Goal: Task Accomplishment & Management: Use online tool/utility

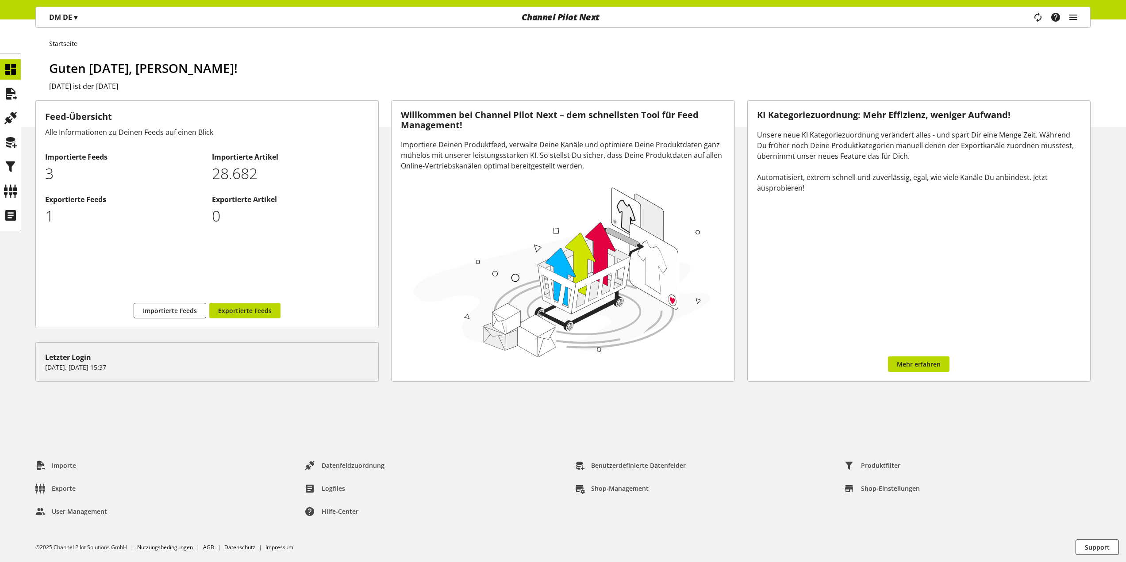
click at [80, 17] on div "DM DE ▾" at bounding box center [64, 17] width 50 height 16
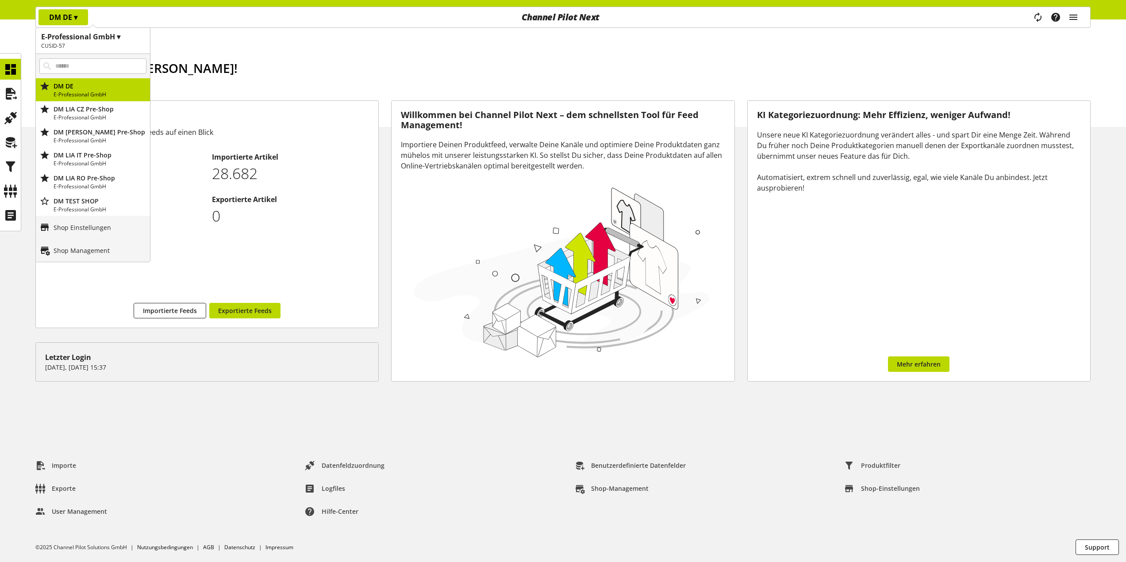
click at [80, 17] on div "DM DE ▾" at bounding box center [64, 17] width 50 height 16
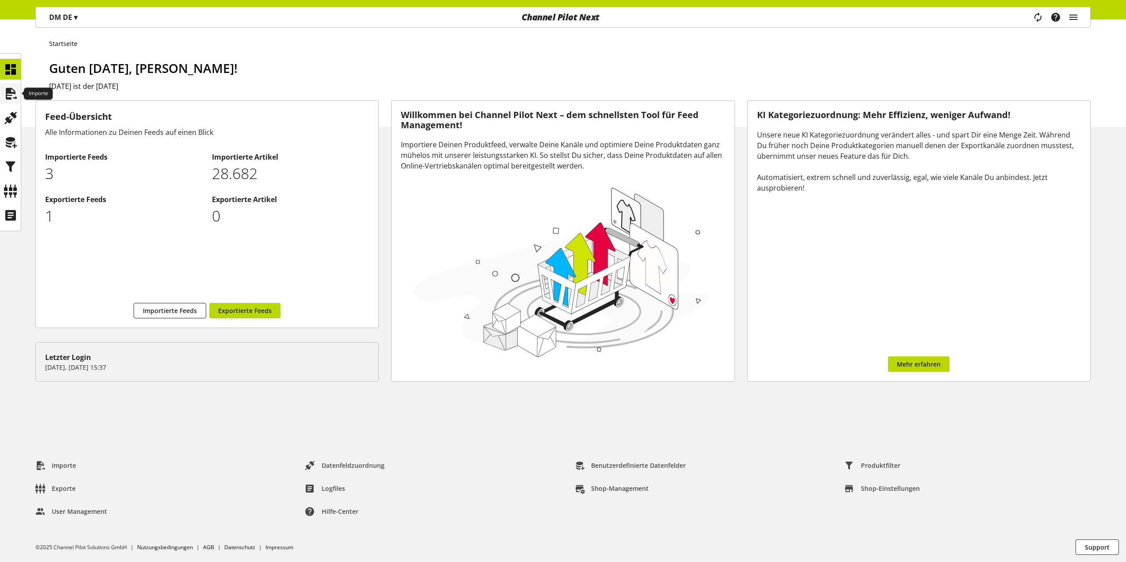
click at [8, 93] on icon at bounding box center [11, 94] width 14 height 18
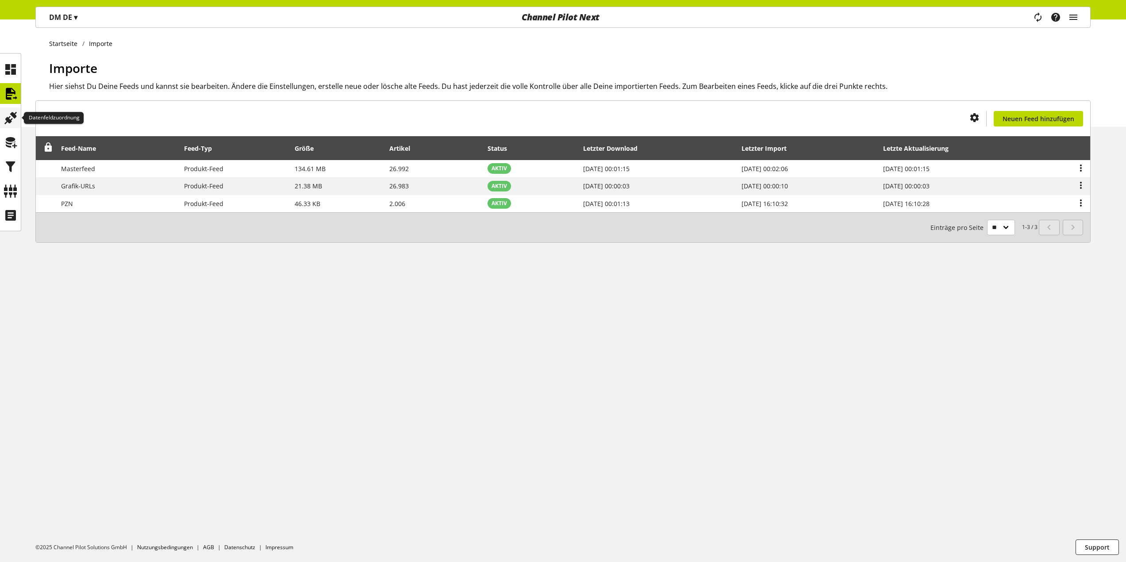
click at [8, 110] on icon at bounding box center [11, 118] width 14 height 18
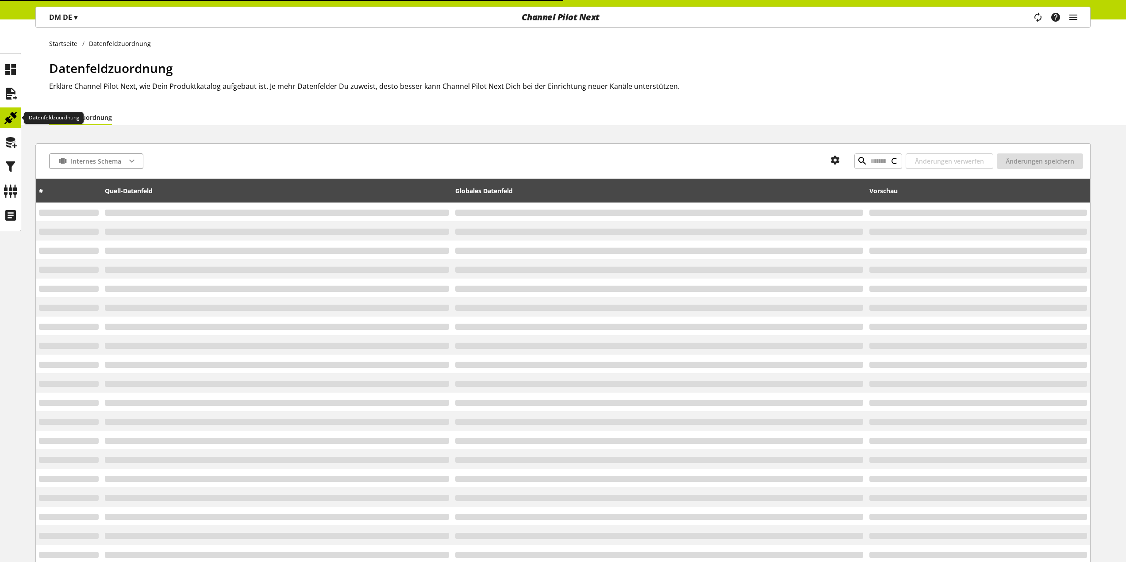
type input "**********"
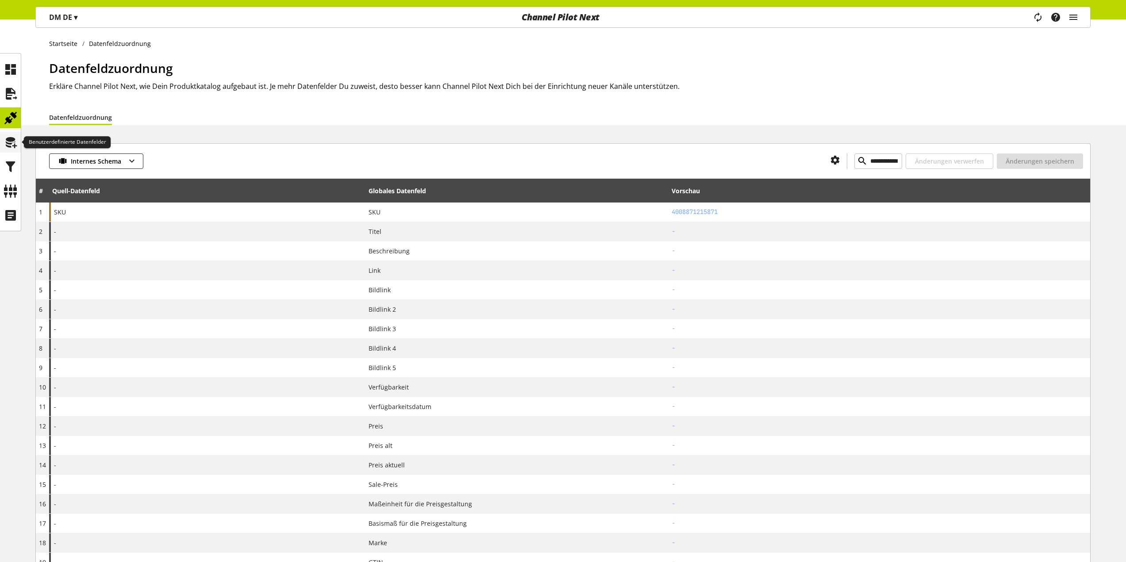
click at [10, 136] on icon at bounding box center [11, 143] width 14 height 18
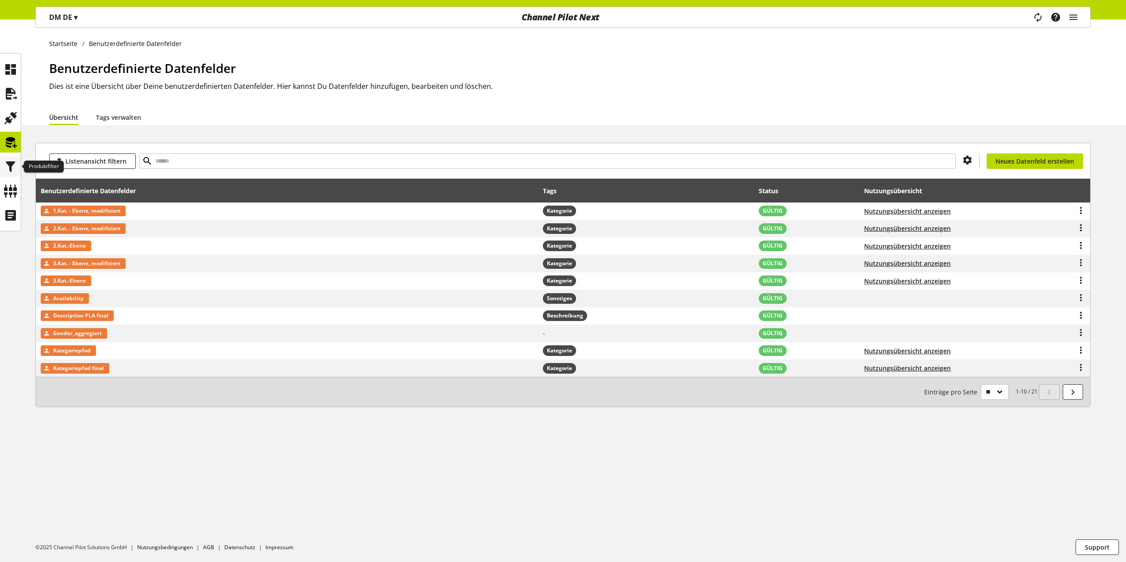
click at [7, 166] on icon at bounding box center [11, 167] width 14 height 18
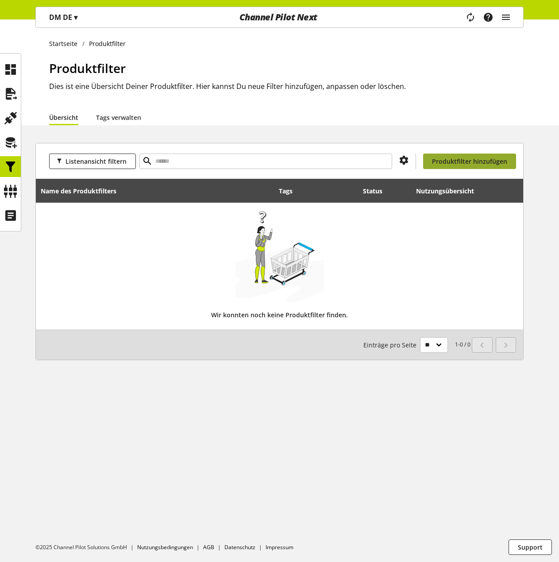
click at [479, 159] on span "Produktfilter hinzufügen" at bounding box center [469, 161] width 75 height 9
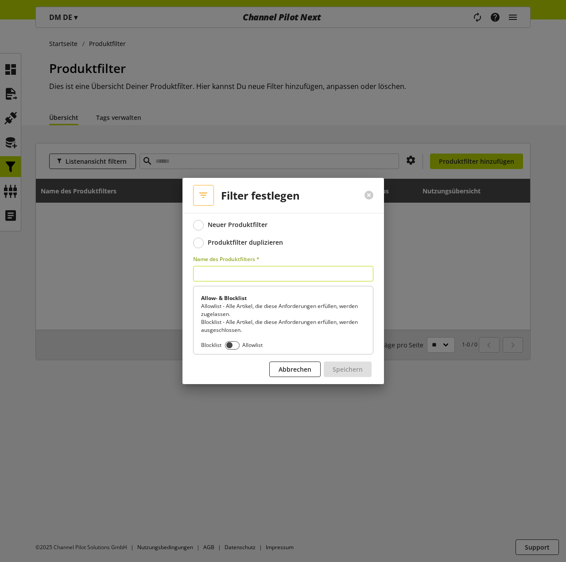
click at [242, 275] on input "text" at bounding box center [283, 273] width 180 height 15
paste input "********"
type input "********"
click at [237, 344] on span at bounding box center [232, 345] width 15 height 8
click at [361, 373] on span "Speichern" at bounding box center [347, 369] width 30 height 9
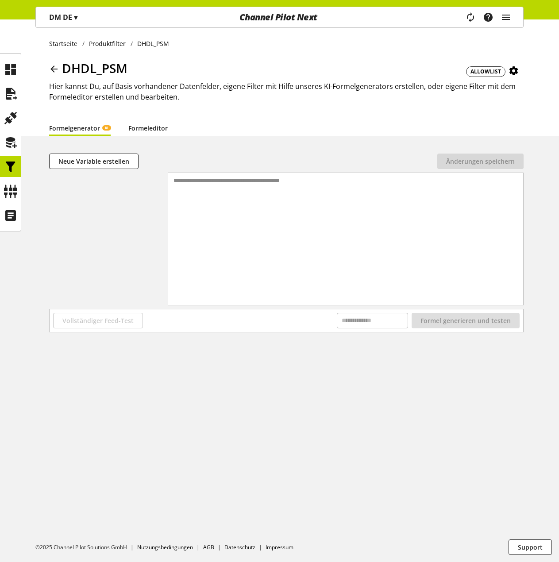
click at [144, 125] on link "Formeleditor" at bounding box center [147, 127] width 39 height 9
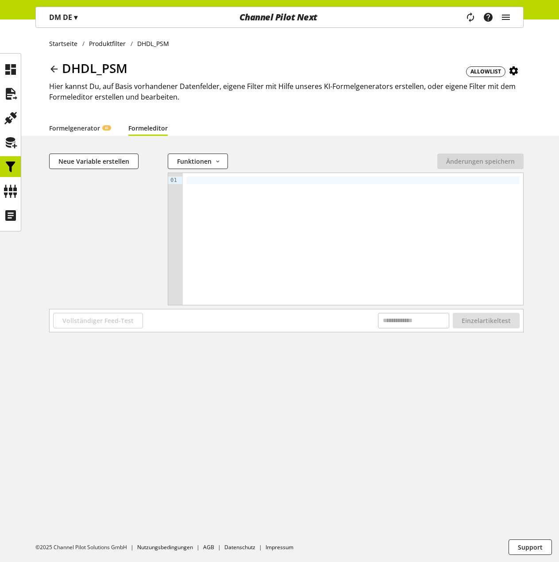
click at [232, 180] on div at bounding box center [352, 181] width 333 height 8
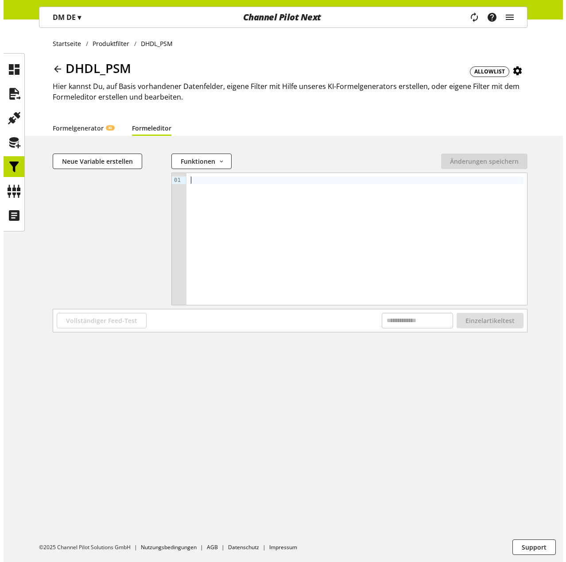
scroll to position [0, 12]
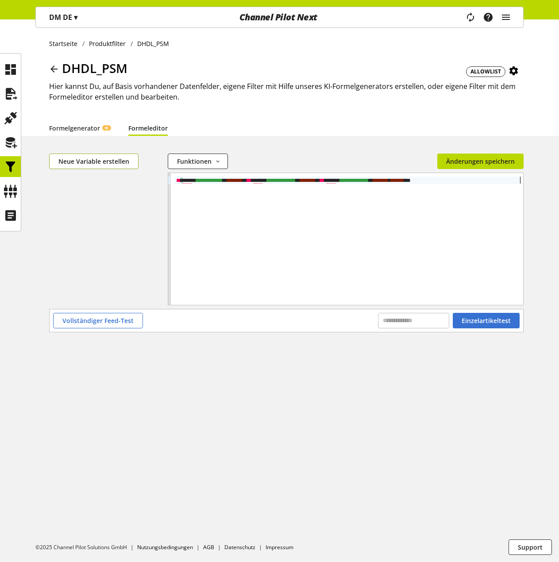
click at [107, 156] on button "Neue Variable erstellen" at bounding box center [93, 161] width 89 height 15
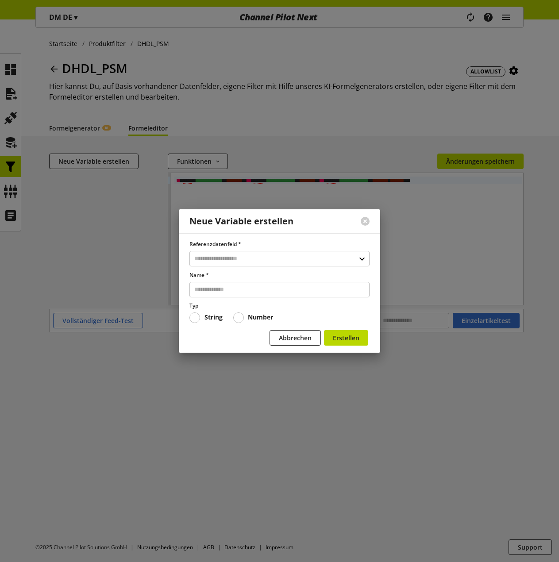
scroll to position [0, 9]
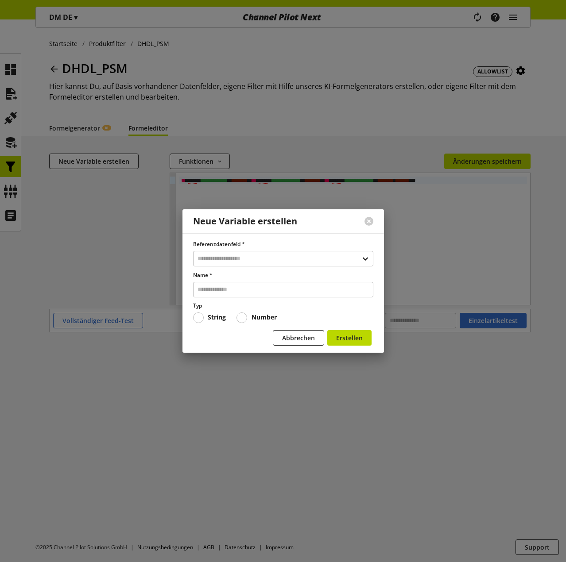
click at [221, 239] on div "Referenzdatenfeld * Name * Typ String Number Abbrechen Erstellen" at bounding box center [282, 292] width 201 height 119
click at [226, 250] on div "Referenzdatenfeld *" at bounding box center [283, 253] width 180 height 26
click at [226, 254] on input "text" at bounding box center [283, 258] width 180 height 15
type input "****"
click at [250, 295] on div "Datenfelder aus Feeds" at bounding box center [280, 296] width 141 height 9
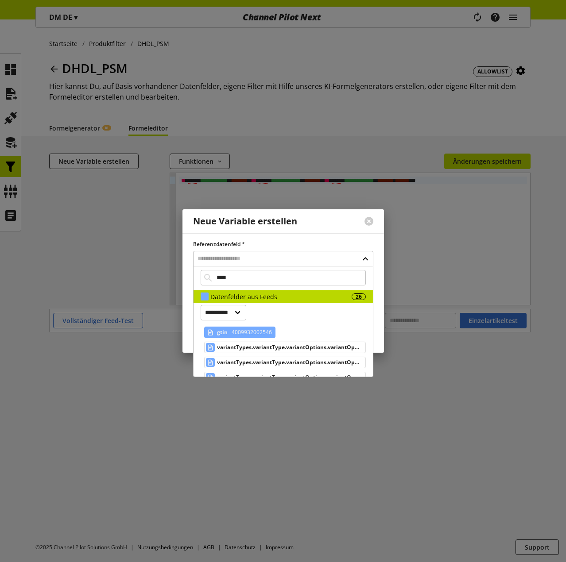
click at [251, 332] on span "4009932002546" at bounding box center [251, 332] width 42 height 11
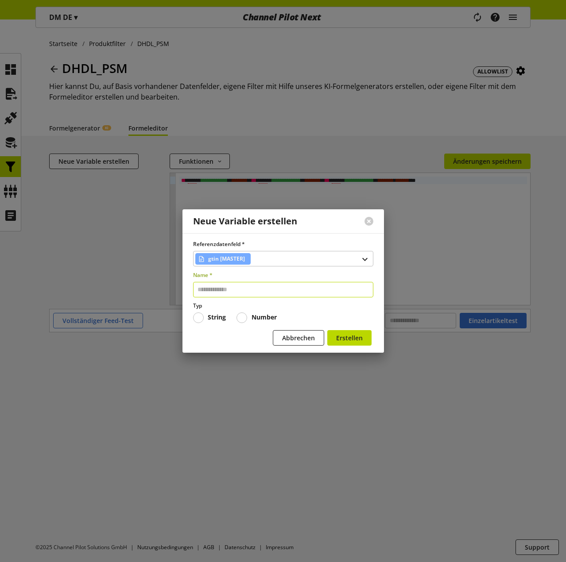
click at [227, 289] on input "text" at bounding box center [283, 289] width 180 height 15
type input "****"
click at [252, 321] on b "Number" at bounding box center [263, 317] width 25 height 8
click at [343, 333] on button "Erstellen" at bounding box center [349, 337] width 44 height 15
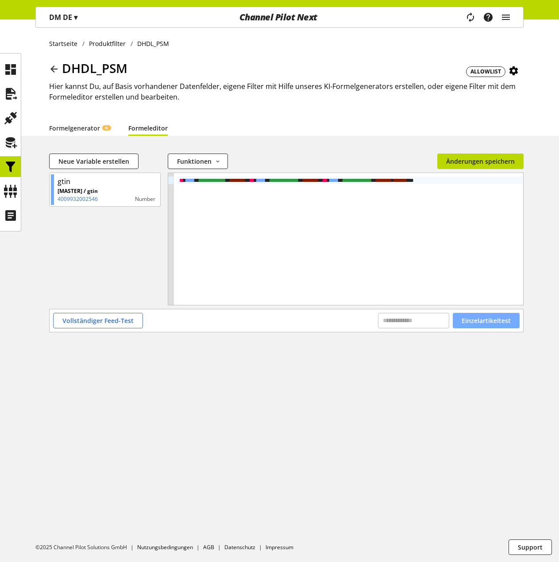
click at [482, 322] on span "Einzelartikeltest" at bounding box center [486, 320] width 49 height 9
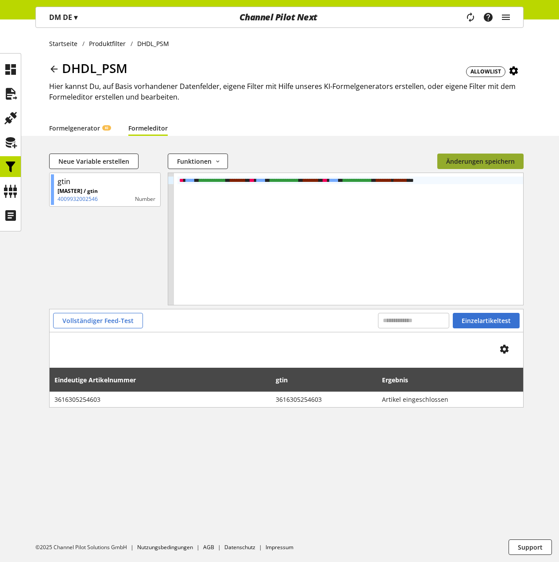
click at [489, 161] on span "Änderungen speichern" at bounding box center [480, 161] width 69 height 9
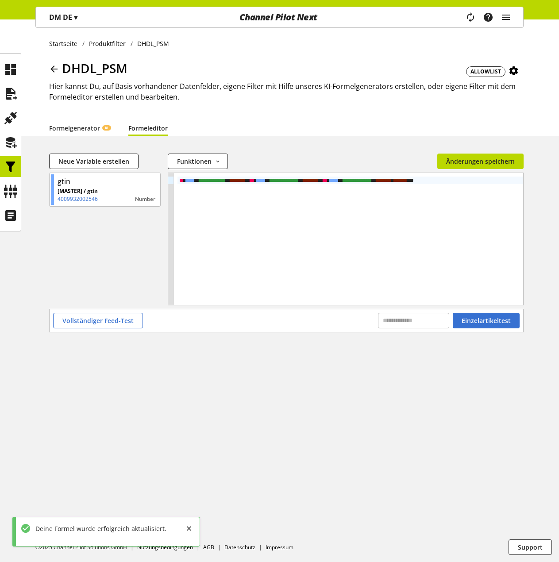
click at [54, 68] on icon at bounding box center [54, 69] width 11 height 16
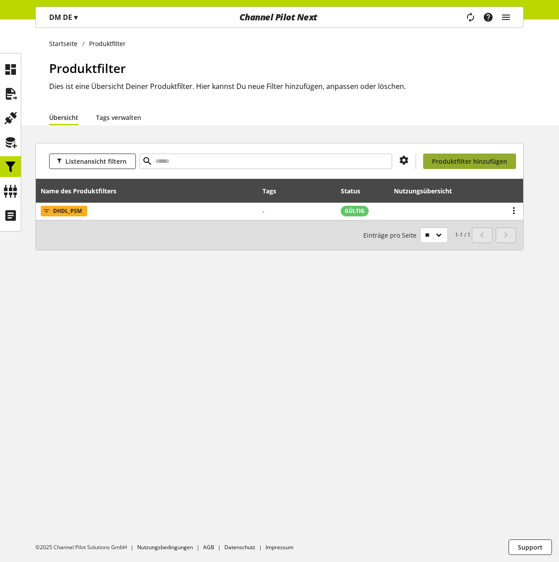
click at [467, 161] on span "Produktfilter hinzufügen" at bounding box center [469, 161] width 75 height 9
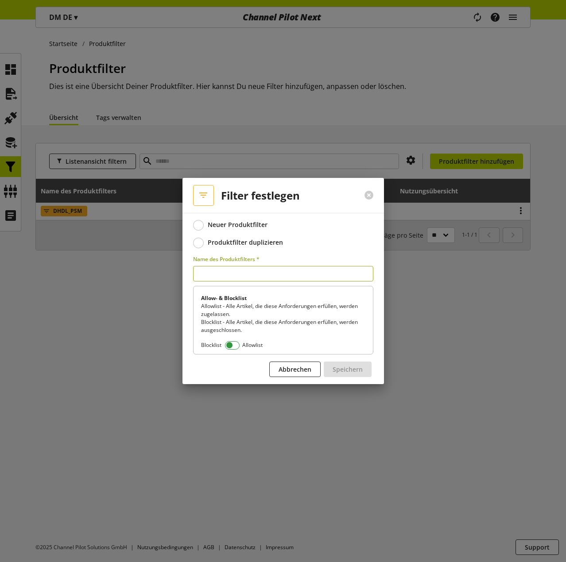
drag, startPoint x: 237, startPoint y: 346, endPoint x: 240, endPoint y: 339, distance: 7.1
click at [237, 345] on span at bounding box center [232, 345] width 15 height 8
click at [238, 271] on input "text" at bounding box center [283, 273] width 180 height 15
paste input "**********"
type input "**********"
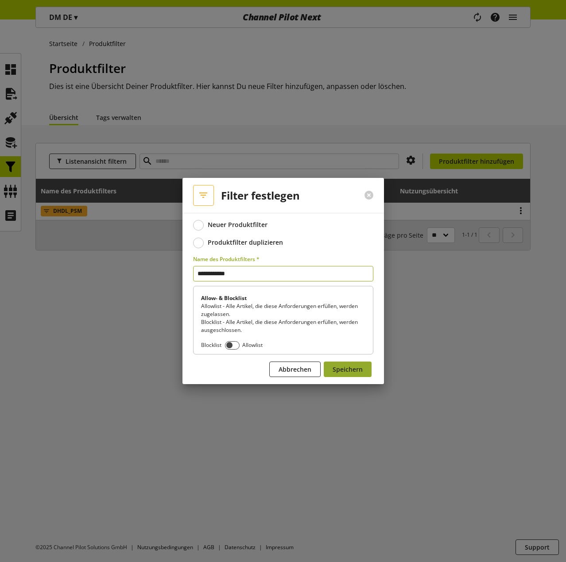
click at [339, 366] on span "Speichern" at bounding box center [347, 369] width 30 height 9
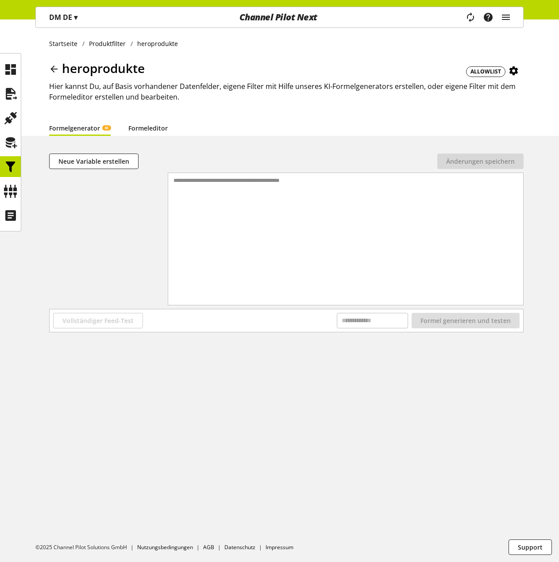
click at [148, 126] on link "Formeleditor" at bounding box center [147, 127] width 39 height 9
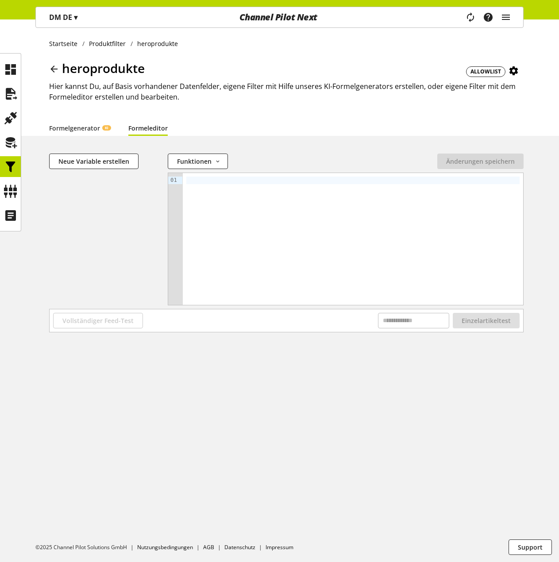
click at [220, 185] on div at bounding box center [353, 239] width 340 height 132
click at [202, 178] on div at bounding box center [352, 181] width 333 height 8
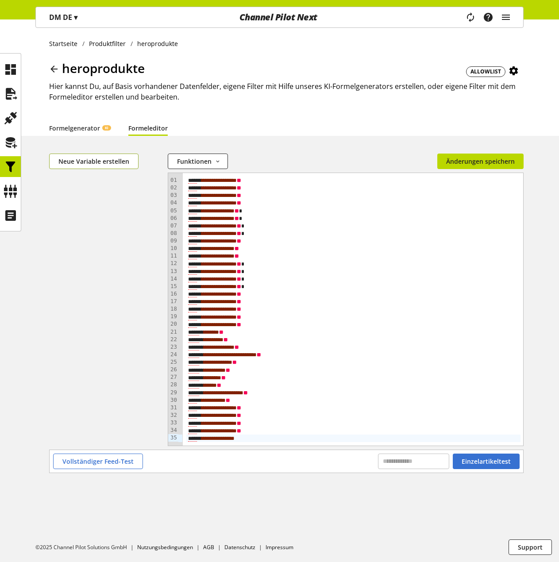
click at [90, 163] on span "Neue Variable erstellen" at bounding box center [93, 161] width 71 height 9
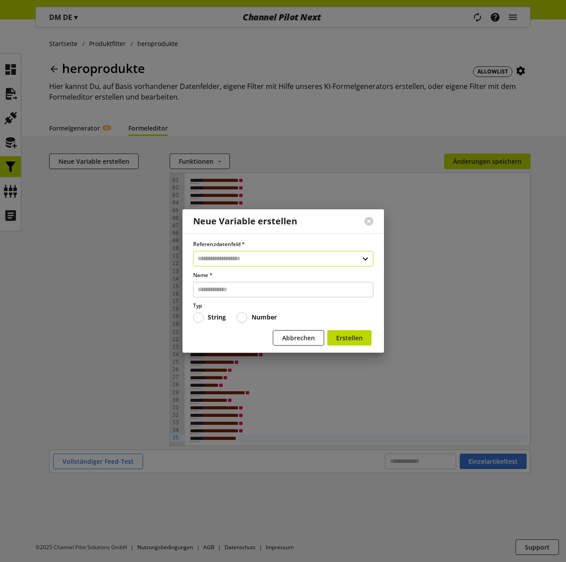
click at [225, 255] on input "text" at bounding box center [283, 258] width 180 height 15
type input "****"
click at [245, 294] on div "Datenfelder aus Feeds" at bounding box center [280, 296] width 141 height 9
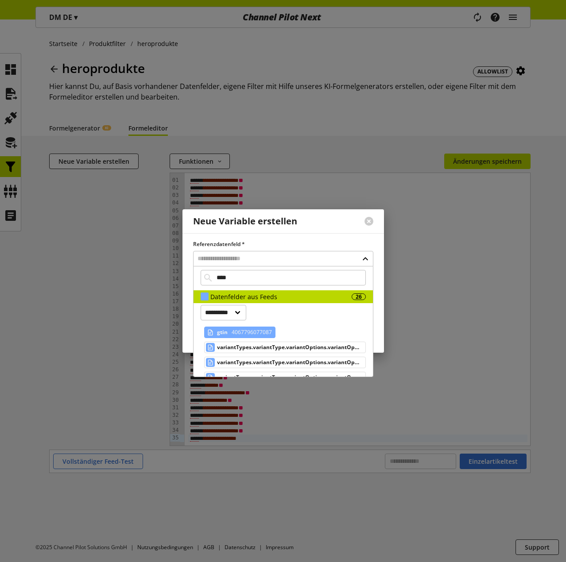
click at [230, 329] on span "4067796077087" at bounding box center [251, 332] width 42 height 11
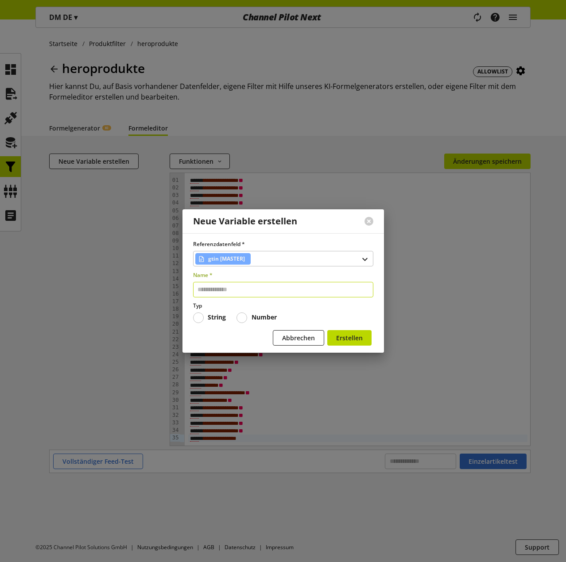
click at [247, 294] on input "text" at bounding box center [283, 289] width 180 height 15
type input "****"
click at [349, 335] on span "Erstellen" at bounding box center [349, 337] width 27 height 9
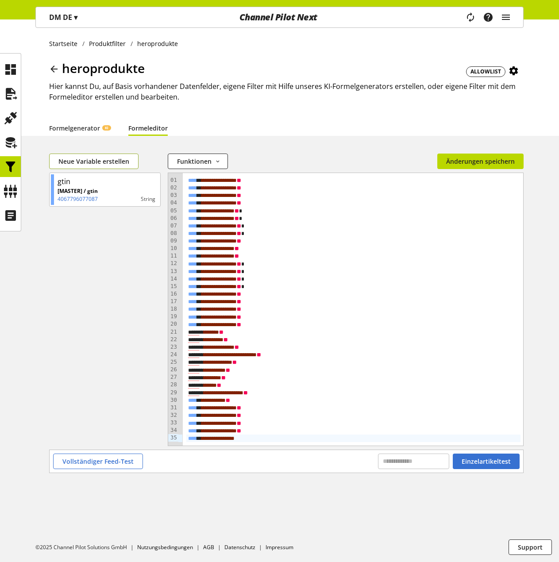
click at [100, 165] on span "Neue Variable erstellen" at bounding box center [93, 161] width 71 height 9
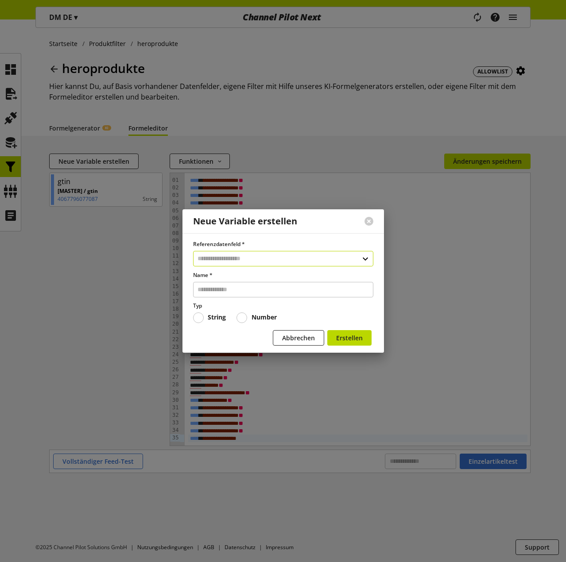
click at [222, 256] on input "text" at bounding box center [283, 258] width 180 height 15
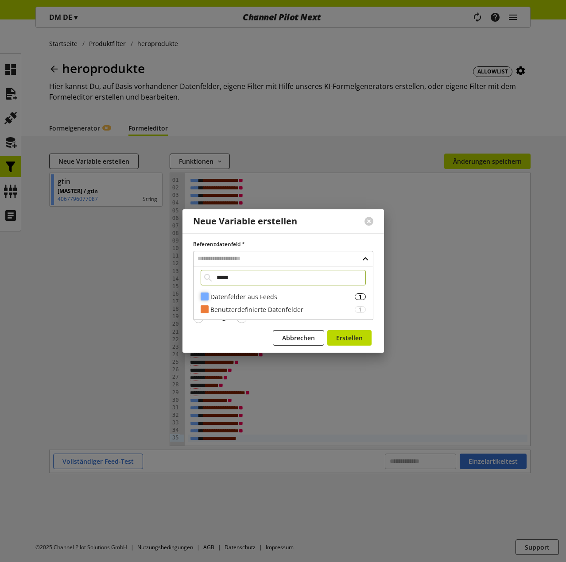
type input "*****"
click at [242, 299] on div "Datenfelder aus Feeds" at bounding box center [282, 296] width 144 height 9
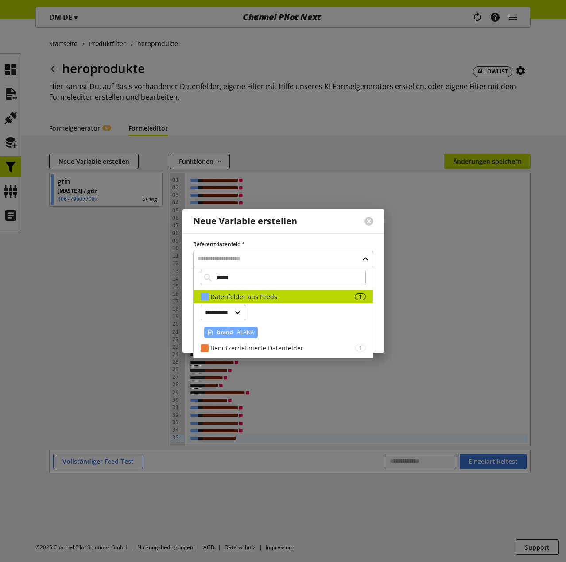
click at [233, 333] on div "brand ALANA" at bounding box center [231, 333] width 54 height 12
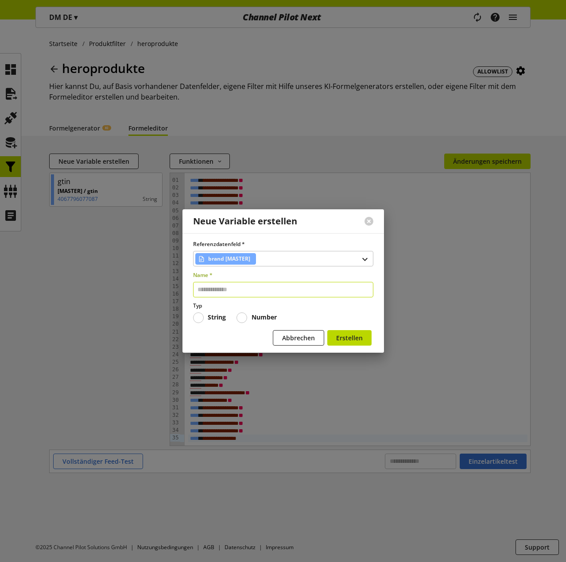
click at [235, 290] on input "text" at bounding box center [283, 289] width 180 height 15
type input "*****"
click at [358, 336] on span "Erstellen" at bounding box center [349, 337] width 27 height 9
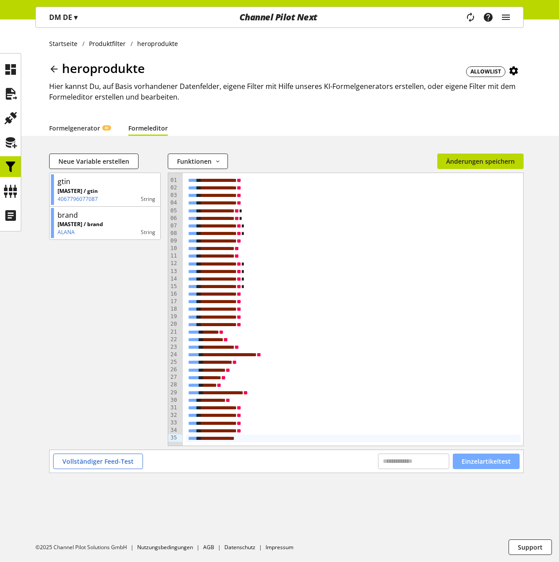
click at [484, 460] on span "Einzelartikeltest" at bounding box center [486, 461] width 49 height 9
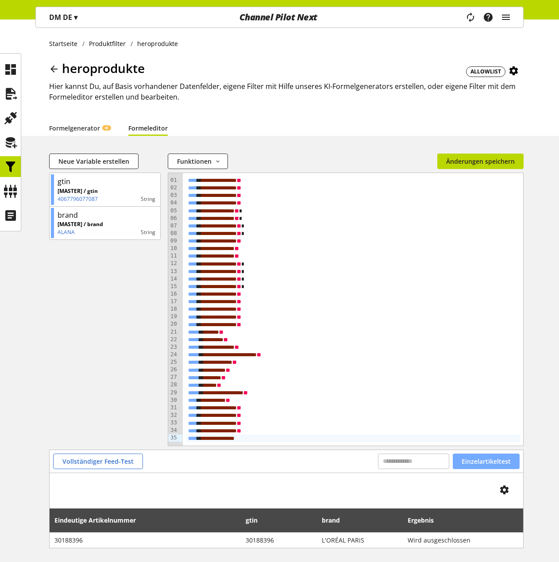
click at [489, 457] on span "Einzelartikeltest" at bounding box center [486, 461] width 49 height 9
click at [490, 462] on span "Einzelartikeltest" at bounding box center [486, 461] width 49 height 9
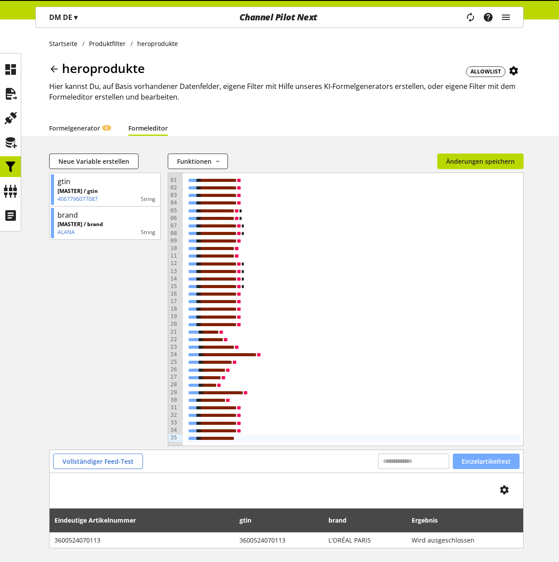
click at [491, 462] on span "Einzelartikeltest" at bounding box center [486, 461] width 49 height 9
click at [491, 461] on span "Einzelartikeltest" at bounding box center [486, 461] width 49 height 9
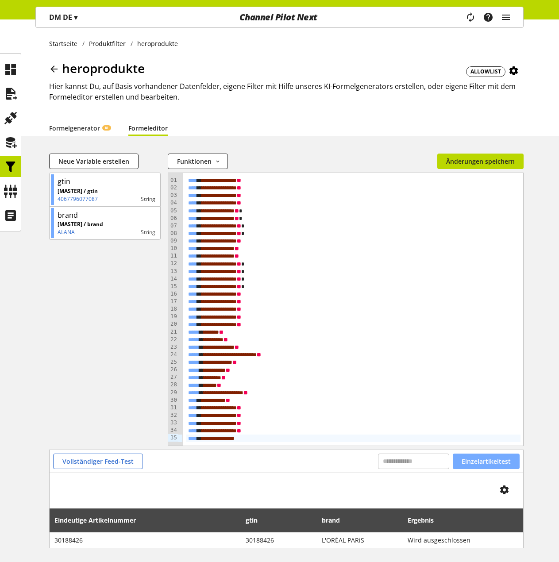
click at [491, 461] on span "Einzelartikeltest" at bounding box center [486, 461] width 49 height 9
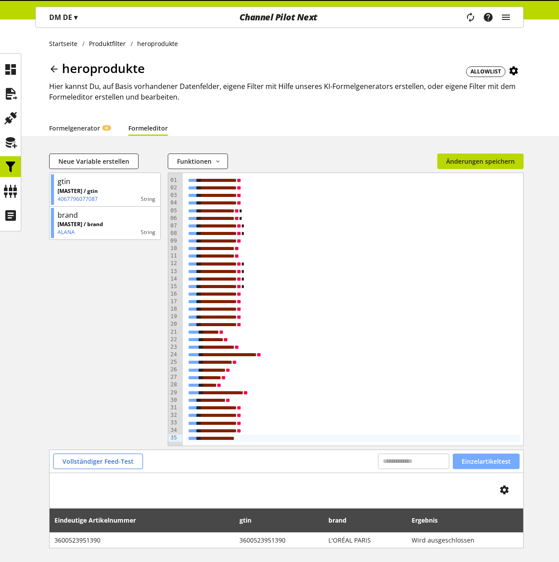
click at [491, 461] on span "Einzelartikeltest" at bounding box center [486, 461] width 49 height 9
click at [491, 458] on span "Einzelartikeltest" at bounding box center [486, 461] width 49 height 9
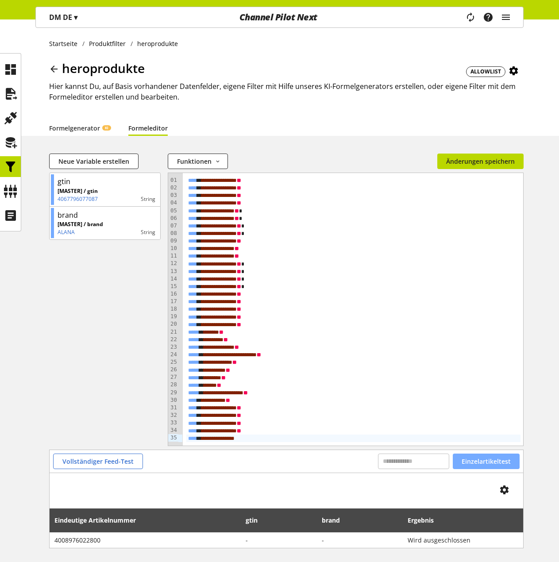
click at [491, 458] on span "Einzelartikeltest" at bounding box center [486, 461] width 49 height 9
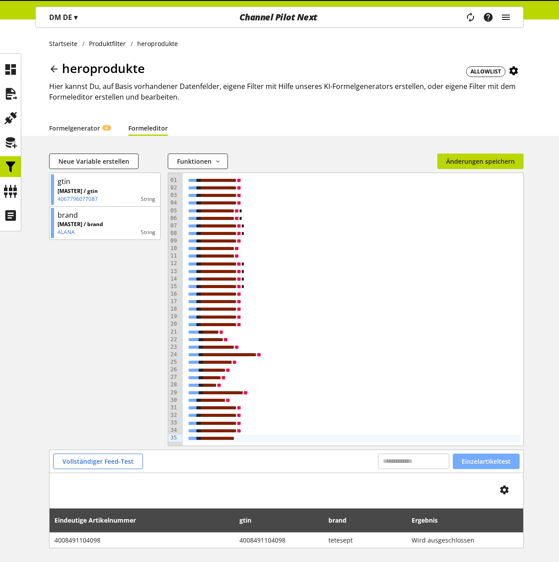
click at [491, 458] on span "Einzelartikeltest" at bounding box center [486, 461] width 49 height 9
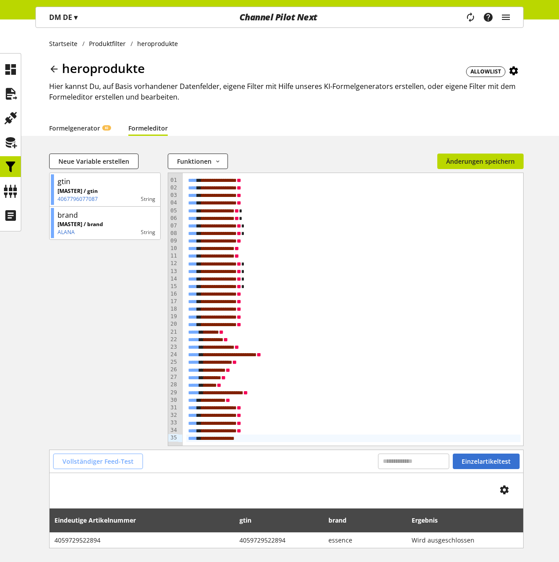
click at [108, 467] on button "Vollständiger Feed-Test" at bounding box center [98, 461] width 90 height 15
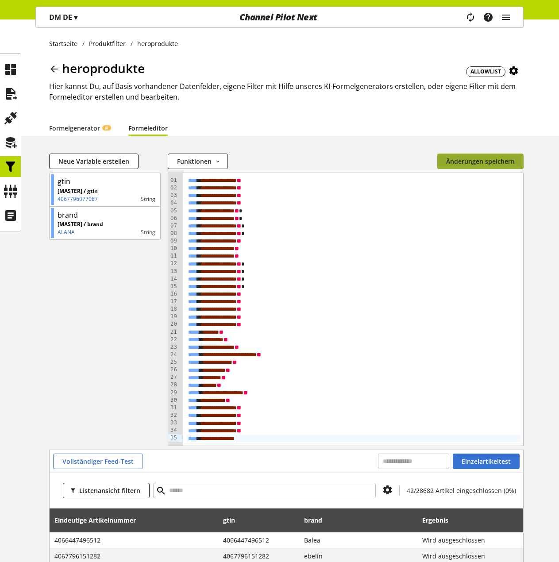
click at [488, 160] on span "Änderungen speichern" at bounding box center [480, 161] width 69 height 9
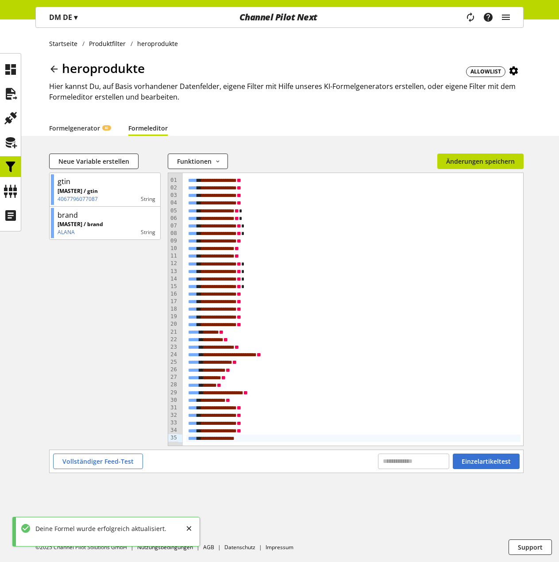
click at [55, 70] on icon at bounding box center [54, 69] width 11 height 16
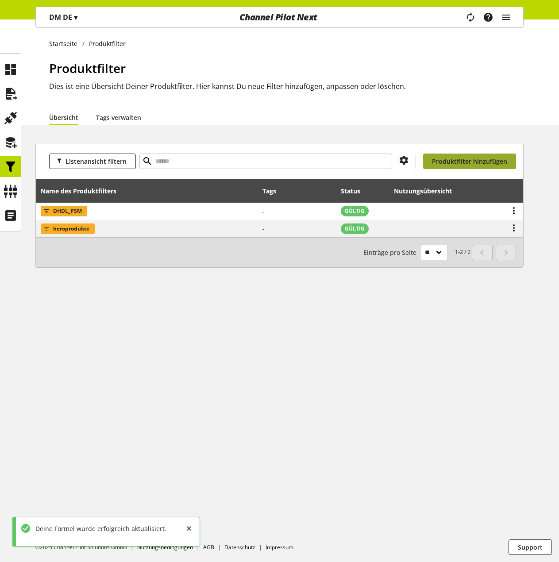
click at [480, 163] on span "Produktfilter hinzufügen" at bounding box center [469, 161] width 75 height 9
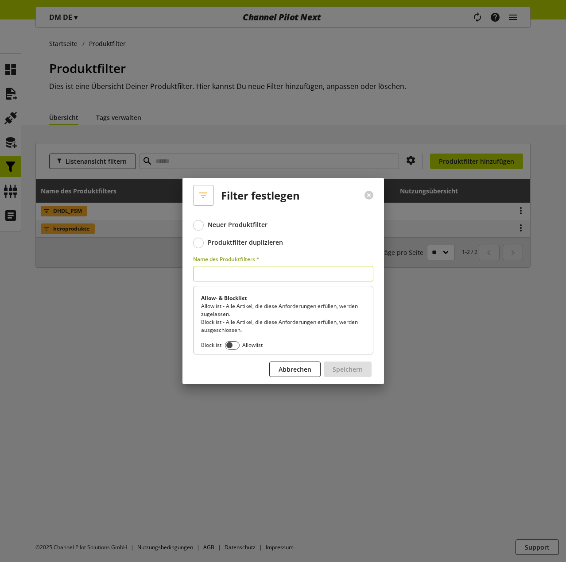
click at [254, 278] on input "text" at bounding box center [283, 273] width 180 height 15
paste input "**********"
type input "**********"
click at [341, 368] on span "Speichern" at bounding box center [347, 369] width 30 height 9
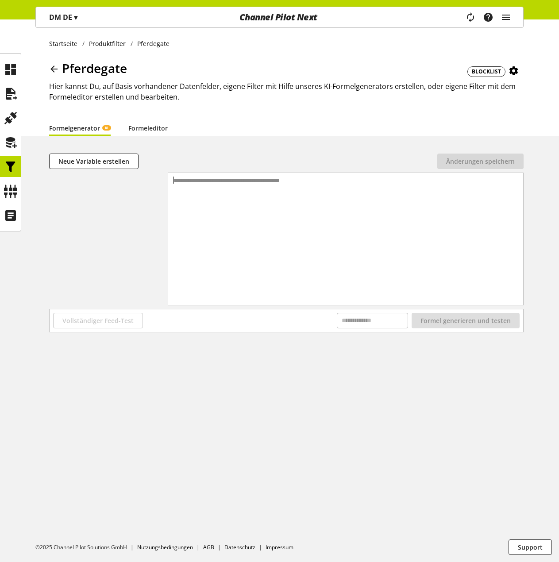
click at [216, 183] on div "**********" at bounding box center [346, 181] width 348 height 8
click at [153, 129] on link "Formeleditor" at bounding box center [147, 127] width 39 height 9
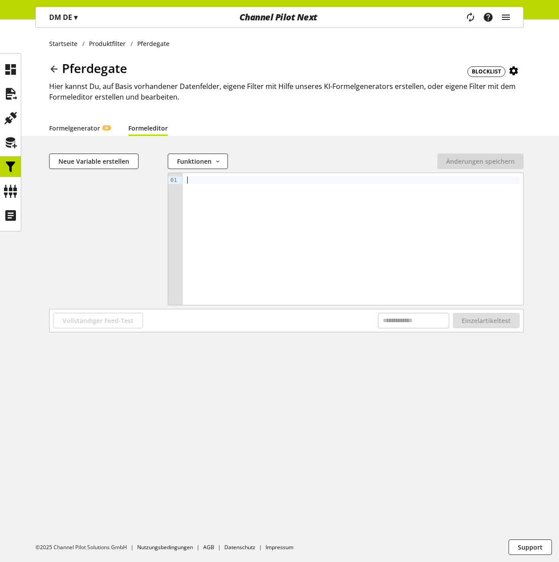
click at [213, 185] on div at bounding box center [353, 239] width 340 height 132
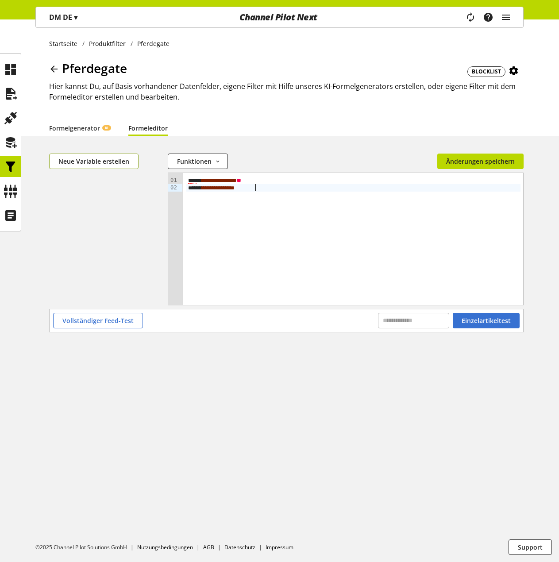
click at [79, 157] on span "Neue Variable erstellen" at bounding box center [93, 161] width 71 height 9
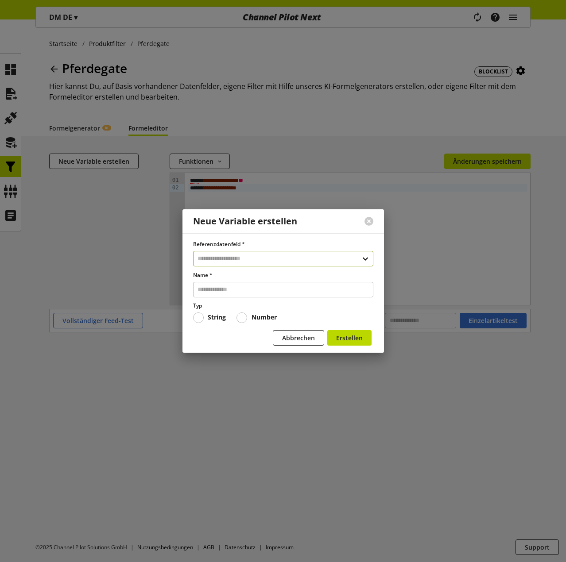
click at [230, 257] on input "text" at bounding box center [283, 258] width 180 height 15
type input "****"
click at [259, 292] on div "Datenfelder aus Feeds" at bounding box center [280, 296] width 141 height 9
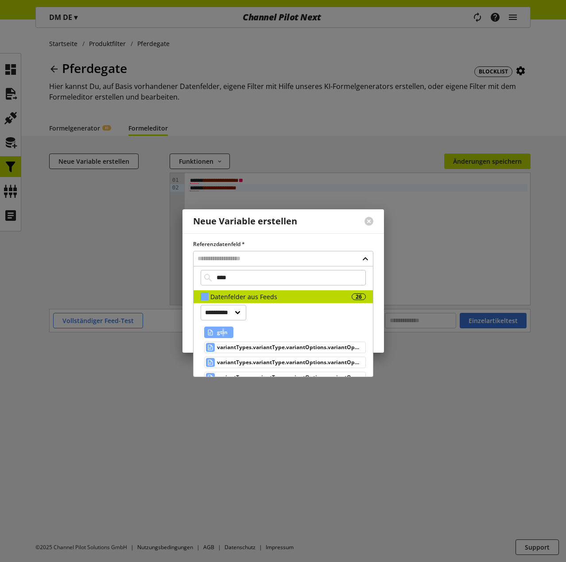
click at [223, 331] on span "gtin" at bounding box center [222, 332] width 11 height 11
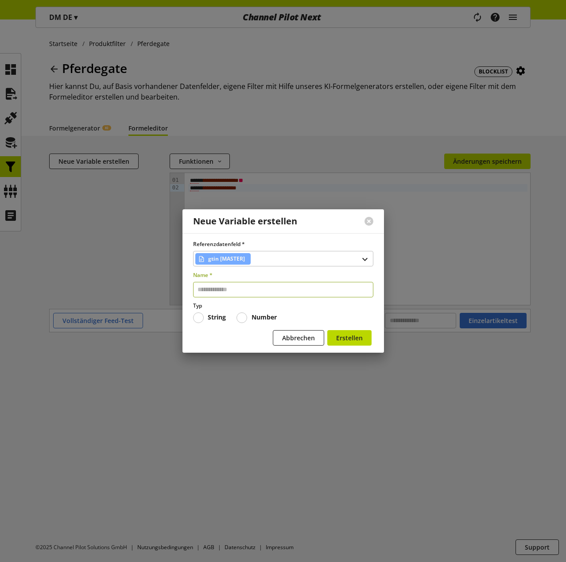
click at [227, 291] on input "text" at bounding box center [283, 289] width 180 height 15
type input "****"
click at [327, 330] on button "Erstellen" at bounding box center [349, 337] width 44 height 15
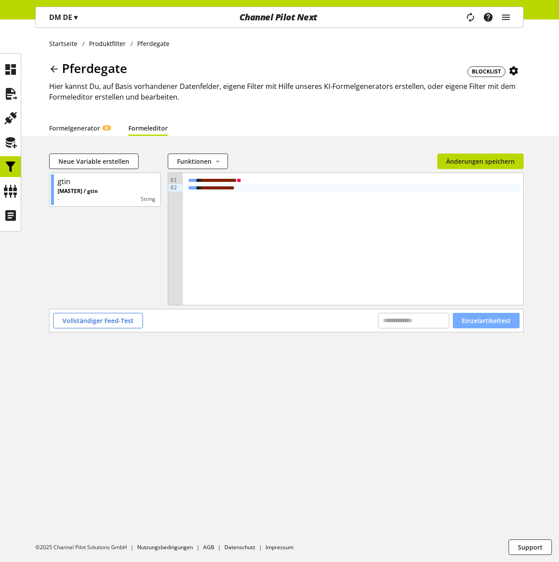
click at [490, 322] on span "Einzelartikeltest" at bounding box center [486, 320] width 49 height 9
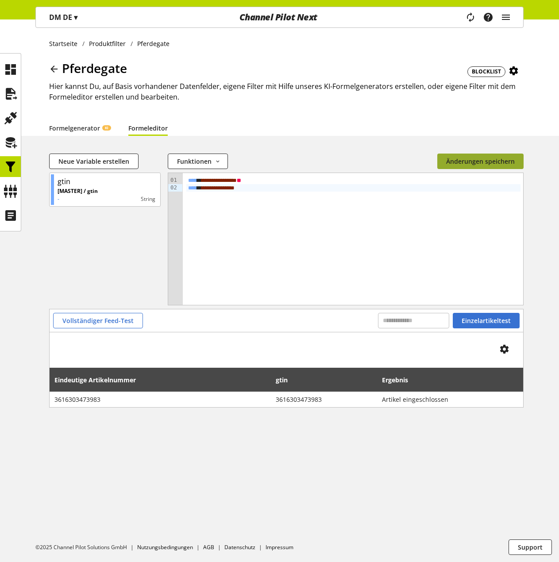
click at [477, 163] on span "Änderungen speichern" at bounding box center [480, 161] width 69 height 9
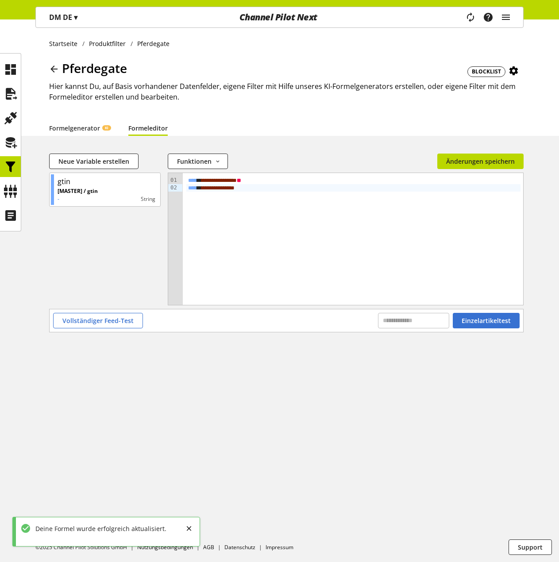
click at [55, 69] on icon at bounding box center [54, 69] width 11 height 16
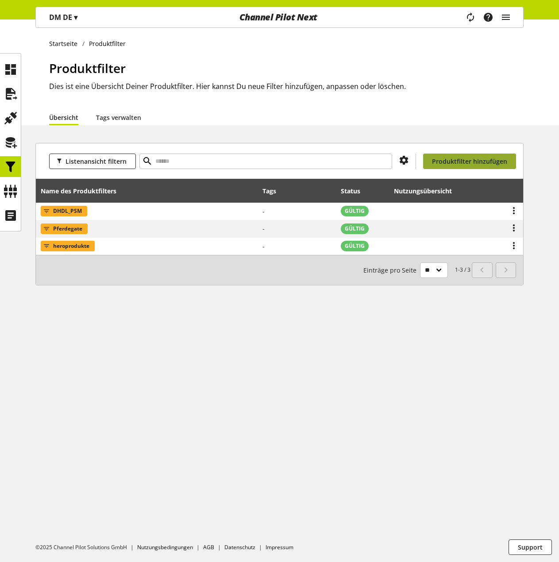
click at [454, 162] on span "Produktfilter hinzufügen" at bounding box center [469, 161] width 75 height 9
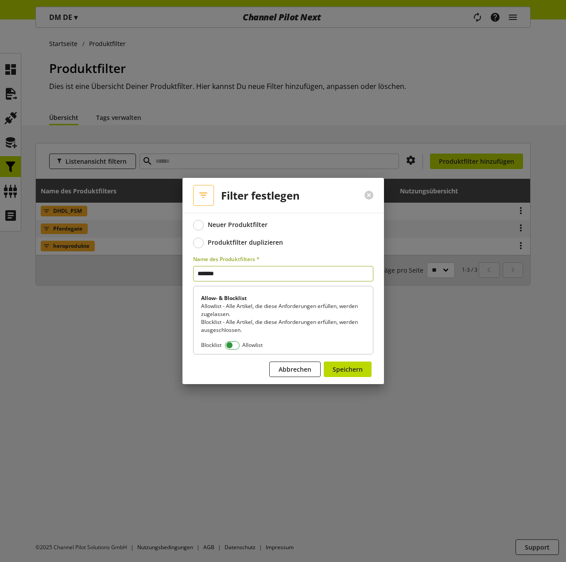
type input "*******"
click at [230, 346] on span at bounding box center [232, 345] width 15 height 8
click at [345, 368] on span "Speichern" at bounding box center [347, 369] width 30 height 9
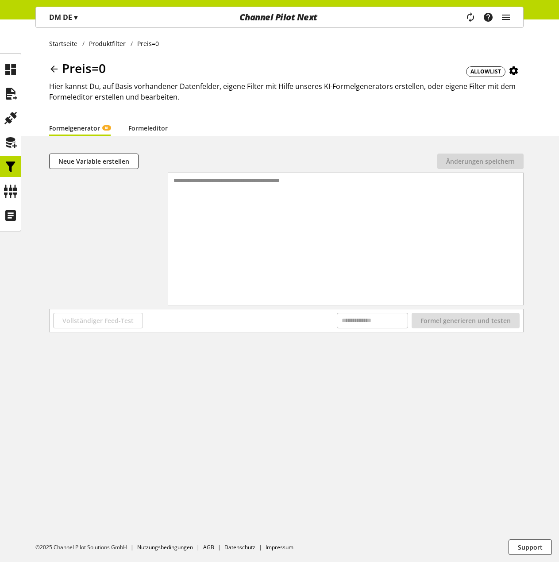
click at [299, 208] on div "**********" at bounding box center [345, 228] width 355 height 110
click at [86, 158] on span "Neue Variable erstellen" at bounding box center [93, 161] width 71 height 9
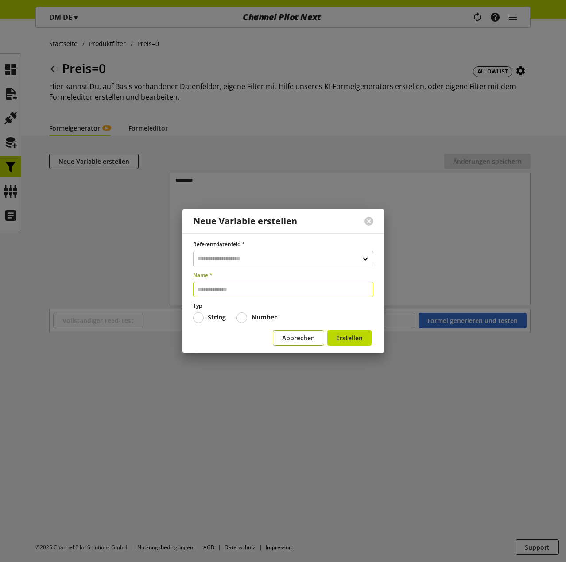
drag, startPoint x: 308, startPoint y: 340, endPoint x: 271, endPoint y: 275, distance: 74.1
click at [307, 340] on span "Abbrechen" at bounding box center [298, 337] width 33 height 9
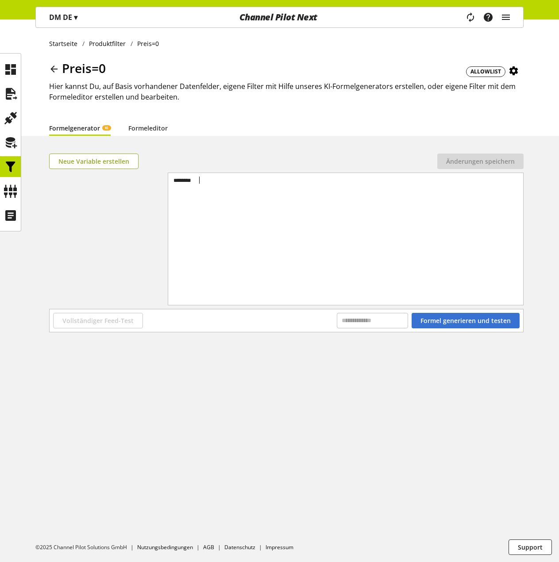
drag, startPoint x: 231, startPoint y: 182, endPoint x: 134, endPoint y: 168, distance: 98.8
click at [135, 169] on div "Neue Variable erstellen Keine Änderung in der Formel oder Datenfelder erkannt Ä…" at bounding box center [286, 231] width 474 height 155
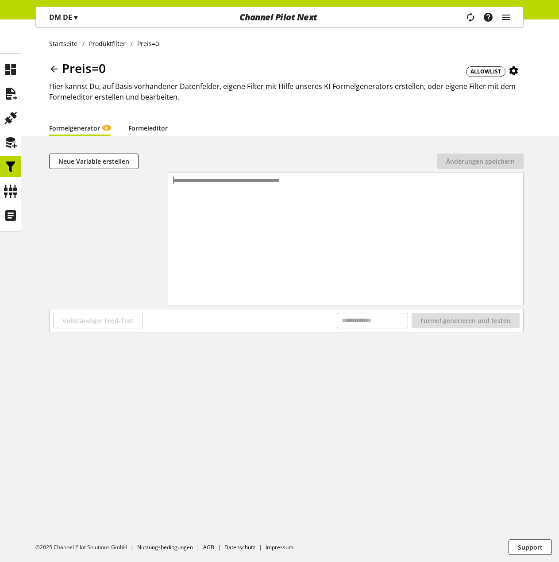
click at [146, 124] on link "Formeleditor" at bounding box center [147, 127] width 39 height 9
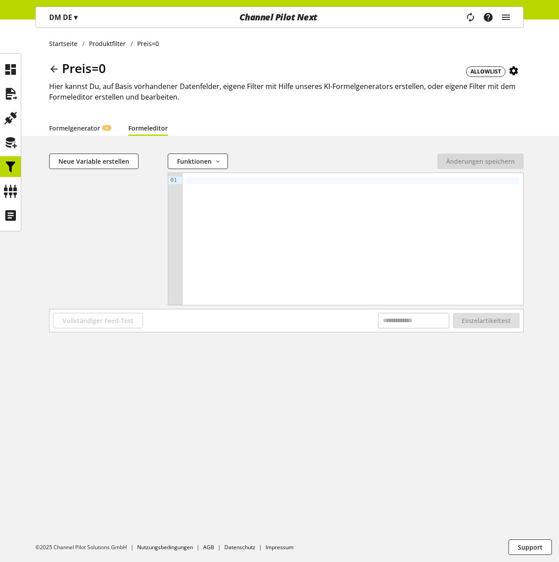
click at [207, 197] on div at bounding box center [353, 239] width 340 height 132
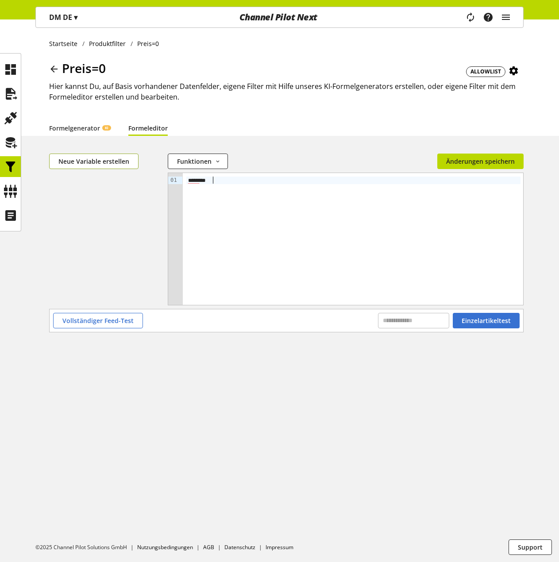
click at [110, 161] on span "Neue Variable erstellen" at bounding box center [93, 161] width 71 height 9
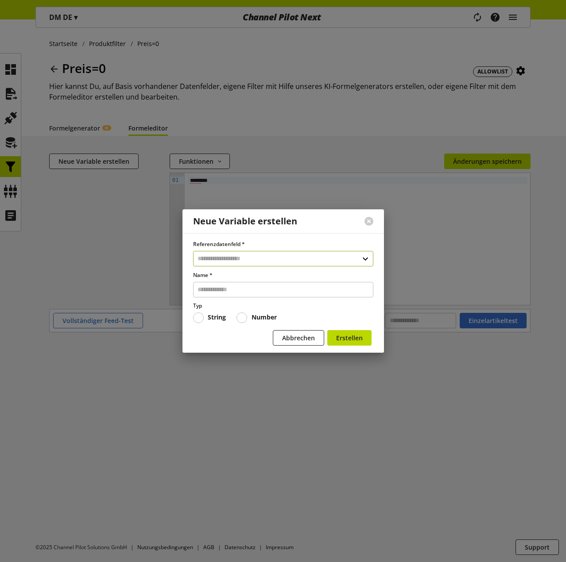
click at [244, 259] on input "text" at bounding box center [283, 258] width 180 height 15
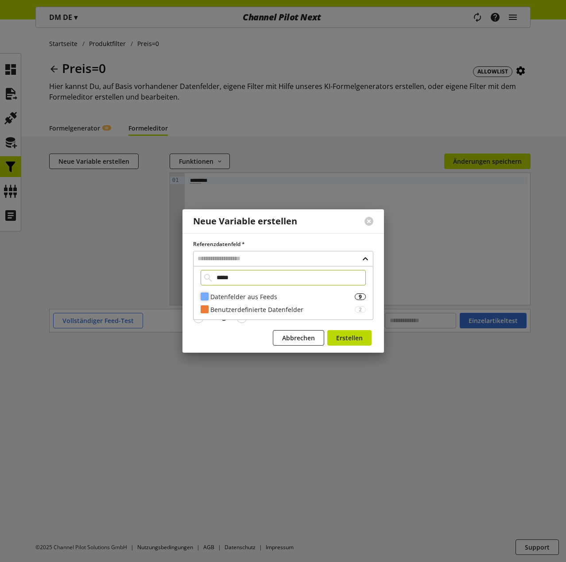
type input "*****"
click at [258, 291] on div "Datenfelder aus Feeds 9" at bounding box center [282, 296] width 179 height 13
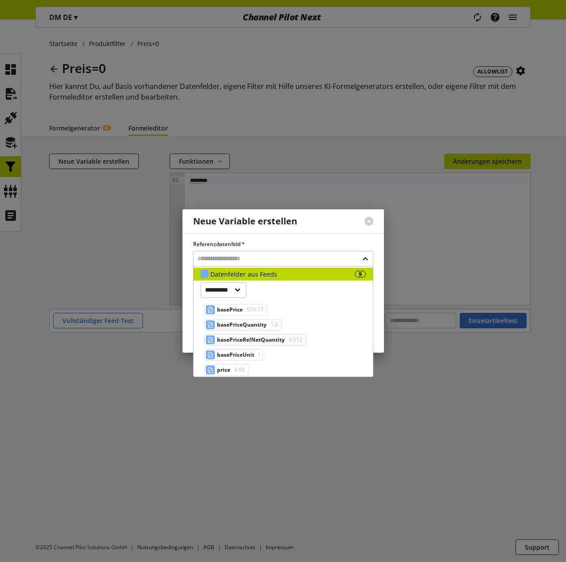
scroll to position [44, 0]
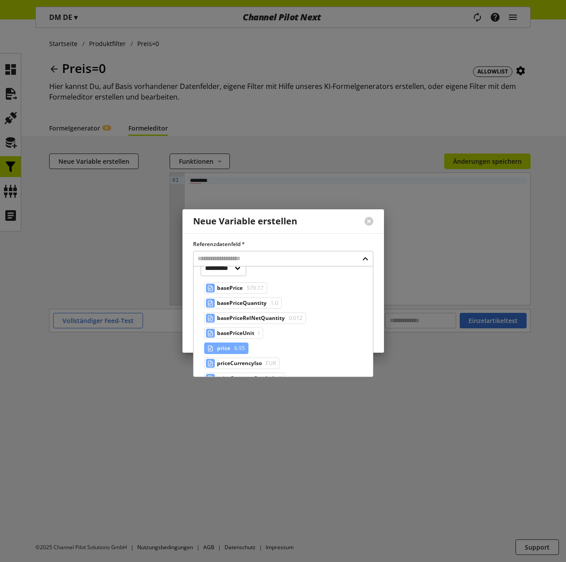
click at [236, 345] on span "6.95" at bounding box center [238, 348] width 12 height 11
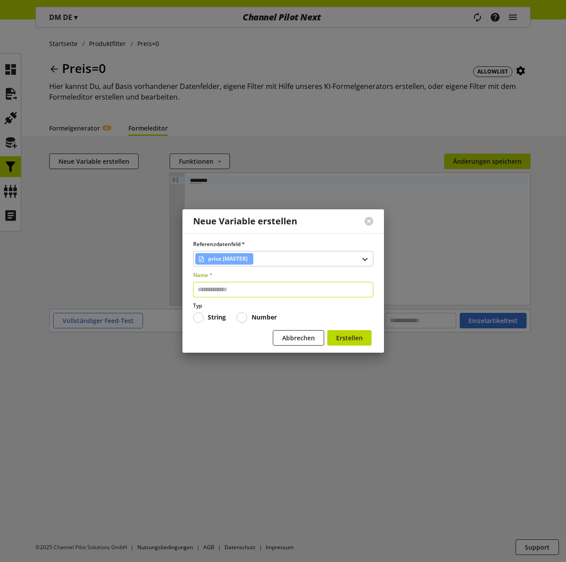
click at [243, 291] on input "text" at bounding box center [283, 289] width 180 height 15
type input "*****"
click at [263, 311] on div "Typ String Number" at bounding box center [283, 312] width 180 height 21
click at [259, 317] on b "Number" at bounding box center [263, 317] width 25 height 8
click at [354, 341] on span "Erstellen" at bounding box center [349, 337] width 27 height 9
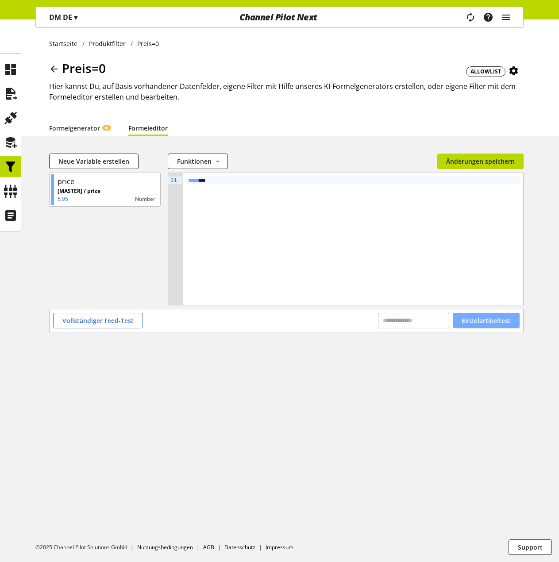
click at [474, 320] on span "Einzelartikeltest" at bounding box center [486, 320] width 49 height 9
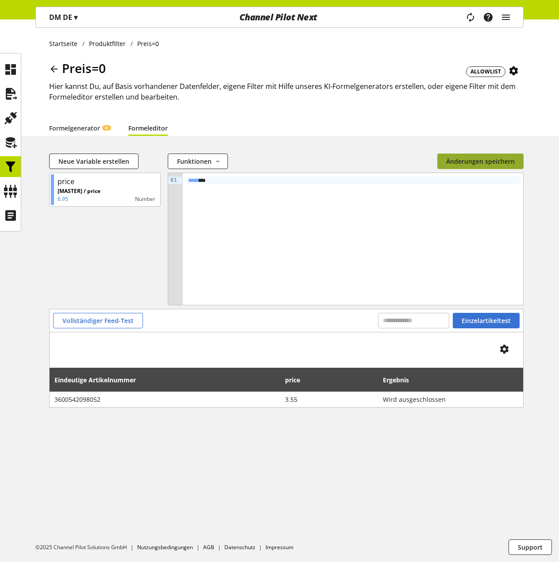
click at [484, 159] on span "Änderungen speichern" at bounding box center [480, 161] width 69 height 9
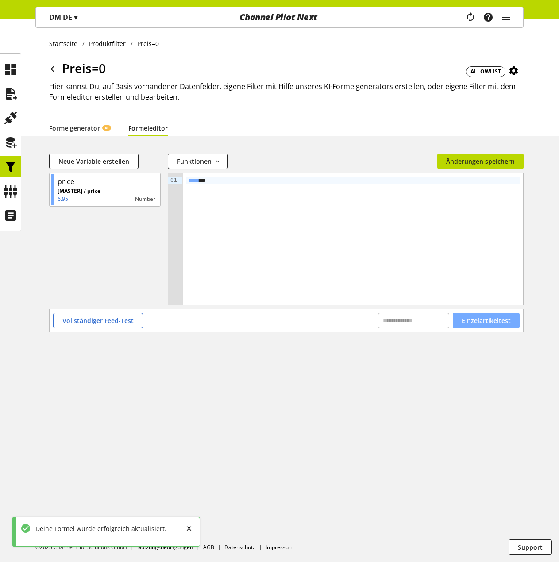
click at [491, 316] on span "Einzelartikeltest" at bounding box center [486, 320] width 49 height 9
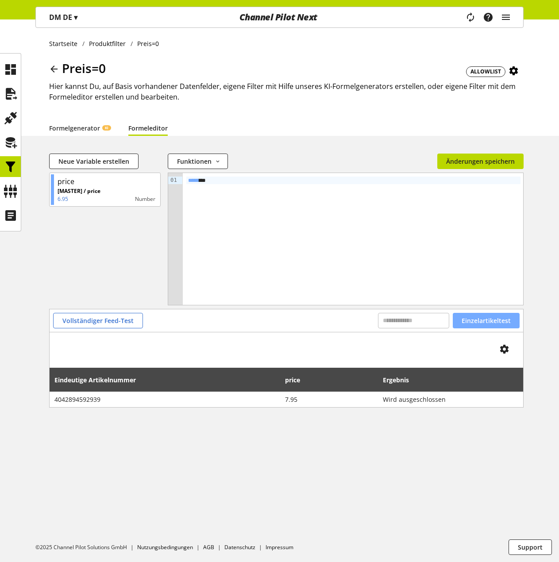
click at [491, 321] on span "Einzelartikeltest" at bounding box center [486, 320] width 49 height 9
click at [491, 320] on span "Einzelartikeltest" at bounding box center [486, 320] width 49 height 9
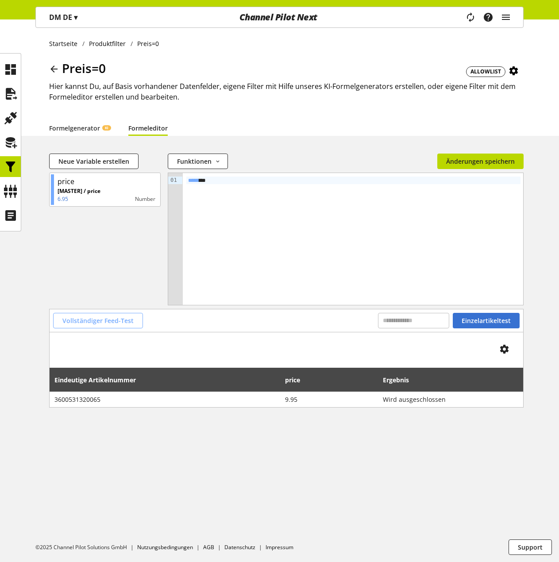
click at [97, 322] on span "Vollständiger Feed-Test" at bounding box center [97, 320] width 71 height 9
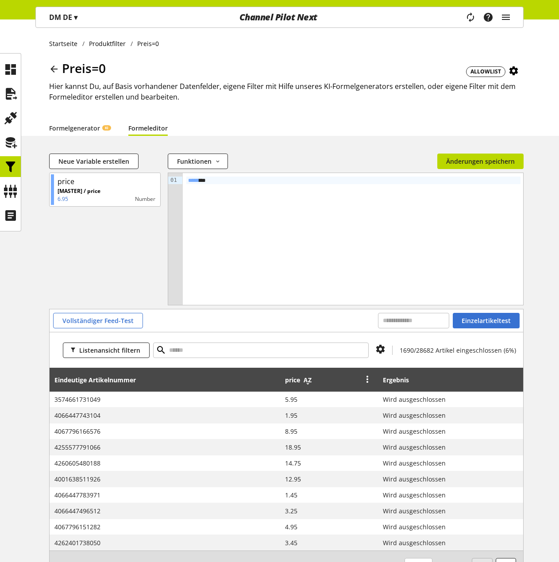
click at [309, 382] on icon at bounding box center [307, 380] width 11 height 16
click at [485, 158] on span "Änderungen speichern" at bounding box center [480, 161] width 69 height 9
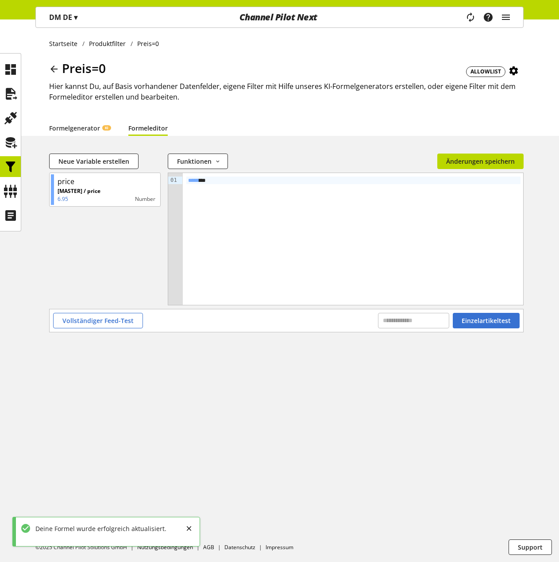
click at [487, 71] on span "ALLOWLIST" at bounding box center [485, 72] width 31 height 8
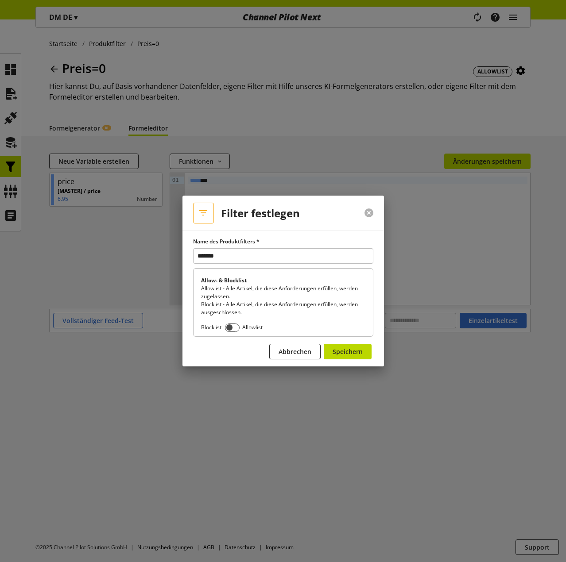
click at [370, 212] on button at bounding box center [368, 212] width 9 height 9
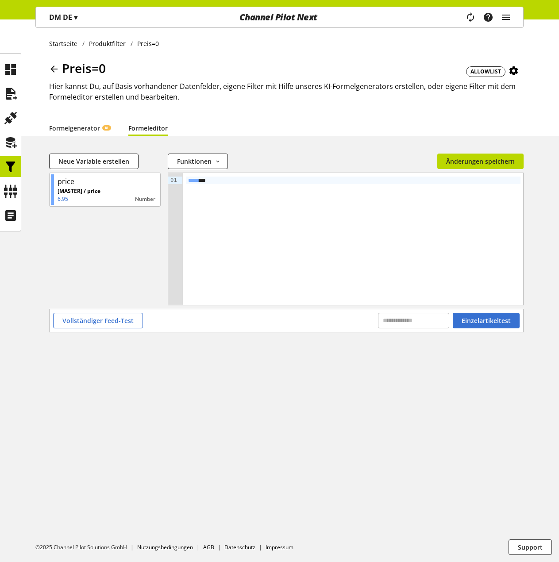
click at [55, 67] on icon at bounding box center [54, 69] width 11 height 16
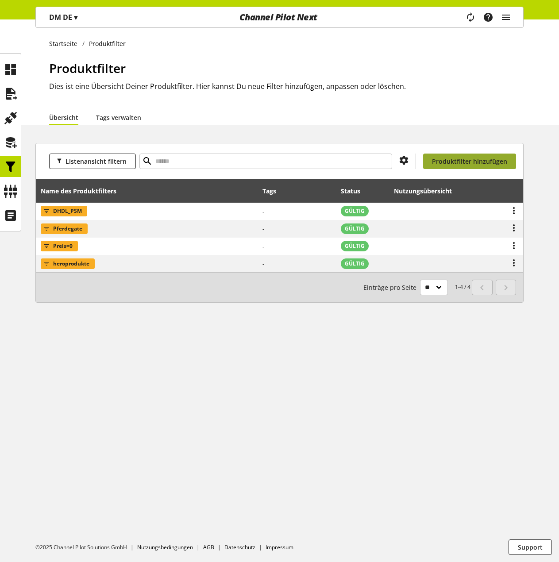
click at [476, 164] on span "Produktfilter hinzufügen" at bounding box center [469, 161] width 75 height 9
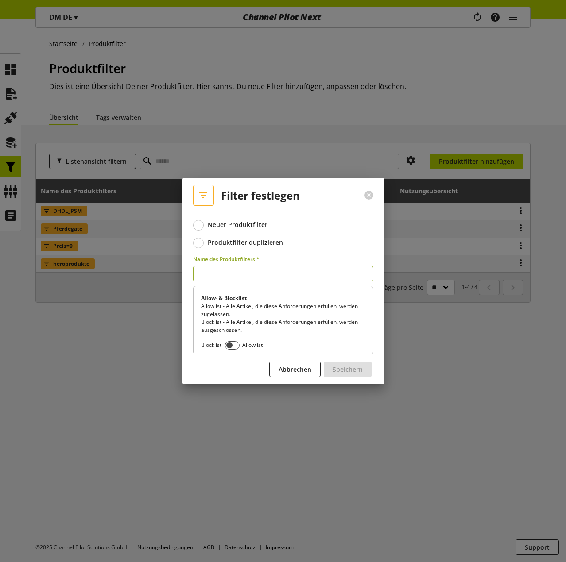
click at [232, 271] on input "text" at bounding box center [283, 273] width 180 height 15
type input "**********"
click at [346, 366] on span "Speichern" at bounding box center [347, 369] width 30 height 9
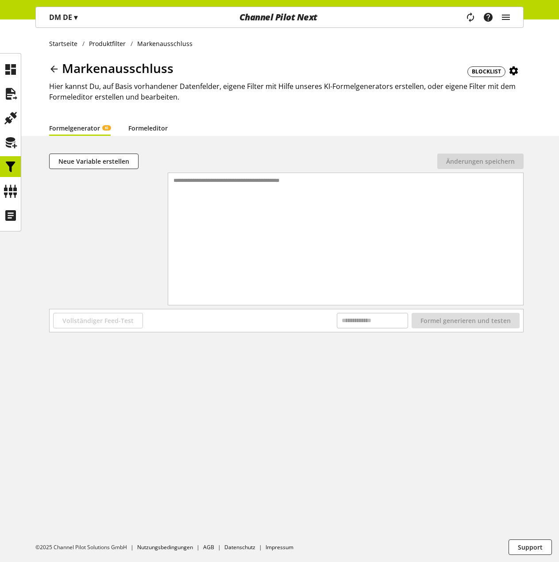
click at [148, 130] on link "Formeleditor" at bounding box center [147, 127] width 39 height 9
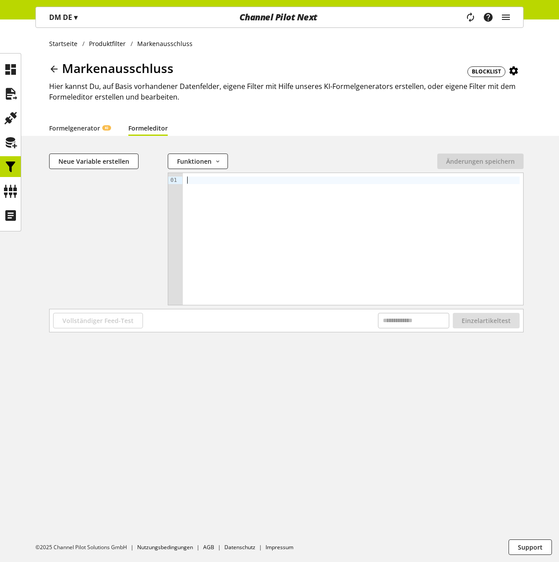
click at [235, 187] on div at bounding box center [353, 239] width 340 height 132
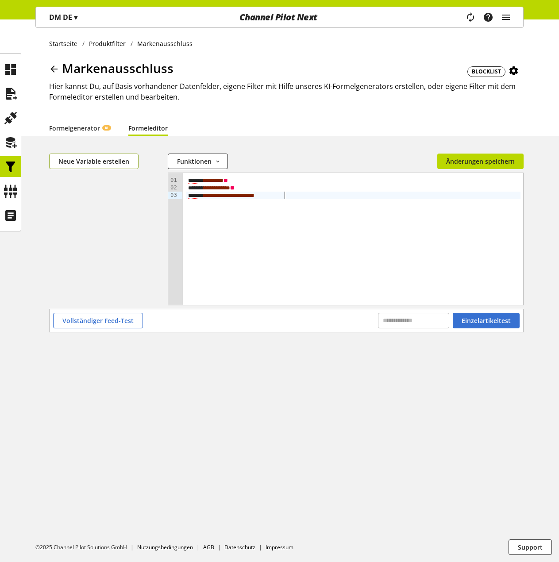
click at [86, 162] on span "Neue Variable erstellen" at bounding box center [93, 161] width 71 height 9
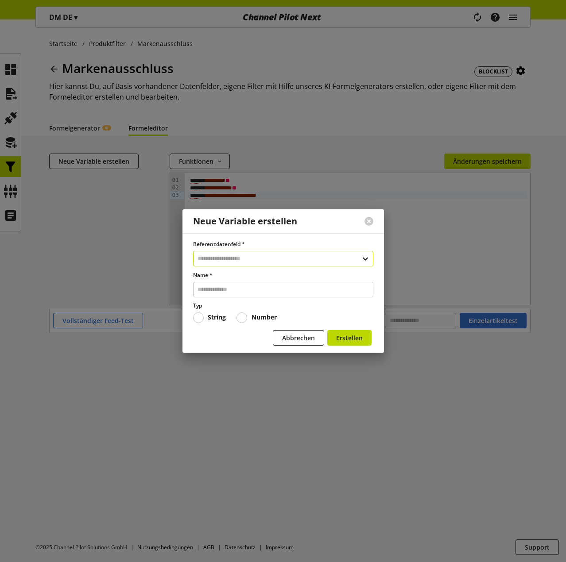
click at [231, 256] on input "text" at bounding box center [283, 258] width 180 height 15
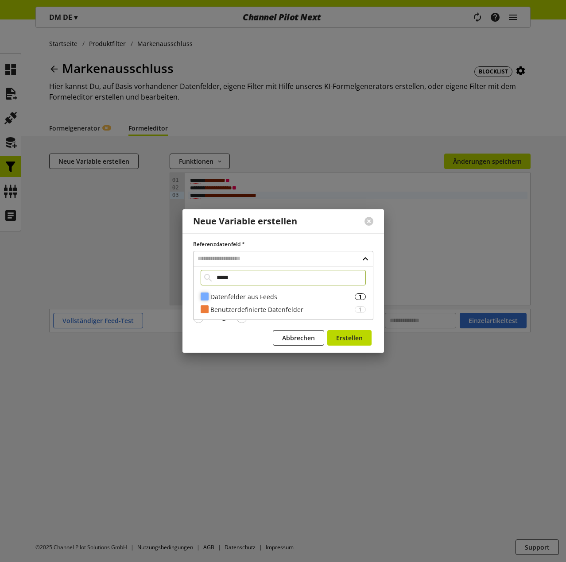
type input "*****"
click at [278, 295] on div "Datenfelder aus Feeds" at bounding box center [282, 296] width 144 height 9
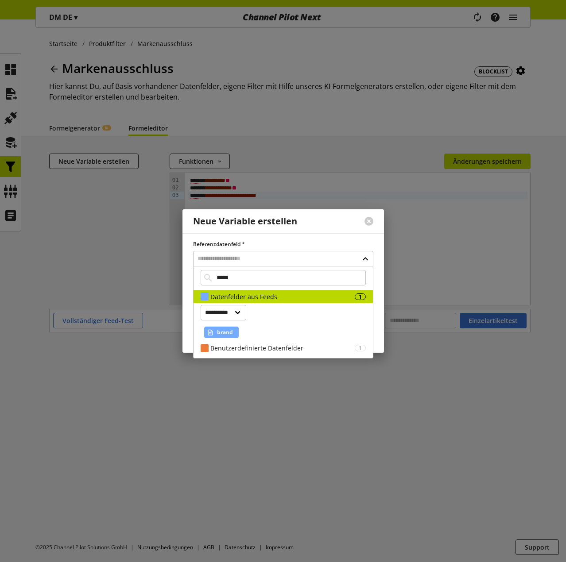
click at [218, 329] on span "brand" at bounding box center [225, 332] width 16 height 11
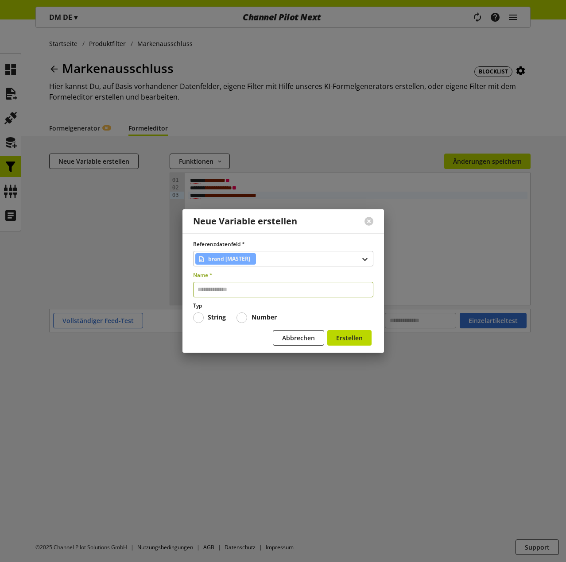
click at [231, 293] on input "text" at bounding box center [283, 289] width 180 height 15
type input "*****"
click at [327, 330] on button "Erstellen" at bounding box center [349, 337] width 44 height 15
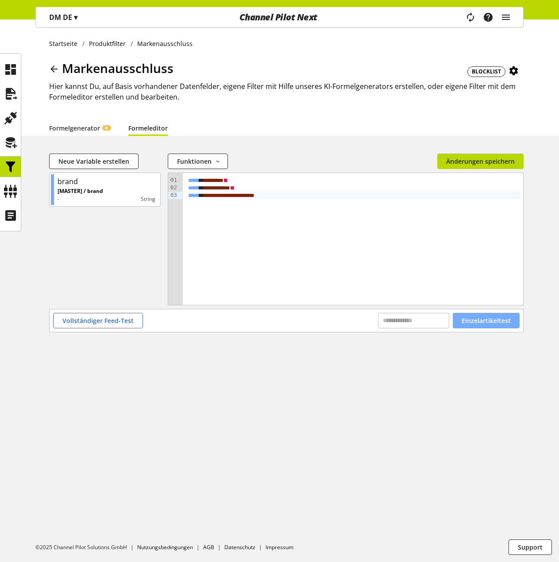
click at [495, 316] on span "Einzelartikeltest" at bounding box center [486, 320] width 49 height 9
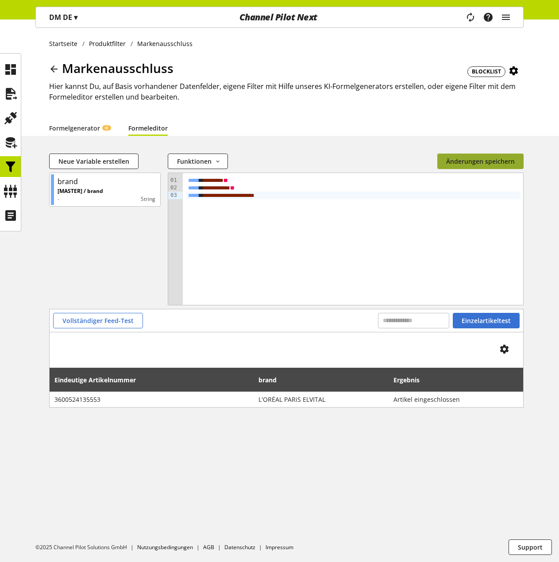
click at [467, 158] on span "Änderungen speichern" at bounding box center [480, 161] width 69 height 9
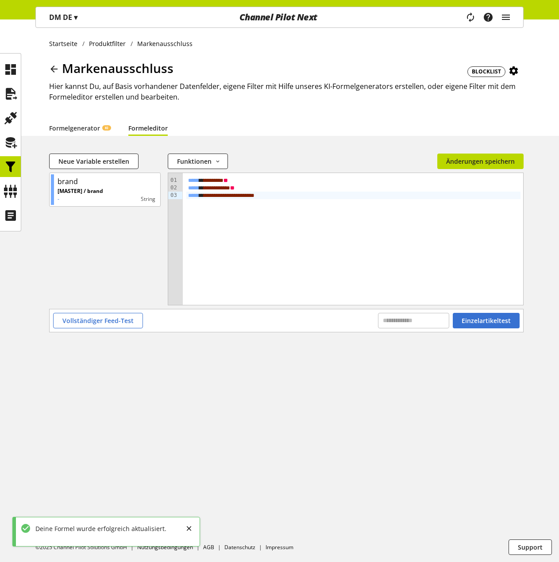
click at [54, 68] on icon at bounding box center [54, 69] width 11 height 16
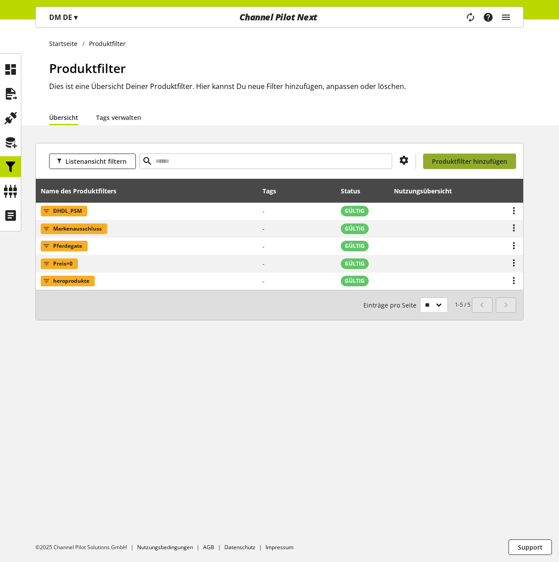
click at [460, 158] on span "Produktfilter hinzufügen" at bounding box center [469, 161] width 75 height 9
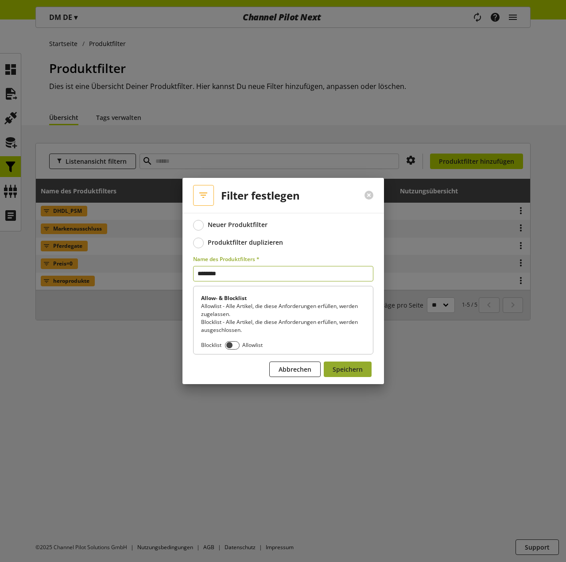
type input "********"
click at [353, 368] on span "Speichern" at bounding box center [347, 369] width 30 height 9
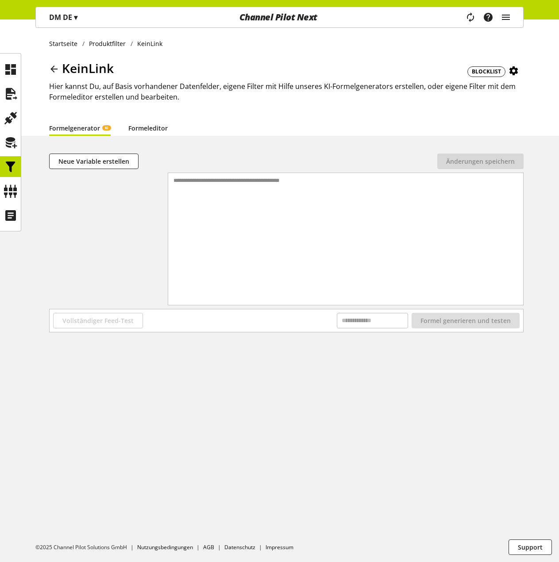
click at [149, 127] on link "Formeleditor" at bounding box center [147, 127] width 39 height 9
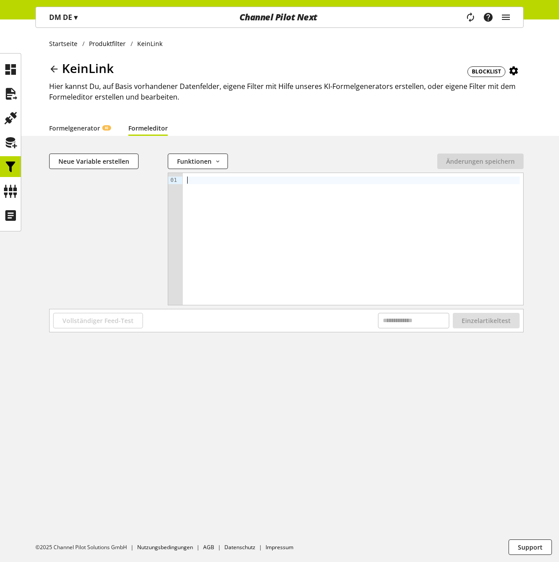
click at [212, 181] on div at bounding box center [352, 181] width 333 height 8
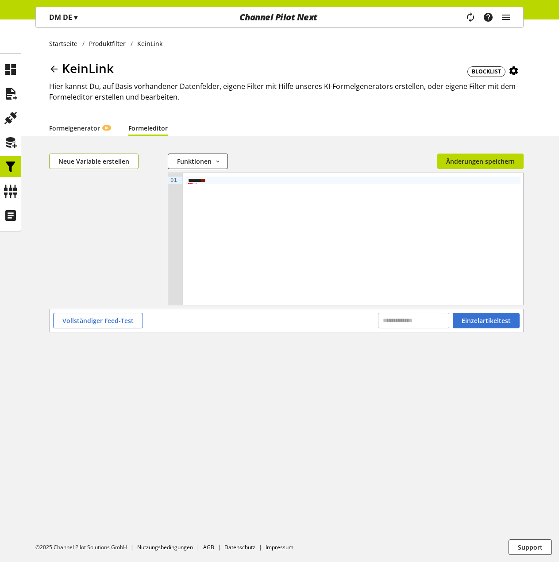
click at [78, 162] on span "Neue Variable erstellen" at bounding box center [93, 161] width 71 height 9
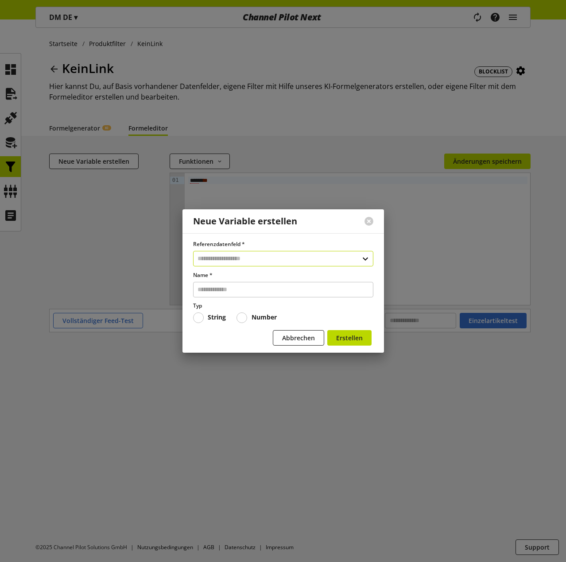
click at [227, 259] on input "text" at bounding box center [283, 258] width 180 height 15
type input "****"
click at [265, 301] on div "Datenfelder aus Feeds 69" at bounding box center [282, 296] width 179 height 13
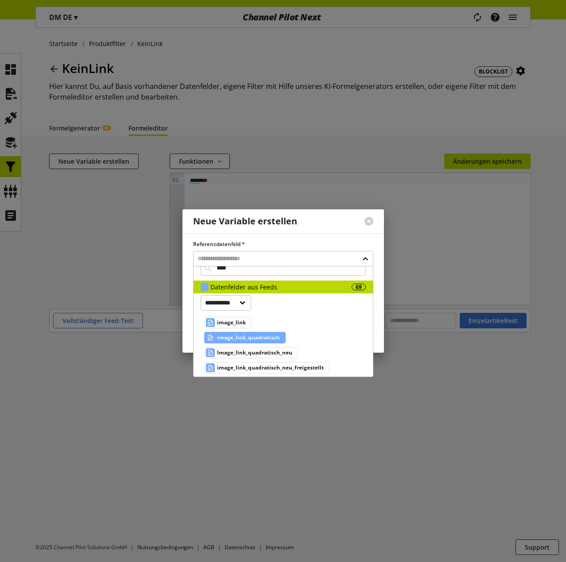
scroll to position [14, 0]
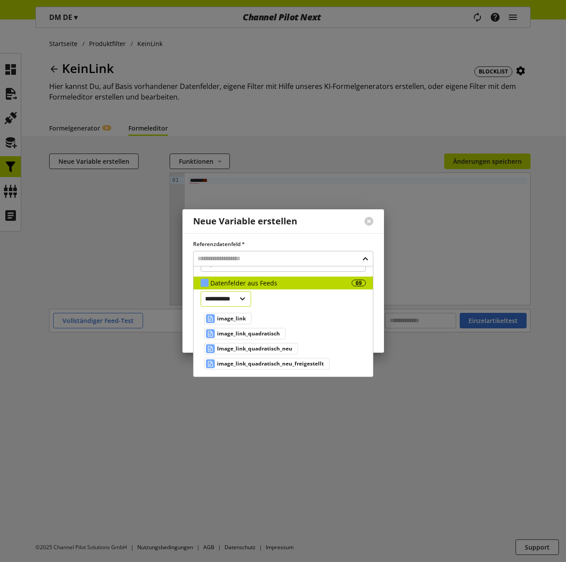
click at [235, 297] on select "**********" at bounding box center [225, 298] width 51 height 15
click at [235, 304] on select "**********" at bounding box center [225, 298] width 51 height 15
select select "***"
click at [200, 304] on select "**********" at bounding box center [225, 298] width 51 height 15
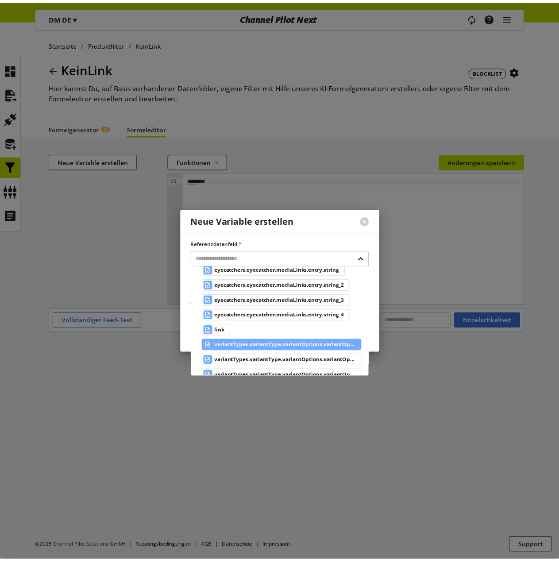
scroll to position [266, 0]
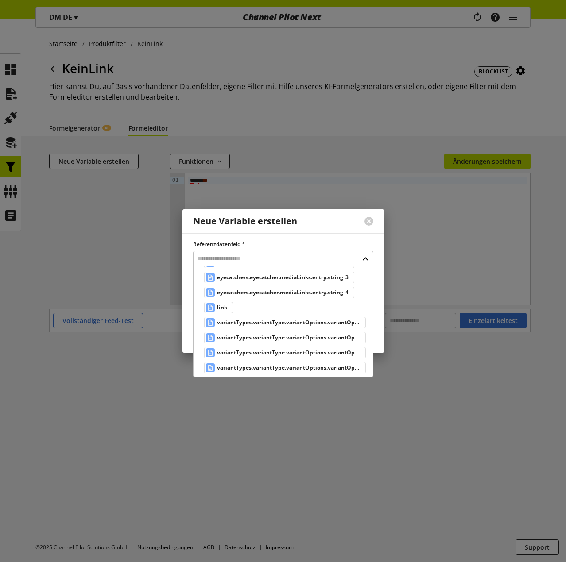
click at [221, 305] on span "link" at bounding box center [222, 307] width 10 height 11
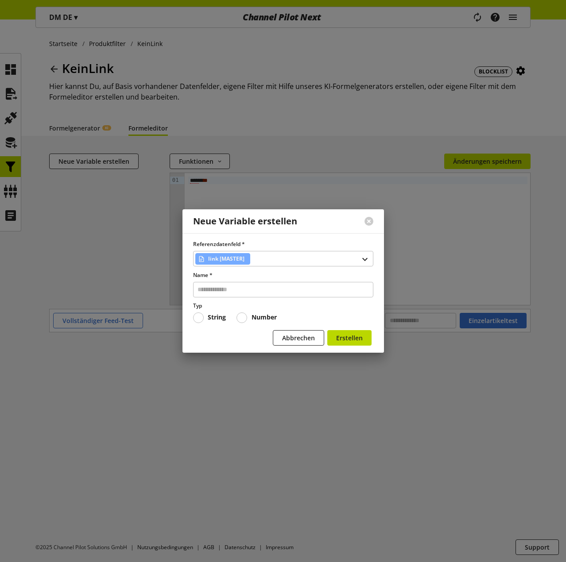
click at [226, 297] on div "Referenzdatenfeld * link [MASTER] Name * Typ String Number" at bounding box center [283, 281] width 180 height 83
click at [231, 293] on input "text" at bounding box center [283, 289] width 180 height 15
type input "****"
click at [327, 330] on button "Erstellen" at bounding box center [349, 337] width 44 height 15
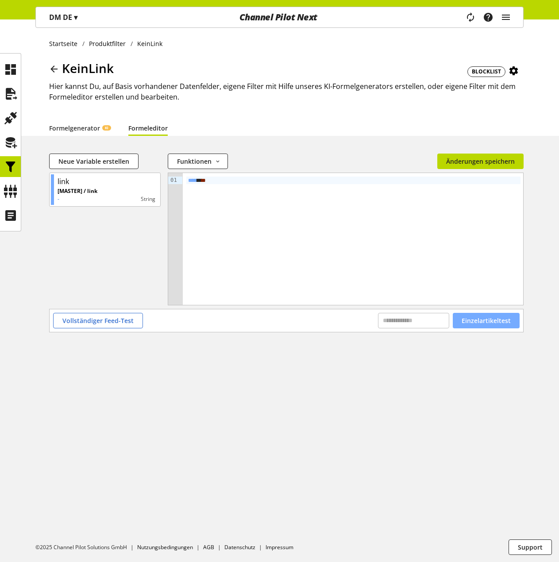
click at [487, 322] on span "Einzelartikeltest" at bounding box center [486, 320] width 49 height 9
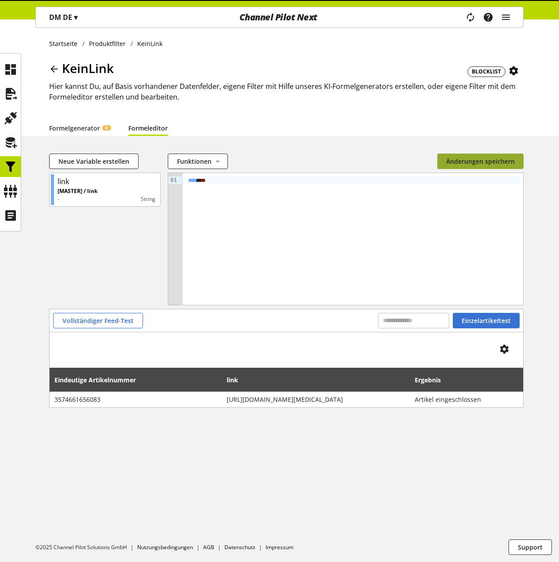
click at [489, 164] on span "Änderungen speichern" at bounding box center [480, 161] width 69 height 9
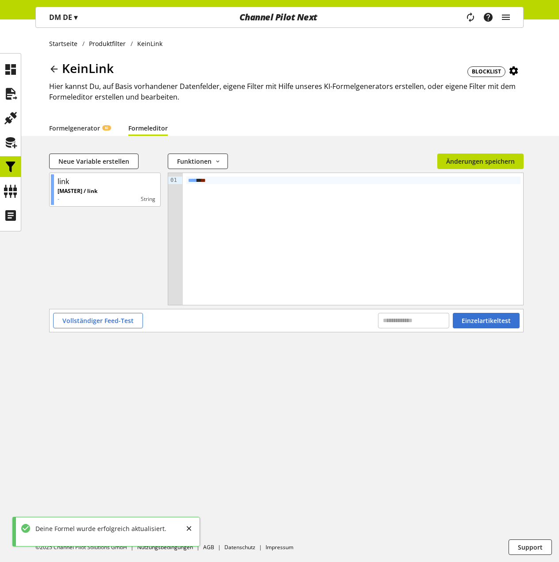
click at [54, 69] on icon at bounding box center [54, 69] width 11 height 16
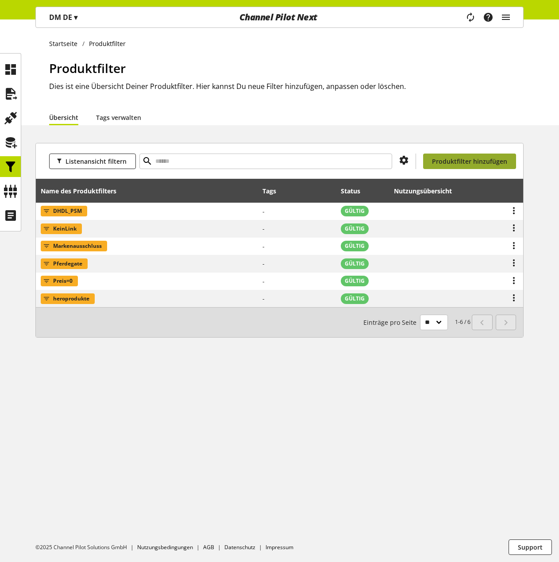
click at [458, 166] on span "Produktfilter hinzufügen" at bounding box center [469, 161] width 75 height 9
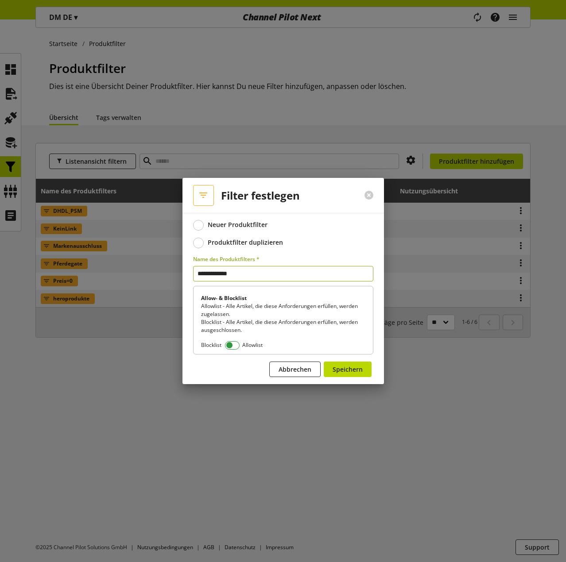
type input "**********"
click at [233, 347] on span at bounding box center [232, 345] width 15 height 8
click at [362, 372] on span "Speichern" at bounding box center [347, 369] width 30 height 9
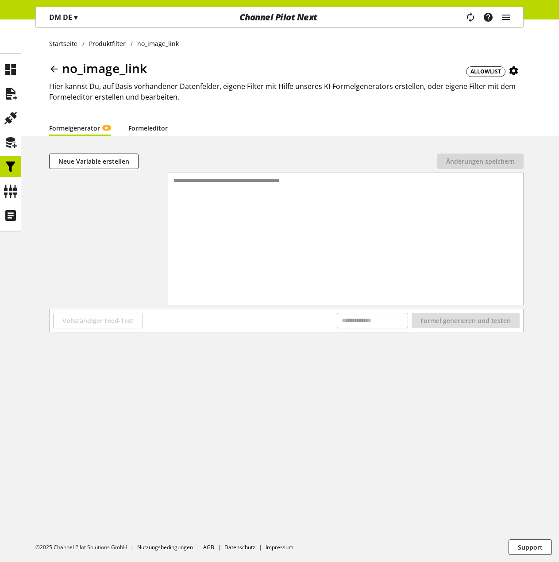
click at [157, 127] on link "Formeleditor" at bounding box center [147, 127] width 39 height 9
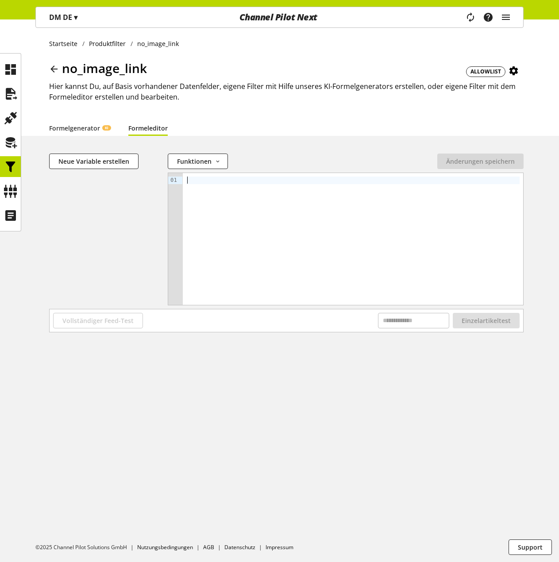
click at [255, 200] on div at bounding box center [353, 239] width 340 height 132
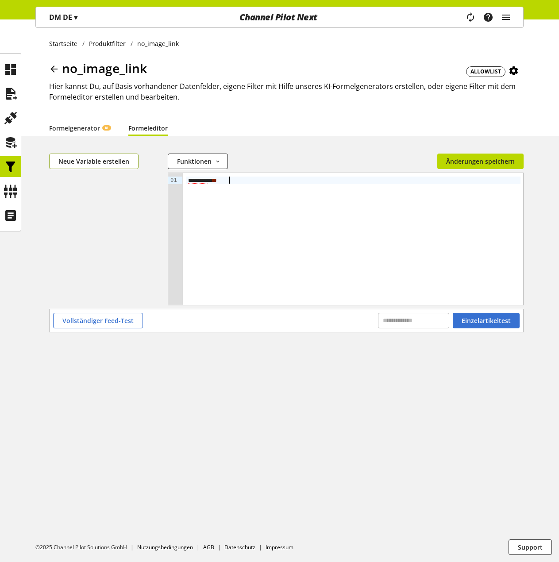
click at [73, 156] on button "Neue Variable erstellen" at bounding box center [93, 161] width 89 height 15
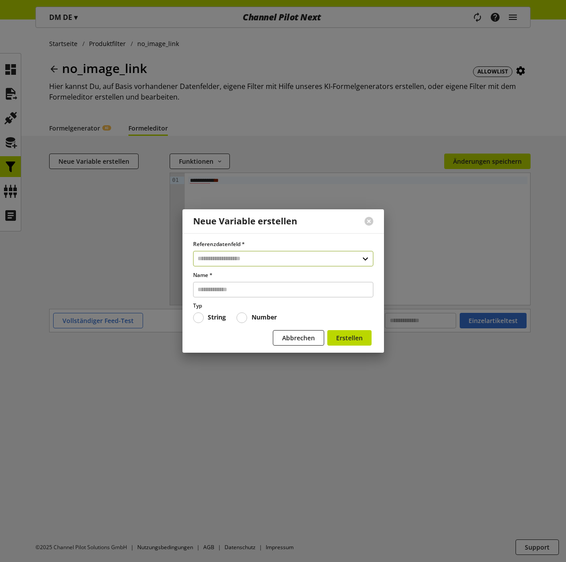
click at [236, 254] on input "text" at bounding box center [283, 258] width 180 height 15
type input "*****"
click at [246, 296] on div "Datenfelder aus Feeds" at bounding box center [282, 296] width 144 height 9
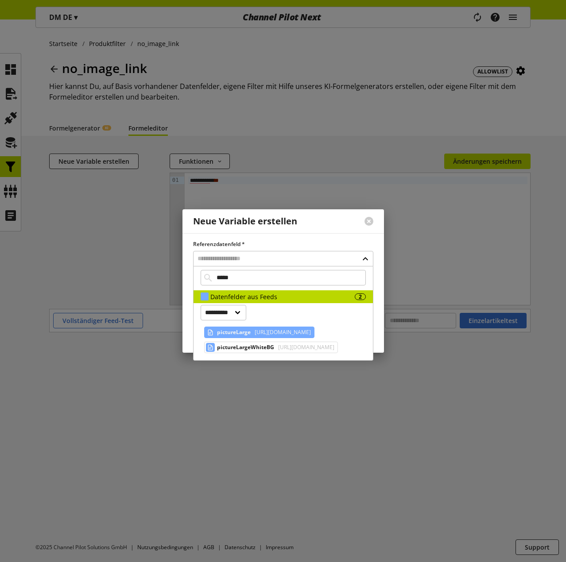
click at [260, 328] on span "[URL][DOMAIN_NAME]" at bounding box center [282, 332] width 58 height 11
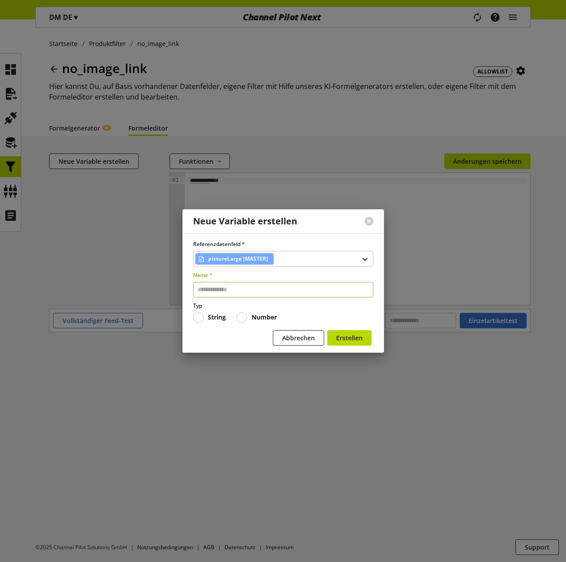
click at [232, 290] on input "text" at bounding box center [283, 289] width 180 height 15
type input "*********"
click at [352, 338] on span "Erstellen" at bounding box center [349, 337] width 27 height 9
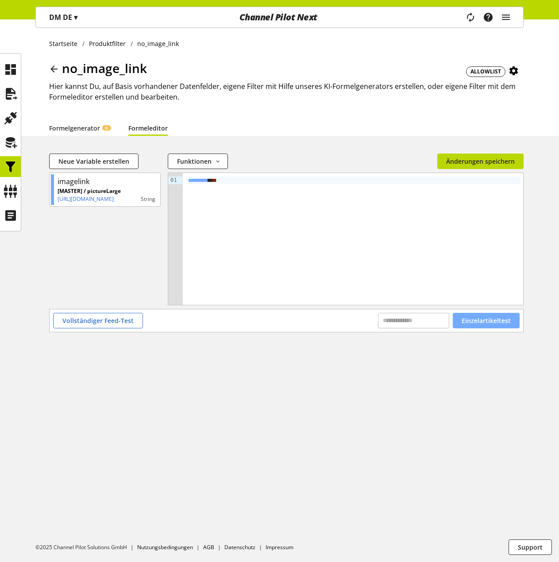
click at [476, 326] on button "Einzelartikeltest" at bounding box center [486, 320] width 67 height 15
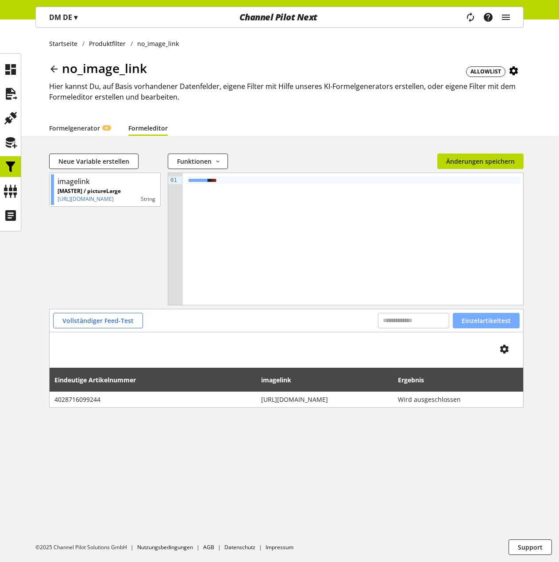
click at [490, 319] on span "Einzelartikeltest" at bounding box center [486, 320] width 49 height 9
click at [504, 321] on span "Einzelartikeltest" at bounding box center [486, 320] width 49 height 9
click at [394, 322] on input "text" at bounding box center [413, 320] width 71 height 15
paste input "********"
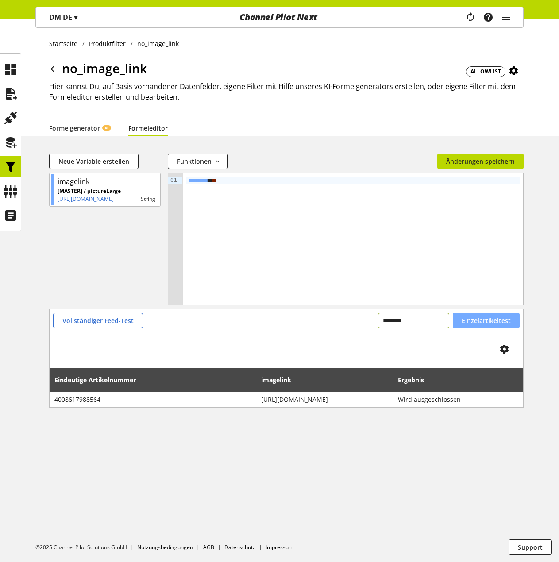
type input "********"
click at [479, 320] on span "Einzelartikeltest" at bounding box center [486, 320] width 49 height 9
click at [499, 163] on span "Änderungen speichern" at bounding box center [480, 161] width 69 height 9
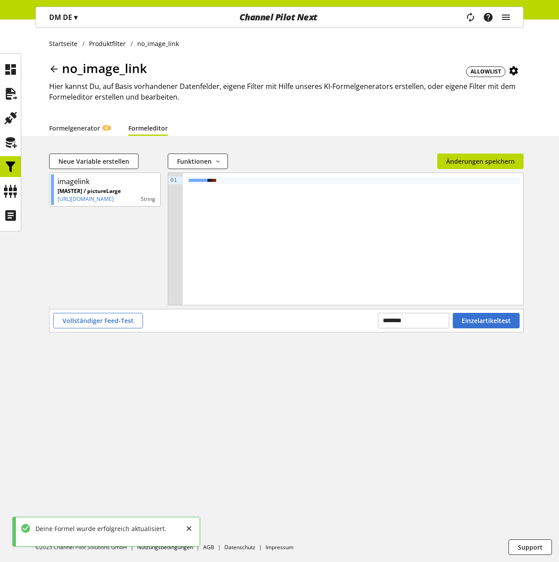
click at [54, 68] on icon at bounding box center [54, 69] width 11 height 16
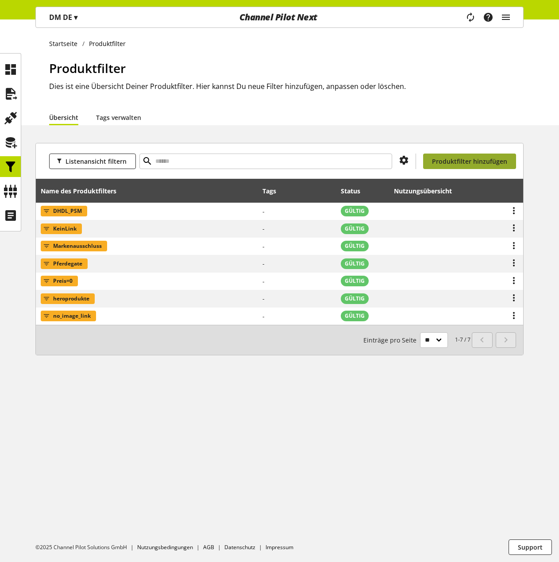
click at [457, 161] on span "Produktfilter hinzufügen" at bounding box center [469, 161] width 75 height 9
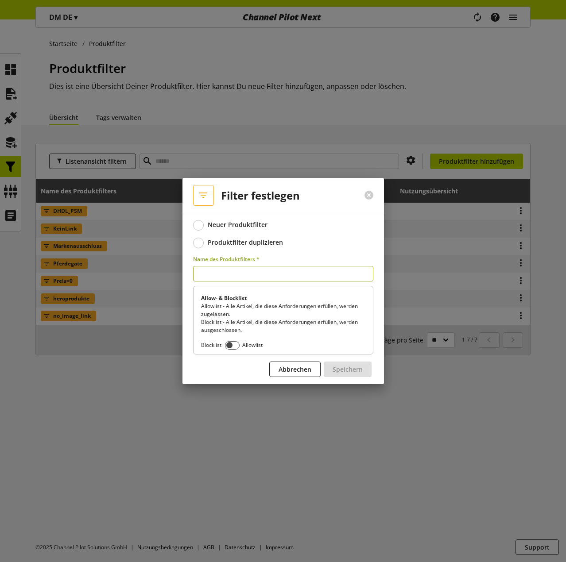
click at [246, 273] on input "text" at bounding box center [283, 273] width 180 height 15
type input "**********"
click at [230, 345] on span at bounding box center [232, 345] width 15 height 8
click at [355, 366] on span "Speichern" at bounding box center [347, 369] width 30 height 9
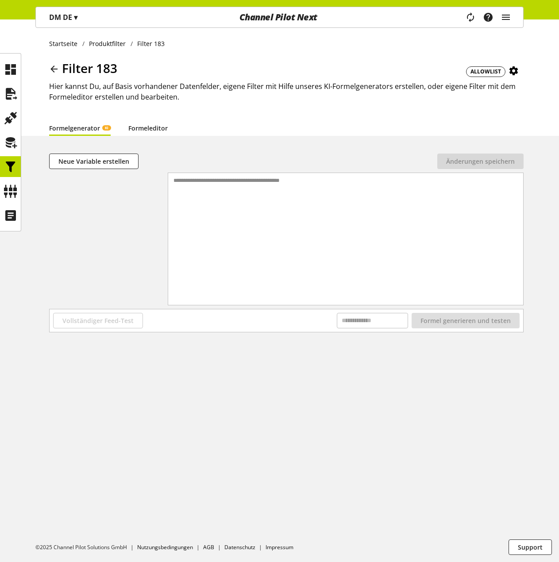
click at [155, 129] on link "Formeleditor" at bounding box center [147, 127] width 39 height 9
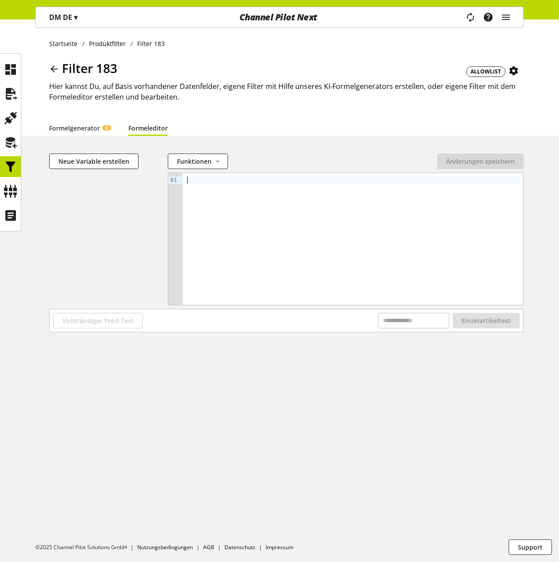
click at [221, 186] on div at bounding box center [353, 239] width 340 height 132
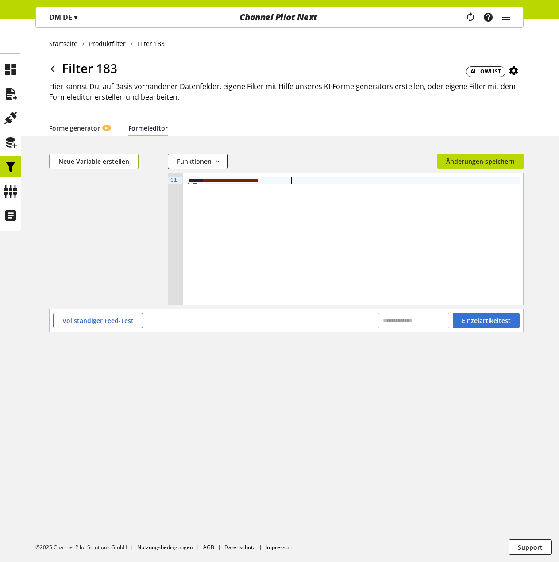
click at [103, 162] on span "Neue Variable erstellen" at bounding box center [93, 161] width 71 height 9
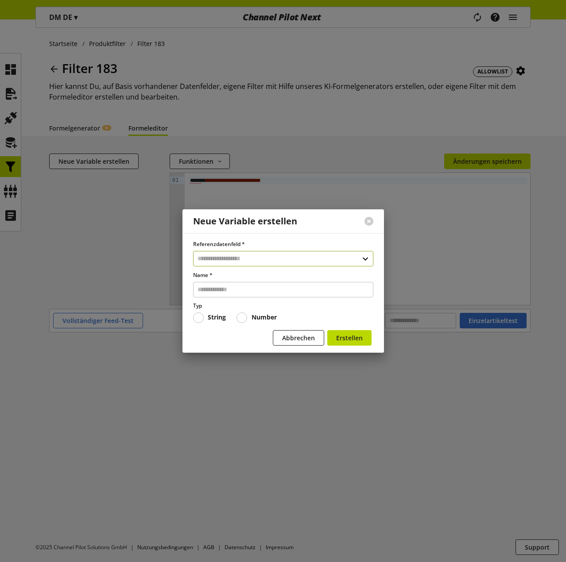
click at [212, 259] on input "text" at bounding box center [283, 258] width 180 height 15
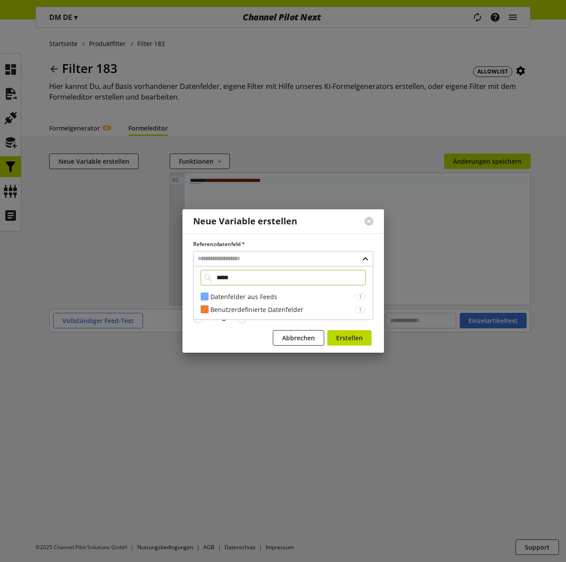
type input "*****"
click at [241, 289] on div "**********" at bounding box center [283, 293] width 180 height 54
click at [245, 293] on div "Datenfelder aus Feeds" at bounding box center [282, 296] width 144 height 9
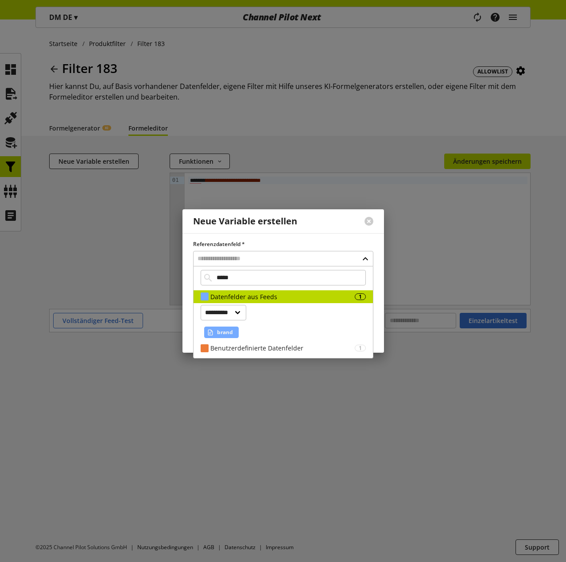
click at [228, 334] on span "brand" at bounding box center [225, 332] width 16 height 11
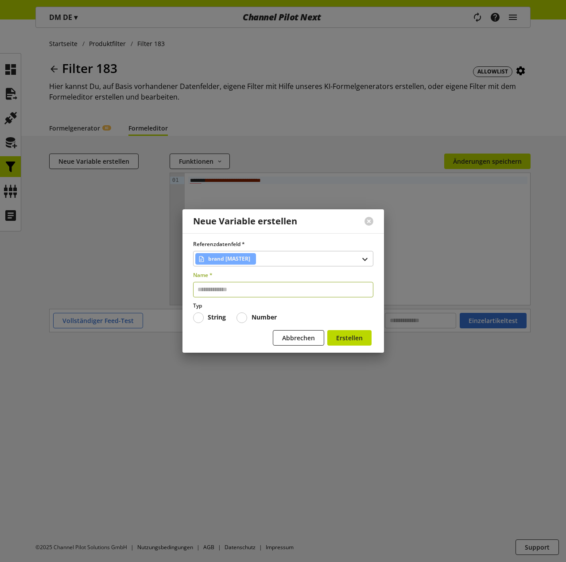
click at [244, 295] on input "text" at bounding box center [283, 289] width 180 height 15
type input "*****"
click at [327, 330] on button "Erstellen" at bounding box center [349, 337] width 44 height 15
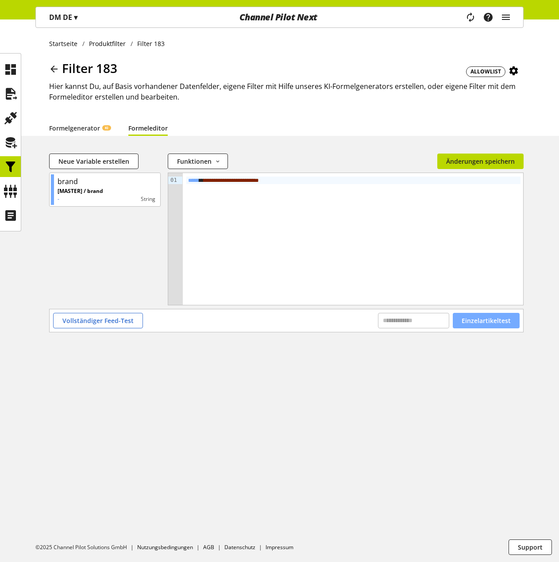
click at [499, 321] on span "Einzelartikeltest" at bounding box center [486, 320] width 49 height 9
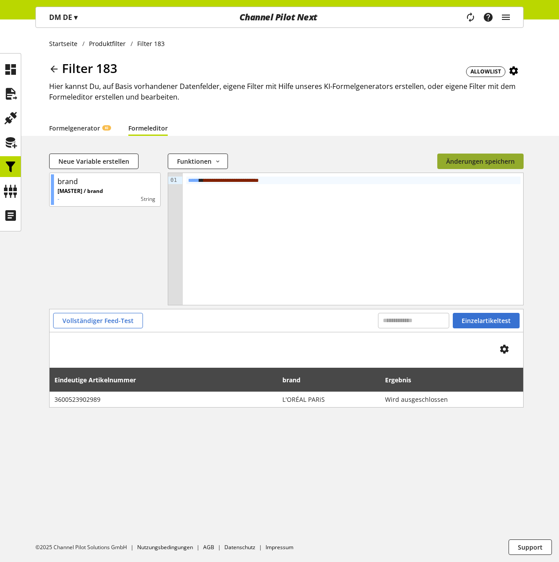
click at [481, 166] on button "Änderungen speichern" at bounding box center [480, 161] width 86 height 15
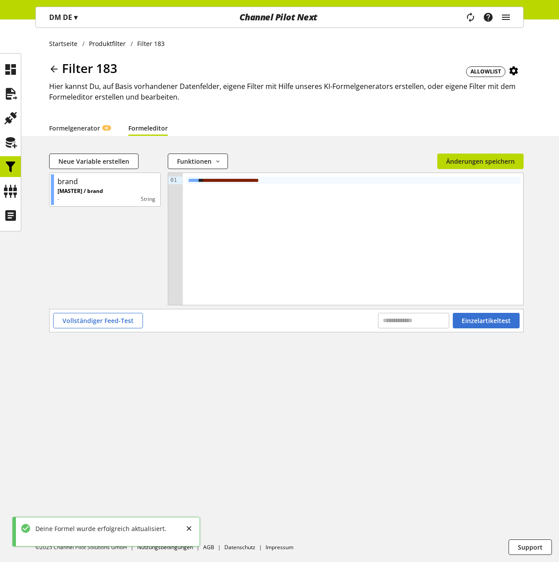
click at [51, 68] on icon at bounding box center [54, 69] width 11 height 16
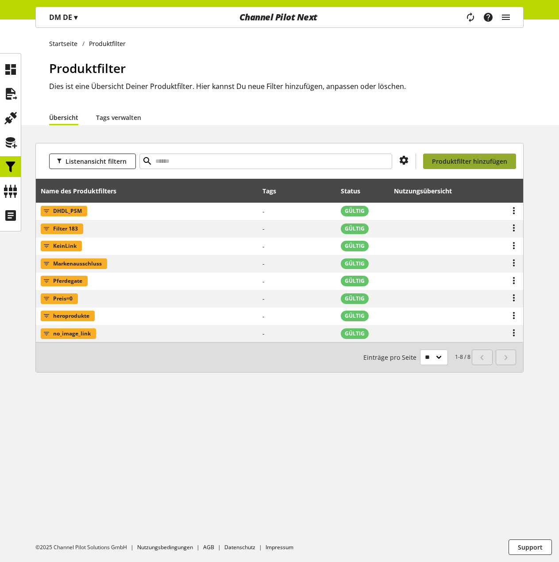
click at [465, 160] on span "Produktfilter hinzufügen" at bounding box center [469, 161] width 75 height 9
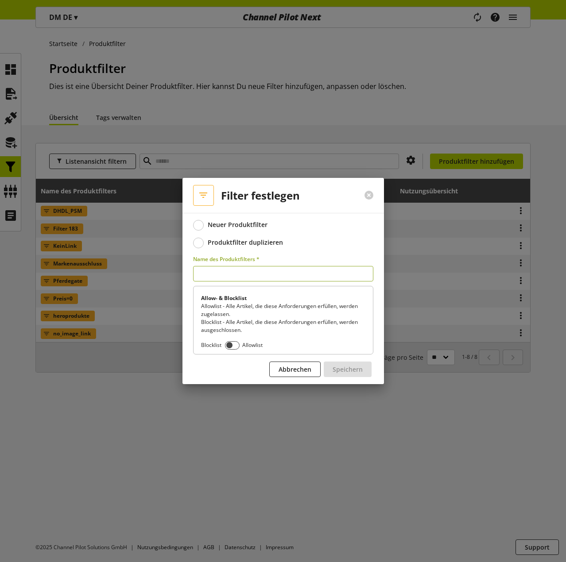
click at [227, 273] on input "text" at bounding box center [283, 273] width 180 height 15
type input "**********"
click at [347, 368] on span "Speichern" at bounding box center [347, 369] width 30 height 9
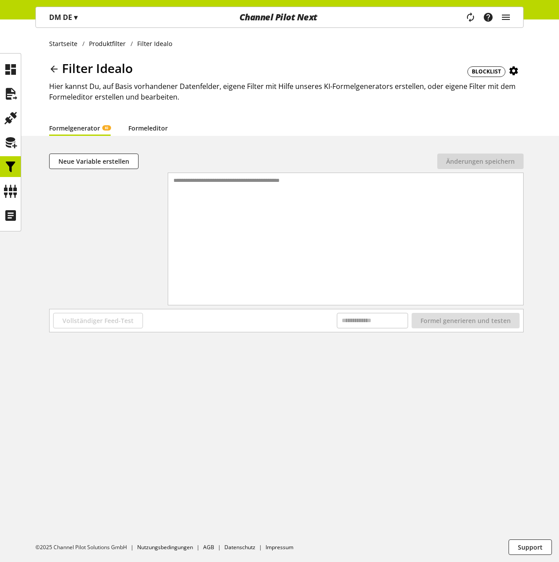
click at [143, 129] on link "Formeleditor" at bounding box center [147, 127] width 39 height 9
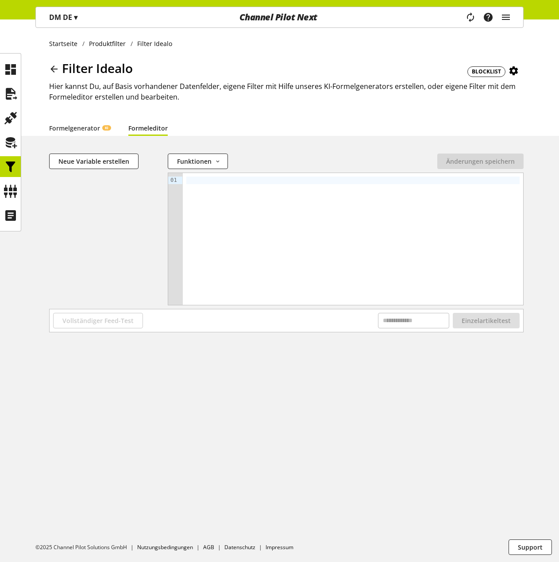
click at [225, 182] on div at bounding box center [352, 181] width 333 height 8
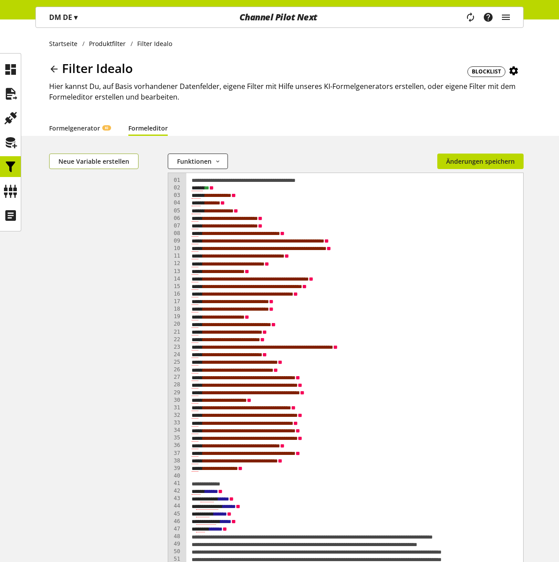
click at [105, 164] on span "Neue Variable erstellen" at bounding box center [93, 161] width 71 height 9
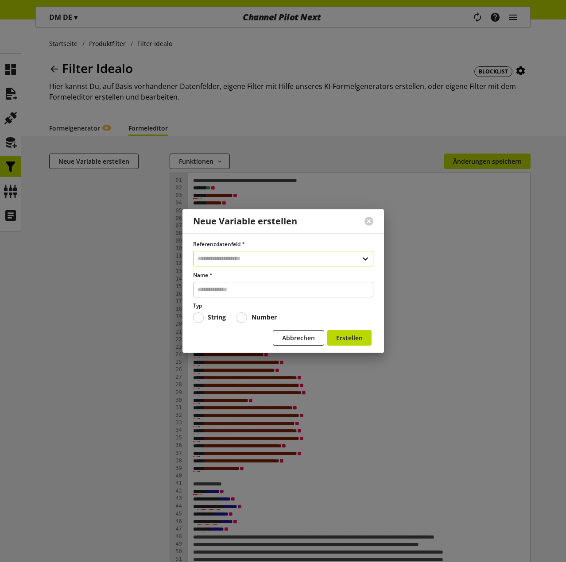
click at [233, 264] on input "text" at bounding box center [283, 258] width 180 height 15
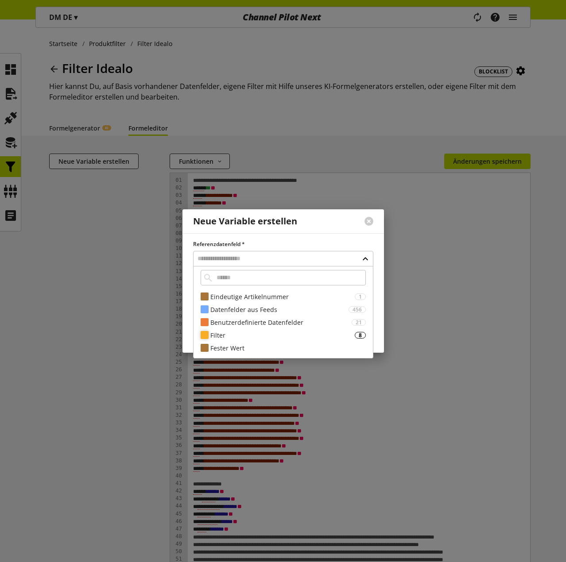
click at [235, 332] on div "Filter" at bounding box center [282, 335] width 144 height 9
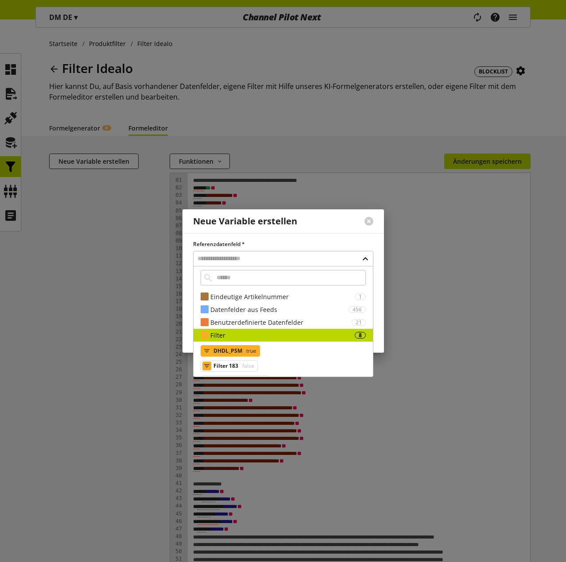
click at [236, 346] on span "DHDL_PSM" at bounding box center [227, 351] width 29 height 11
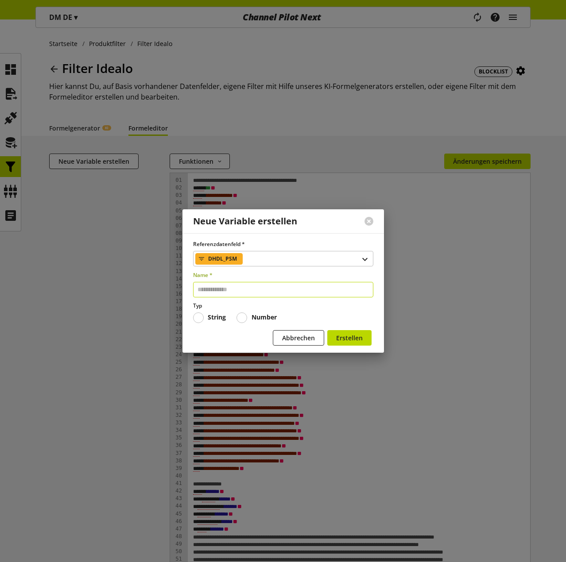
click at [237, 289] on input "text" at bounding box center [283, 289] width 180 height 15
type input "****"
click at [250, 316] on span "Number" at bounding box center [262, 317] width 30 height 8
click at [355, 342] on span "Erstellen" at bounding box center [349, 337] width 27 height 9
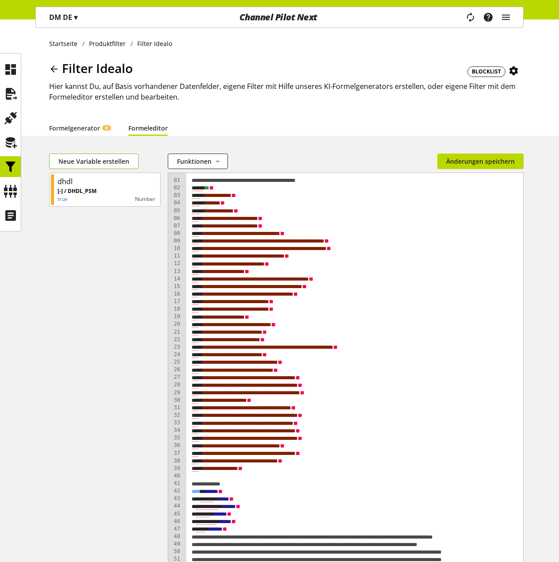
click at [98, 163] on span "Neue Variable erstellen" at bounding box center [93, 161] width 71 height 9
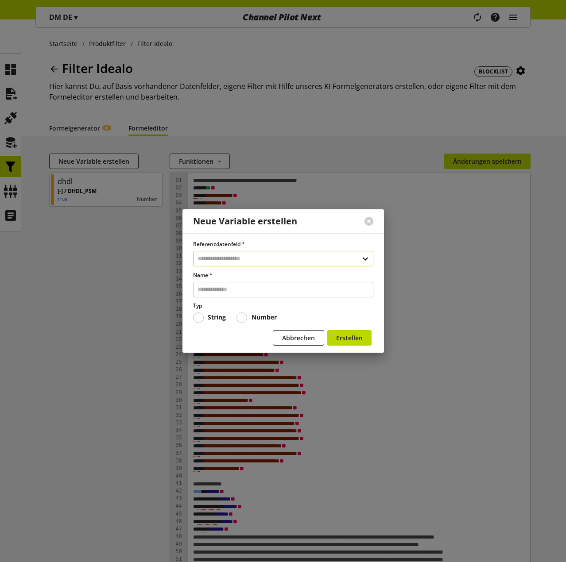
click at [215, 257] on input "text" at bounding box center [283, 258] width 180 height 15
type input "****"
click at [231, 296] on div "Filter" at bounding box center [282, 296] width 144 height 9
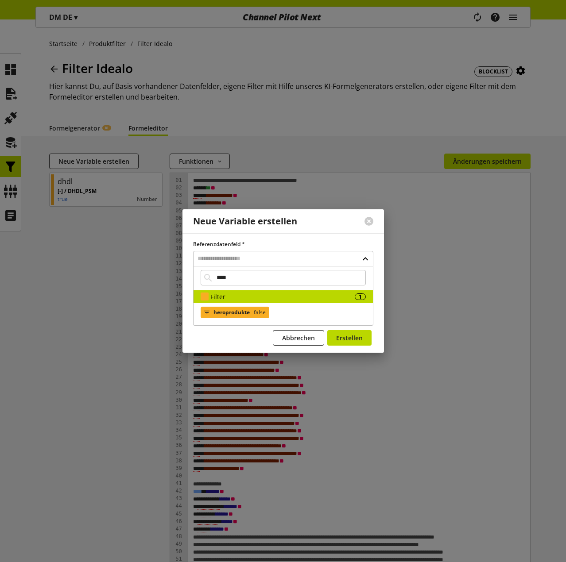
click at [248, 309] on span "heroprodukte" at bounding box center [231, 312] width 36 height 11
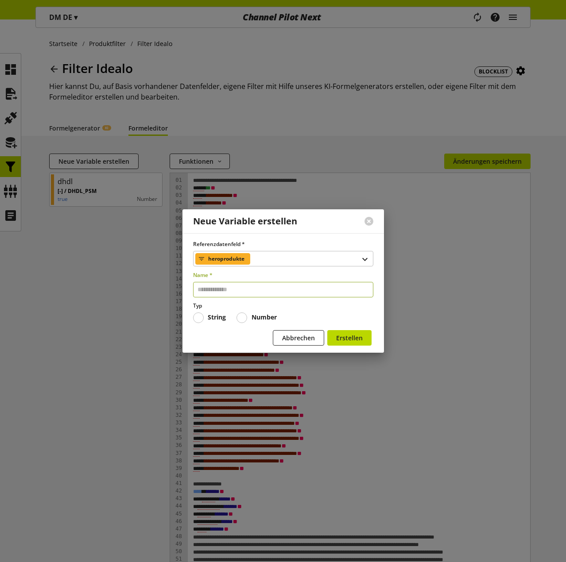
click at [238, 289] on input "text" at bounding box center [283, 289] width 180 height 15
type input "****"
click at [244, 315] on span at bounding box center [241, 317] width 11 height 11
click at [351, 337] on span "Erstellen" at bounding box center [349, 337] width 27 height 9
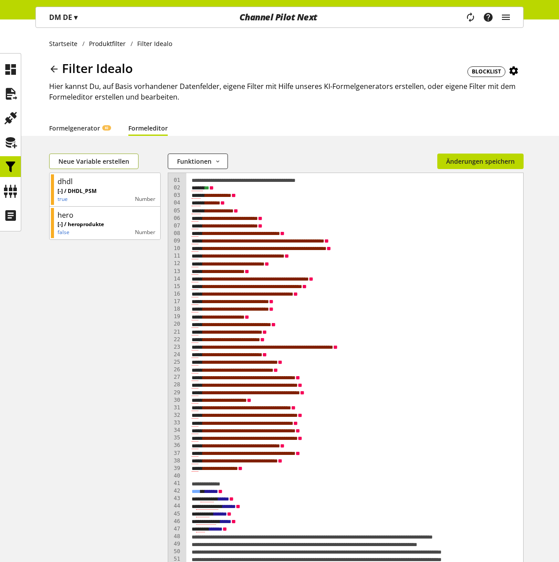
click at [106, 160] on span "Neue Variable erstellen" at bounding box center [93, 161] width 71 height 9
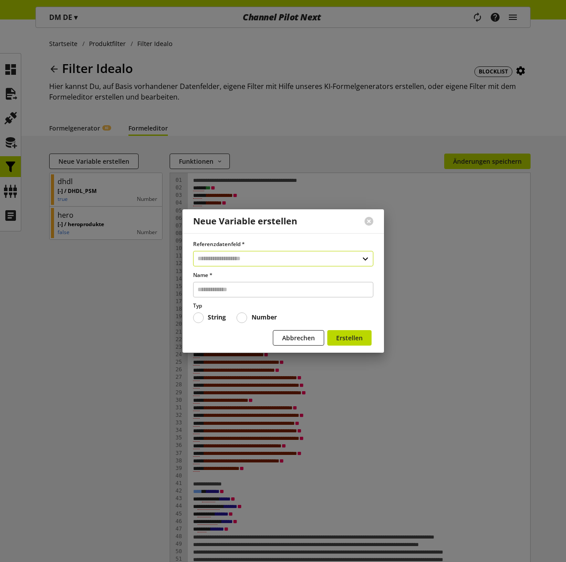
click at [225, 259] on input "text" at bounding box center [283, 258] width 180 height 15
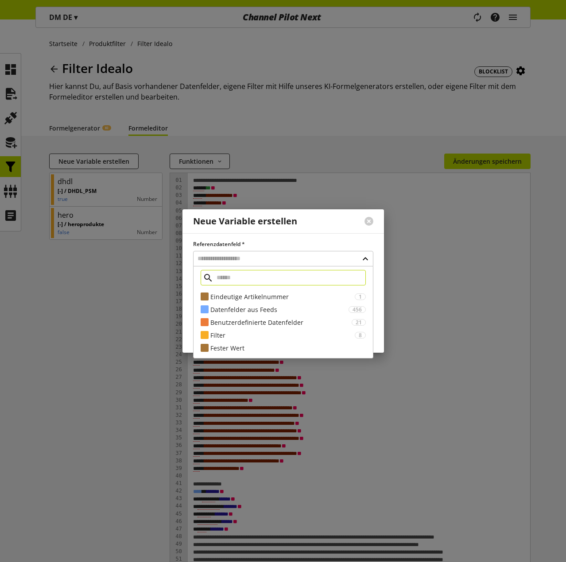
click at [239, 279] on input "text" at bounding box center [282, 277] width 165 height 15
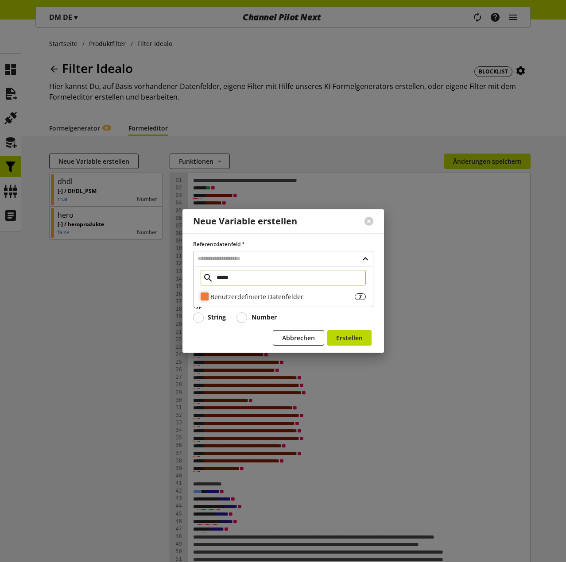
type input "*****"
click at [254, 294] on div "Benutzerdefinierte Datenfelder" at bounding box center [282, 296] width 144 height 9
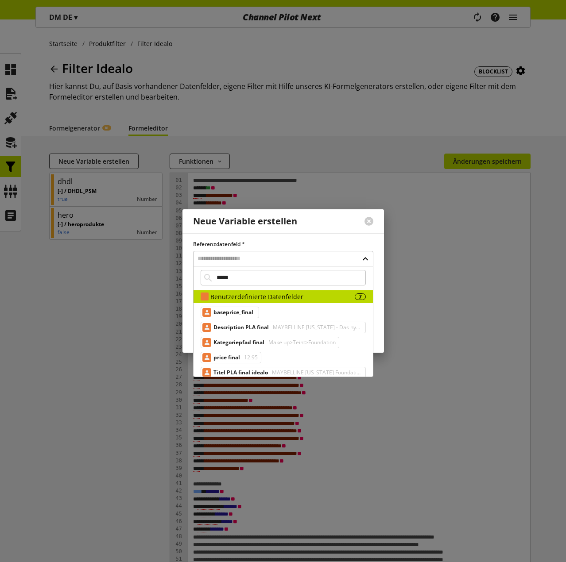
click at [273, 340] on span "Make up>Teint>Foundation" at bounding box center [300, 342] width 69 height 11
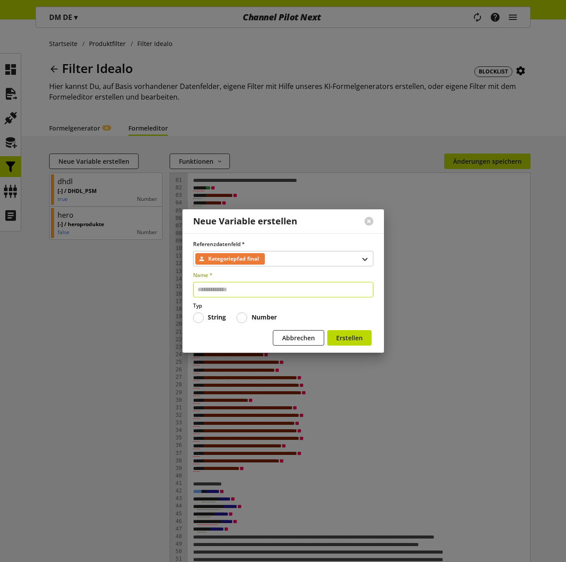
click at [246, 291] on input "text" at bounding box center [283, 289] width 180 height 15
type input "***"
click at [350, 335] on span "Erstellen" at bounding box center [349, 337] width 27 height 9
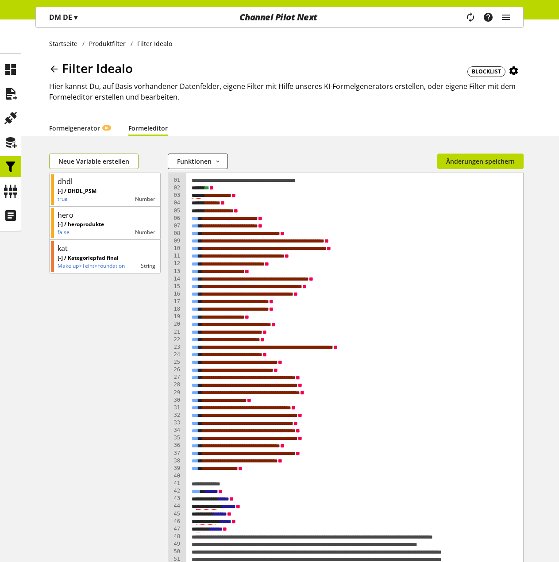
click at [100, 160] on span "Neue Variable erstellen" at bounding box center [93, 161] width 71 height 9
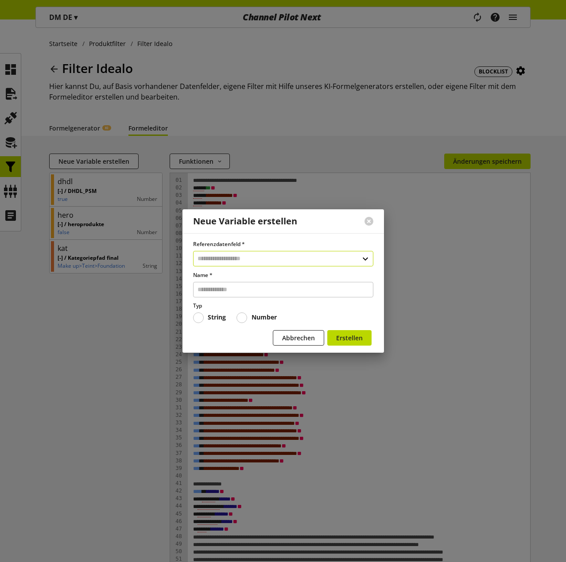
click at [228, 262] on input "text" at bounding box center [283, 258] width 180 height 15
type input "*"
type input "*****"
click at [239, 296] on div "Filter" at bounding box center [282, 296] width 144 height 9
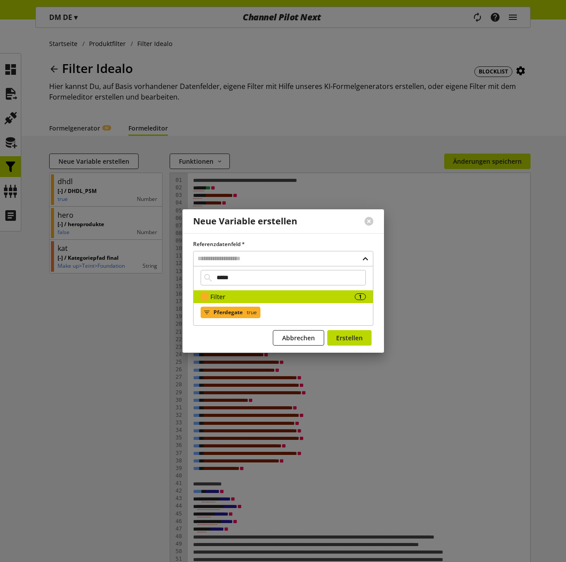
click at [237, 312] on span "Pferdegate" at bounding box center [227, 312] width 29 height 11
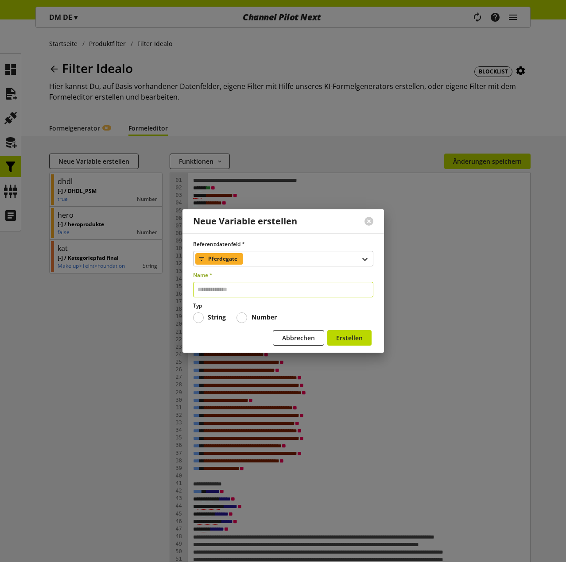
click at [230, 289] on input "text" at bounding box center [283, 289] width 180 height 15
type input "**********"
click at [248, 318] on span "Number" at bounding box center [262, 317] width 30 height 8
click at [353, 328] on form "**********" at bounding box center [283, 294] width 180 height 108
click at [355, 335] on span "Erstellen" at bounding box center [349, 337] width 27 height 9
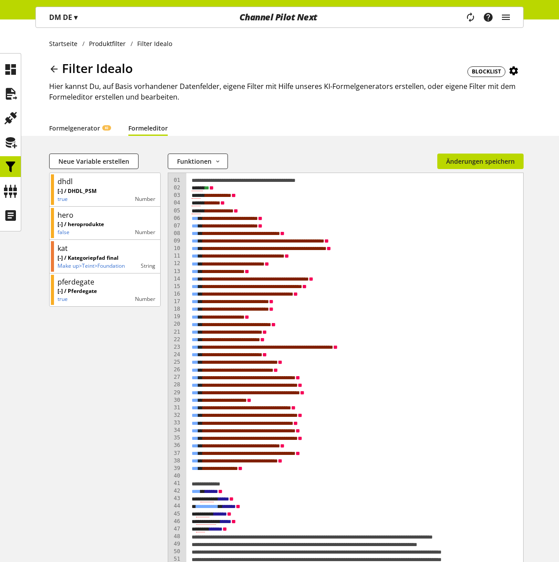
click at [97, 160] on span "Neue Variable erstellen" at bounding box center [93, 161] width 71 height 9
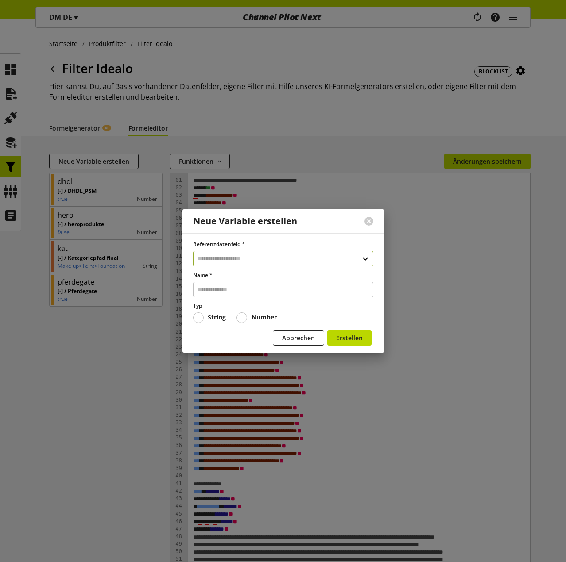
click at [224, 257] on input "text" at bounding box center [283, 258] width 180 height 15
type input "*****"
click at [233, 292] on div "Filter" at bounding box center [282, 296] width 144 height 9
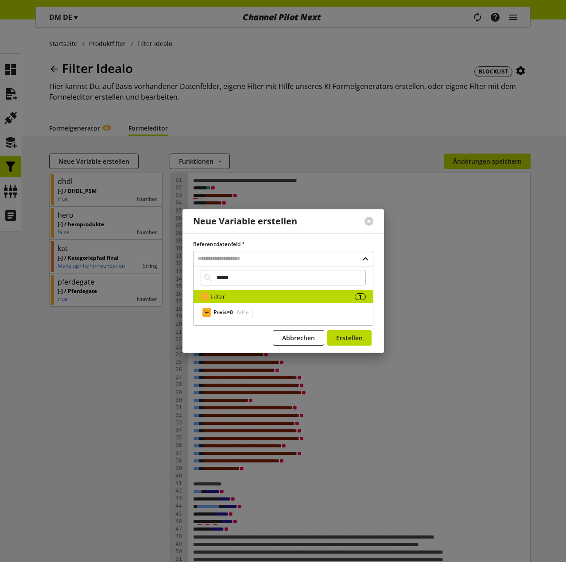
drag, startPoint x: 229, startPoint y: 315, endPoint x: 232, endPoint y: 299, distance: 16.2
click at [229, 315] on span "Preis=0" at bounding box center [222, 312] width 19 height 11
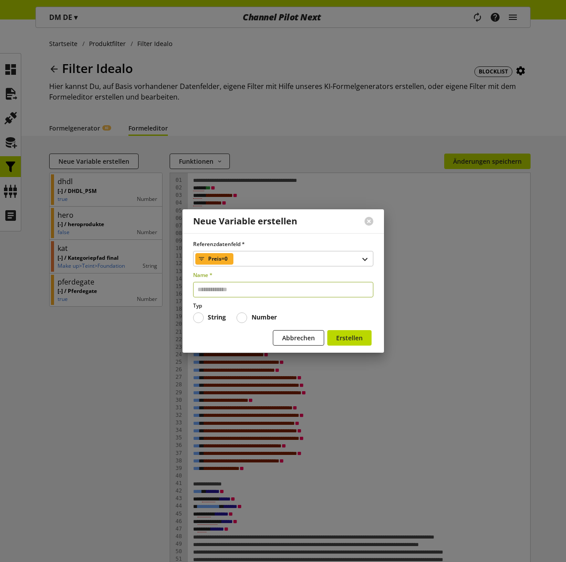
click at [232, 291] on input "text" at bounding box center [283, 289] width 180 height 15
type input "*****"
click at [245, 320] on span at bounding box center [241, 317] width 11 height 11
click at [342, 332] on button "Erstellen" at bounding box center [349, 337] width 44 height 15
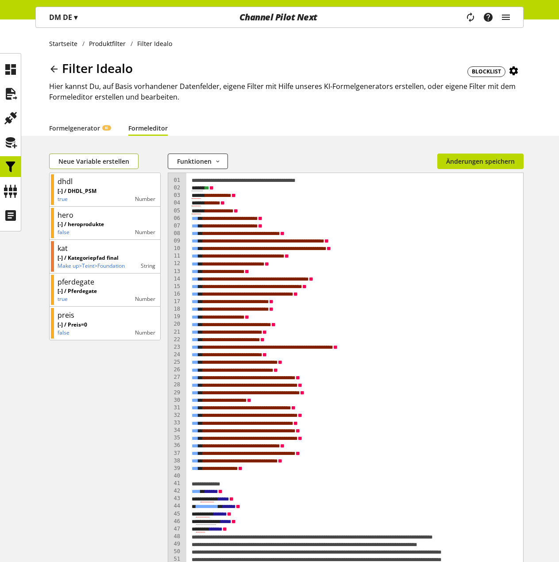
click at [98, 162] on span "Neue Variable erstellen" at bounding box center [93, 161] width 71 height 9
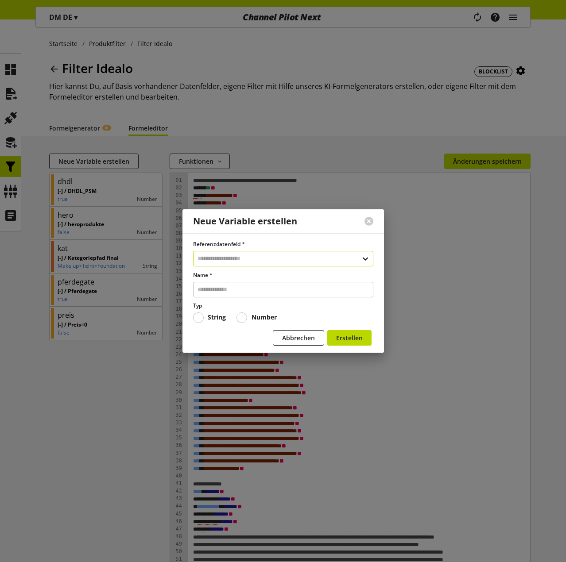
click at [232, 256] on input "text" at bounding box center [283, 258] width 180 height 15
type input "****"
click at [250, 290] on div "Datenfelder aus Feeds 26" at bounding box center [282, 296] width 179 height 13
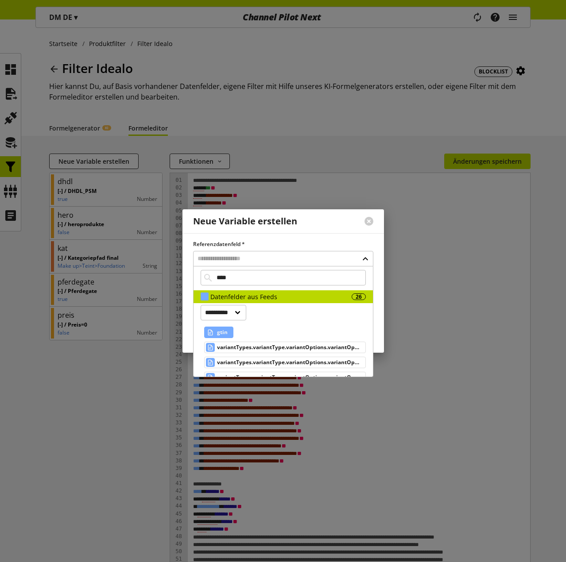
click at [222, 330] on span "gtin" at bounding box center [222, 332] width 11 height 11
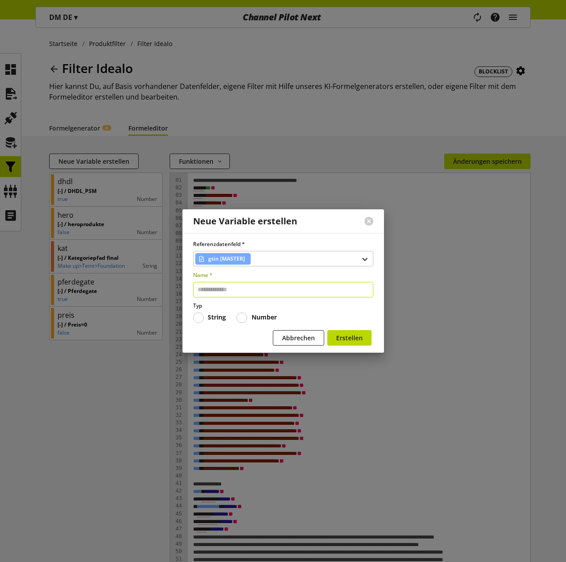
click at [228, 288] on input "text" at bounding box center [283, 289] width 180 height 15
type input "****"
click at [358, 343] on button "Erstellen" at bounding box center [349, 337] width 44 height 15
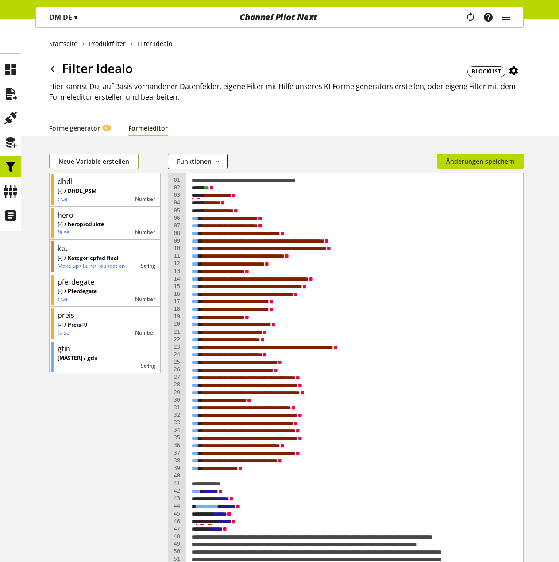
click at [98, 163] on span "Neue Variable erstellen" at bounding box center [93, 161] width 71 height 9
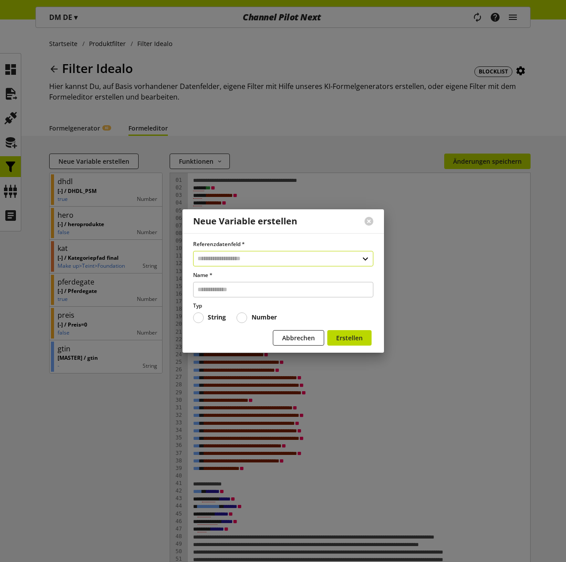
click at [233, 257] on input "text" at bounding box center [283, 258] width 180 height 15
type input "******"
click at [244, 295] on div "Filter" at bounding box center [282, 296] width 144 height 9
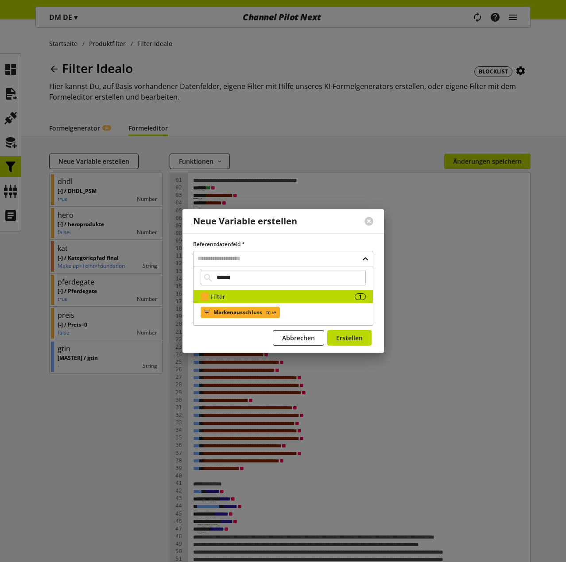
click at [240, 310] on span "Markenausschluss" at bounding box center [237, 312] width 49 height 11
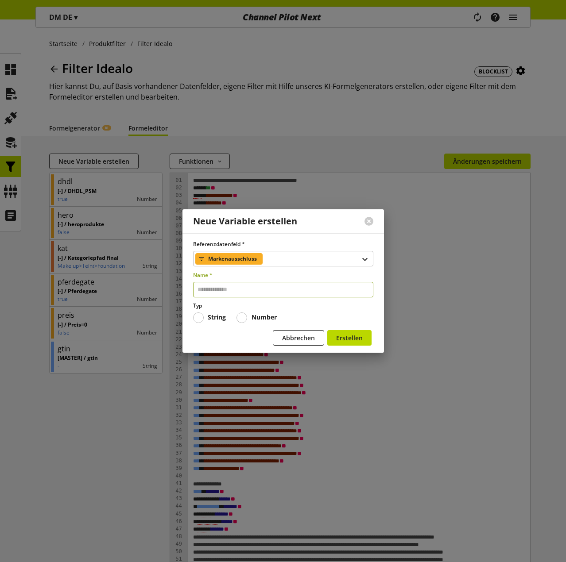
click at [227, 286] on input "text" at bounding box center [283, 289] width 180 height 15
type input "******"
click at [248, 317] on span "Number" at bounding box center [262, 317] width 30 height 8
click at [350, 337] on span "Erstellen" at bounding box center [349, 337] width 27 height 9
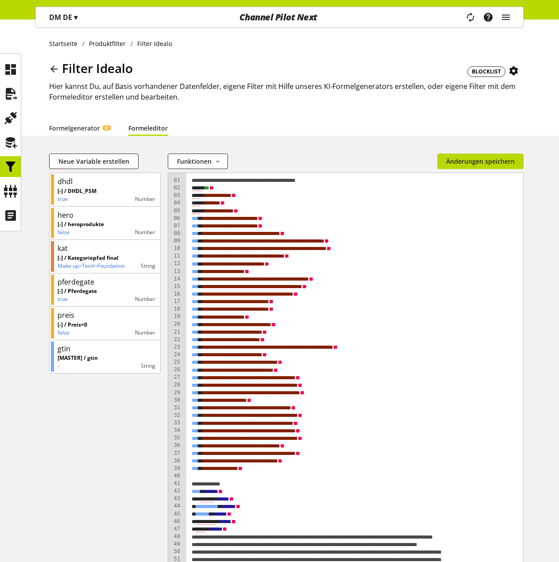
click at [100, 161] on span "Neue Variable erstellen" at bounding box center [93, 161] width 71 height 9
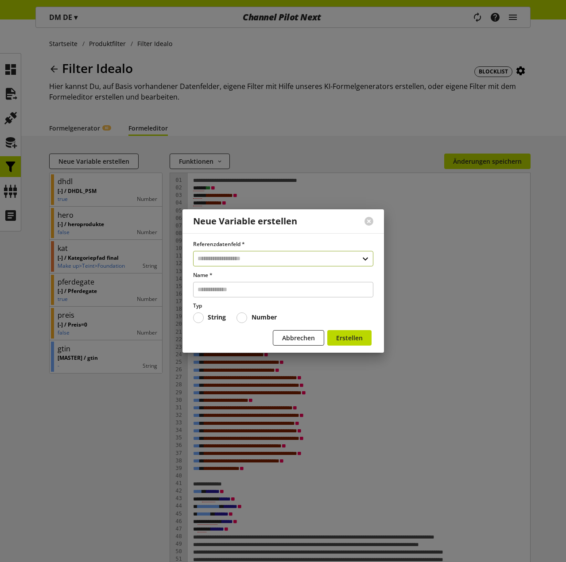
click at [228, 259] on input "text" at bounding box center [283, 258] width 180 height 15
type input "******"
click at [239, 295] on div "Filter" at bounding box center [282, 296] width 144 height 9
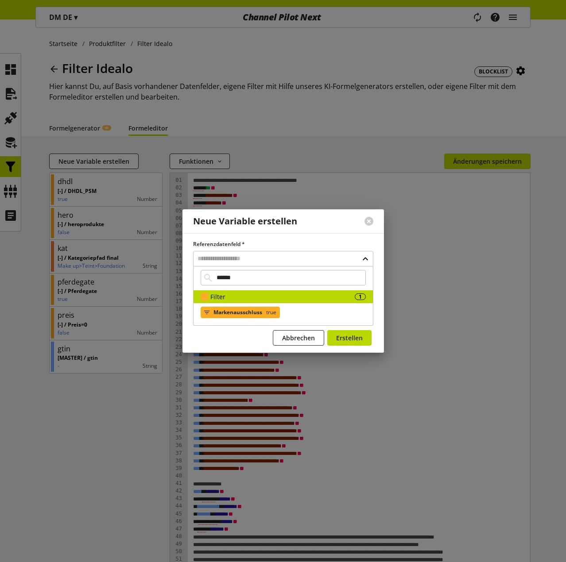
click at [244, 317] on span "Markenausschluss" at bounding box center [237, 312] width 49 height 11
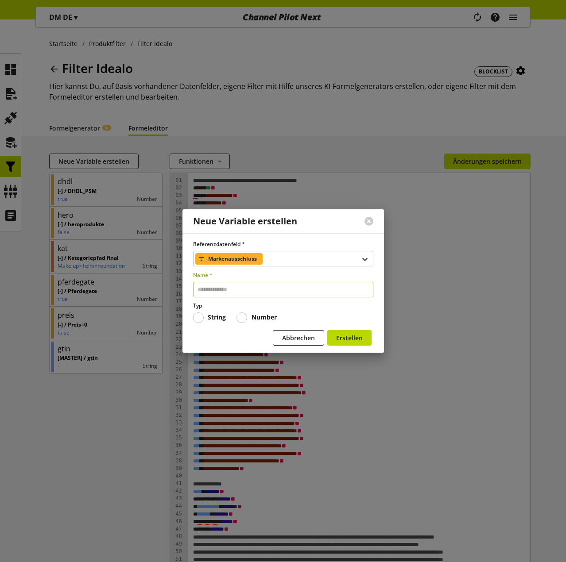
click at [230, 294] on input "text" at bounding box center [283, 289] width 180 height 15
type input "******"
click at [241, 318] on span at bounding box center [241, 317] width 11 height 11
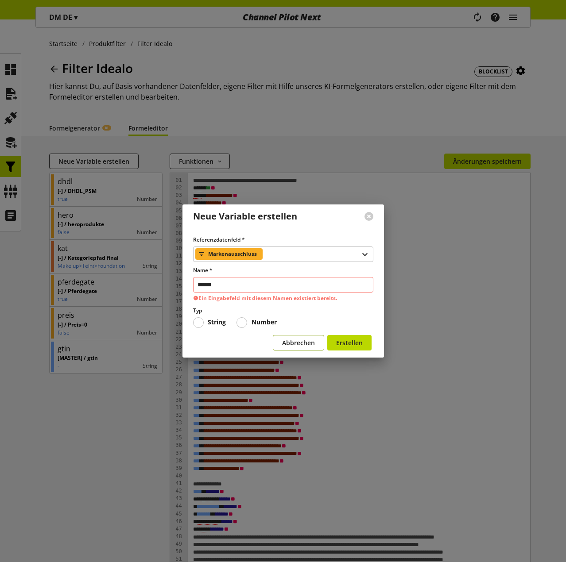
click at [297, 338] on button "Abbrechen" at bounding box center [298, 342] width 51 height 15
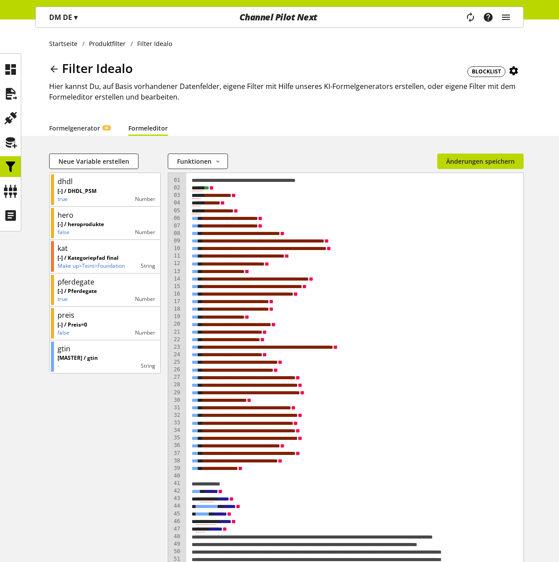
click at [94, 160] on span "Neue Variable erstellen" at bounding box center [93, 161] width 71 height 9
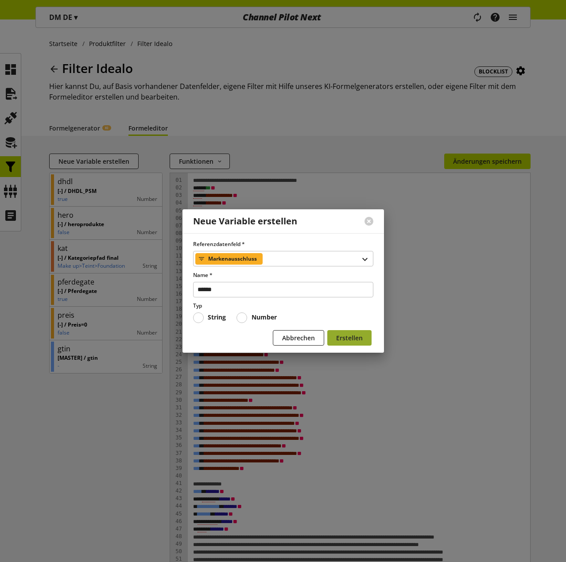
click at [348, 337] on span "Erstellen" at bounding box center [349, 337] width 27 height 9
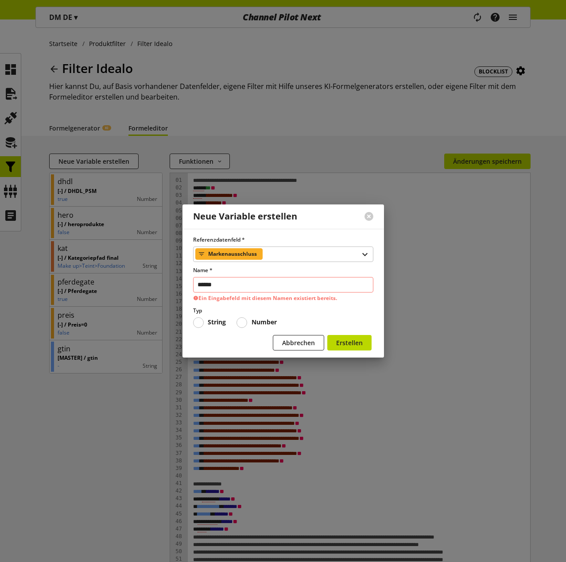
click at [229, 336] on div "Abbrechen Erstellen" at bounding box center [283, 344] width 180 height 19
drag, startPoint x: 270, startPoint y: 298, endPoint x: 333, endPoint y: 295, distance: 62.9
click at [333, 295] on p "Ein Eingabefeld mit diesem Namen existiert bereits." at bounding box center [283, 298] width 180 height 8
click at [306, 337] on button "Abbrechen" at bounding box center [298, 342] width 51 height 15
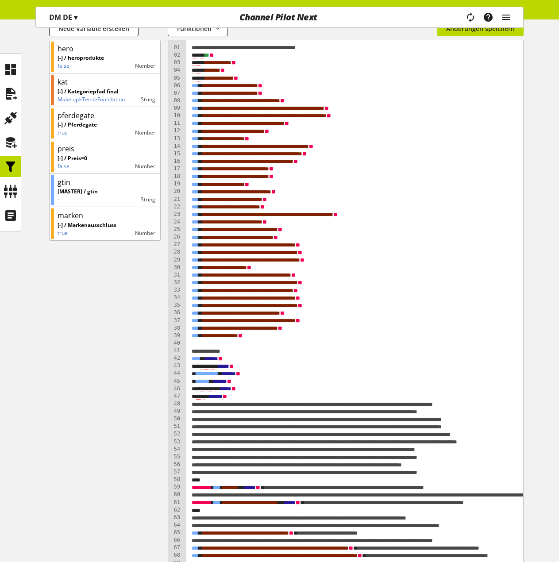
scroll to position [44, 0]
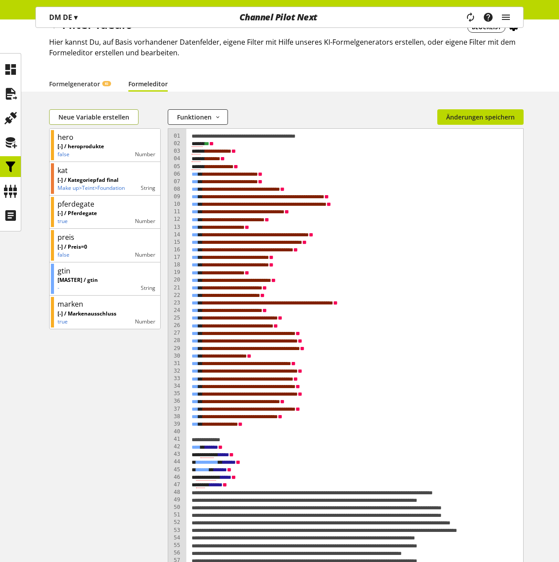
click at [91, 120] on span "Neue Variable erstellen" at bounding box center [93, 116] width 71 height 9
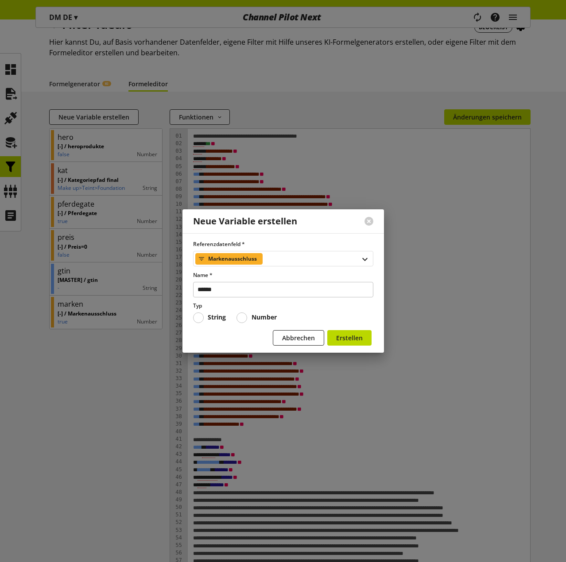
click at [304, 257] on div "Markenausschluss" at bounding box center [283, 258] width 180 height 15
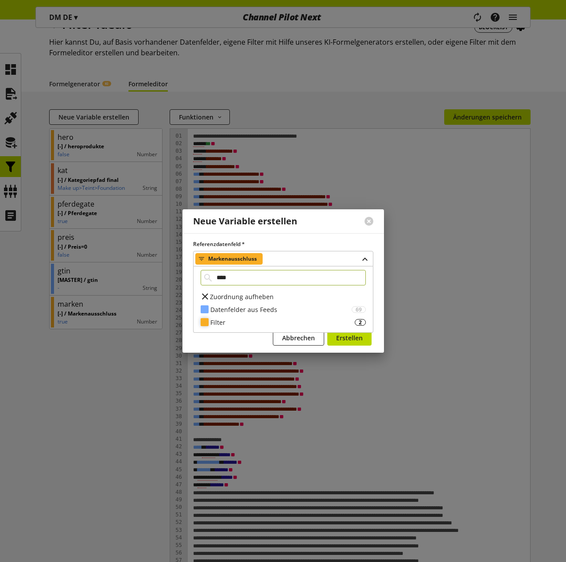
type input "****"
click at [249, 322] on div "Filter" at bounding box center [282, 322] width 144 height 9
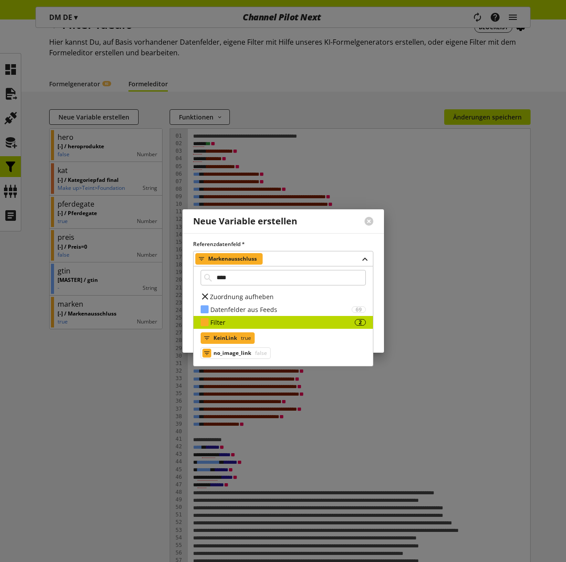
click at [240, 335] on span "true" at bounding box center [245, 338] width 12 height 11
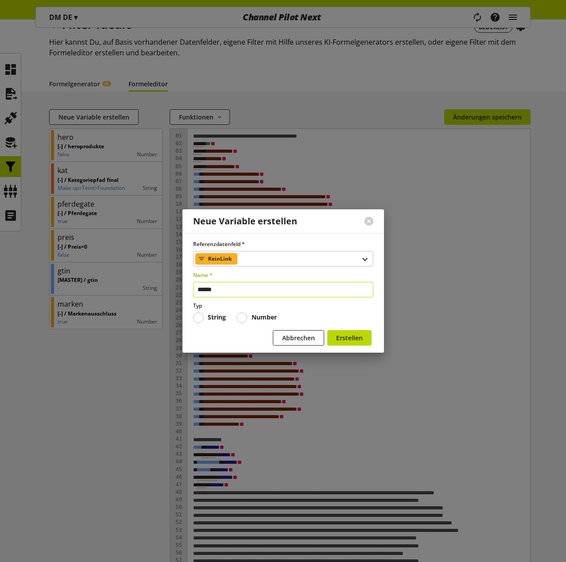
click at [227, 288] on input "******" at bounding box center [283, 289] width 180 height 15
type input "****"
click at [365, 338] on button "Erstellen" at bounding box center [349, 337] width 44 height 15
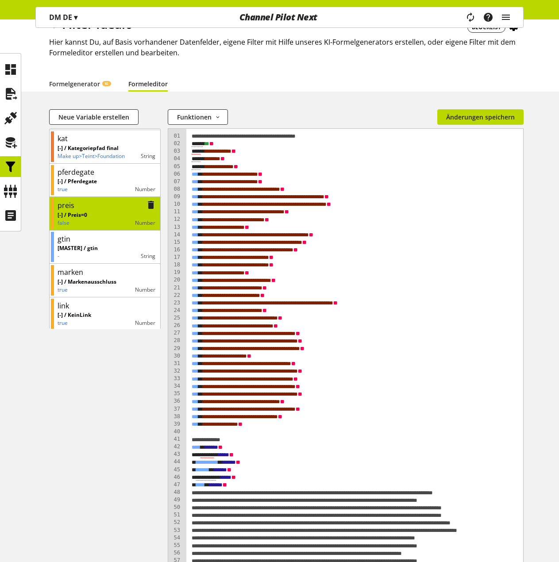
scroll to position [67, 0]
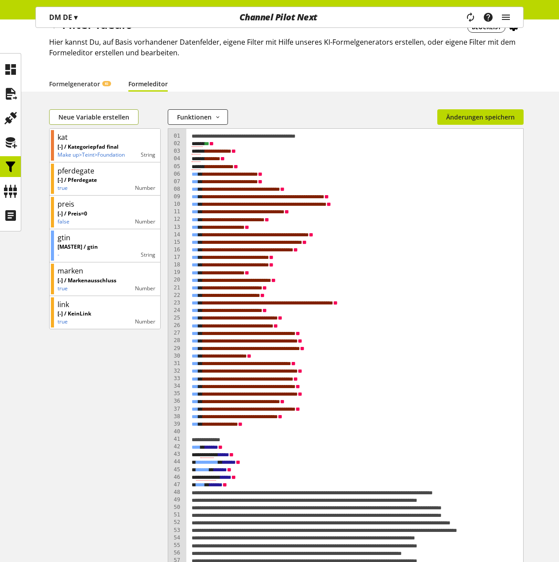
click at [88, 116] on span "Neue Variable erstellen" at bounding box center [93, 116] width 71 height 9
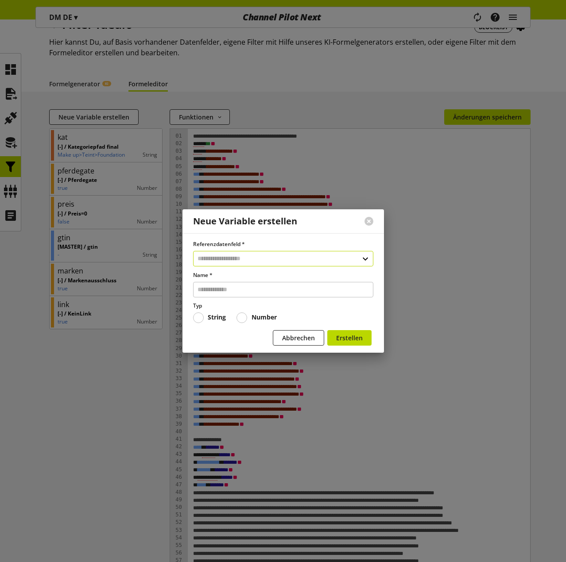
click at [227, 261] on input "text" at bounding box center [283, 258] width 180 height 15
type input "****"
click at [246, 292] on div "Benutzerdefinierte Datenfelder" at bounding box center [282, 296] width 144 height 9
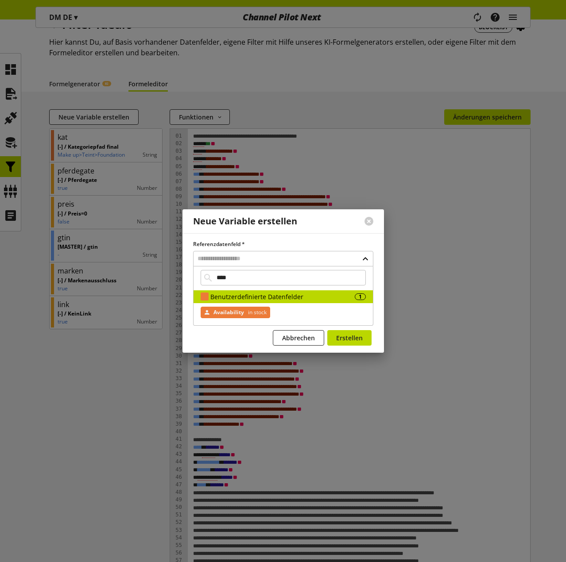
click at [236, 311] on span "Availability" at bounding box center [228, 312] width 31 height 11
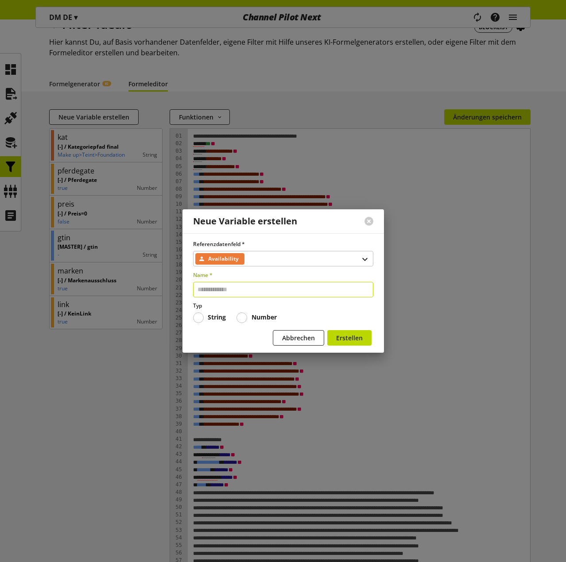
click at [223, 290] on input "text" at bounding box center [283, 289] width 180 height 15
type input "***"
click at [353, 338] on span "Erstellen" at bounding box center [349, 337] width 27 height 9
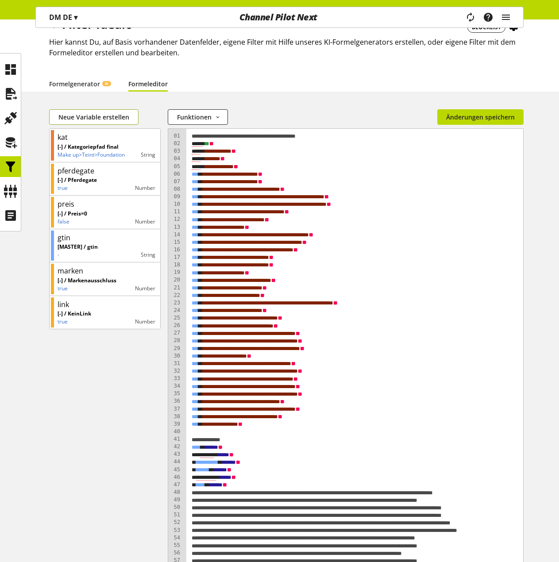
click at [91, 116] on span "Neue Variable erstellen" at bounding box center [93, 116] width 71 height 9
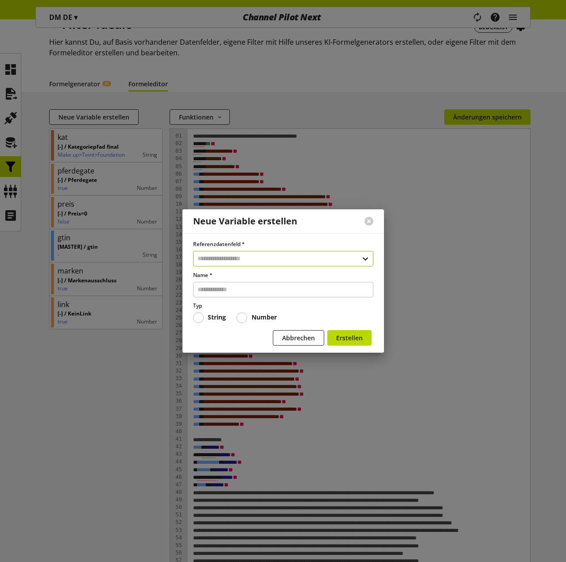
click at [220, 255] on input "text" at bounding box center [283, 258] width 180 height 15
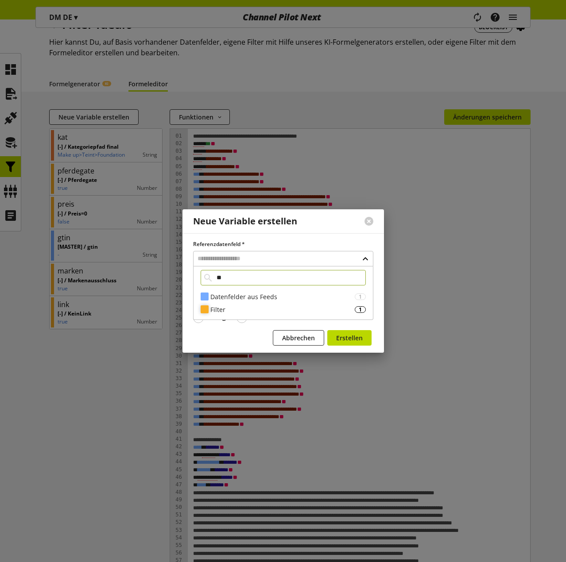
type input "**"
click at [252, 304] on div "Filter 1" at bounding box center [282, 309] width 179 height 13
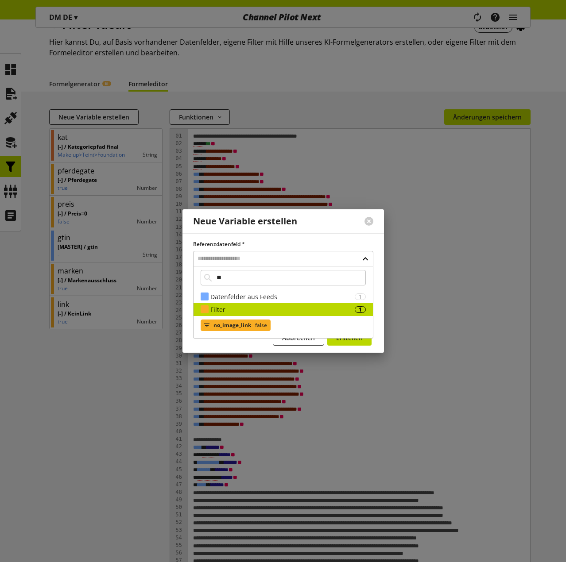
click at [229, 327] on span "no_image_link" at bounding box center [232, 325] width 38 height 11
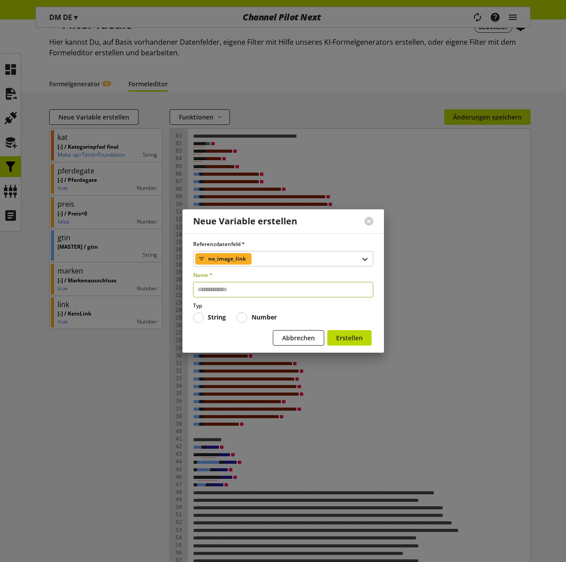
click at [232, 291] on input "text" at bounding box center [283, 289] width 180 height 15
type input "*********"
click at [268, 320] on b "Number" at bounding box center [263, 317] width 25 height 8
click at [350, 335] on span "Erstellen" at bounding box center [349, 337] width 27 height 9
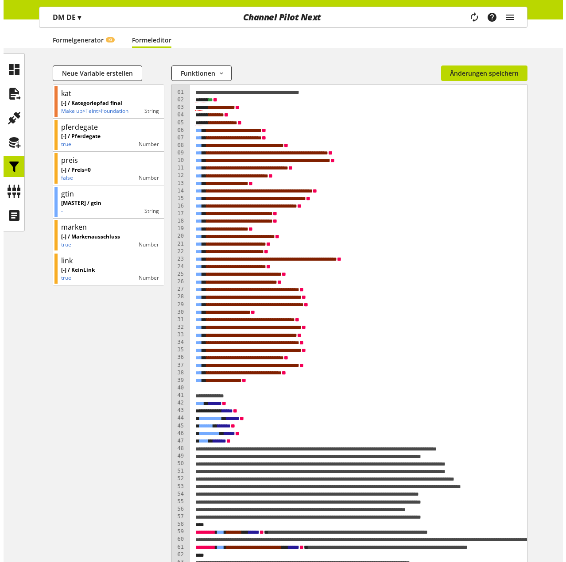
scroll to position [91, 0]
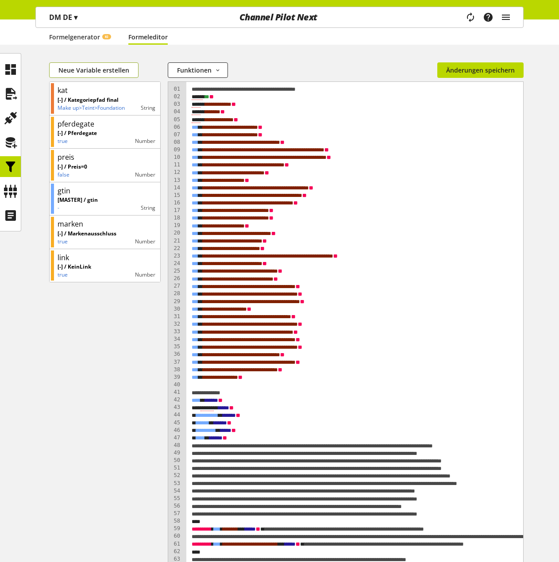
click at [100, 67] on span "Neue Variable erstellen" at bounding box center [93, 69] width 71 height 9
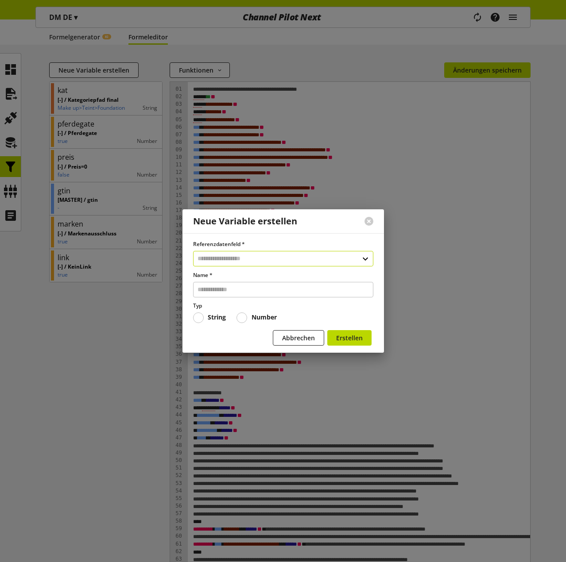
click at [226, 258] on input "text" at bounding box center [283, 258] width 180 height 15
type input "***"
click at [238, 297] on div "Filter" at bounding box center [282, 296] width 144 height 9
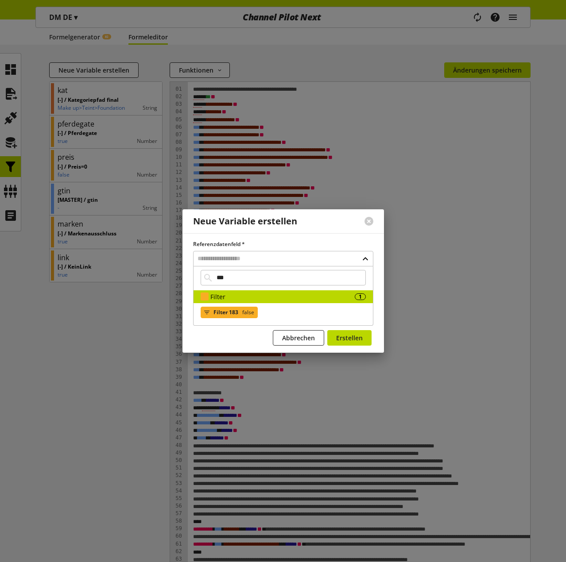
click at [241, 310] on span "false" at bounding box center [247, 312] width 14 height 11
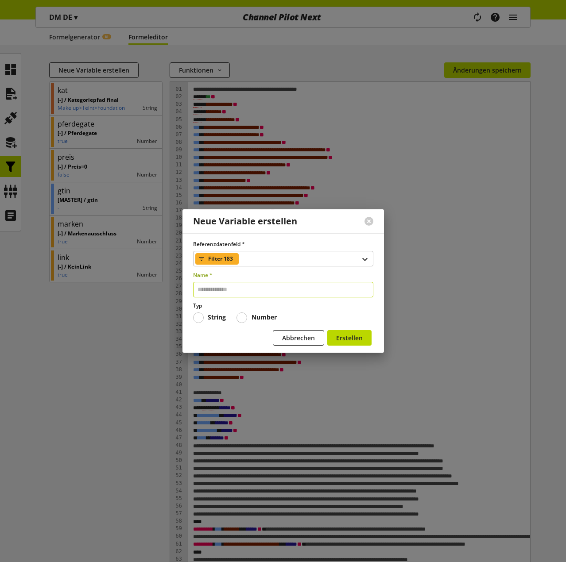
click at [230, 289] on input "text" at bounding box center [283, 289] width 180 height 15
type input "******"
click at [256, 316] on b "Number" at bounding box center [263, 317] width 25 height 8
click at [347, 337] on span "Erstellen" at bounding box center [349, 337] width 27 height 9
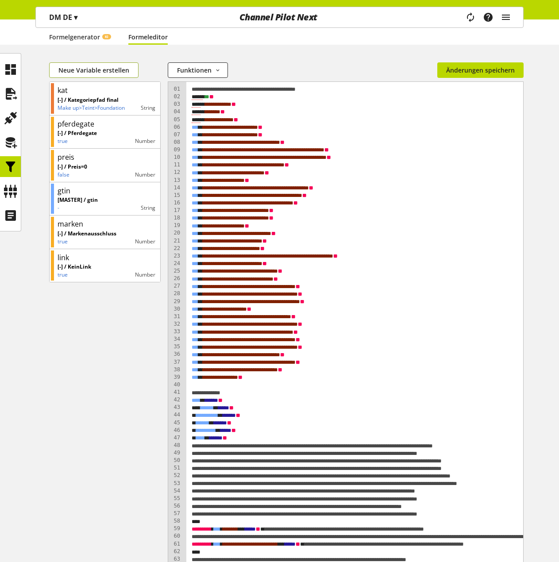
click at [97, 70] on span "Neue Variable erstellen" at bounding box center [93, 69] width 71 height 9
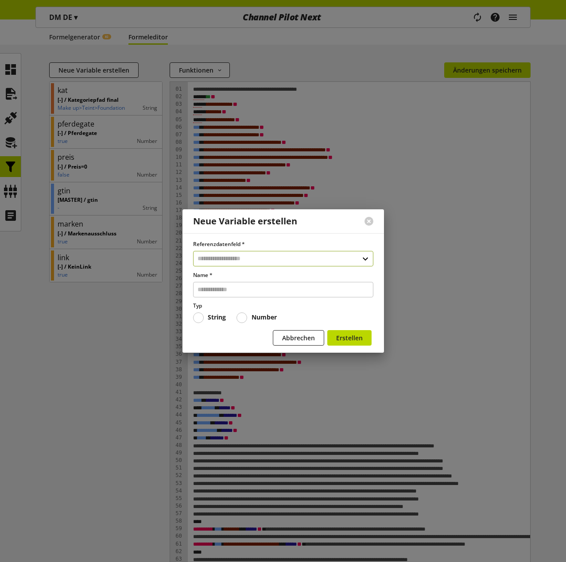
click at [227, 255] on input "text" at bounding box center [283, 258] width 180 height 15
type input "****"
click at [246, 294] on div "Datenfelder aus Feeds" at bounding box center [279, 296] width 138 height 9
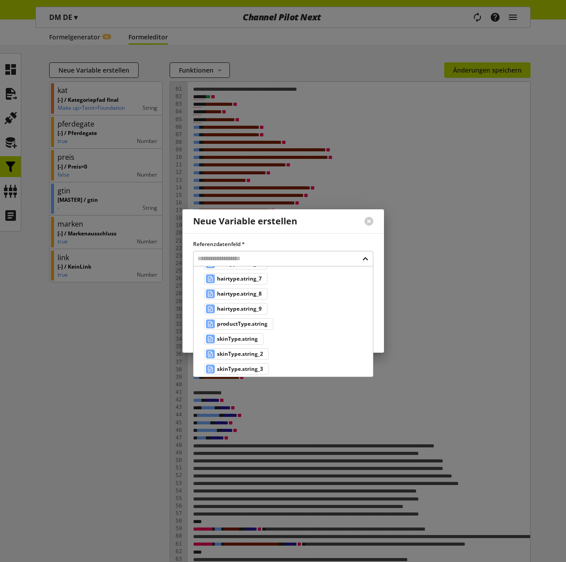
scroll to position [338, 0]
click at [255, 328] on span "productType.string" at bounding box center [242, 325] width 50 height 11
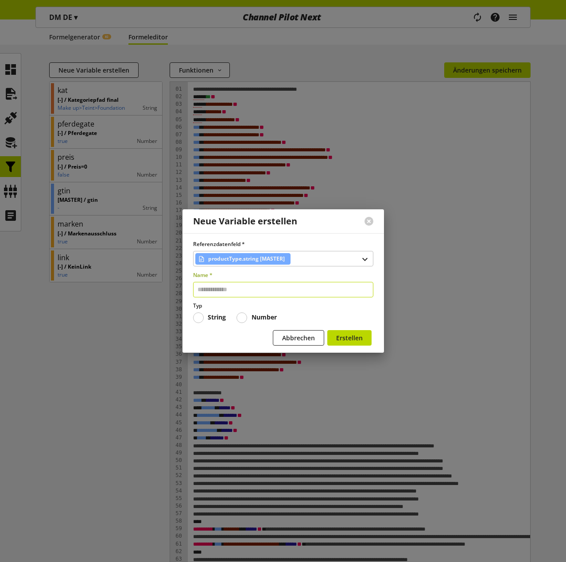
click at [237, 288] on input "text" at bounding box center [283, 289] width 180 height 15
type input "**********"
click at [356, 334] on span "Erstellen" at bounding box center [349, 337] width 27 height 9
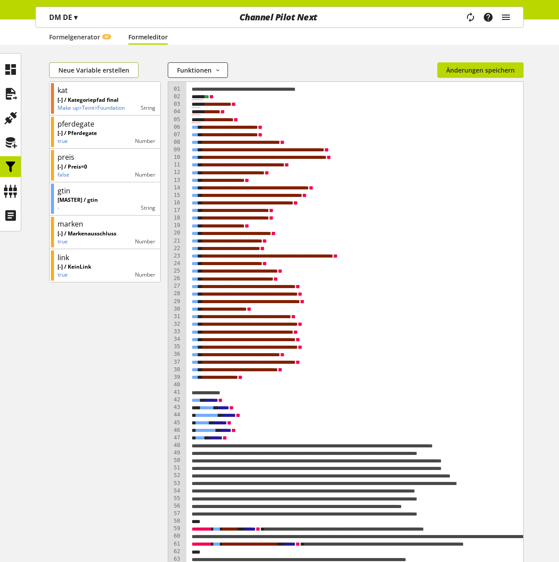
click at [99, 68] on span "Neue Variable erstellen" at bounding box center [93, 69] width 71 height 9
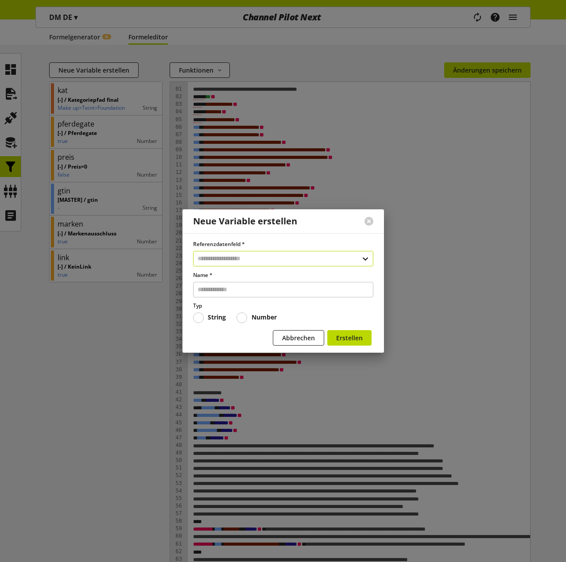
click at [239, 257] on input "text" at bounding box center [283, 258] width 180 height 15
type input "****"
click at [248, 291] on div "Datenfelder aus Feeds 1" at bounding box center [282, 296] width 179 height 13
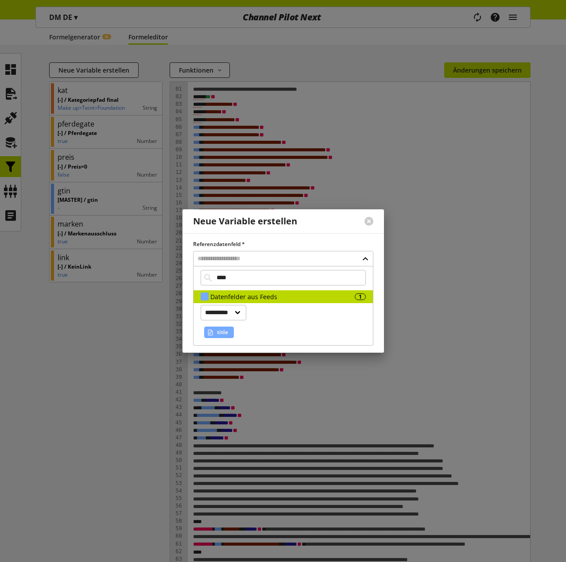
click at [225, 328] on span "title" at bounding box center [222, 332] width 11 height 11
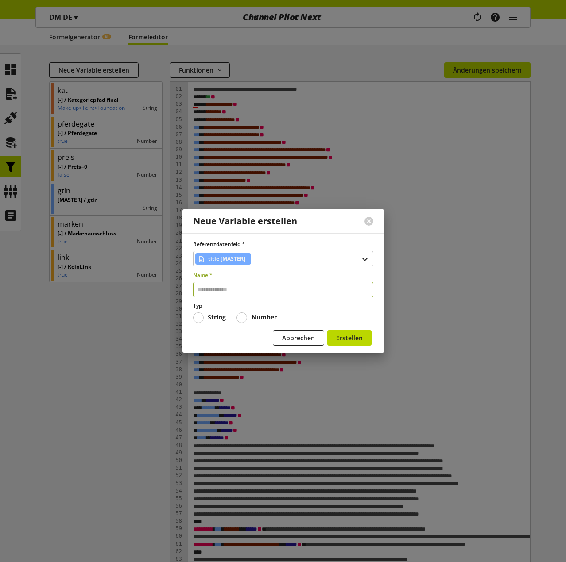
click at [232, 293] on input "text" at bounding box center [283, 289] width 180 height 15
type input "*****"
click at [344, 335] on span "Erstellen" at bounding box center [349, 337] width 27 height 9
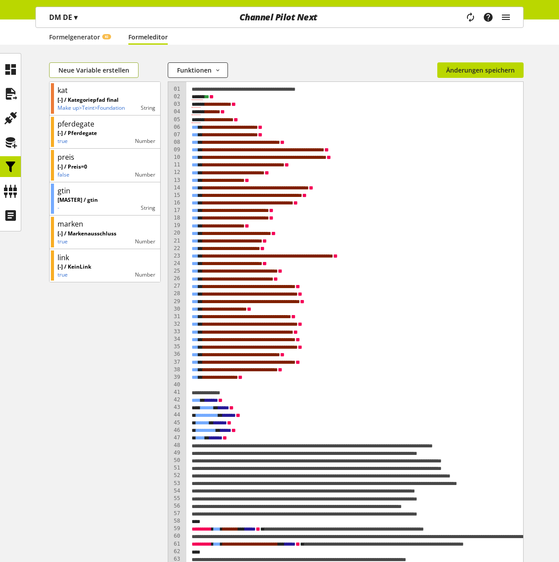
click at [100, 65] on span "Neue Variable erstellen" at bounding box center [93, 69] width 71 height 9
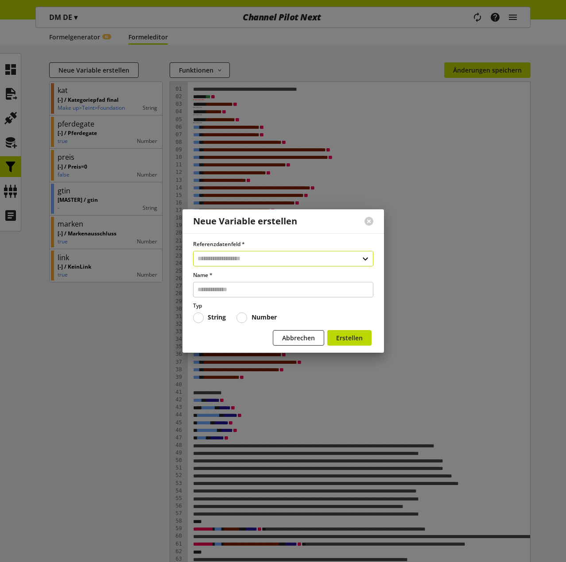
click at [234, 261] on input "text" at bounding box center [283, 258] width 180 height 15
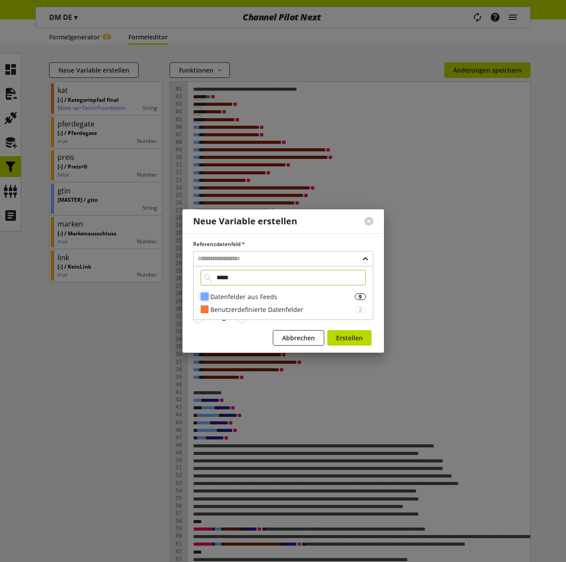
type input "*****"
click at [246, 295] on div "Datenfelder aus Feeds" at bounding box center [282, 296] width 144 height 9
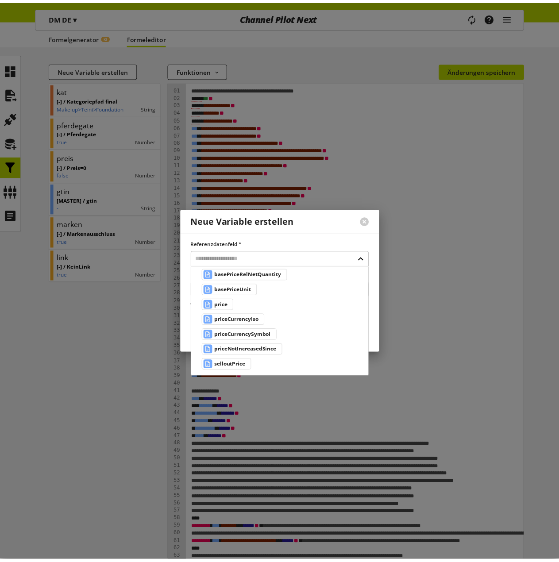
scroll to position [89, 0]
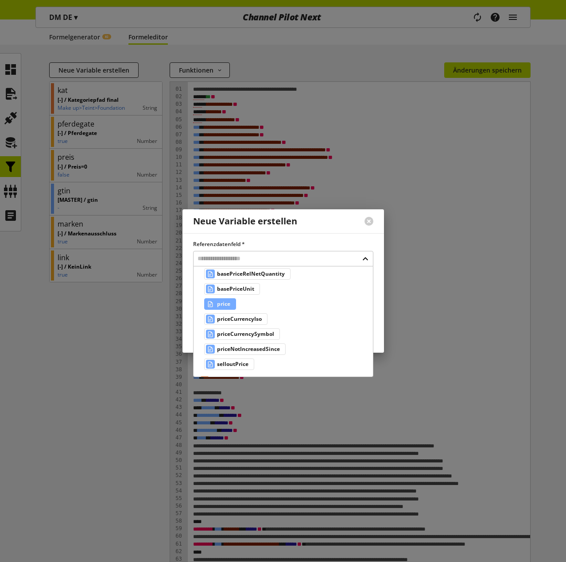
click at [224, 308] on span "price" at bounding box center [223, 304] width 13 height 11
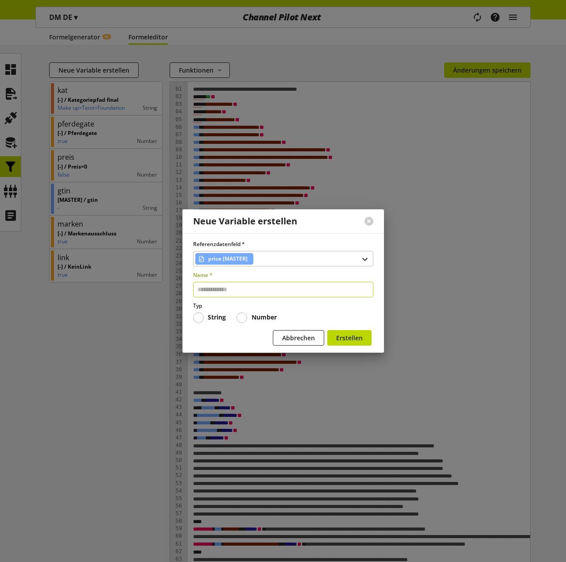
click at [234, 289] on input "text" at bounding box center [283, 289] width 180 height 15
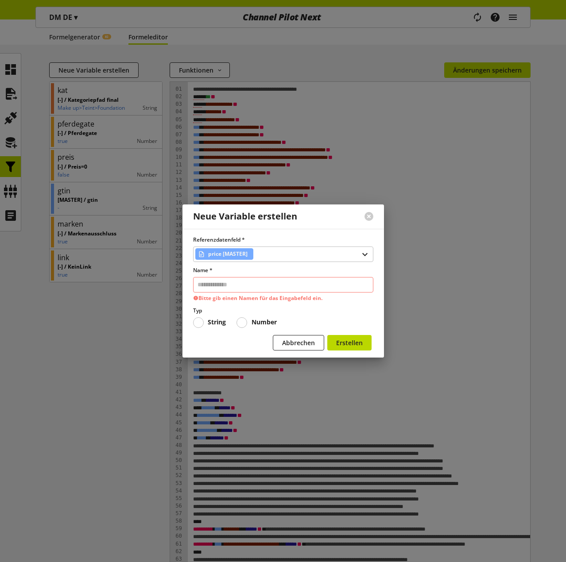
click at [249, 321] on span "Number" at bounding box center [262, 322] width 30 height 8
click at [233, 290] on input "text" at bounding box center [283, 284] width 180 height 15
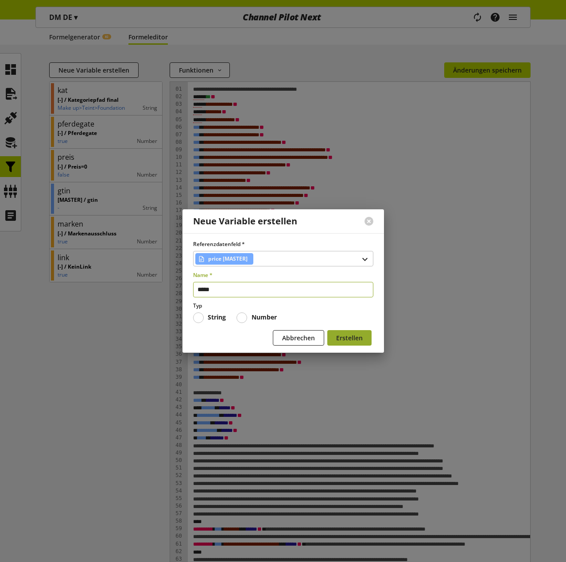
type input "*****"
click at [351, 336] on span "Erstellen" at bounding box center [349, 337] width 27 height 9
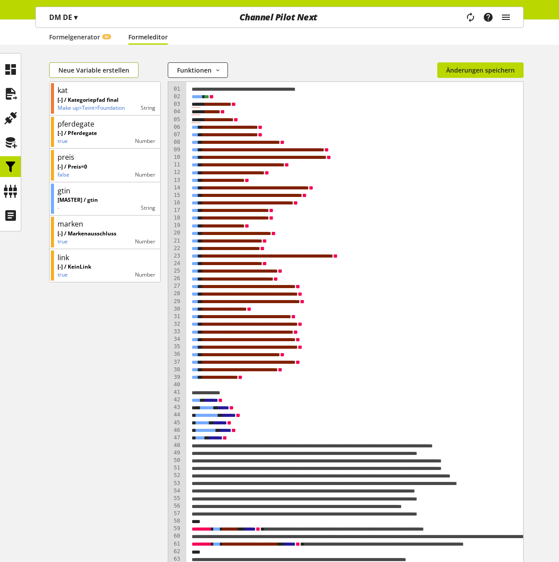
click at [108, 72] on span "Neue Variable erstellen" at bounding box center [93, 69] width 71 height 9
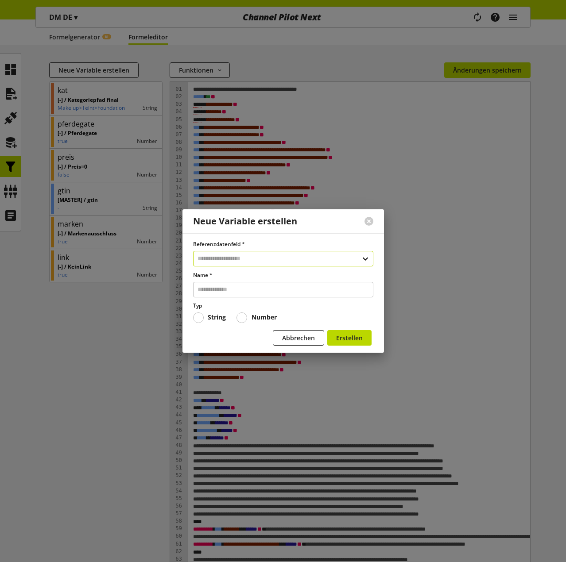
click at [228, 258] on input "text" at bounding box center [283, 258] width 180 height 15
type input "*"
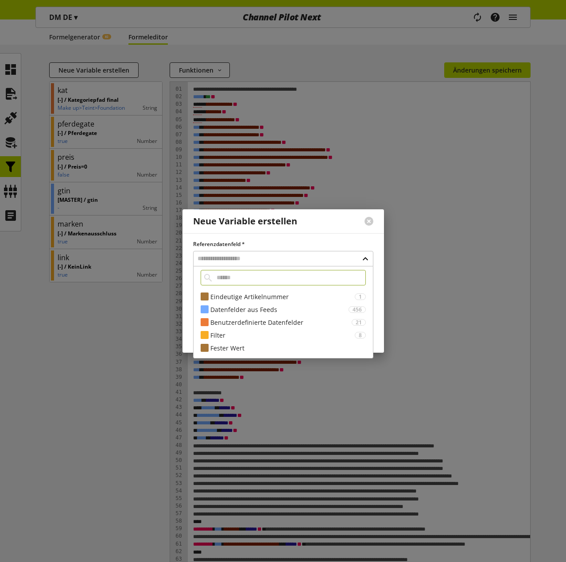
click at [187, 262] on div "**********" at bounding box center [282, 292] width 201 height 119
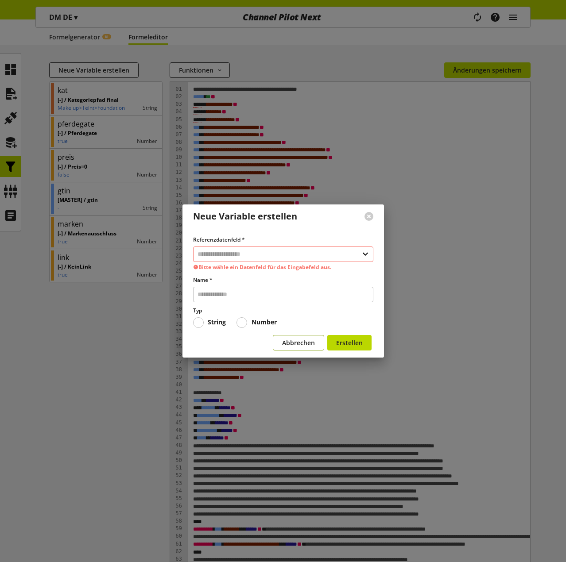
click at [288, 340] on span "Abbrechen" at bounding box center [298, 342] width 33 height 9
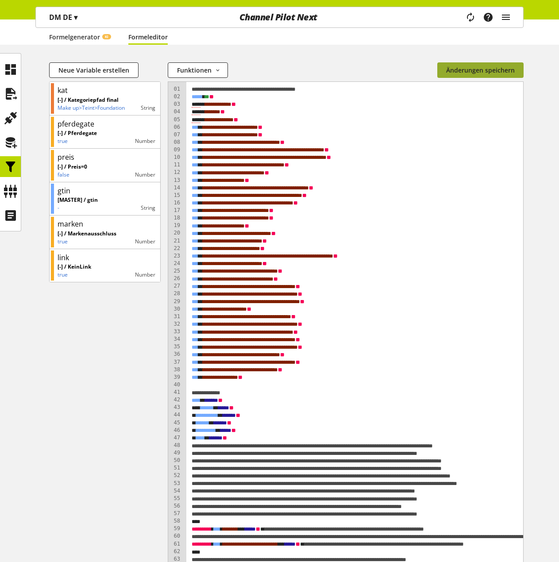
click at [496, 74] on span "Änderungen speichern" at bounding box center [480, 69] width 69 height 9
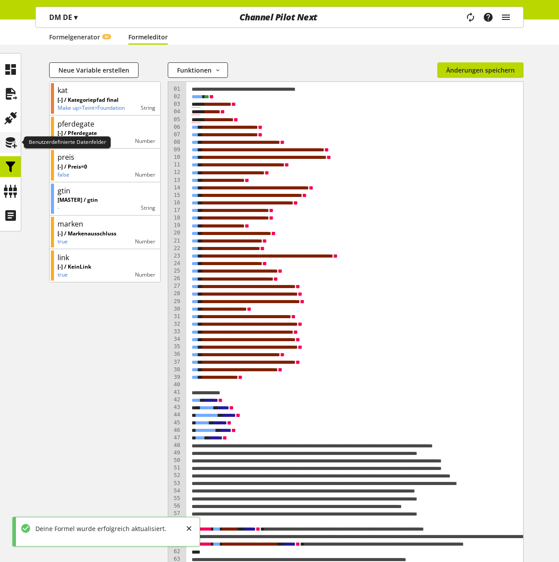
click at [10, 140] on icon at bounding box center [11, 143] width 14 height 18
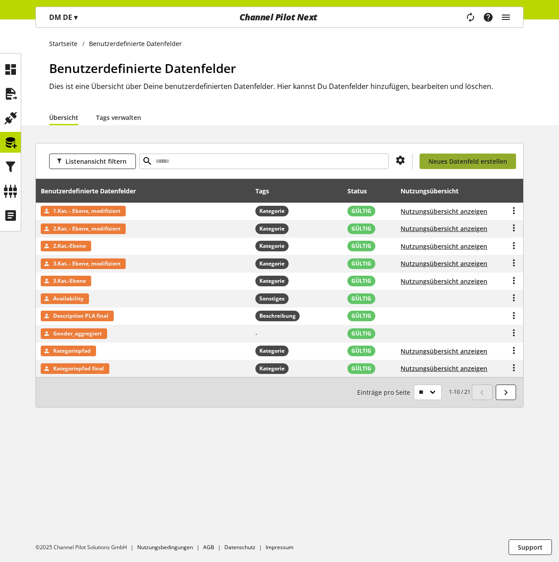
click at [452, 164] on span "Neues Datenfeld erstellen" at bounding box center [467, 161] width 79 height 9
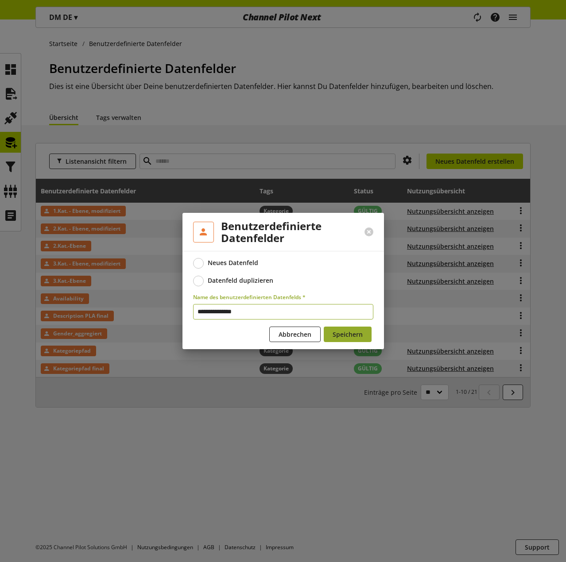
type input "**********"
click at [346, 334] on span "Speichern" at bounding box center [347, 334] width 30 height 9
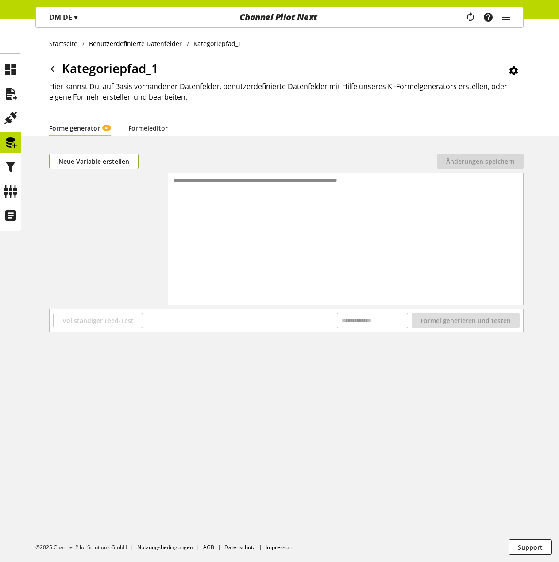
click at [95, 160] on span "Neue Variable erstellen" at bounding box center [93, 161] width 71 height 9
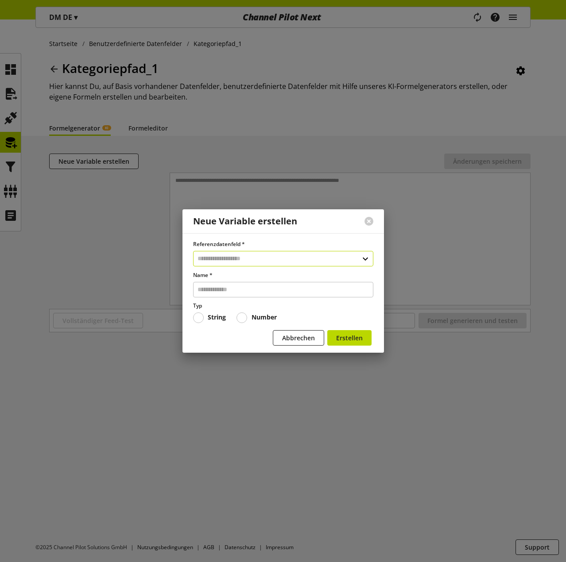
click at [216, 255] on input "text" at bounding box center [283, 258] width 180 height 15
type input "*****"
click at [256, 297] on div "Benutzerdefinierte Datenfelder" at bounding box center [282, 296] width 144 height 9
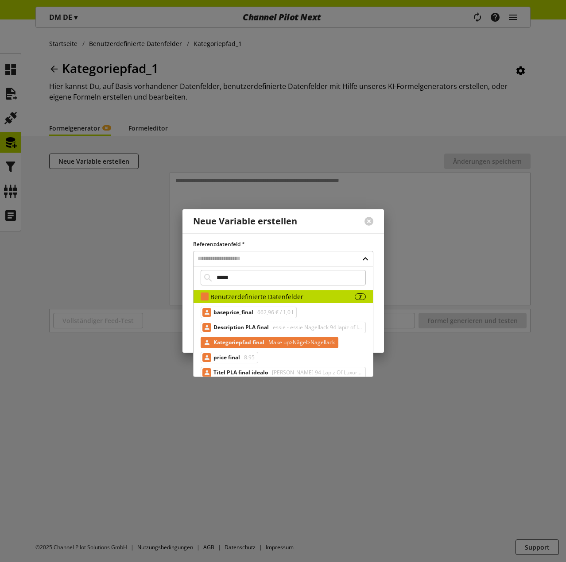
click at [261, 344] on span "Kategoriepfad final" at bounding box center [238, 342] width 51 height 11
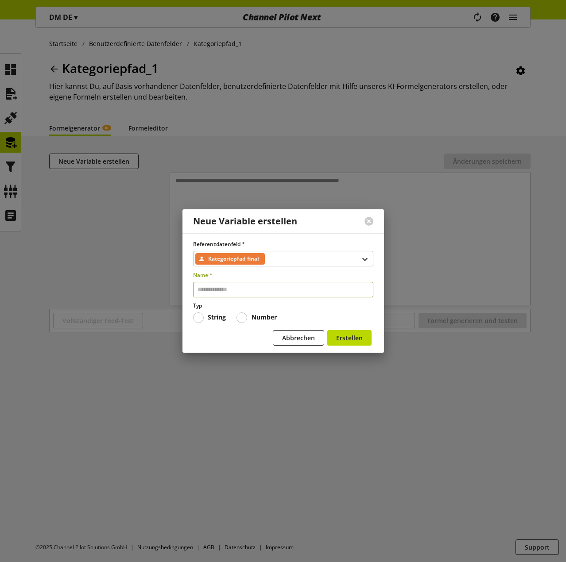
click at [229, 291] on input "text" at bounding box center [283, 289] width 180 height 15
type input "***"
click at [350, 339] on span "Erstellen" at bounding box center [349, 337] width 27 height 9
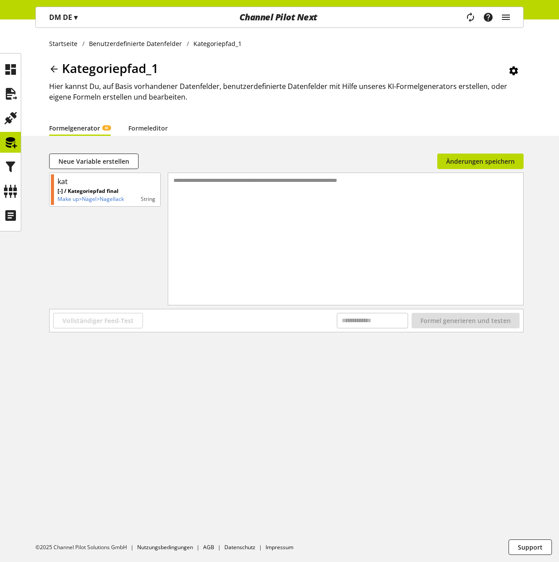
click at [243, 189] on div "**********" at bounding box center [345, 228] width 355 height 110
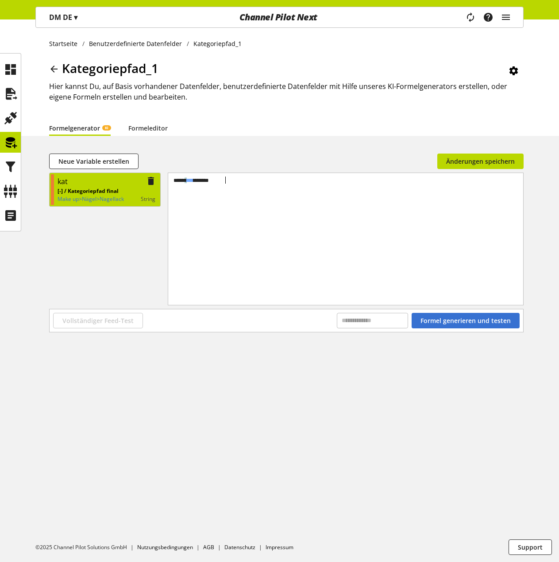
drag, startPoint x: 133, startPoint y: 181, endPoint x: 126, endPoint y: 181, distance: 7.5
click at [126, 181] on div "kat [-] / Kategoriepfad final Make up>Nägel>Nagellack String 09 01 › ***** * **…" at bounding box center [286, 241] width 474 height 136
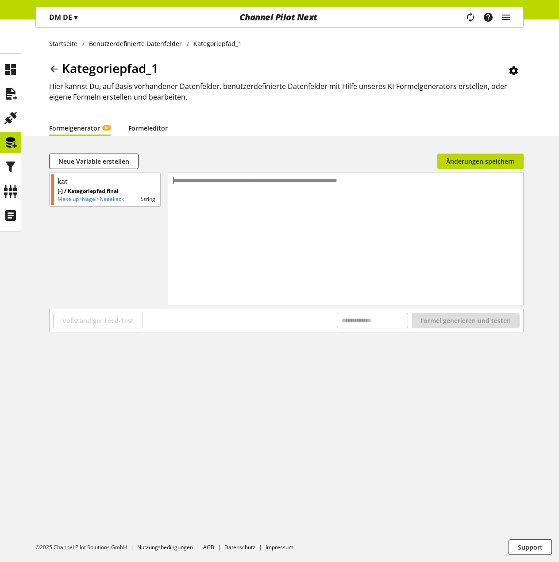
click at [159, 126] on link "Formeleditor" at bounding box center [147, 127] width 39 height 9
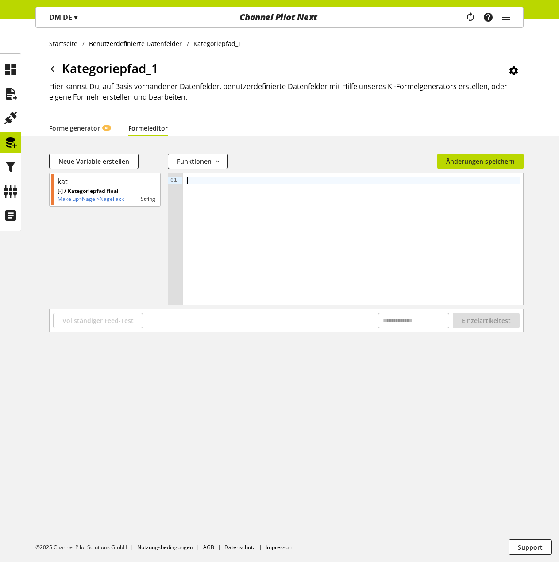
click at [220, 190] on div at bounding box center [353, 239] width 340 height 132
click at [492, 316] on button "Einzelartikeltest" at bounding box center [486, 320] width 67 height 15
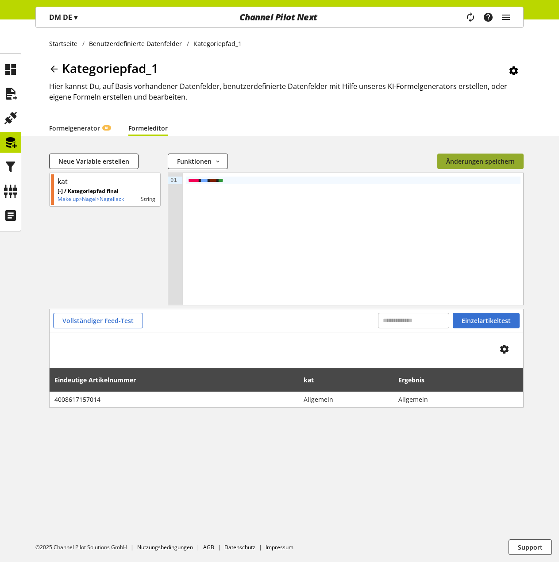
click at [468, 156] on button "Änderungen speichern" at bounding box center [480, 161] width 86 height 15
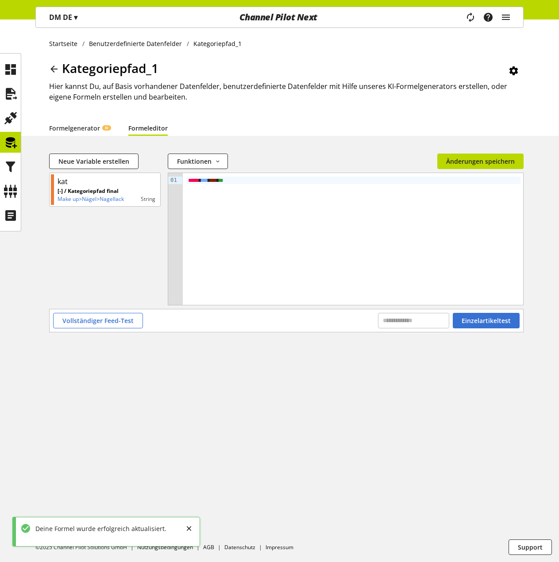
click at [54, 69] on icon at bounding box center [54, 69] width 11 height 16
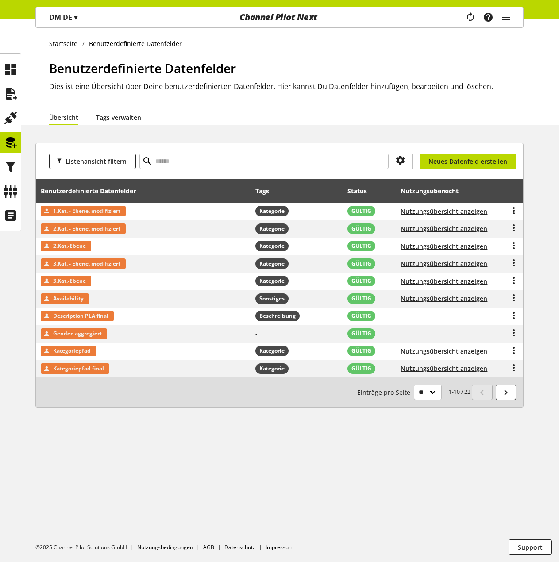
click at [126, 113] on link "Tags verwalten" at bounding box center [118, 117] width 45 height 9
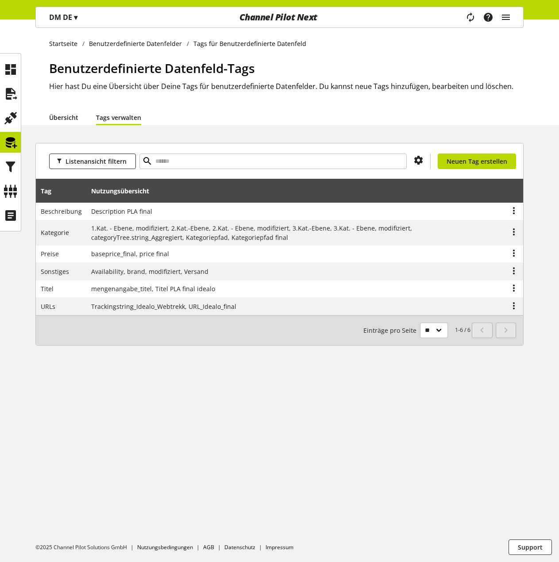
click at [59, 117] on link "Übersicht" at bounding box center [63, 117] width 29 height 9
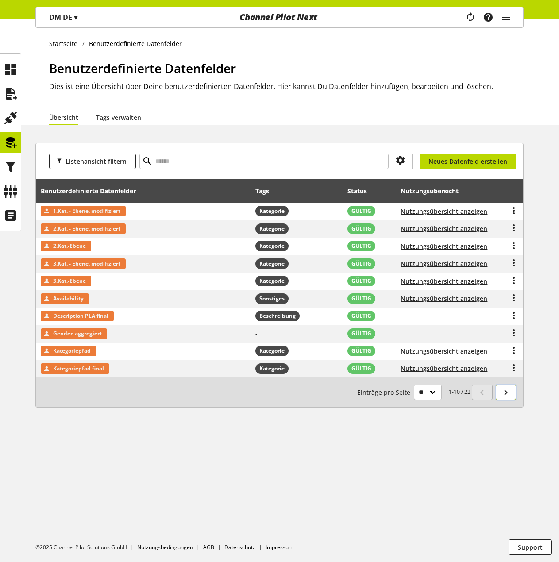
click at [507, 393] on icon at bounding box center [506, 393] width 11 height 16
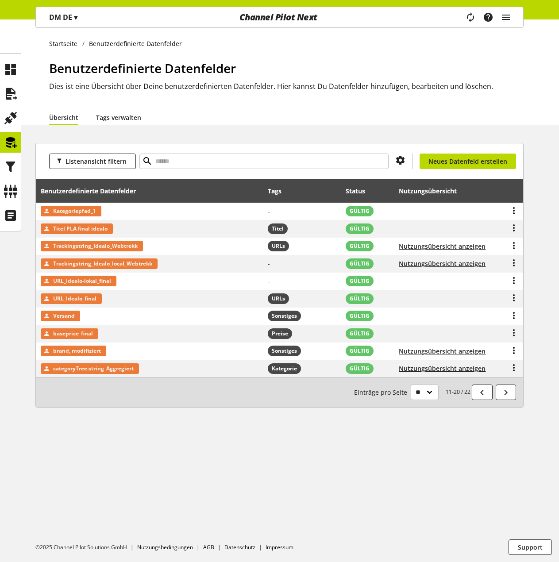
click at [117, 119] on link "Tags verwalten" at bounding box center [118, 117] width 45 height 9
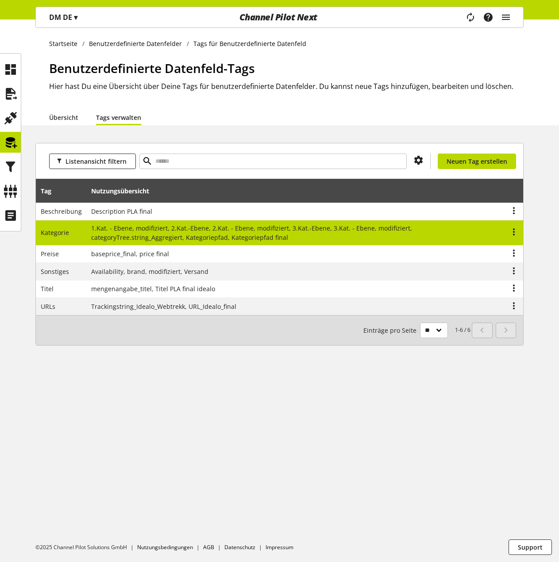
click at [114, 231] on span "1.Kat. - Ebene, modifiziert, 2.Kat.-Ebene, 2.Kat. - Ebene, modifiziert, 3.Kat.-…" at bounding box center [251, 233] width 321 height 18
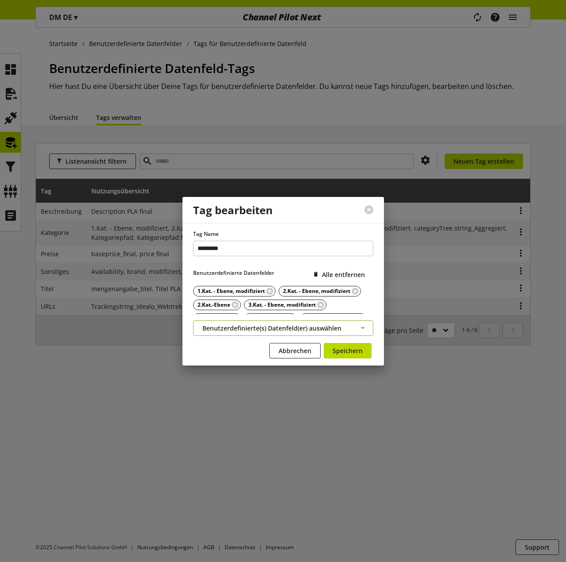
click at [256, 326] on span "Benutzerdefinierte(s) Datenfeld(er) auswählen" at bounding box center [271, 328] width 139 height 9
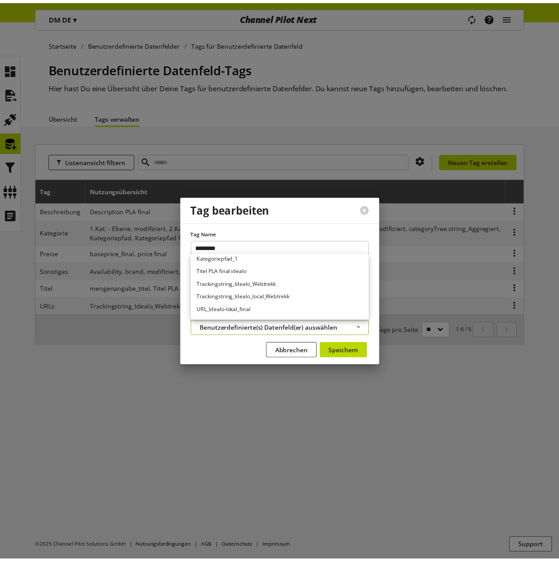
scroll to position [133, 0]
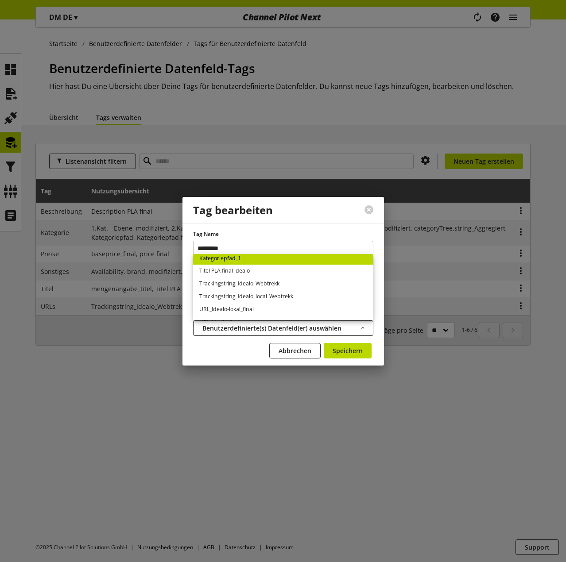
click at [248, 260] on link "Kategoriepfad_1" at bounding box center [283, 258] width 180 height 13
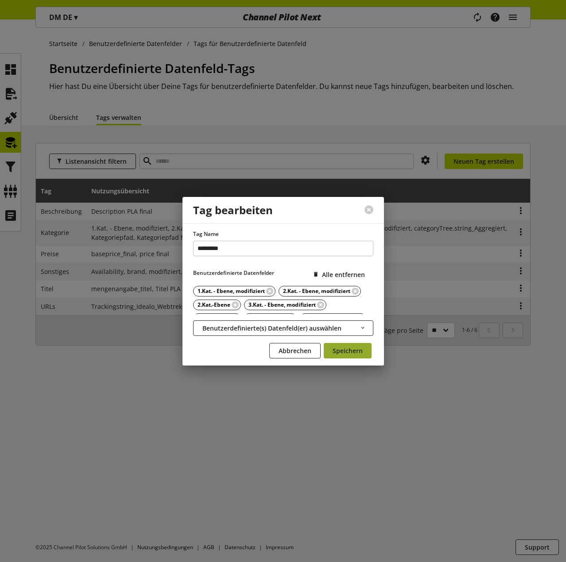
click at [347, 351] on span "Speichern" at bounding box center [347, 350] width 30 height 9
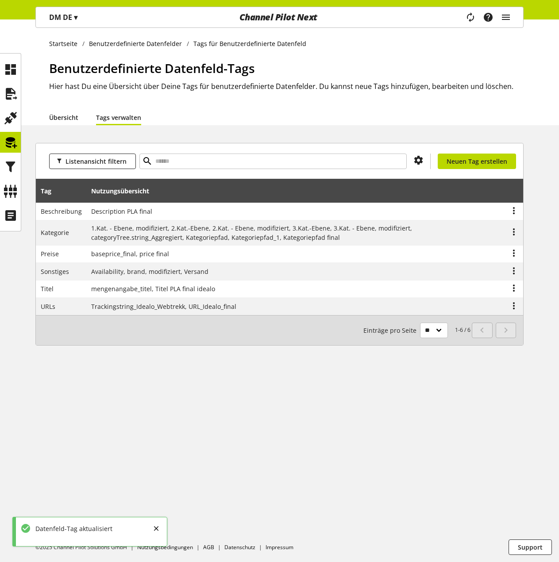
click at [59, 122] on link "Übersicht" at bounding box center [63, 117] width 29 height 9
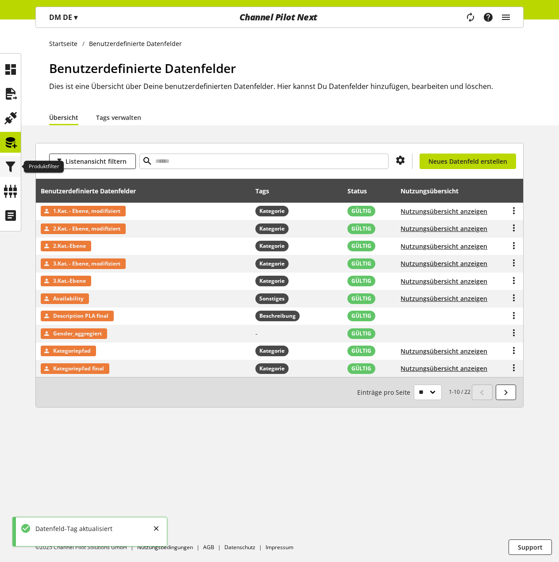
click at [12, 168] on icon at bounding box center [11, 167] width 14 height 18
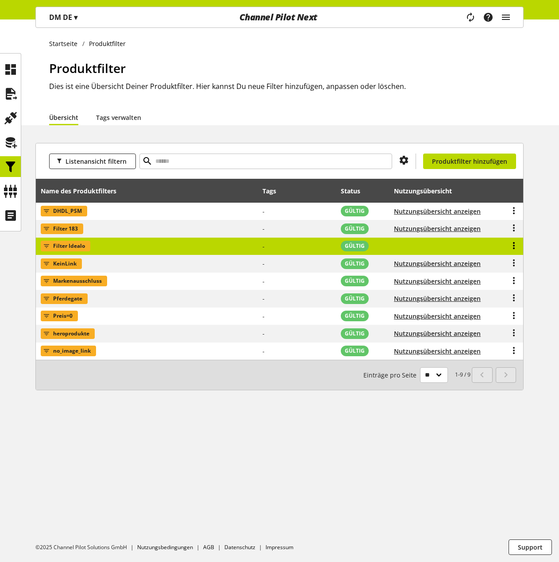
click at [513, 245] on icon at bounding box center [513, 246] width 11 height 16
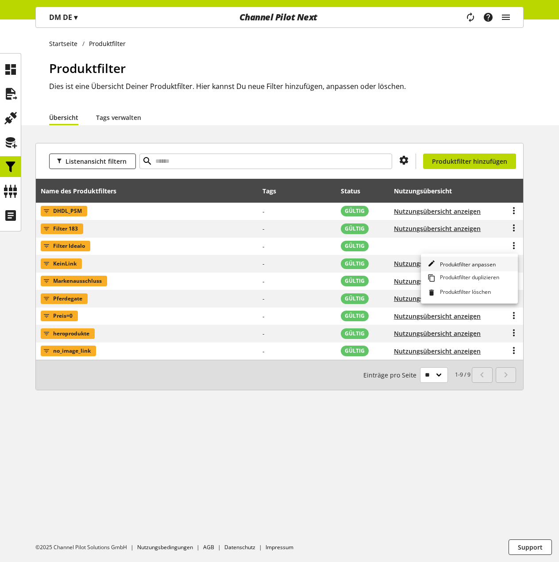
click at [468, 266] on span "Produktfilter anpassen" at bounding box center [465, 265] width 59 height 8
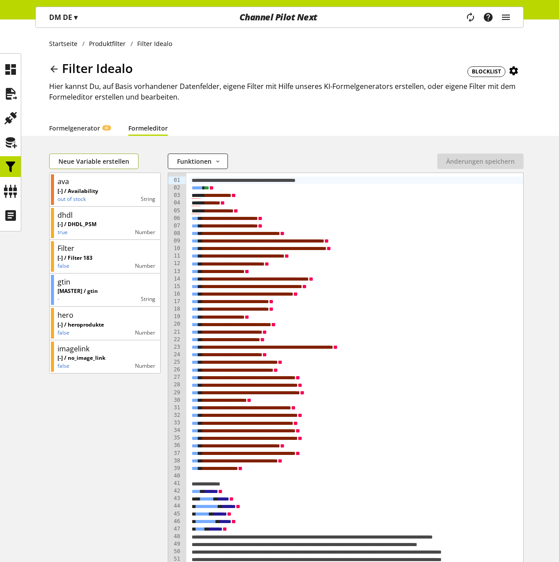
click at [89, 162] on span "Neue Variable erstellen" at bounding box center [93, 161] width 71 height 9
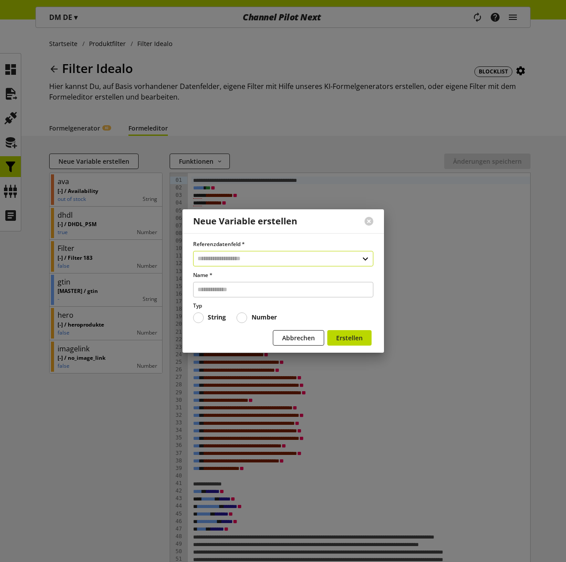
click at [233, 260] on input "text" at bounding box center [283, 258] width 180 height 15
type input "*********"
click at [251, 296] on div "Benutzerdefinierte Datenfelder" at bounding box center [282, 296] width 144 height 9
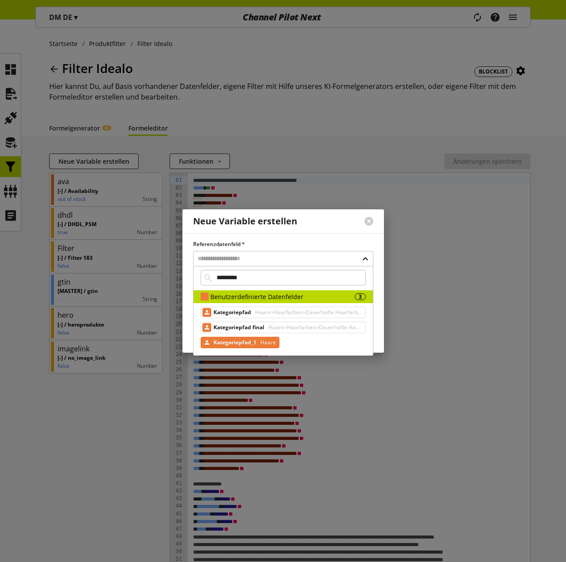
click at [262, 340] on span "Haare" at bounding box center [266, 342] width 17 height 11
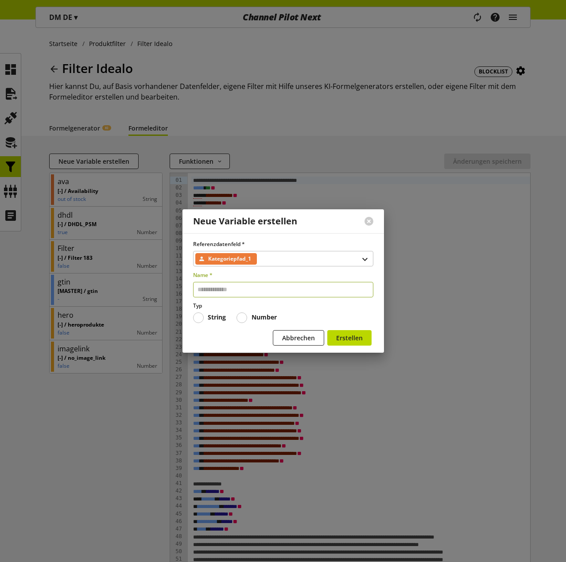
click at [230, 290] on input "text" at bounding box center [283, 289] width 180 height 15
type input "****"
click at [368, 338] on button "Erstellen" at bounding box center [349, 337] width 44 height 15
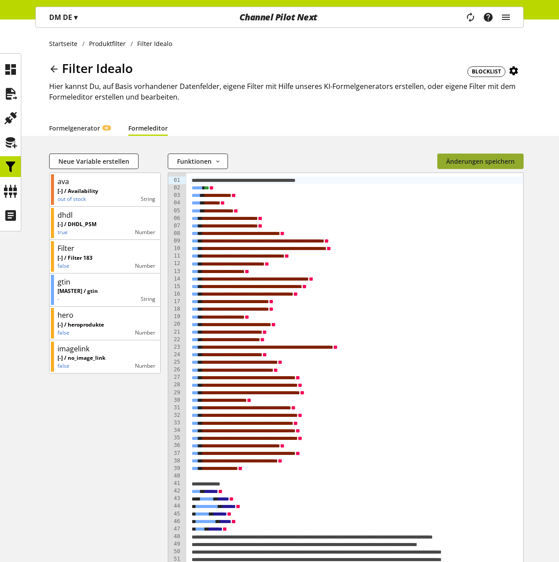
click at [485, 160] on span "Änderungen speichern" at bounding box center [480, 161] width 69 height 9
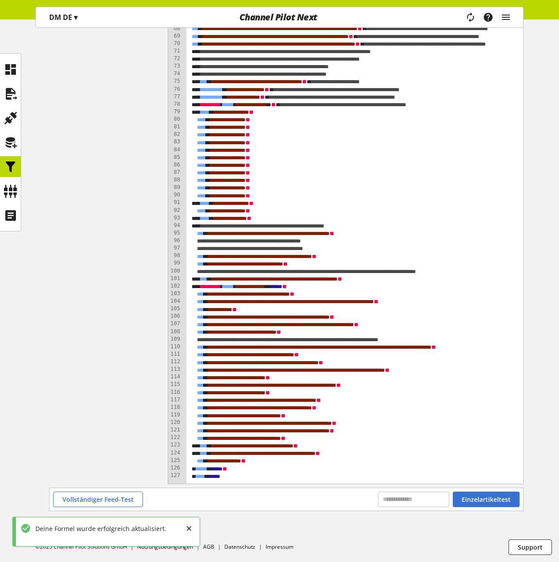
scroll to position [666, 0]
click at [485, 501] on span "Einzelartikeltest" at bounding box center [486, 499] width 49 height 9
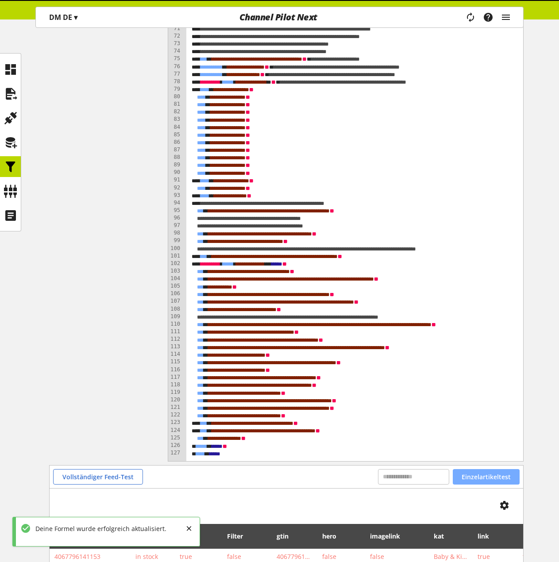
scroll to position [749, 0]
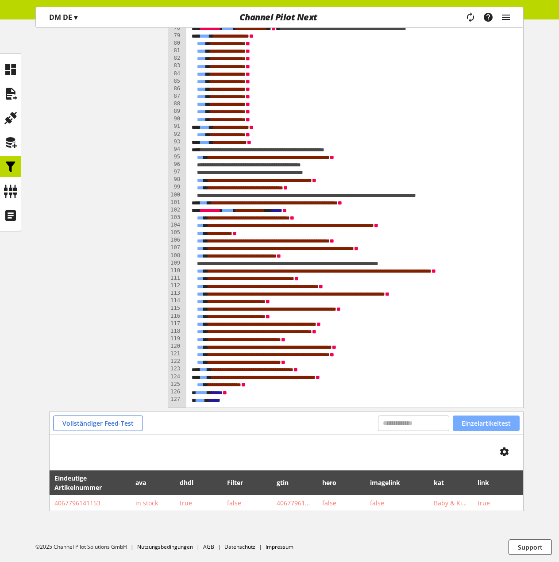
click at [479, 419] on span "Einzelartikeltest" at bounding box center [486, 423] width 49 height 9
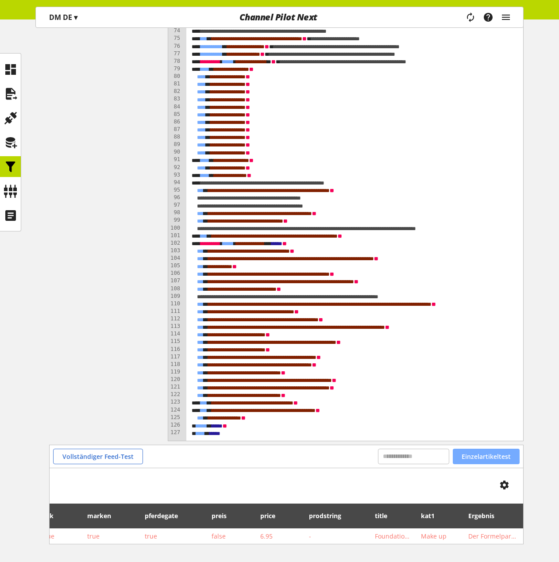
scroll to position [708, 0]
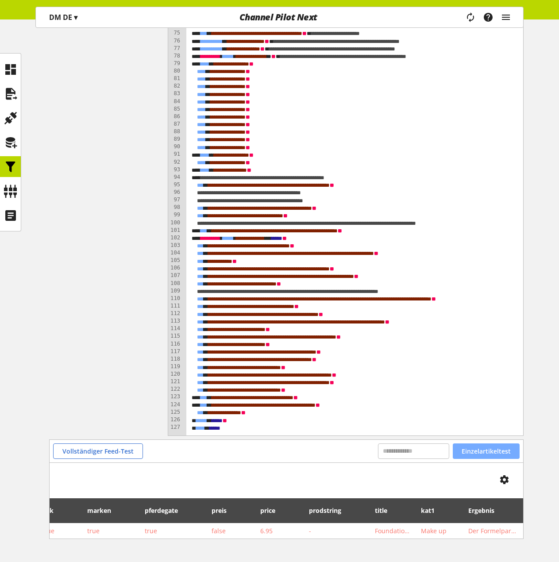
click at [489, 456] on span "Einzelartikeltest" at bounding box center [486, 451] width 49 height 9
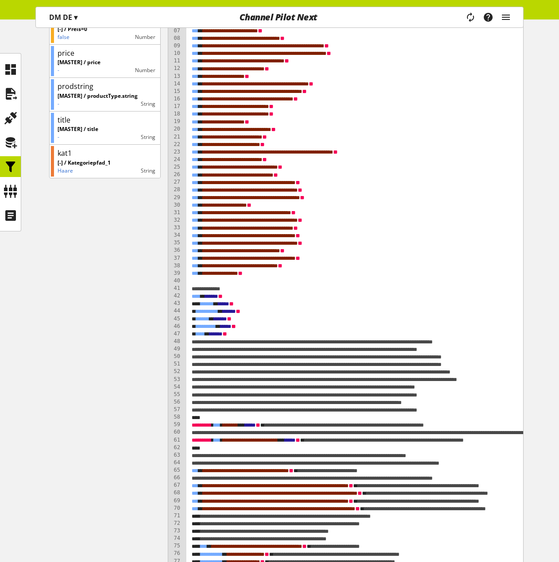
scroll to position [89, 0]
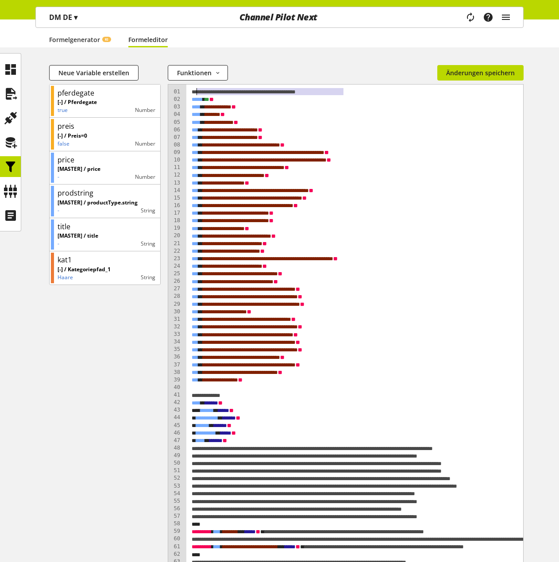
drag, startPoint x: 346, startPoint y: 92, endPoint x: 181, endPoint y: 90, distance: 165.1
click at [181, 90] on div "**********" at bounding box center [478, 570] width 620 height 971
click at [192, 97] on span "*****" at bounding box center [197, 99] width 11 height 6
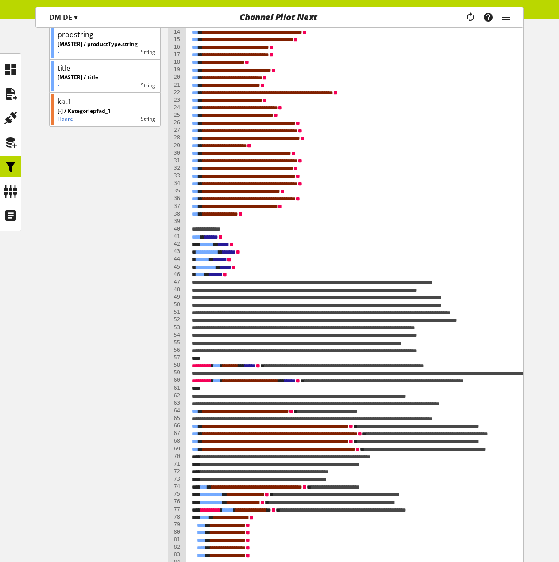
scroll to position [258, 0]
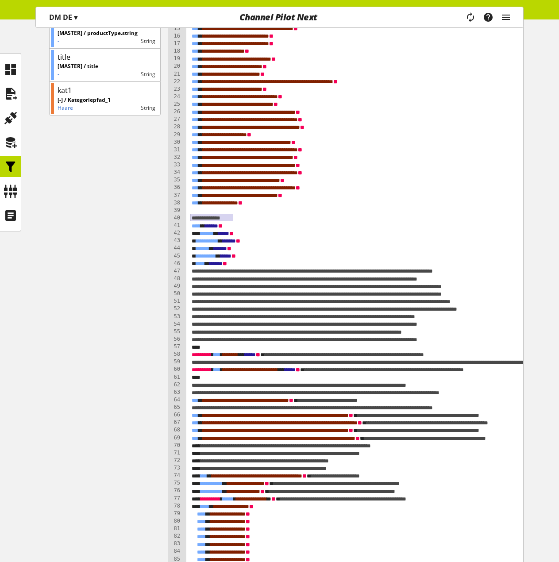
drag, startPoint x: 235, startPoint y: 216, endPoint x: 188, endPoint y: 217, distance: 46.5
click at [190, 217] on div "** **** ******" at bounding box center [487, 218] width 595 height 8
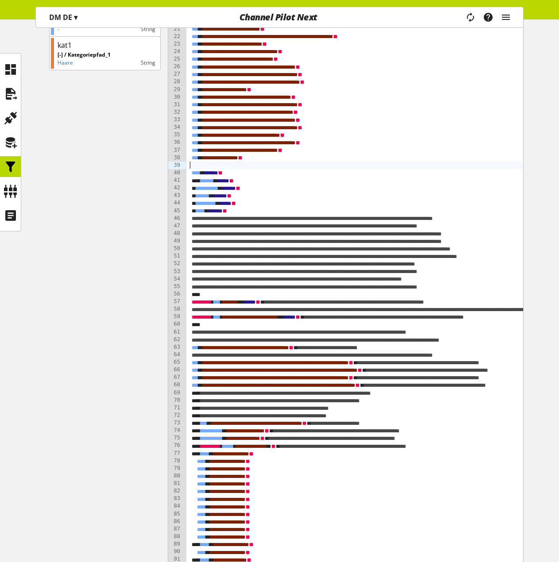
scroll to position [347, 0]
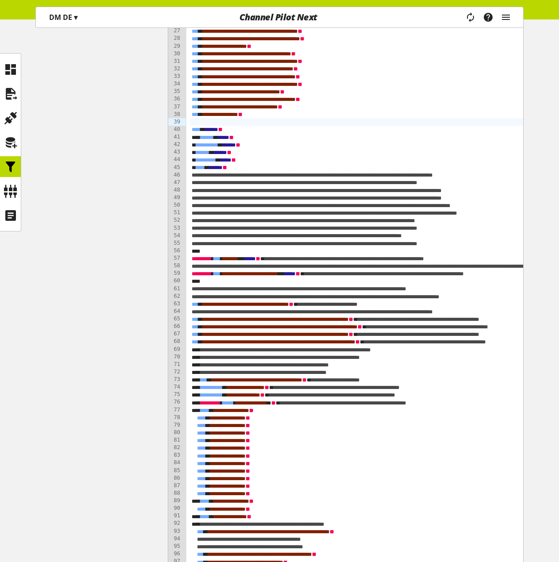
click at [320, 236] on span "**********" at bounding box center [309, 236] width 22 height 6
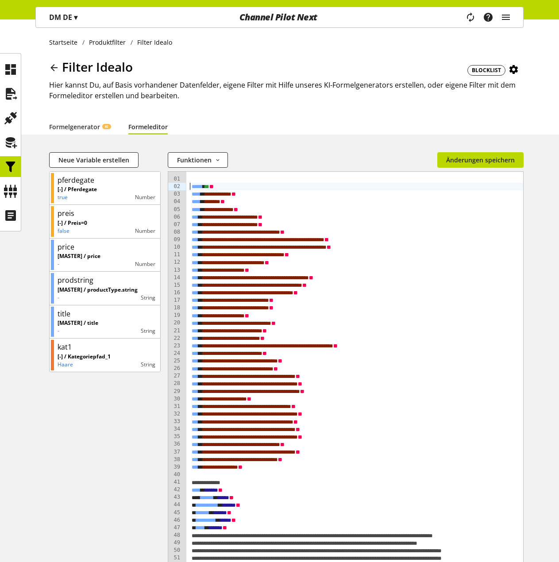
scroll to position [0, 0]
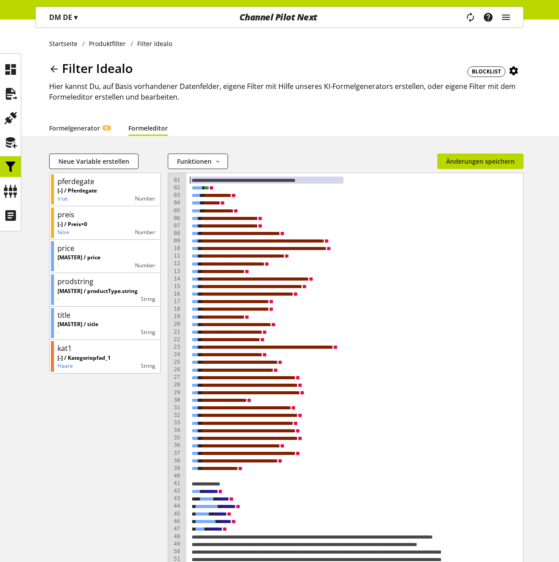
click at [322, 273] on div "**********" at bounding box center [487, 272] width 595 height 8
click at [320, 299] on div "**********" at bounding box center [487, 302] width 595 height 8
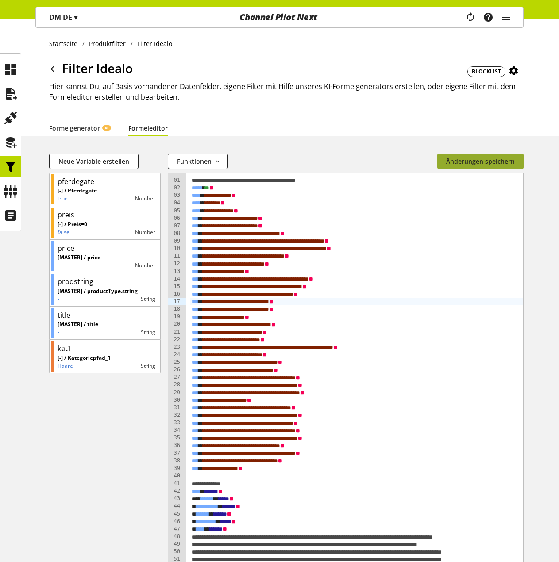
click at [486, 162] on span "Änderungen speichern" at bounding box center [480, 161] width 69 height 9
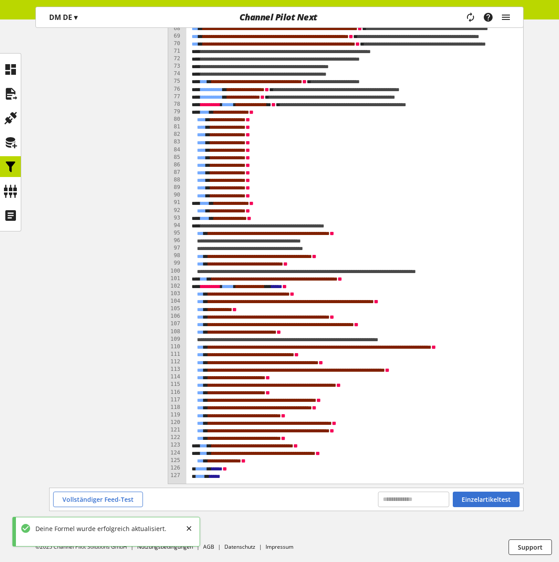
scroll to position [666, 0]
click at [494, 498] on span "Einzelartikeltest" at bounding box center [486, 499] width 49 height 9
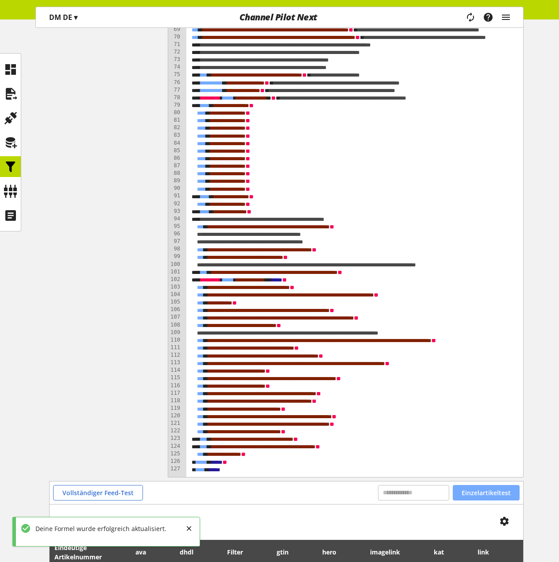
scroll to position [749, 0]
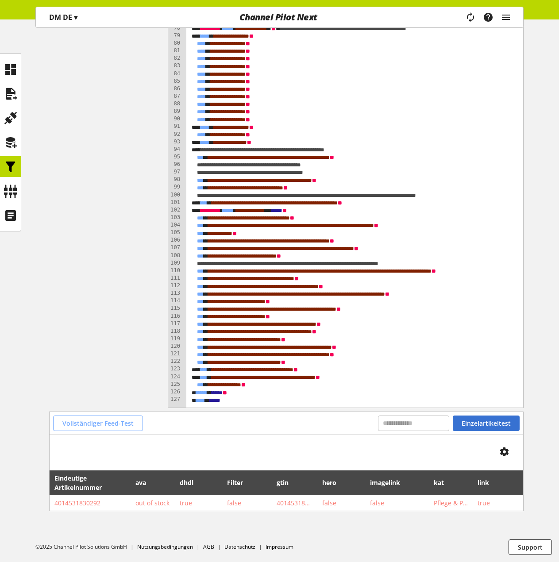
click at [92, 419] on span "Vollständiger Feed-Test" at bounding box center [97, 423] width 71 height 9
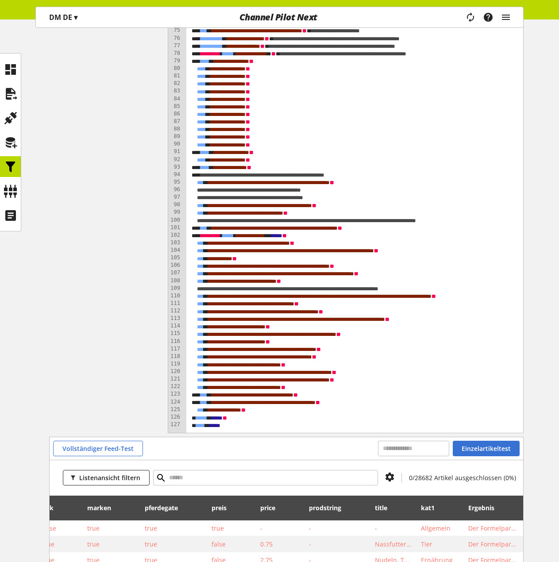
scroll to position [790, 0]
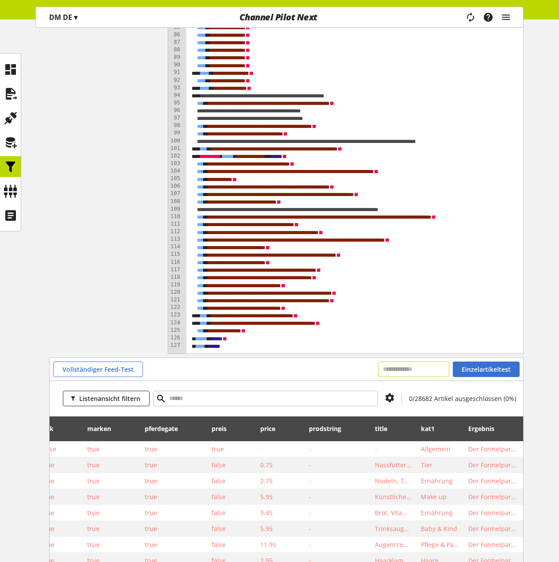
click at [403, 376] on input "text" at bounding box center [413, 369] width 71 height 15
paste input "**********"
type input "**********"
click at [493, 374] on span "Einzelartikeltest" at bounding box center [486, 369] width 49 height 9
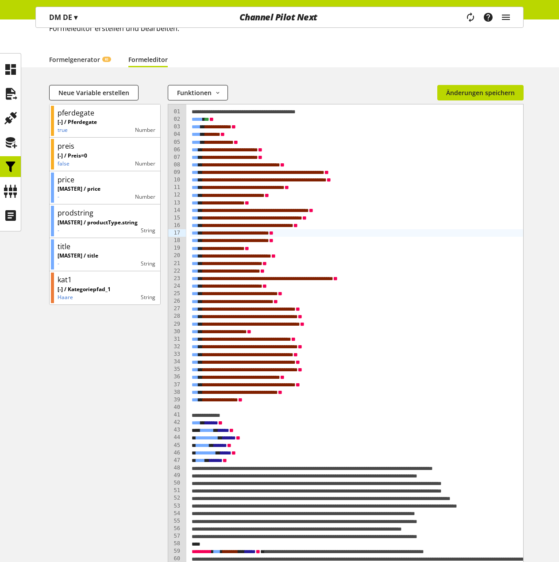
scroll to position [41, 0]
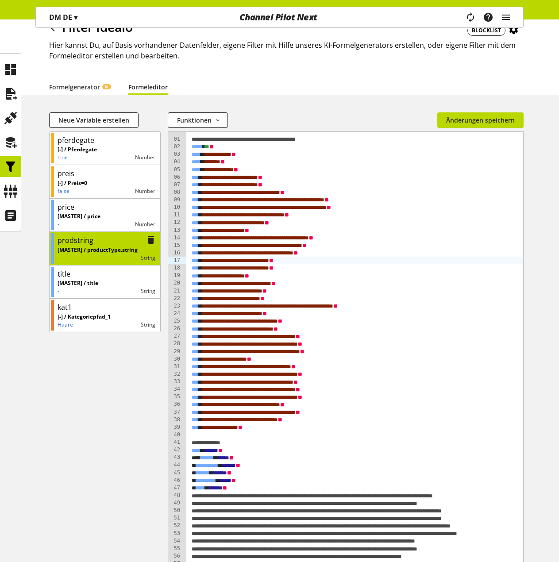
click at [146, 239] on icon at bounding box center [151, 240] width 11 height 16
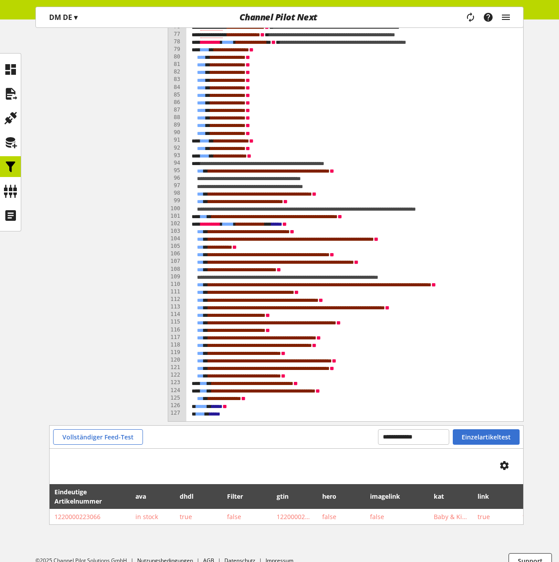
scroll to position [749, 0]
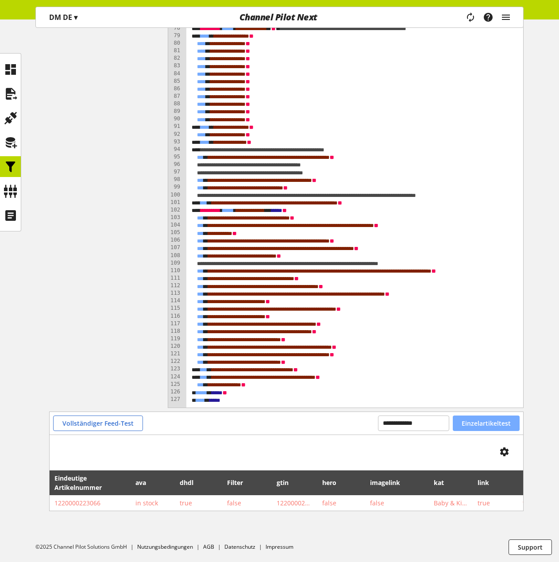
click at [492, 419] on span "Einzelartikeltest" at bounding box center [486, 423] width 49 height 9
click at [482, 419] on span "Einzelartikeltest" at bounding box center [486, 423] width 49 height 9
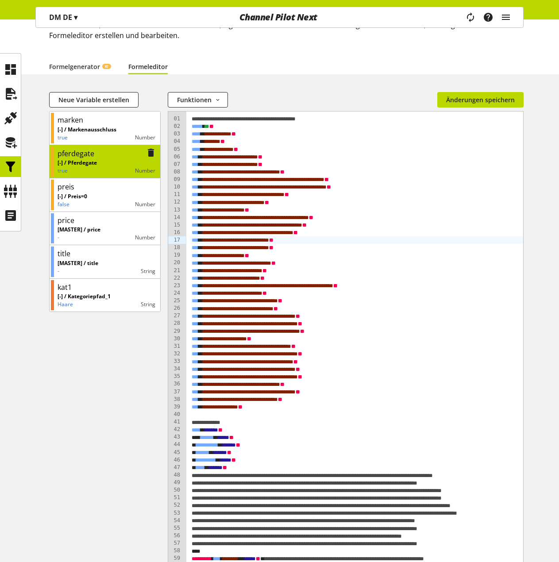
scroll to position [0, 0]
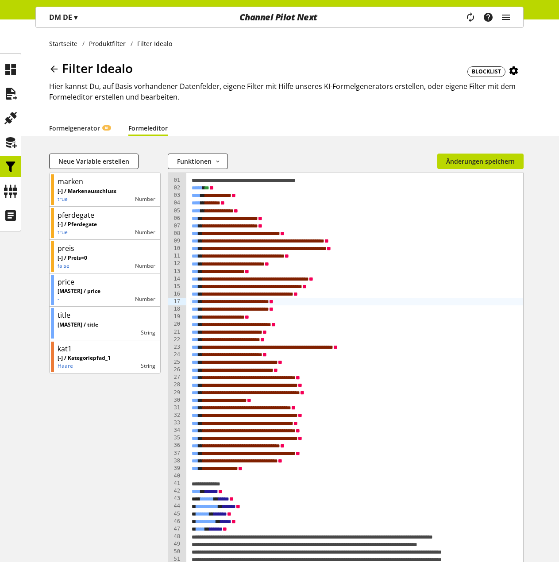
click at [53, 69] on icon at bounding box center [54, 69] width 11 height 16
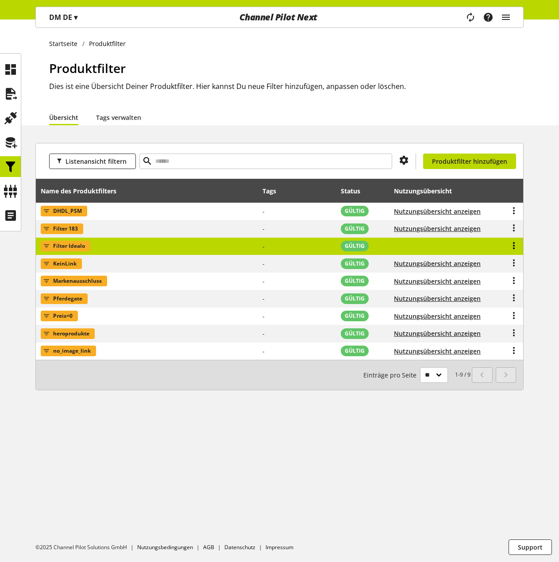
click at [516, 242] on icon at bounding box center [513, 246] width 11 height 16
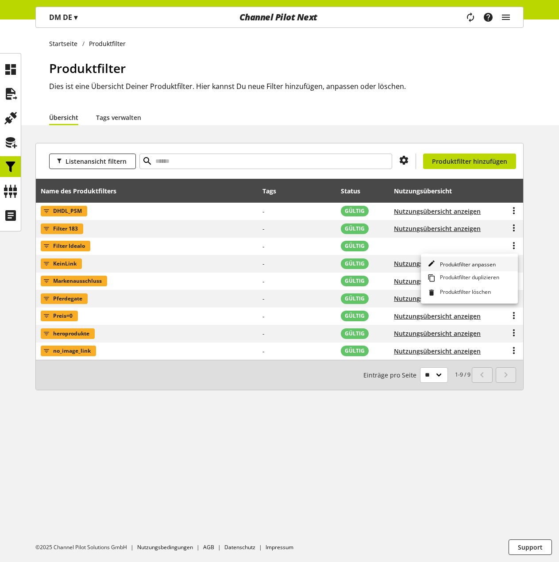
click at [460, 263] on span "Produktfilter anpassen" at bounding box center [465, 265] width 59 height 8
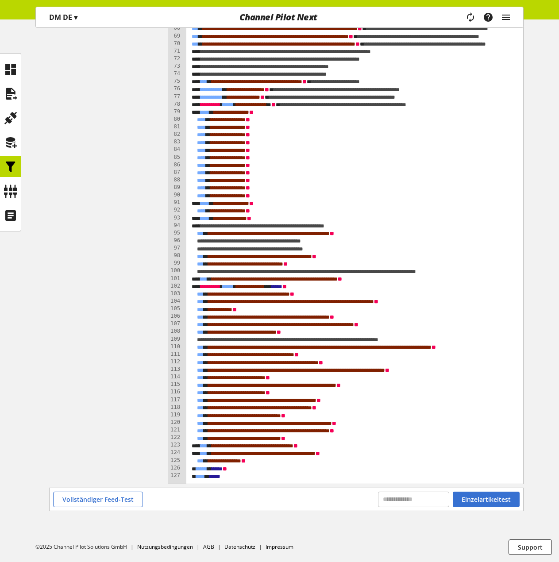
scroll to position [666, 0]
click at [488, 500] on span "Einzelartikeltest" at bounding box center [486, 499] width 49 height 9
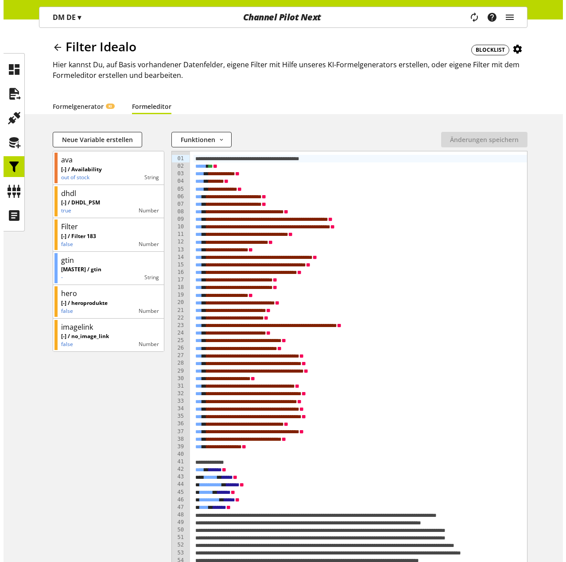
scroll to position [0, 0]
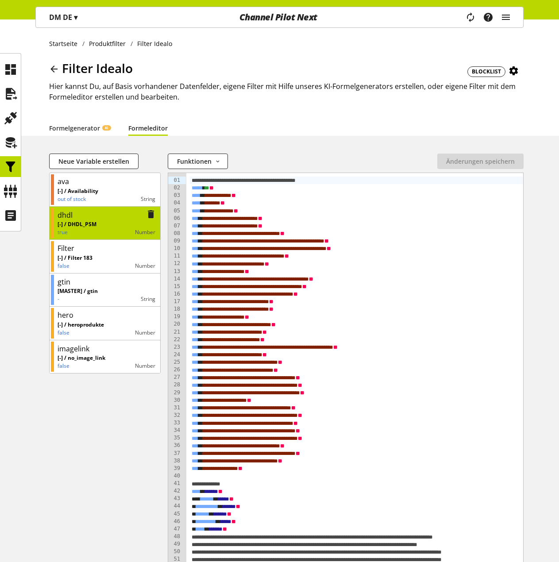
click at [102, 224] on div "[-] / DHDL_PSM true Number" at bounding box center [107, 228] width 98 height 16
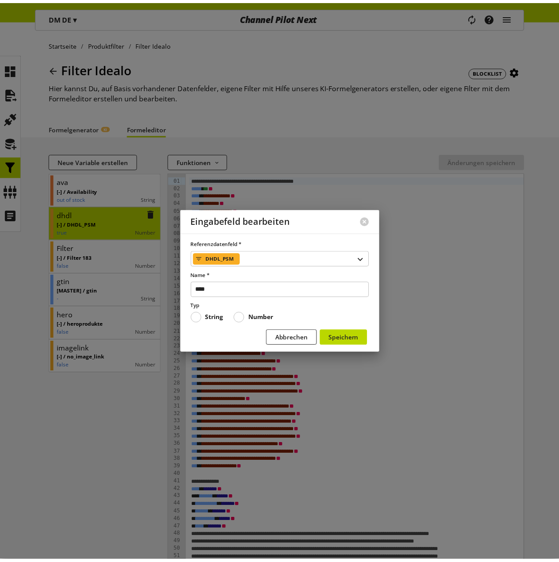
scroll to position [0, 434]
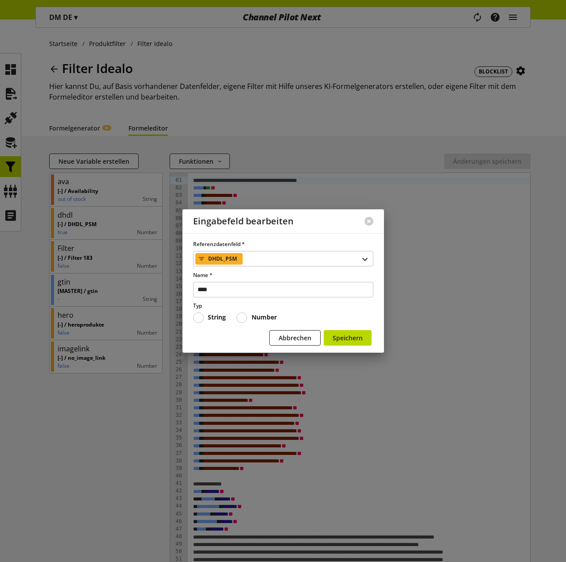
click at [212, 316] on b "String" at bounding box center [217, 317] width 18 height 8
click at [353, 342] on span "Speichern" at bounding box center [347, 337] width 30 height 9
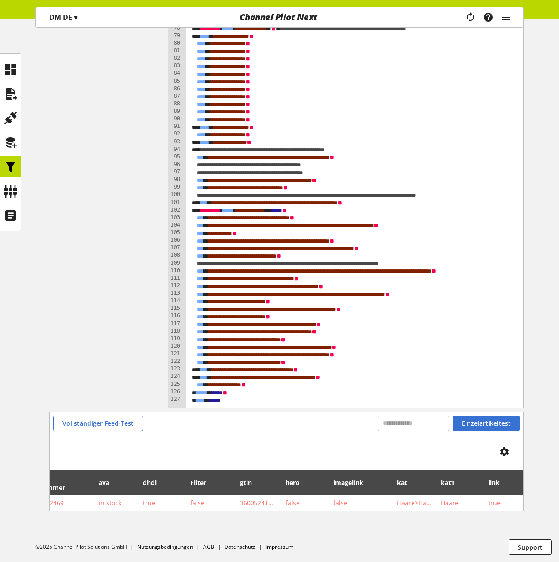
scroll to position [0, 0]
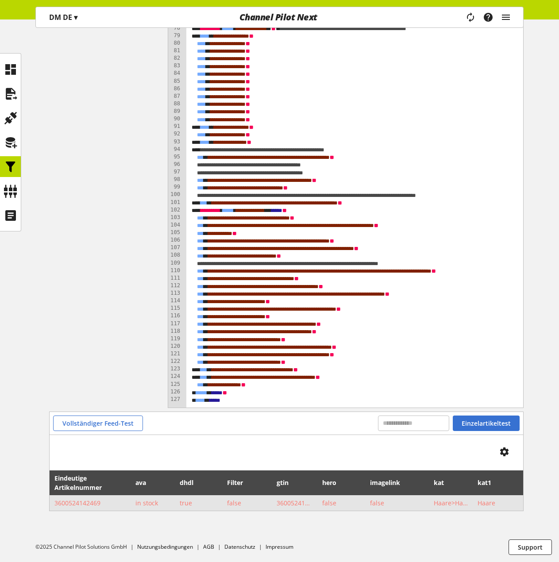
click at [81, 498] on span "3600524142469" at bounding box center [90, 502] width 72 height 9
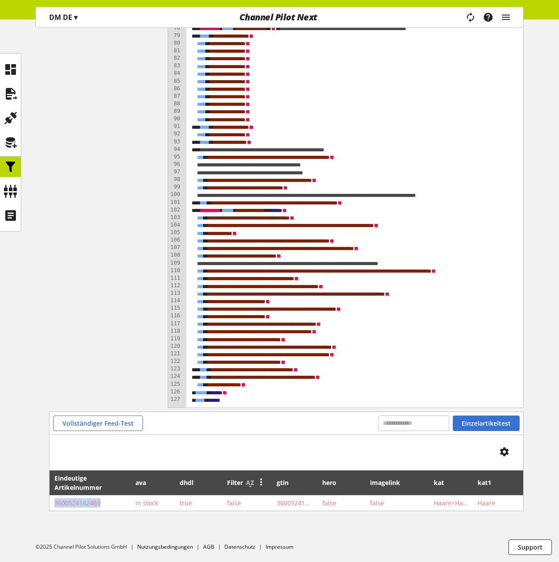
copy span "3600524142469"
click at [393, 418] on input "text" at bounding box center [413, 423] width 71 height 15
paste input "**********"
type input "**********"
click at [490, 419] on span "Einzelartikeltest" at bounding box center [486, 423] width 49 height 9
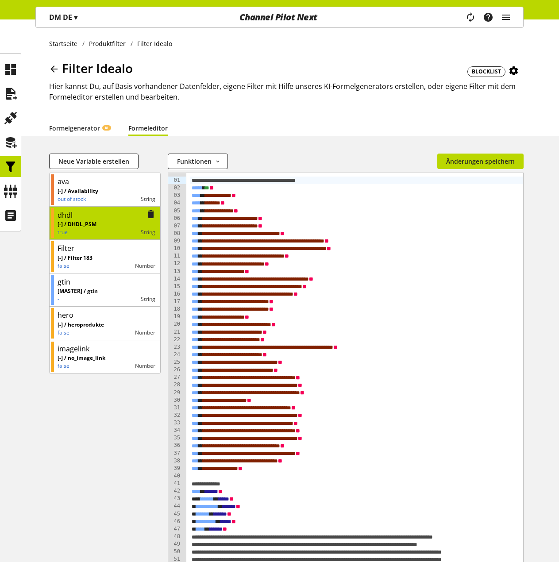
click at [110, 223] on div "[-] / DHDL_PSM true String" at bounding box center [107, 228] width 98 height 16
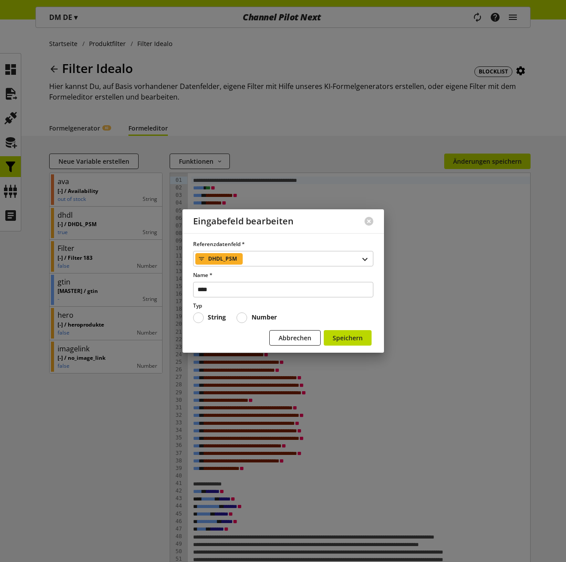
click at [252, 319] on b "Number" at bounding box center [263, 317] width 25 height 8
click at [348, 335] on span "Speichern" at bounding box center [347, 337] width 30 height 9
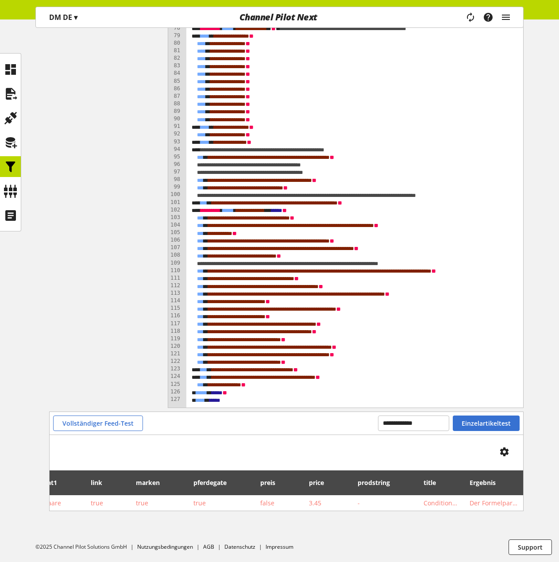
scroll to position [749, 0]
click at [268, 284] on span "**********" at bounding box center [257, 287] width 22 height 6
click at [474, 422] on button "Einzelartikeltest" at bounding box center [486, 423] width 67 height 15
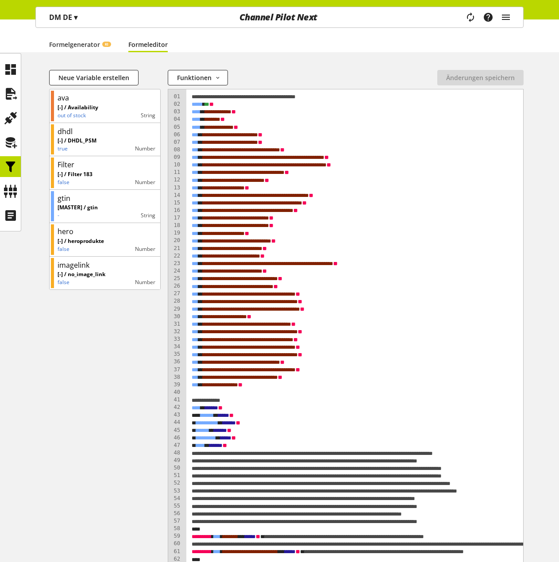
scroll to position [0, 0]
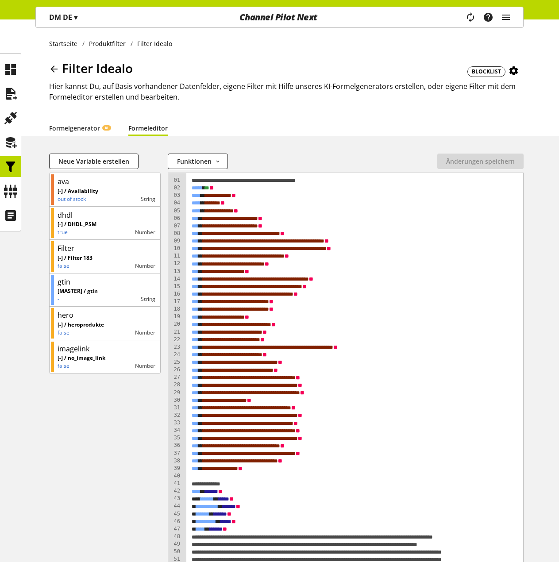
click at [490, 71] on span "BLOCKLIST" at bounding box center [486, 72] width 29 height 8
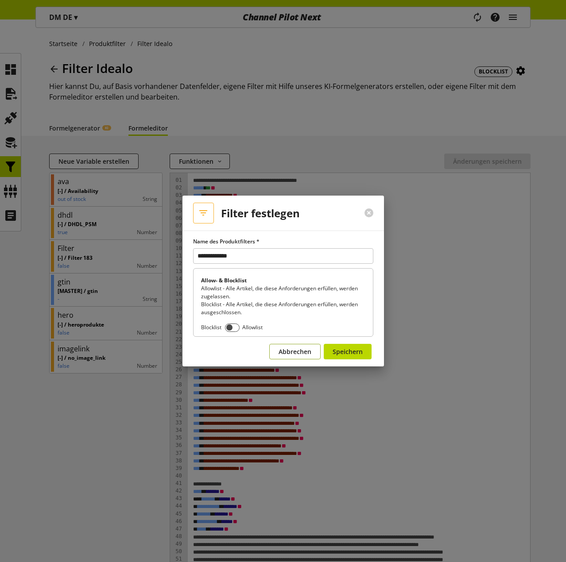
click at [298, 354] on span "Abbrechen" at bounding box center [294, 351] width 33 height 9
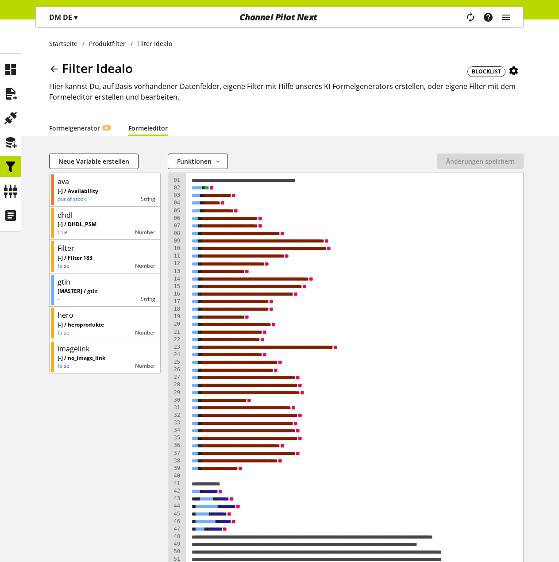
click at [308, 102] on h2 "Hier kannst Du, auf Basis vorhandener Datenfelder, eigene Filter mit Hilfe unse…" at bounding box center [286, 91] width 474 height 21
click at [52, 69] on icon at bounding box center [54, 69] width 11 height 16
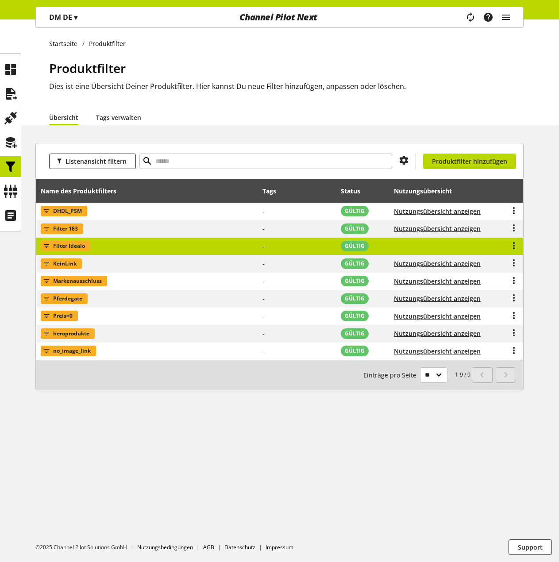
click at [145, 246] on td "Filter Idealo" at bounding box center [147, 247] width 222 height 18
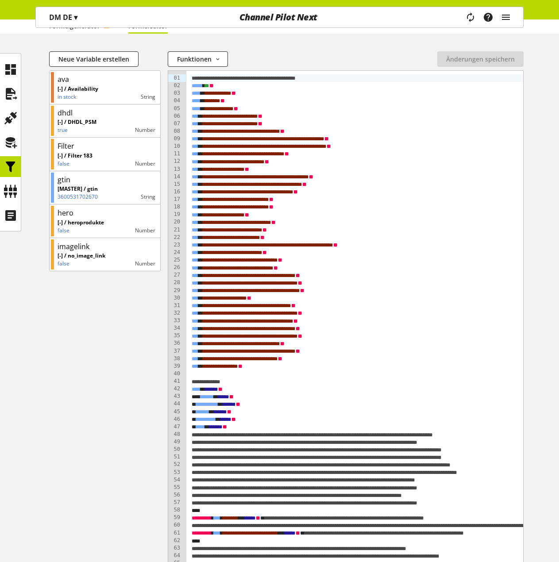
scroll to position [89, 0]
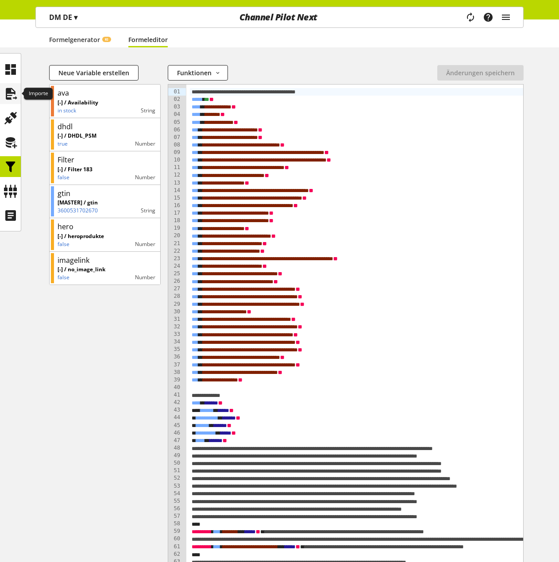
click at [12, 95] on icon at bounding box center [11, 94] width 14 height 18
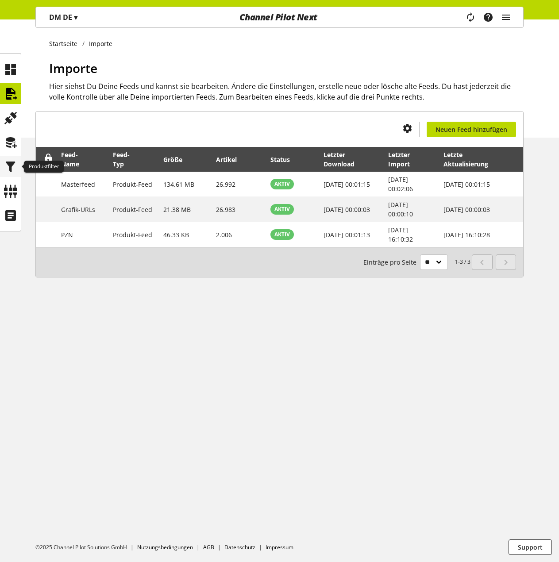
click at [9, 162] on icon at bounding box center [11, 167] width 14 height 18
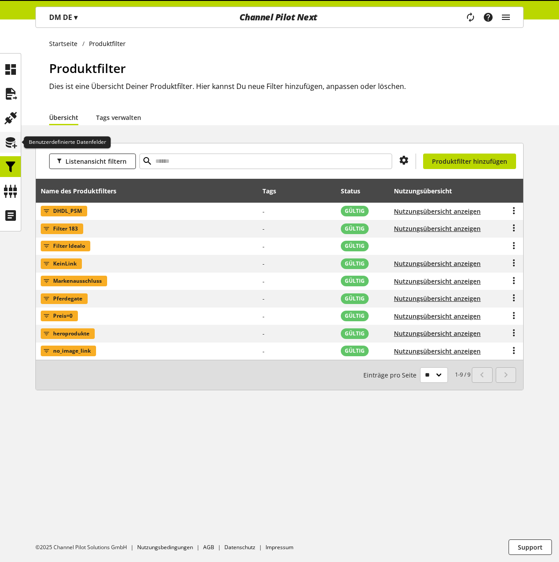
click at [10, 135] on icon at bounding box center [11, 143] width 14 height 18
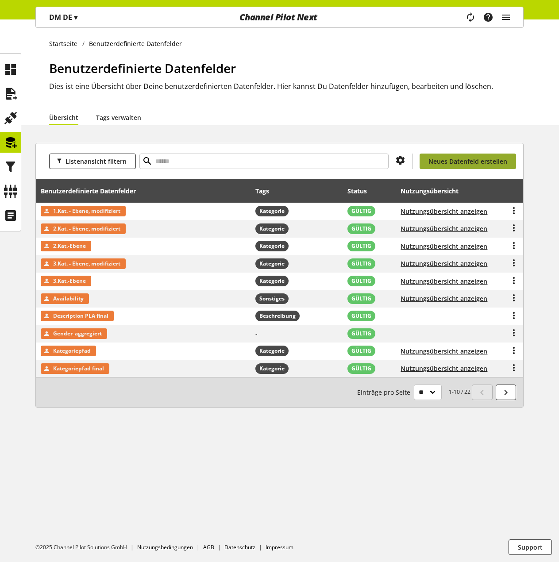
click at [465, 161] on span "Neues Datenfeld erstellen" at bounding box center [467, 161] width 79 height 9
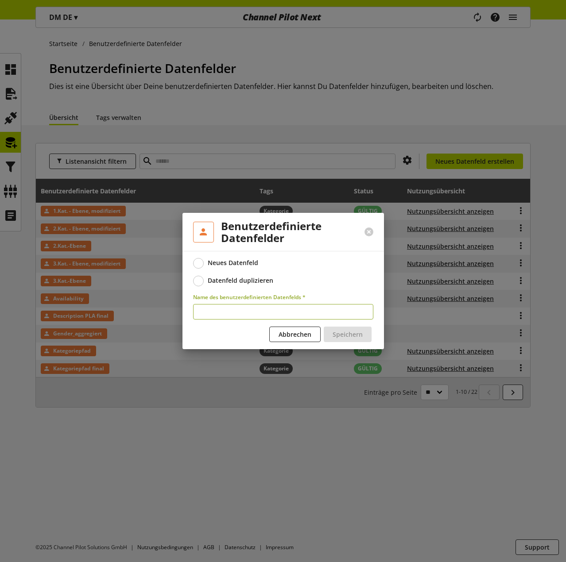
click at [230, 308] on input "text" at bounding box center [283, 311] width 180 height 15
type input "****"
click at [348, 327] on button "Speichern" at bounding box center [348, 334] width 48 height 15
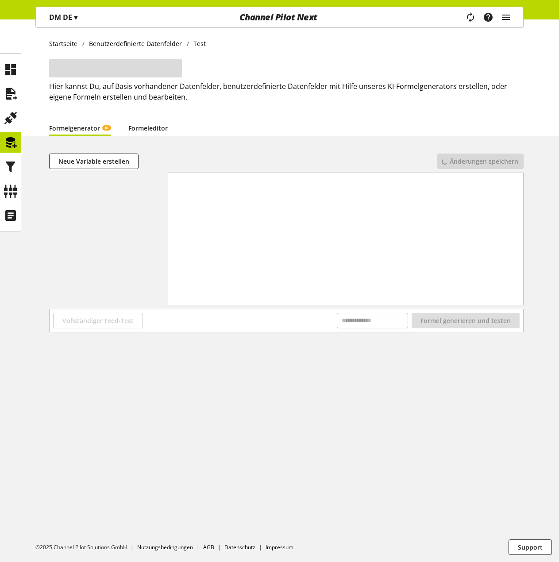
click at [150, 126] on link "Formeleditor" at bounding box center [147, 127] width 39 height 9
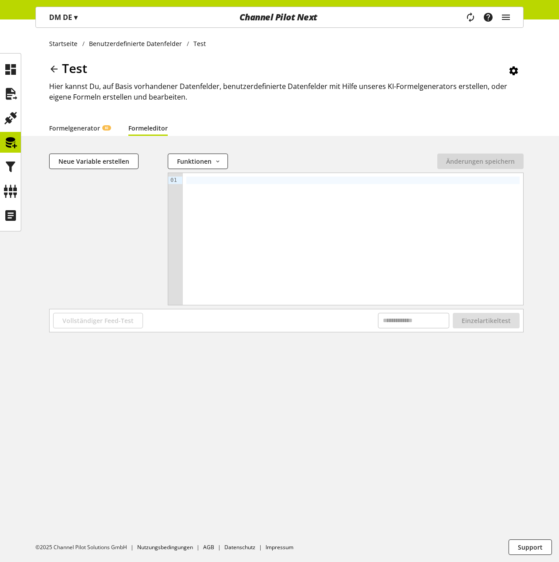
click at [211, 181] on div at bounding box center [352, 181] width 333 height 8
click at [102, 163] on span "Neue Variable erstellen" at bounding box center [93, 161] width 71 height 9
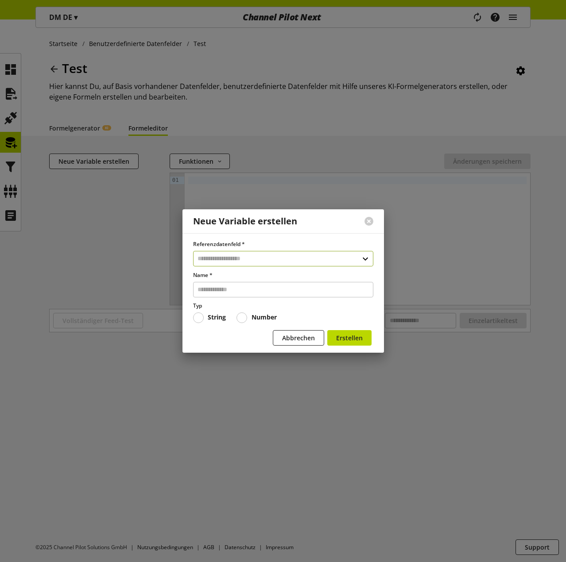
click at [234, 256] on input "text" at bounding box center [283, 258] width 180 height 15
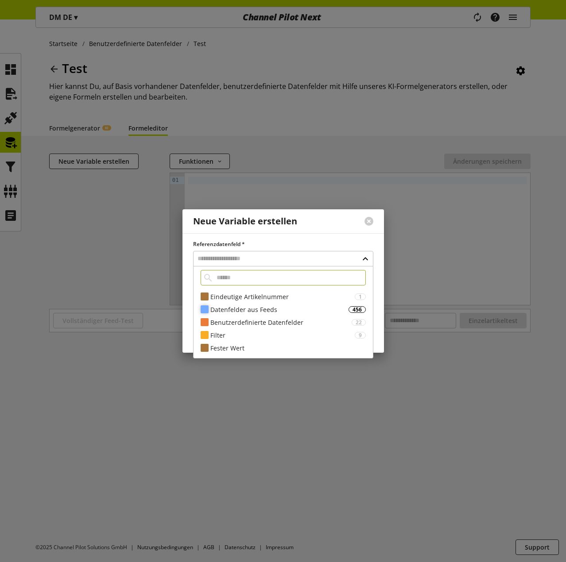
click at [245, 307] on div "Datenfelder aus Feeds" at bounding box center [279, 309] width 138 height 9
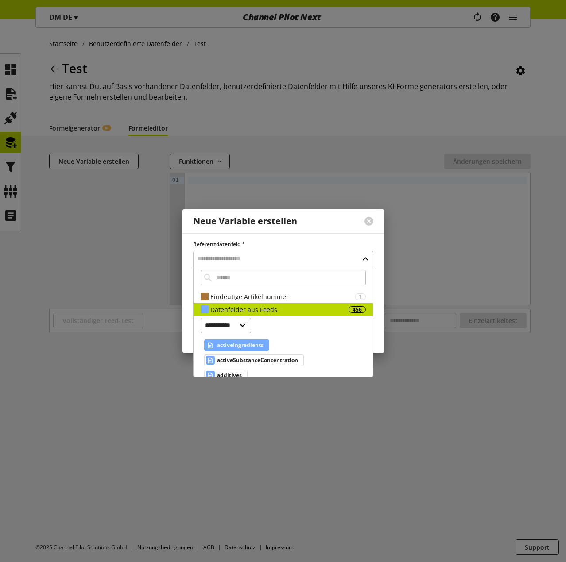
click at [246, 344] on span "activeIngredients" at bounding box center [240, 345] width 46 height 11
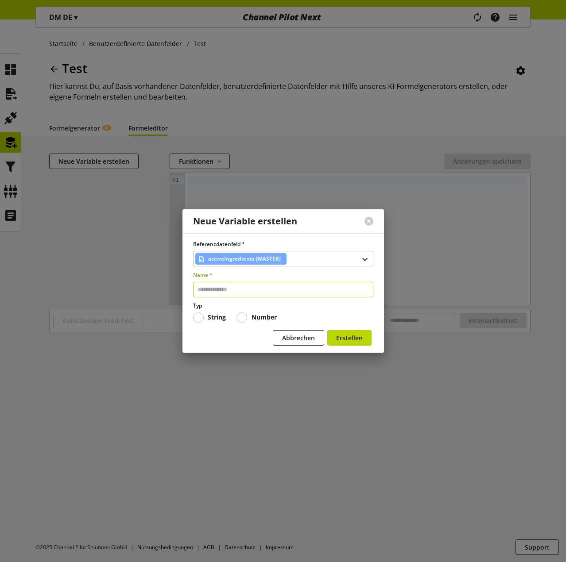
click at [231, 293] on input "text" at bounding box center [283, 289] width 180 height 15
type input "****"
click at [359, 337] on span "Erstellen" at bounding box center [349, 337] width 27 height 9
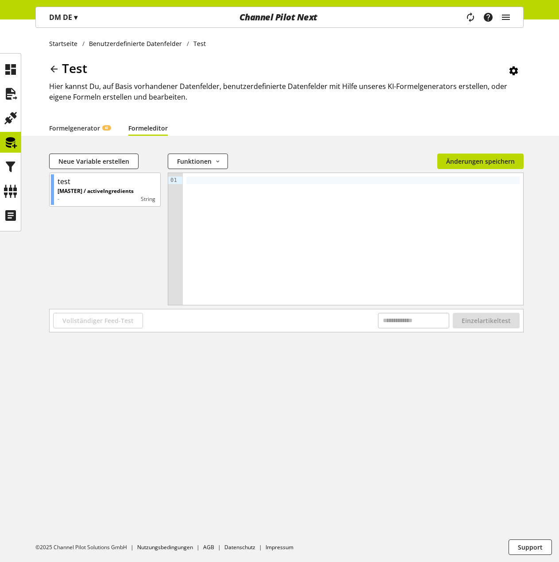
click at [211, 186] on div at bounding box center [353, 239] width 340 height 132
click at [484, 157] on span "Änderungen speichern" at bounding box center [480, 161] width 69 height 9
click at [51, 69] on icon at bounding box center [54, 69] width 11 height 16
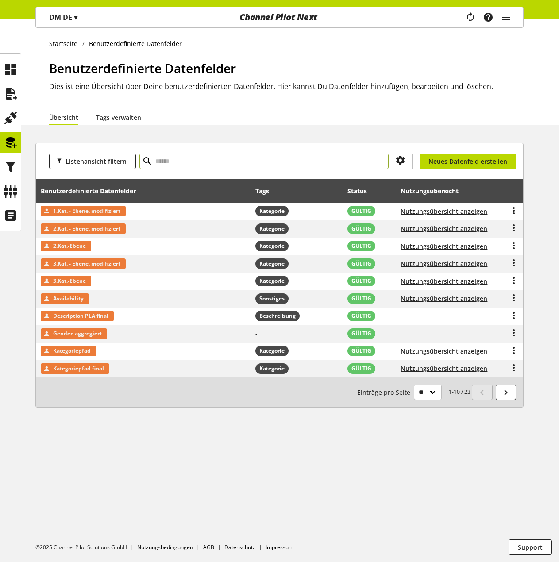
click at [181, 159] on input "text" at bounding box center [263, 161] width 249 height 15
type input "****"
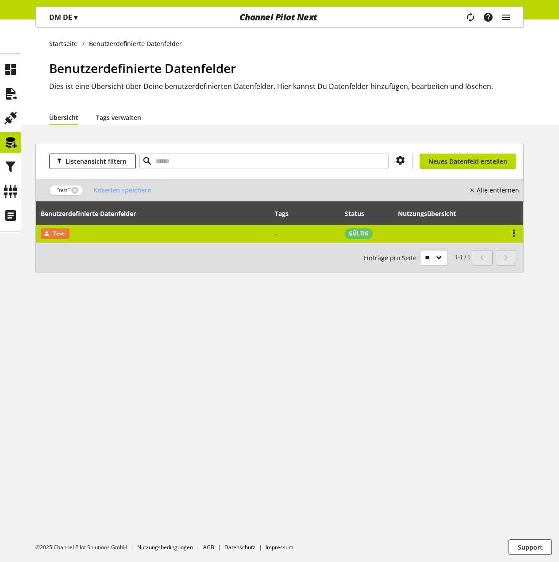
click at [512, 232] on icon at bounding box center [513, 233] width 11 height 16
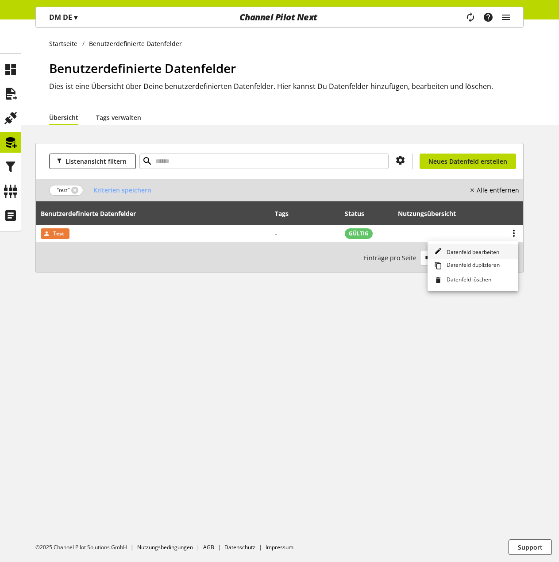
click at [474, 254] on span "Datenfeld bearbeiten" at bounding box center [471, 252] width 56 height 8
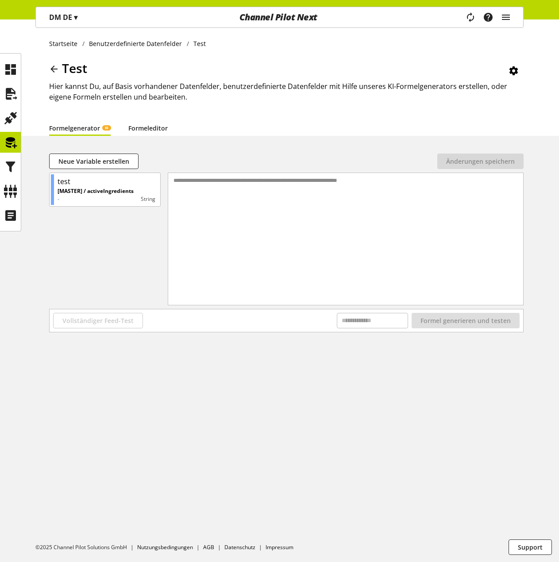
click at [146, 130] on link "Formeleditor" at bounding box center [147, 127] width 39 height 9
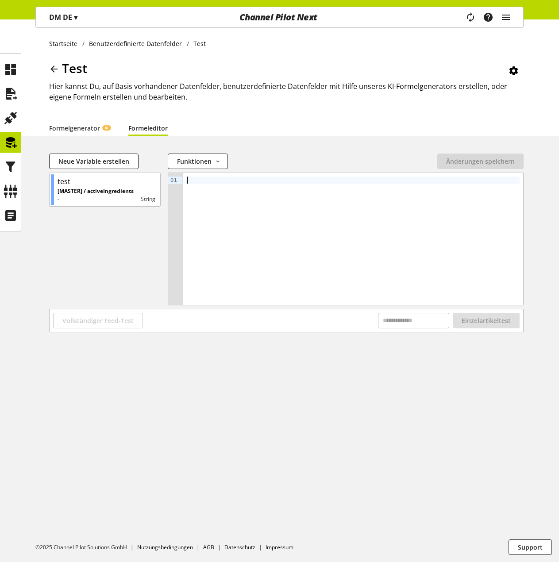
click at [203, 181] on div at bounding box center [352, 181] width 333 height 8
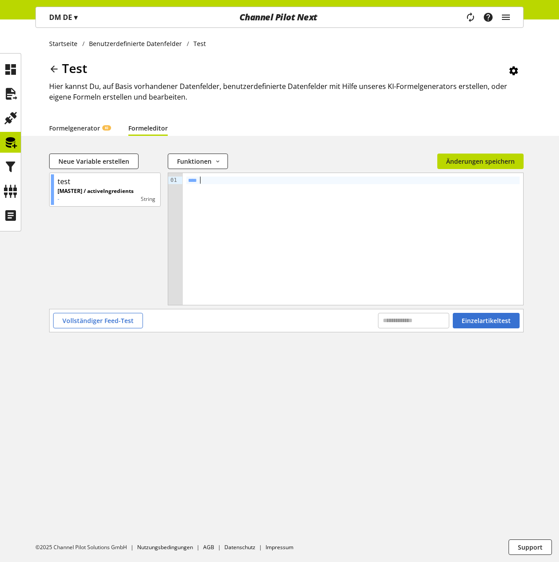
drag, startPoint x: 172, startPoint y: 176, endPoint x: 162, endPoint y: 176, distance: 9.7
click at [169, 176] on div "09 01 › ****" at bounding box center [345, 239] width 355 height 132
click at [519, 69] on icon at bounding box center [513, 71] width 11 height 16
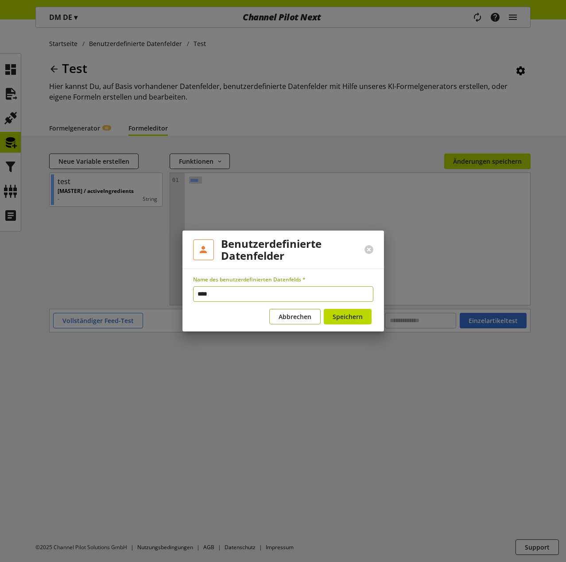
click at [308, 314] on span "Abbrechen" at bounding box center [294, 316] width 33 height 9
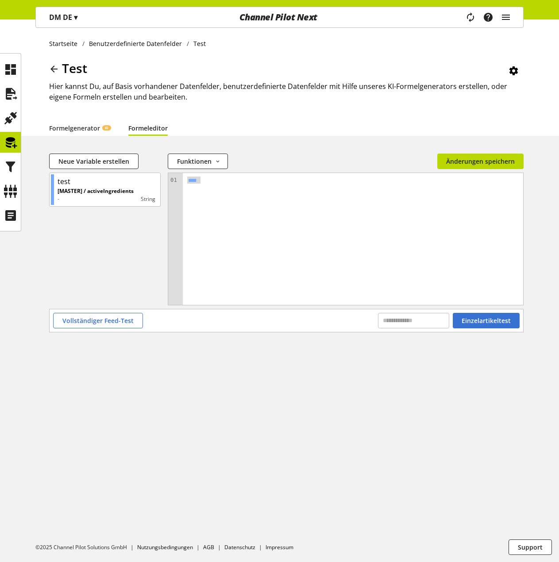
click at [51, 65] on icon at bounding box center [54, 69] width 11 height 16
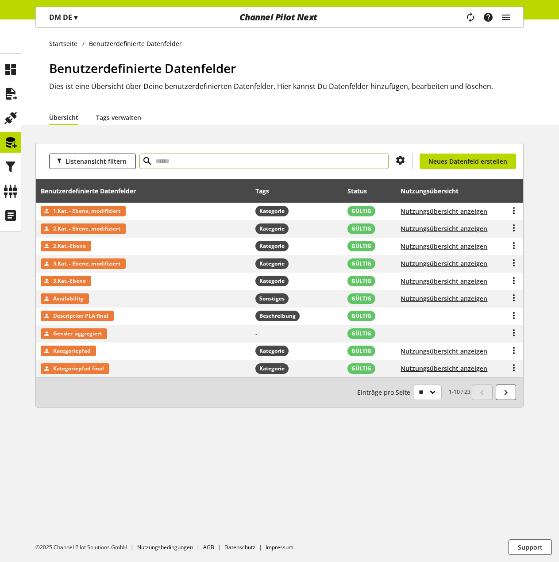
click at [173, 159] on input "text" at bounding box center [263, 161] width 249 height 15
type input "****"
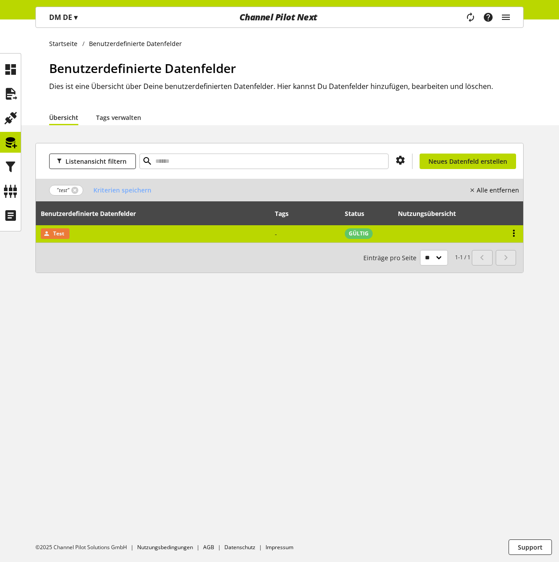
click at [512, 231] on icon at bounding box center [513, 233] width 11 height 16
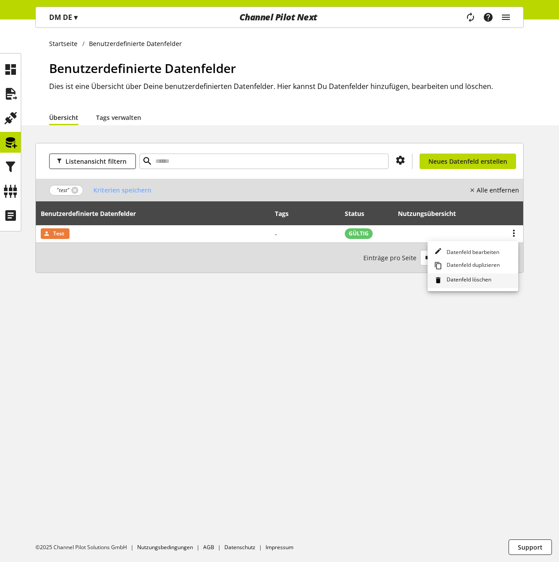
click at [470, 280] on span "Datenfeld löschen" at bounding box center [467, 281] width 48 height 10
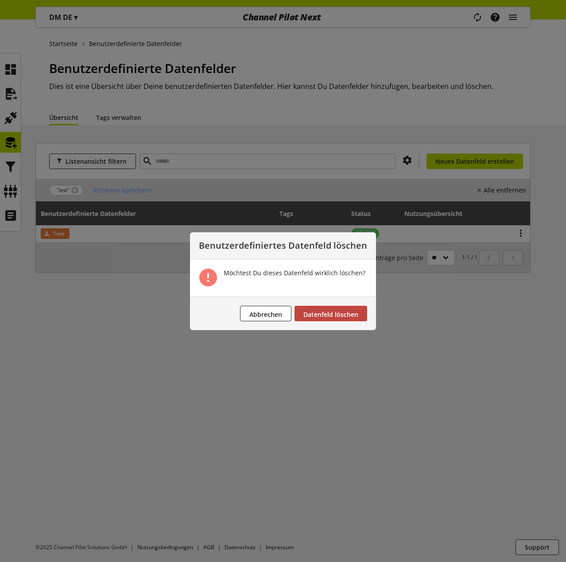
click at [341, 308] on button "Datenfeld löschen" at bounding box center [330, 313] width 73 height 15
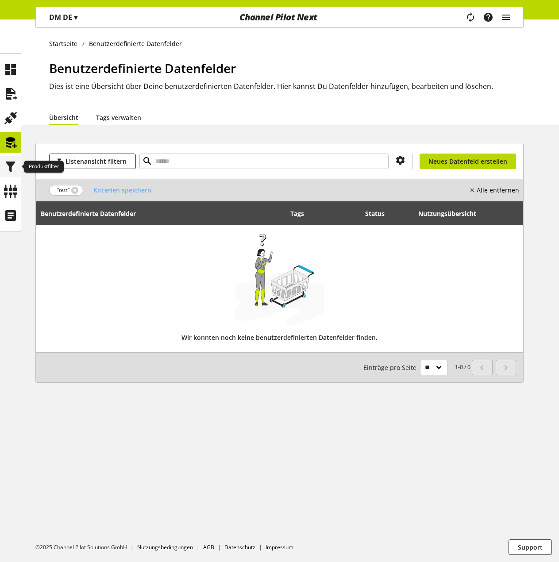
click at [12, 177] on div at bounding box center [10, 166] width 21 height 21
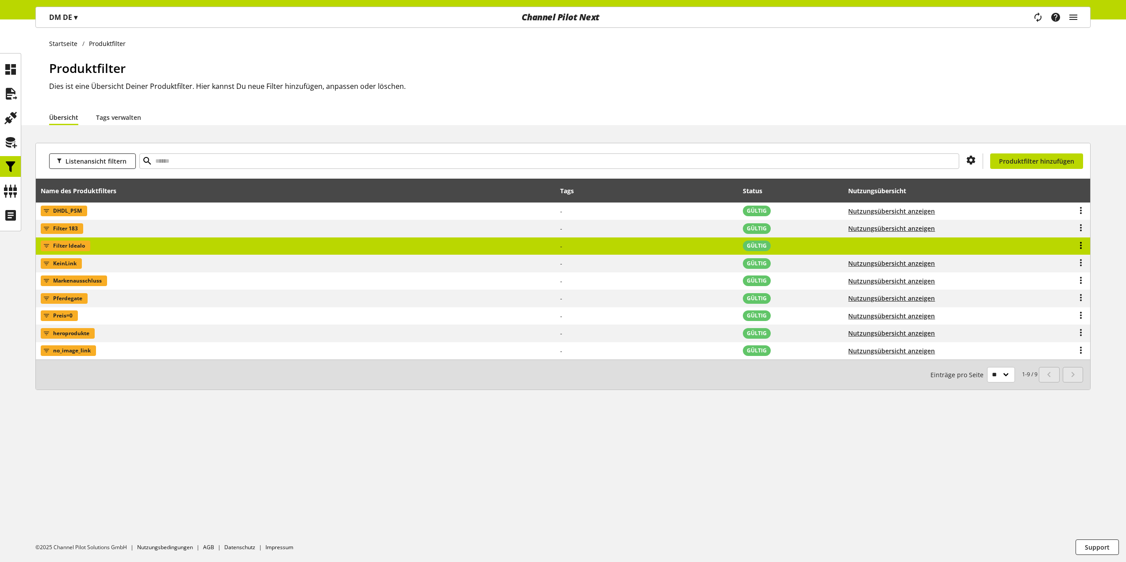
click at [1082, 245] on icon at bounding box center [1081, 246] width 11 height 16
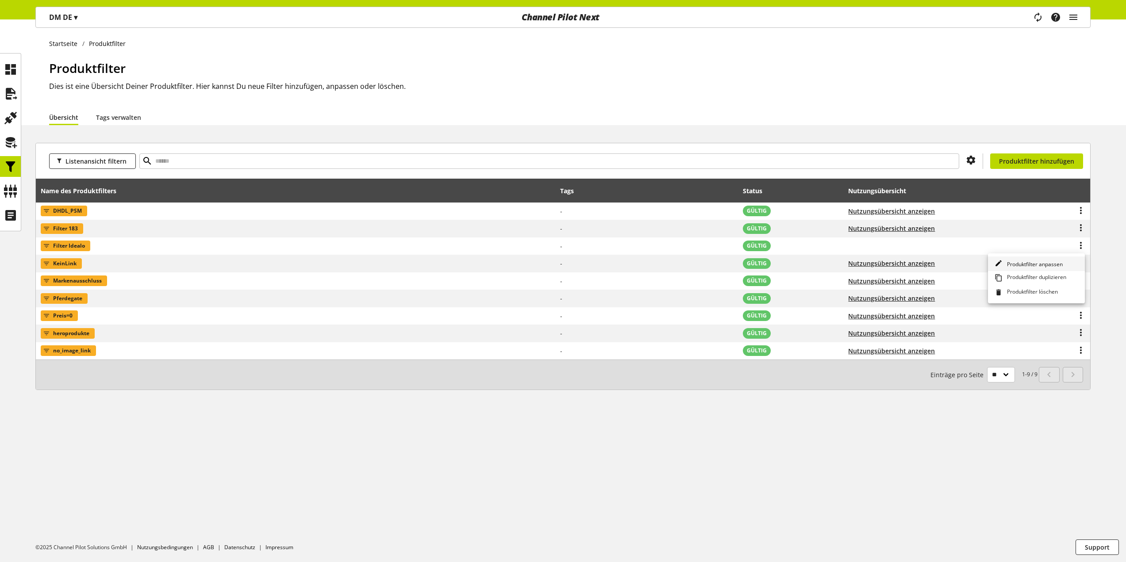
click at [1029, 264] on span "Produktfilter anpassen" at bounding box center [1033, 265] width 59 height 8
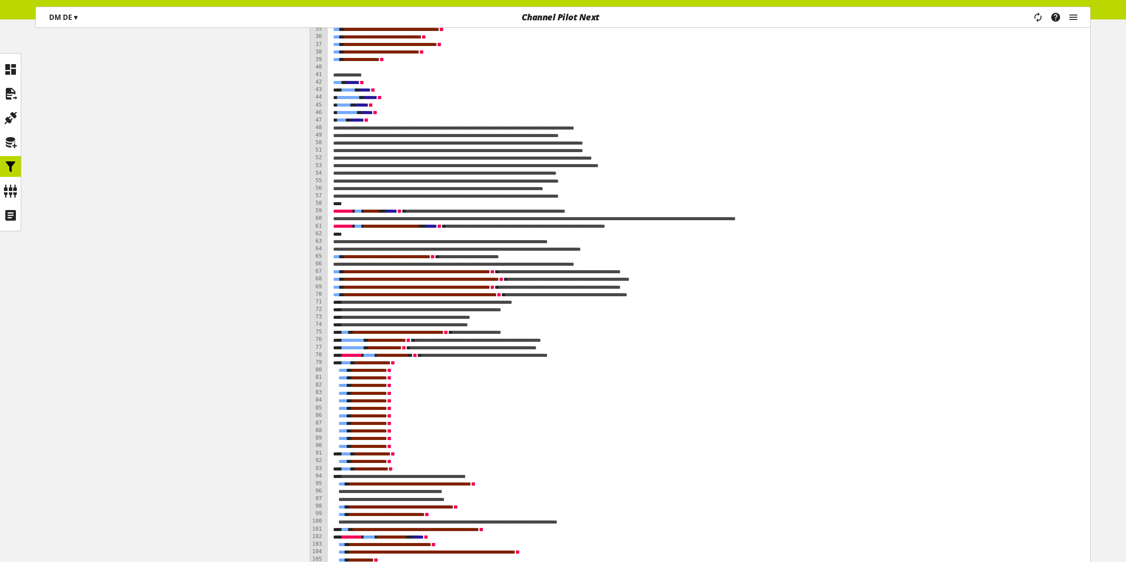
scroll to position [649, 0]
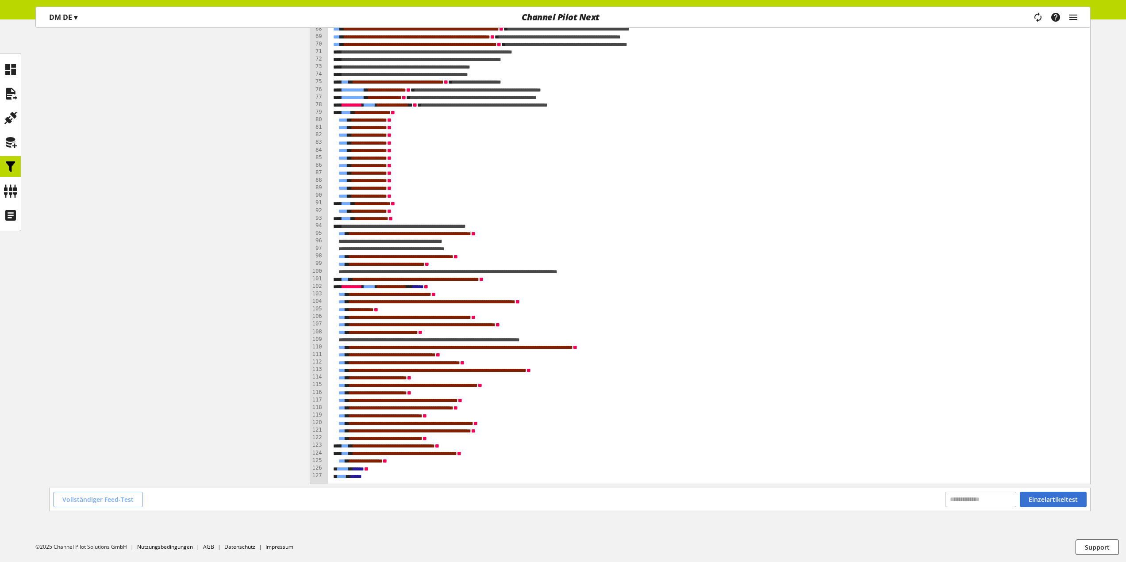
click at [115, 501] on span "Vollständiger Feed-Test" at bounding box center [97, 499] width 71 height 9
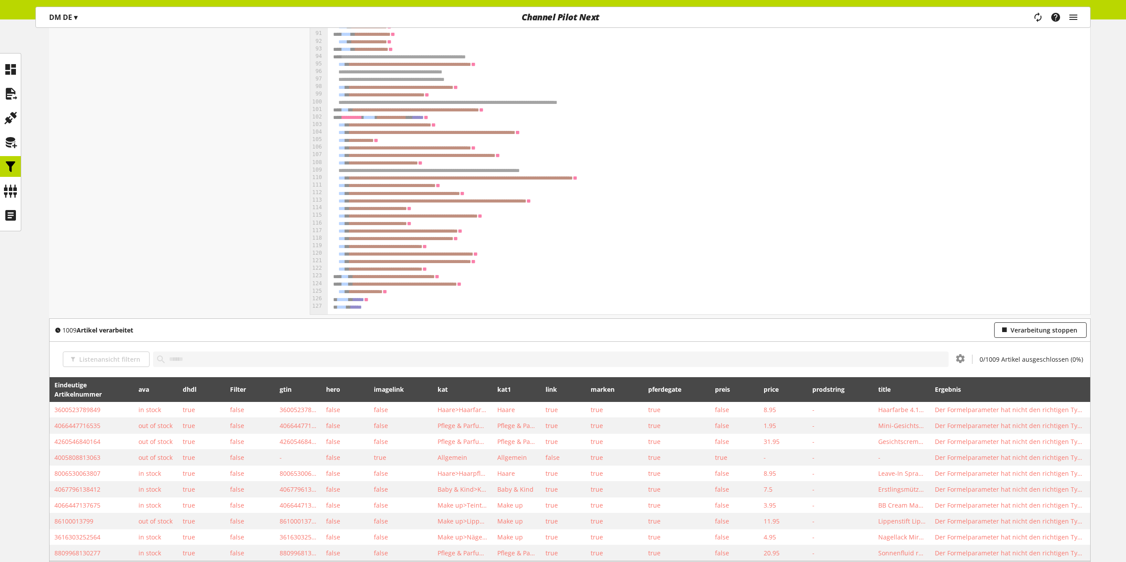
scroll to position [898, 0]
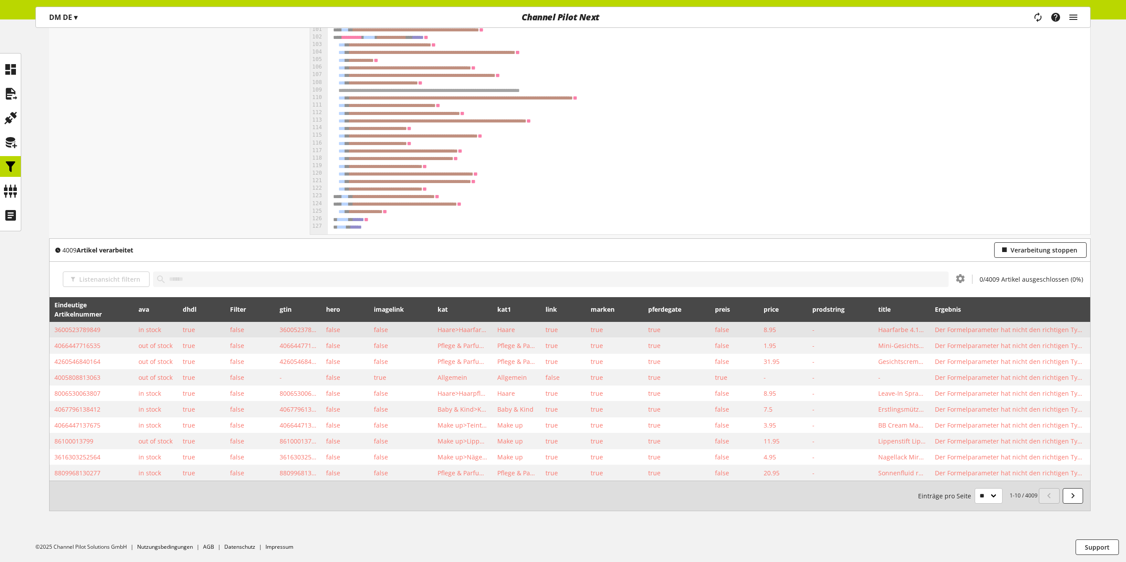
click at [972, 329] on span "Der Formelparameter hat nicht den richtigen Typ:ava (in stock), dhdl (true), Fi…" at bounding box center [1010, 329] width 151 height 9
copy span "Der Formelparameter hat nicht den richtigen Typ:ava (in stock), dhdl (true), Fi…"
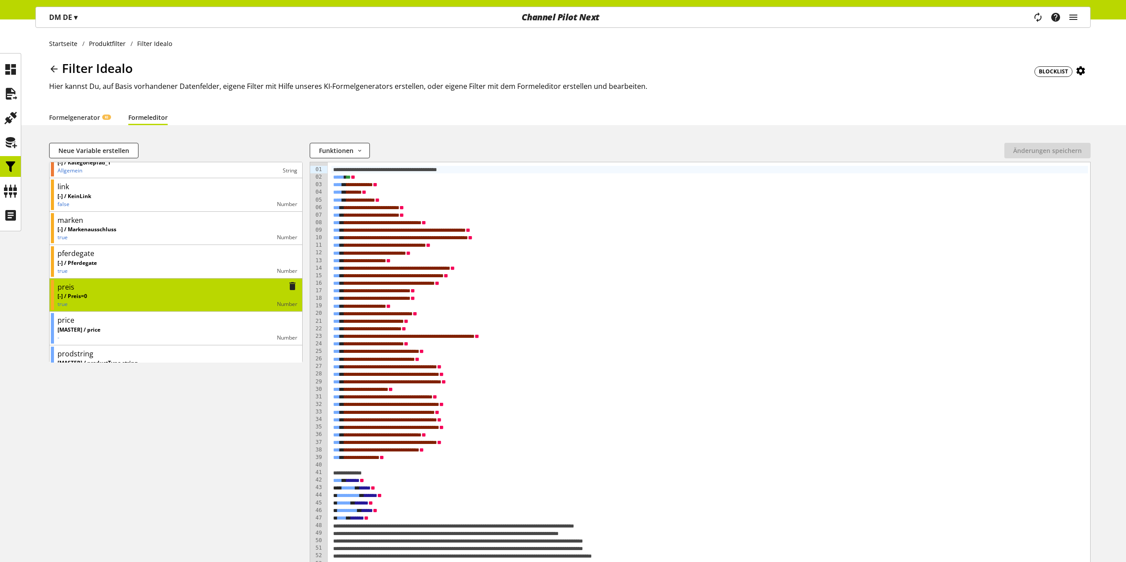
scroll to position [301, 0]
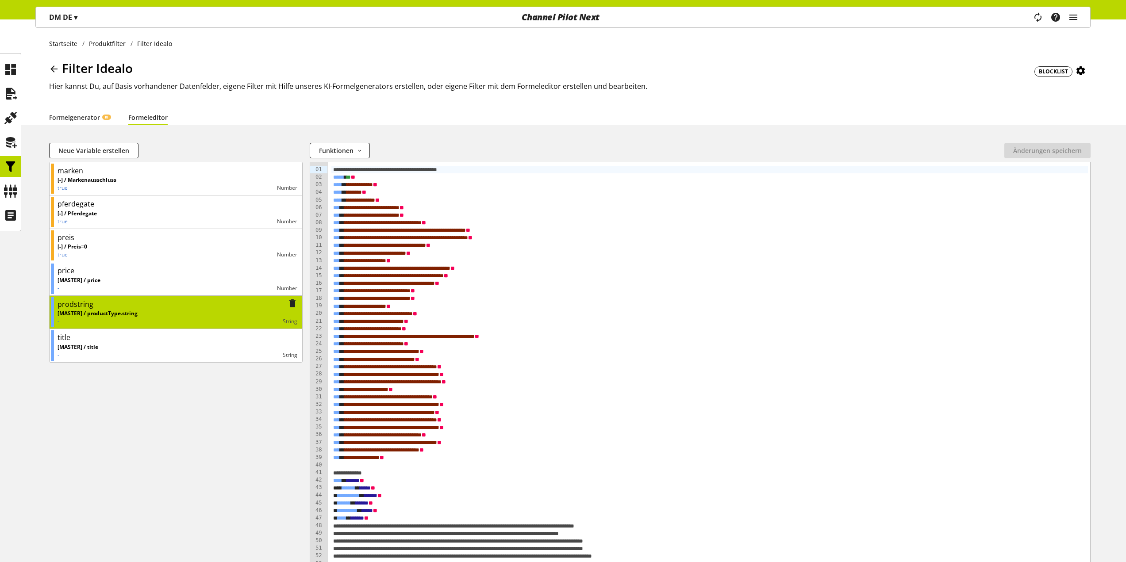
click at [287, 304] on icon at bounding box center [292, 304] width 11 height 16
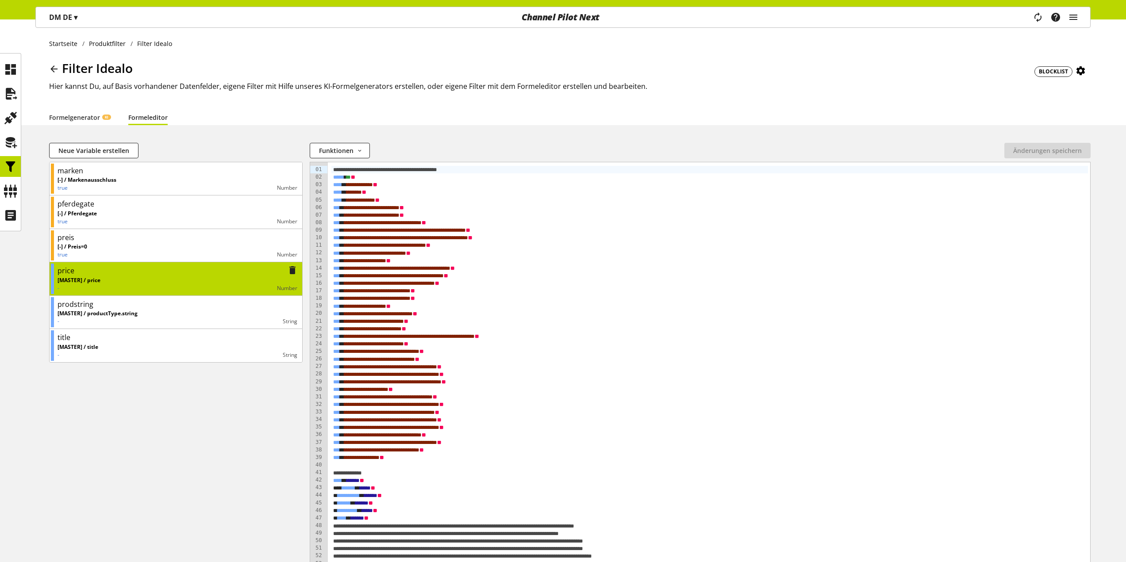
scroll to position [267, 0]
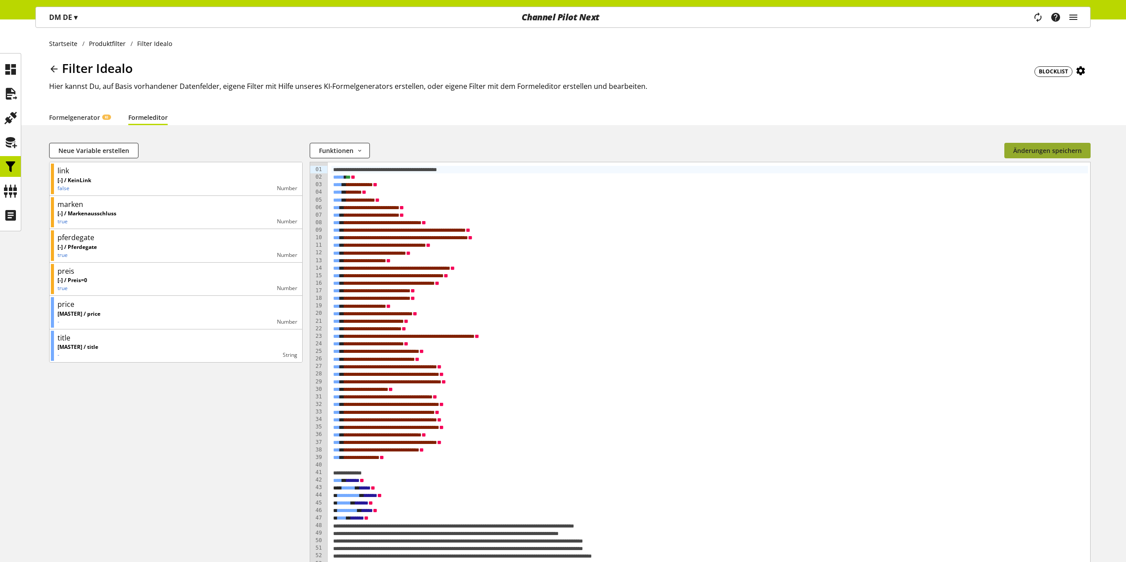
click at [1072, 154] on span "Änderungen speichern" at bounding box center [1047, 150] width 69 height 9
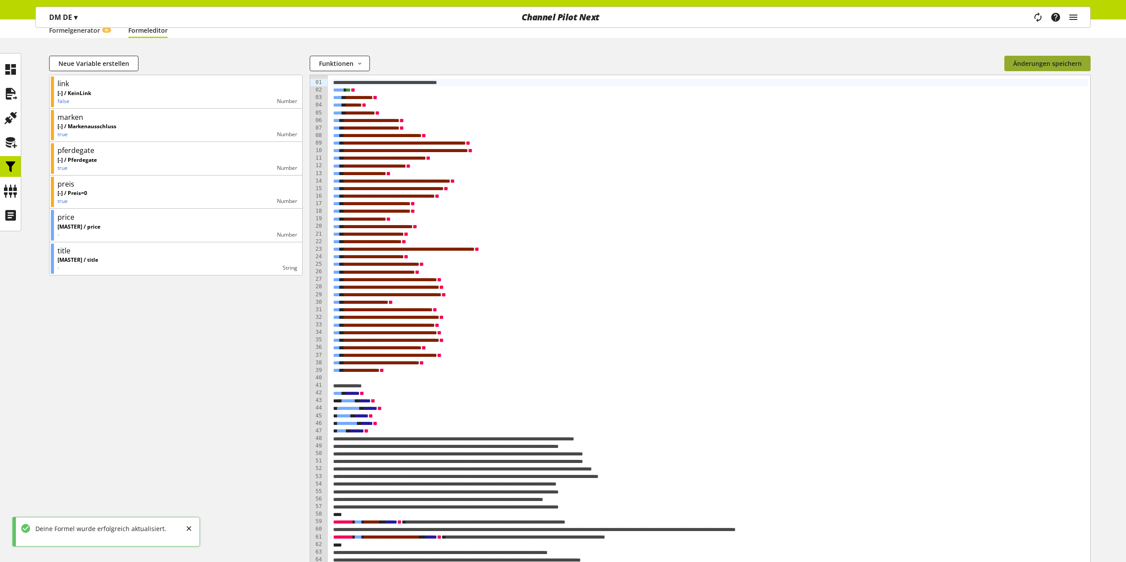
scroll to position [133, 0]
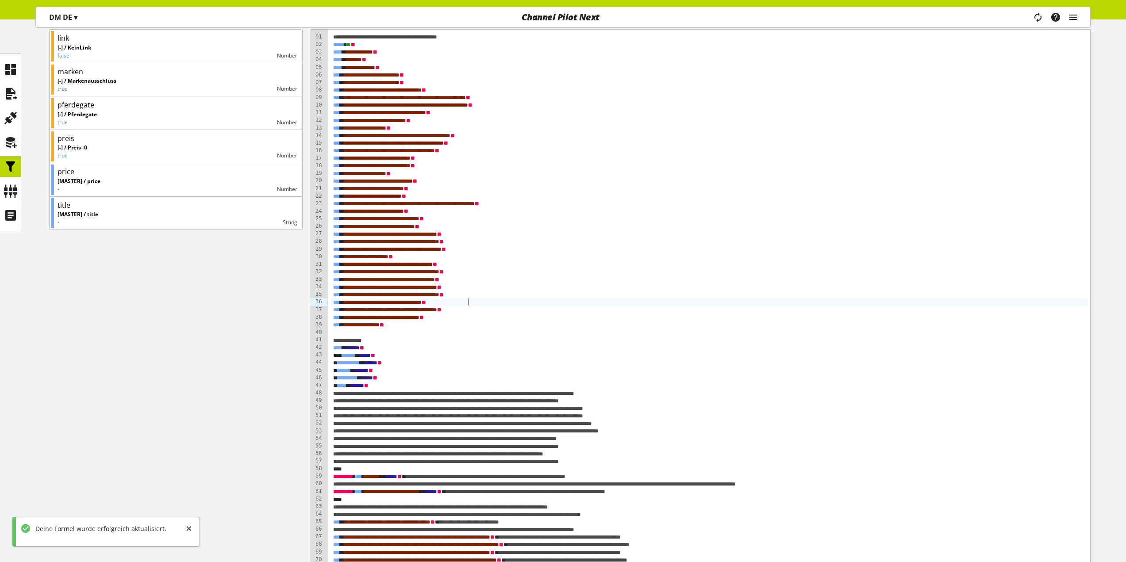
click at [531, 303] on div "**********" at bounding box center [709, 303] width 757 height 8
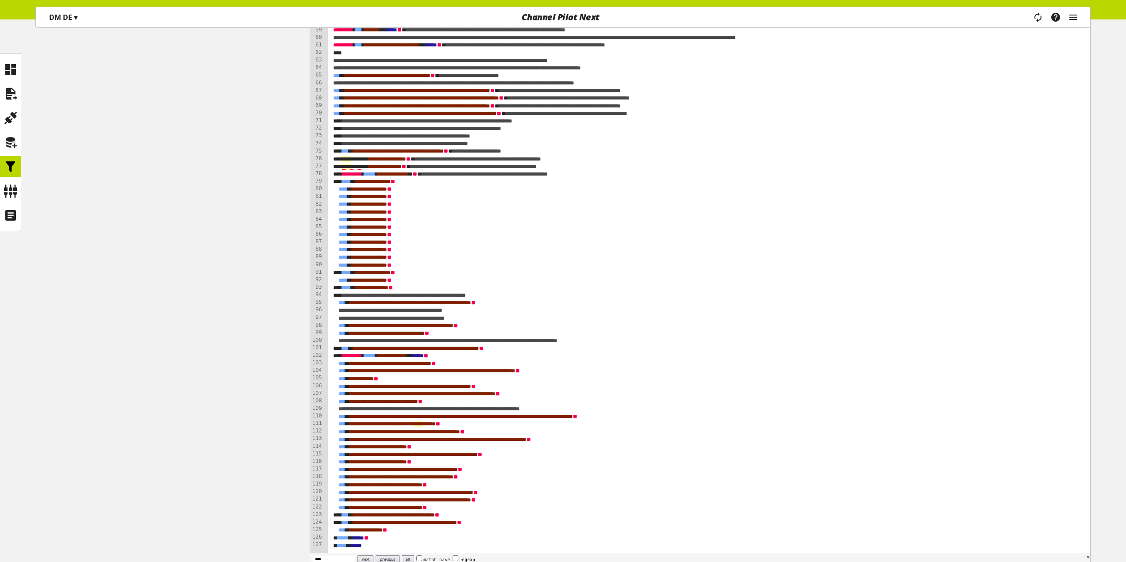
type input "****"
click at [346, 159] on span "****" at bounding box center [346, 159] width 9 height 6
click at [344, 165] on div "**********" at bounding box center [709, 167] width 757 height 8
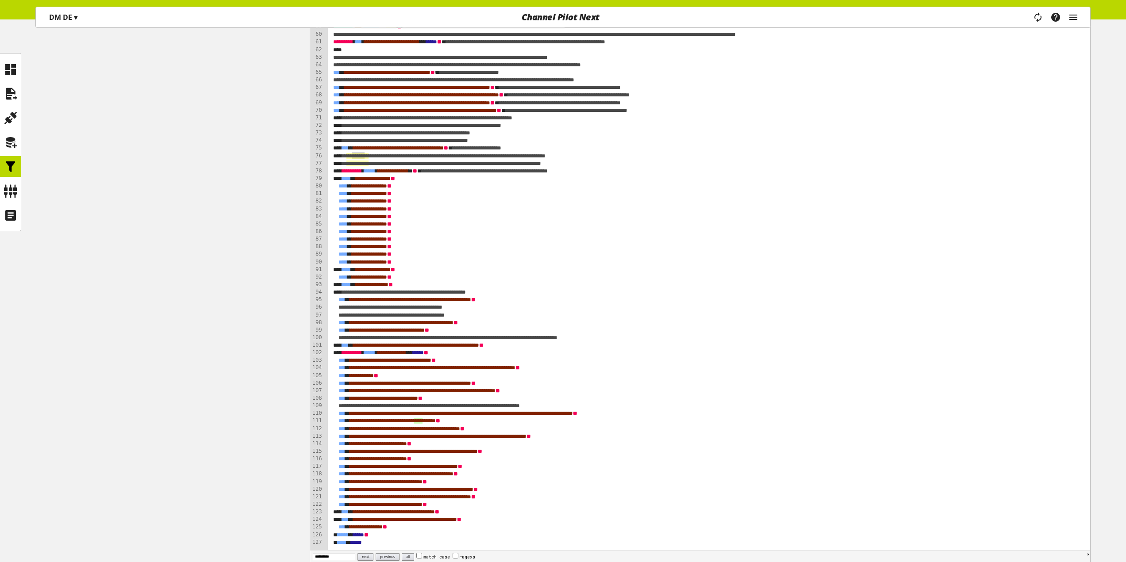
scroll to position [671, 0]
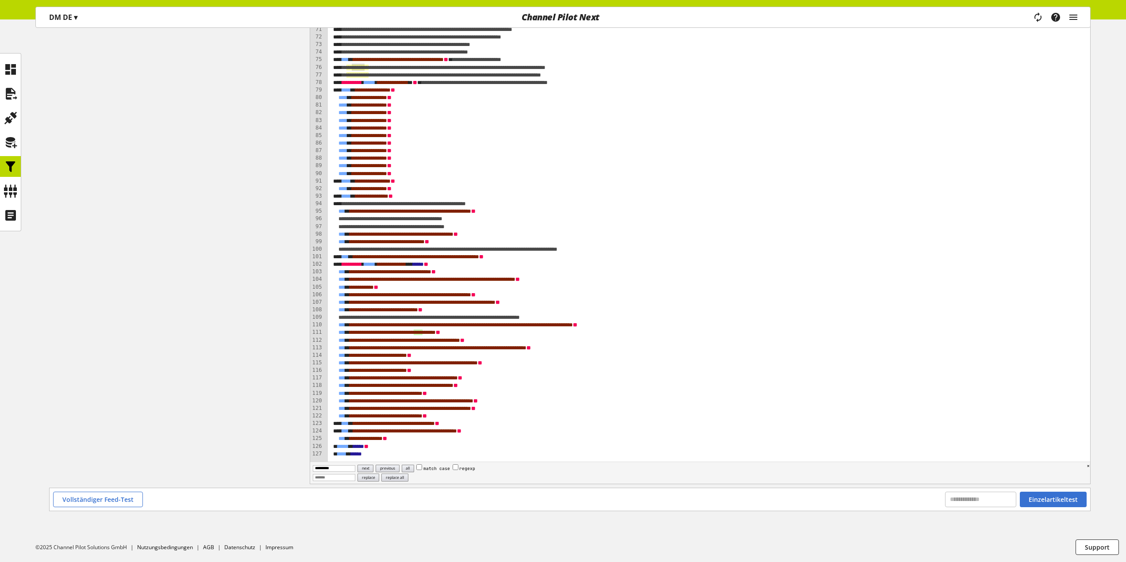
type input "**********"
click at [369, 467] on button "next" at bounding box center [366, 469] width 16 height 8
click at [371, 469] on button "next" at bounding box center [366, 469] width 16 height 8
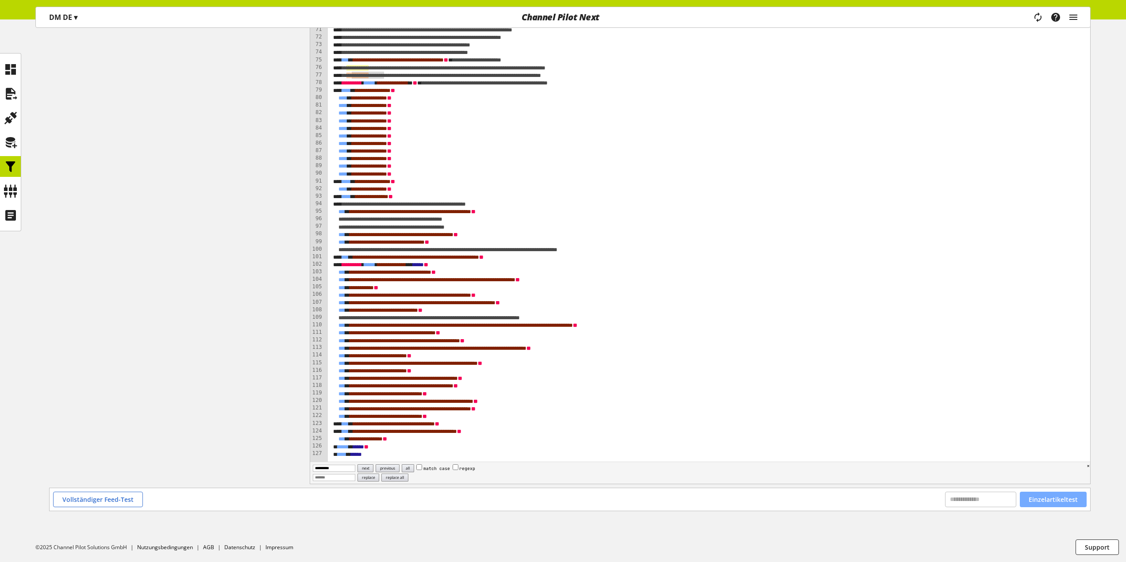
click at [1059, 503] on span "Einzelartikeltest" at bounding box center [1053, 499] width 49 height 9
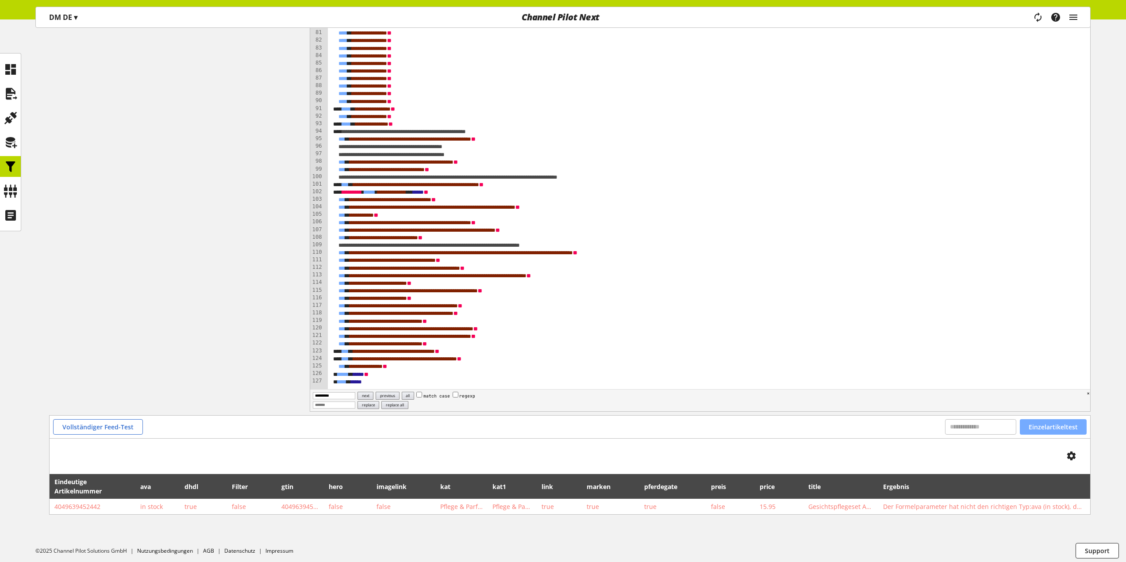
scroll to position [747, 0]
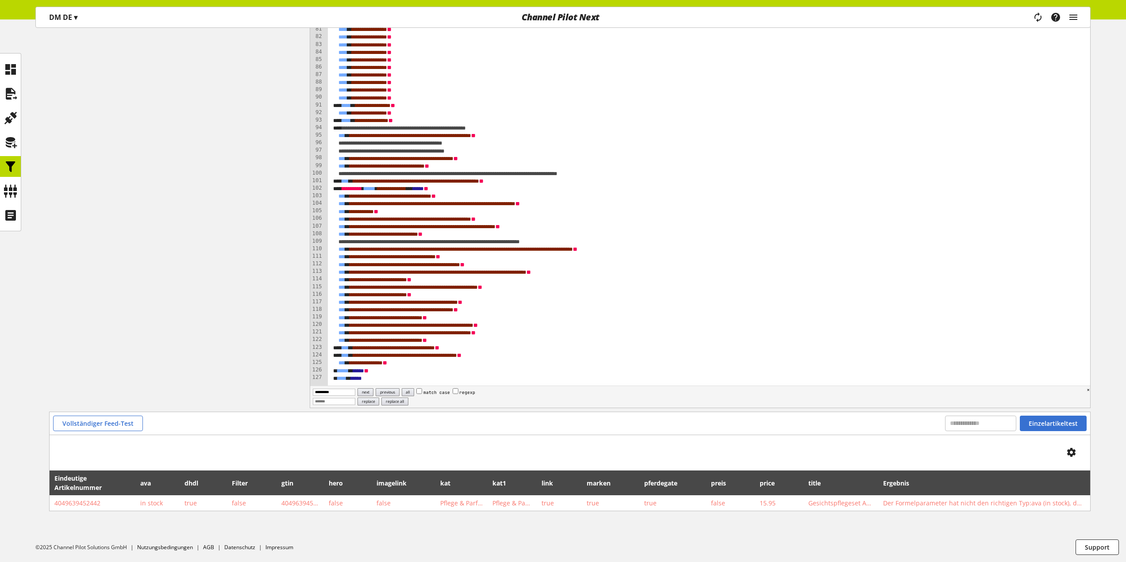
click at [539, 281] on div "*** ** * **** ** * ***** * ********* * **" at bounding box center [709, 280] width 757 height 8
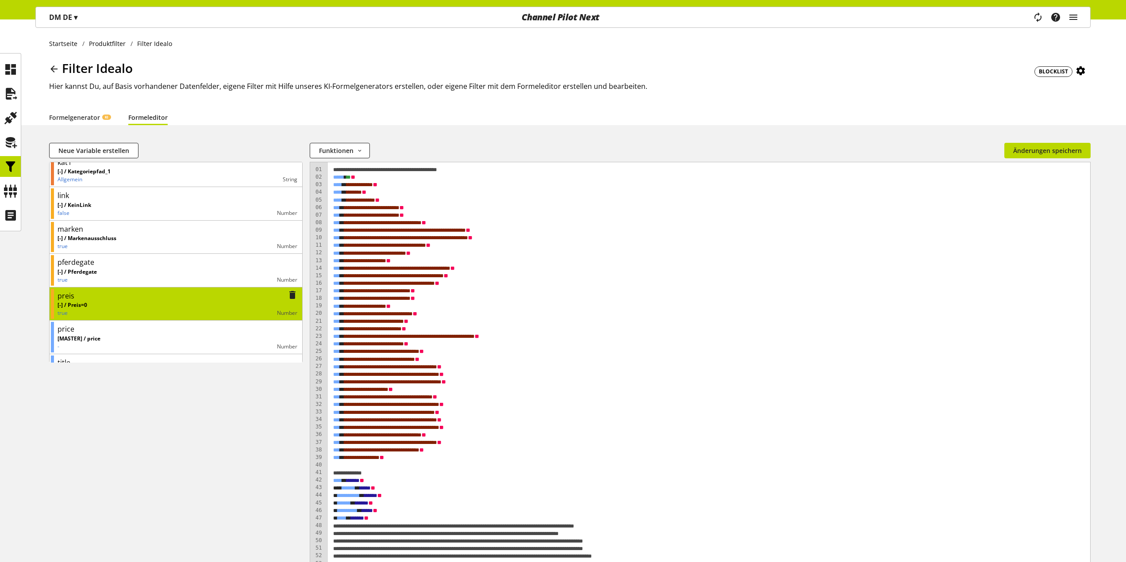
scroll to position [267, 0]
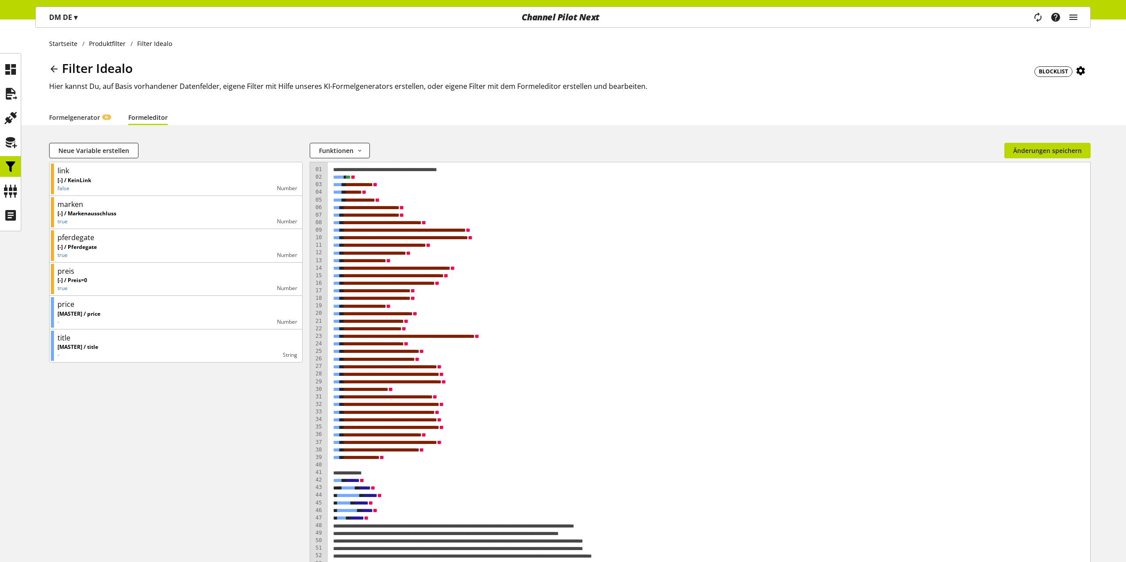
click at [50, 67] on icon at bounding box center [54, 69] width 11 height 16
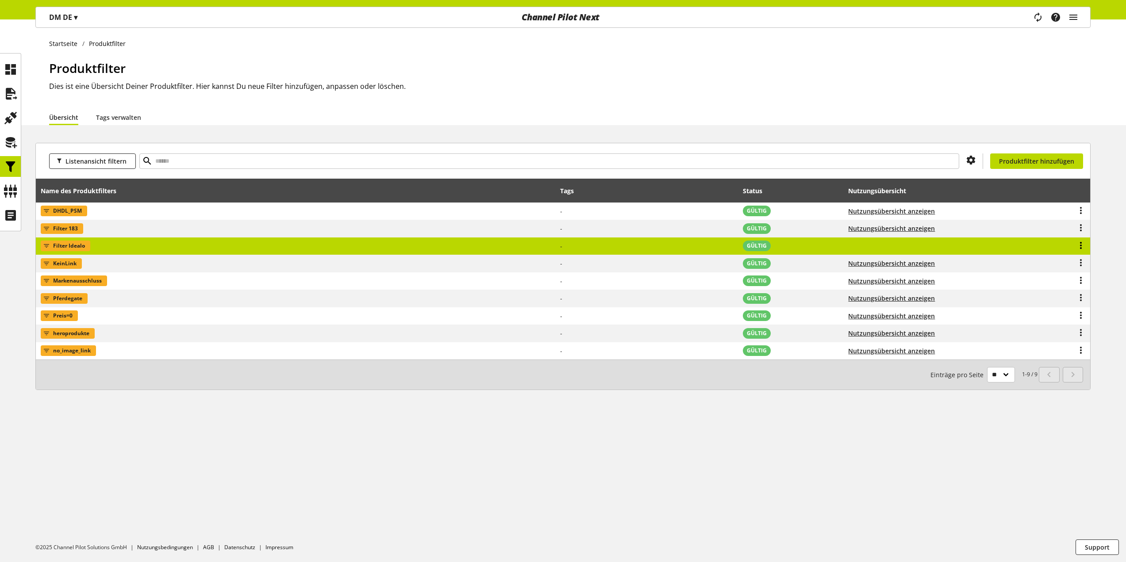
click at [1083, 245] on icon at bounding box center [1081, 246] width 11 height 16
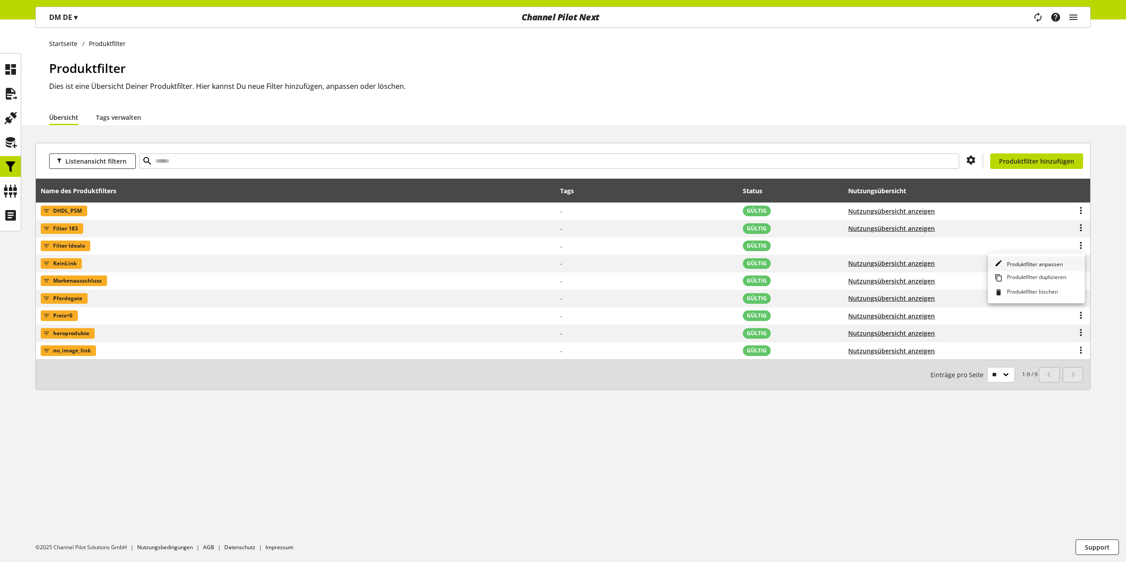
click at [1030, 260] on link "Produktfilter anpassen" at bounding box center [1036, 264] width 97 height 15
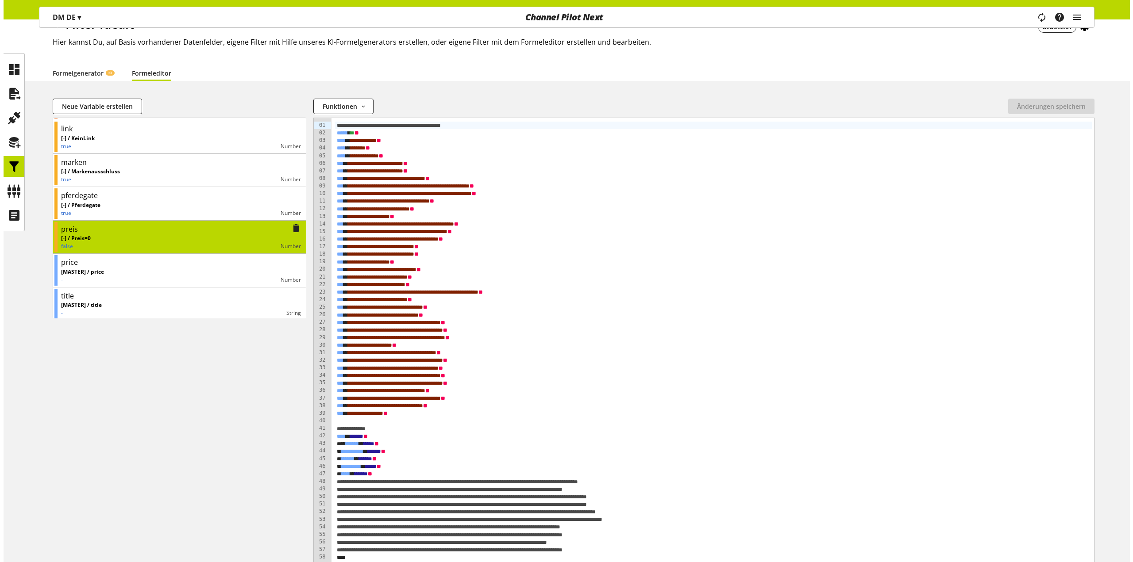
scroll to position [267, 0]
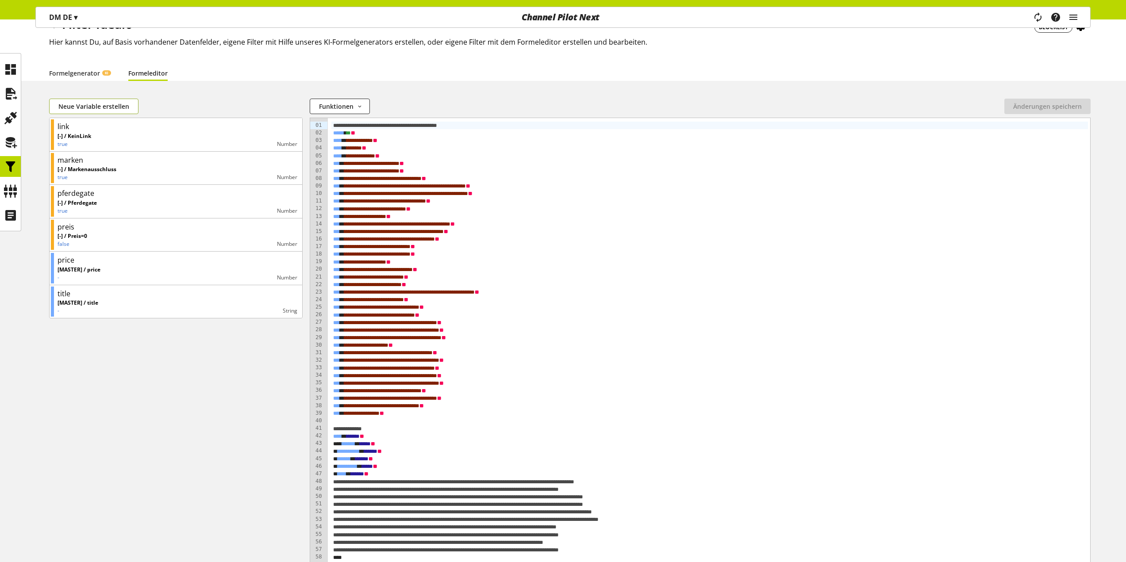
click at [104, 109] on span "Neue Variable erstellen" at bounding box center [93, 106] width 71 height 9
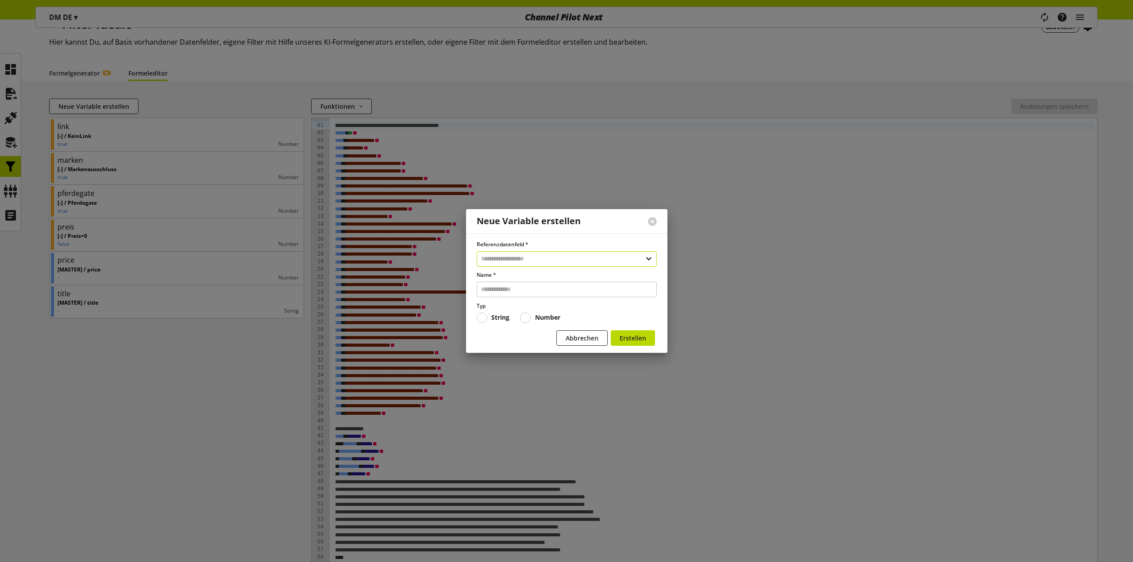
click at [533, 256] on input "text" at bounding box center [567, 258] width 180 height 15
type input "****"
click at [552, 297] on div "Datenfelder aus Feeds" at bounding box center [563, 296] width 138 height 9
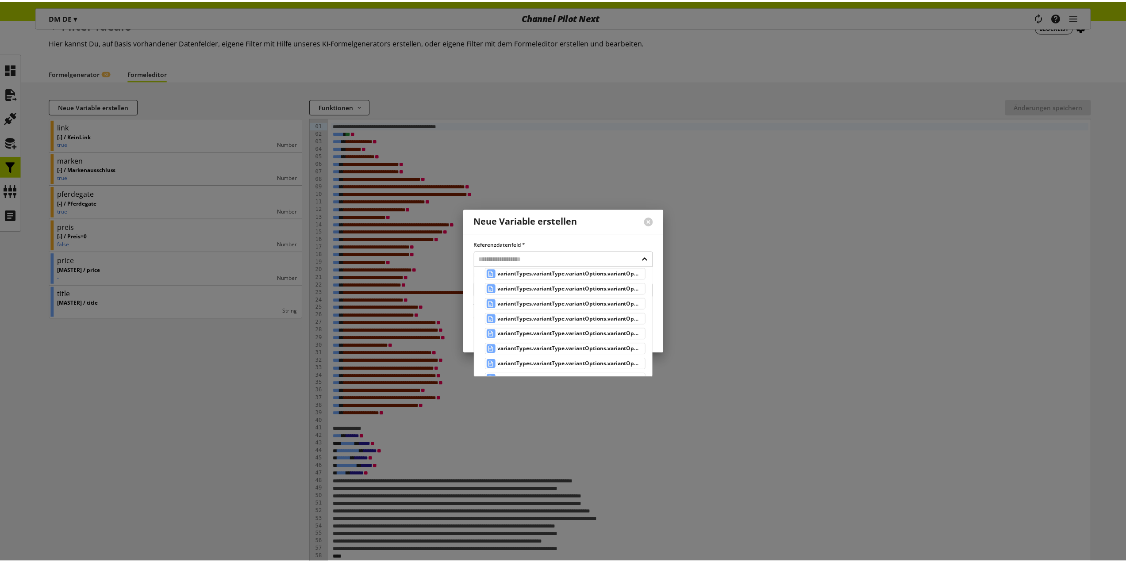
scroll to position [442, 0]
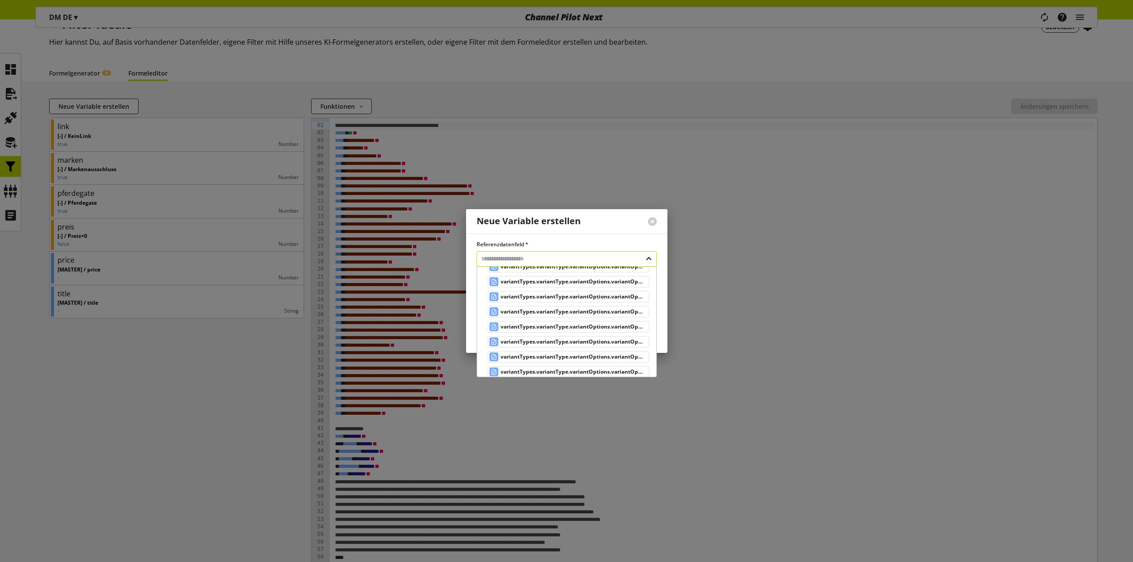
click at [532, 260] on input "text" at bounding box center [567, 258] width 180 height 15
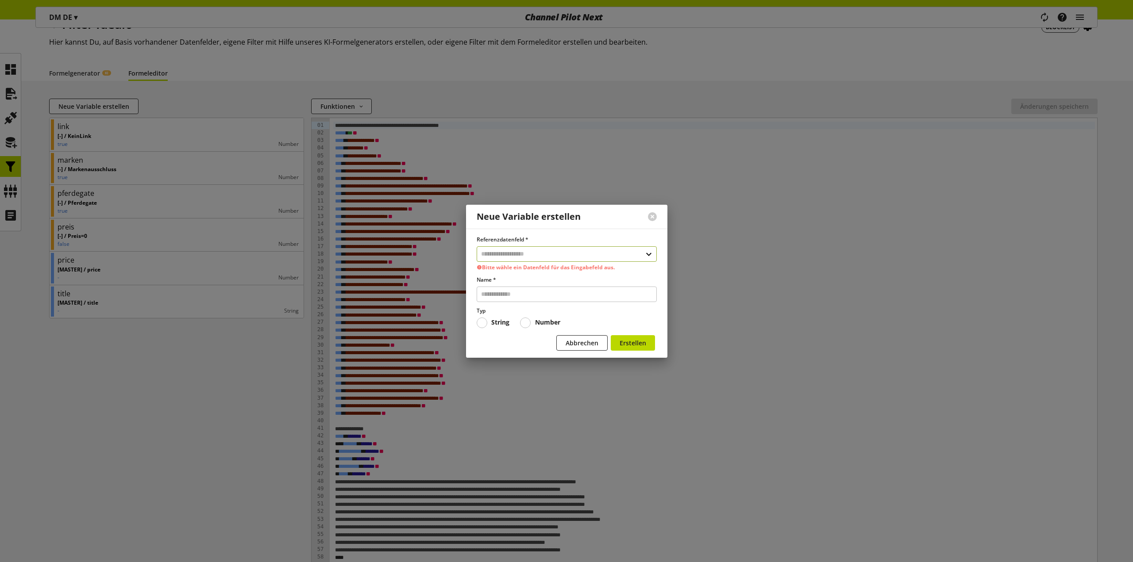
click at [532, 258] on input "text" at bounding box center [567, 253] width 180 height 15
type input "**********"
click at [562, 301] on div "Datenfelder aus Feeds" at bounding box center [566, 301] width 144 height 9
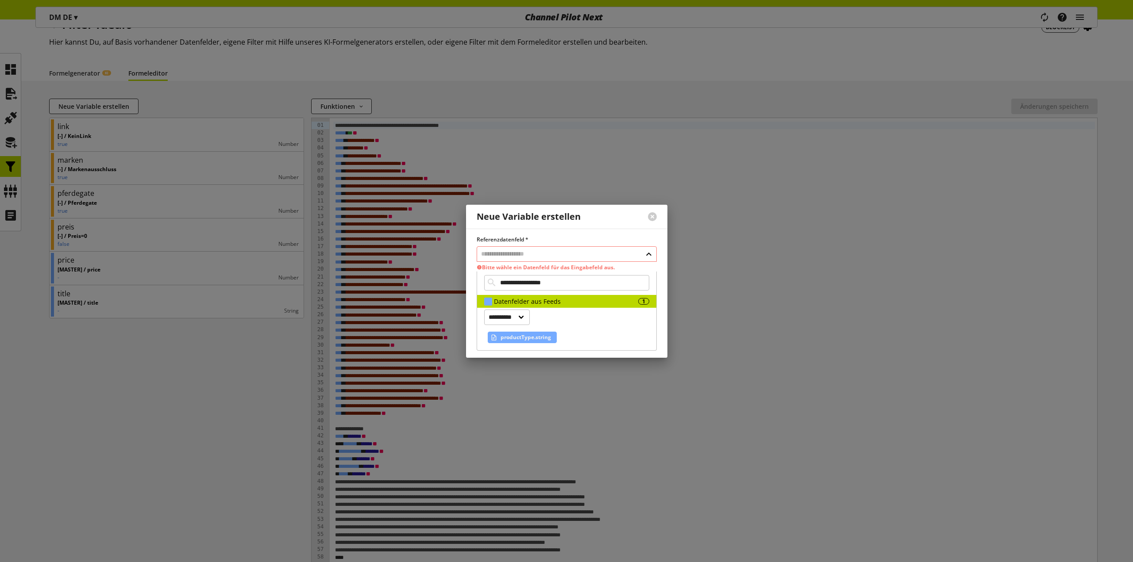
click at [524, 337] on span "productType.string" at bounding box center [526, 337] width 50 height 11
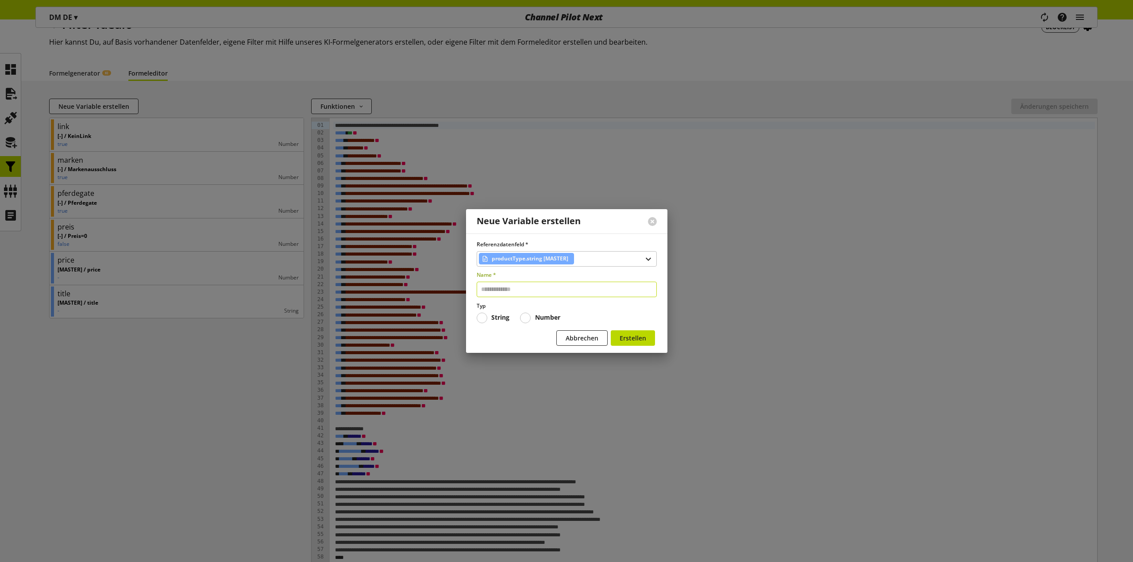
click at [520, 291] on input "text" at bounding box center [567, 289] width 180 height 15
paste input "**********"
type input "**********"
click at [635, 334] on span "Erstellen" at bounding box center [633, 338] width 27 height 9
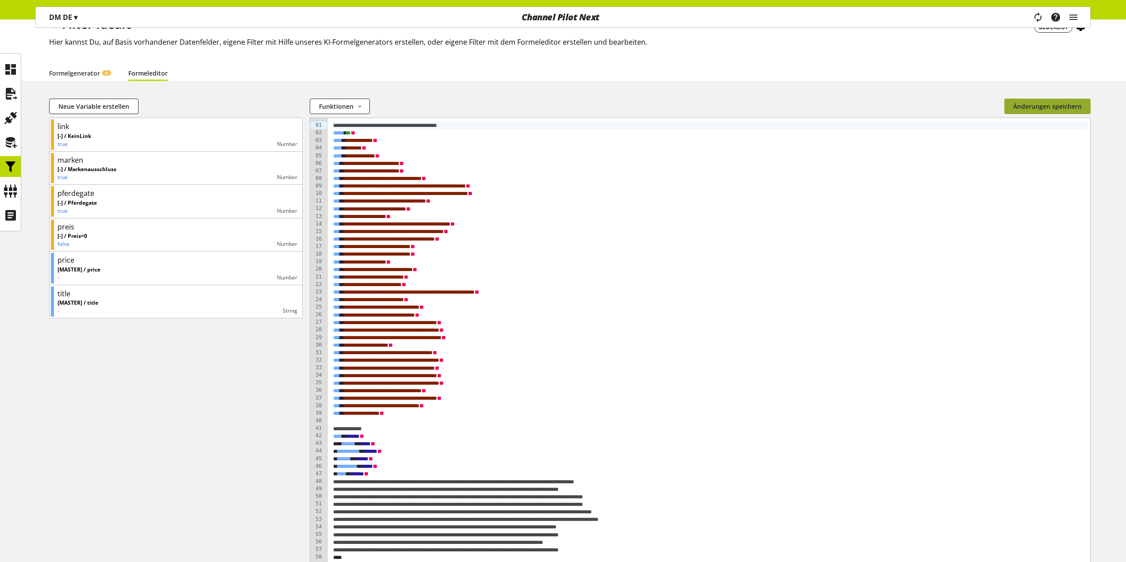
click at [1059, 113] on button "Änderungen speichern" at bounding box center [1048, 106] width 86 height 15
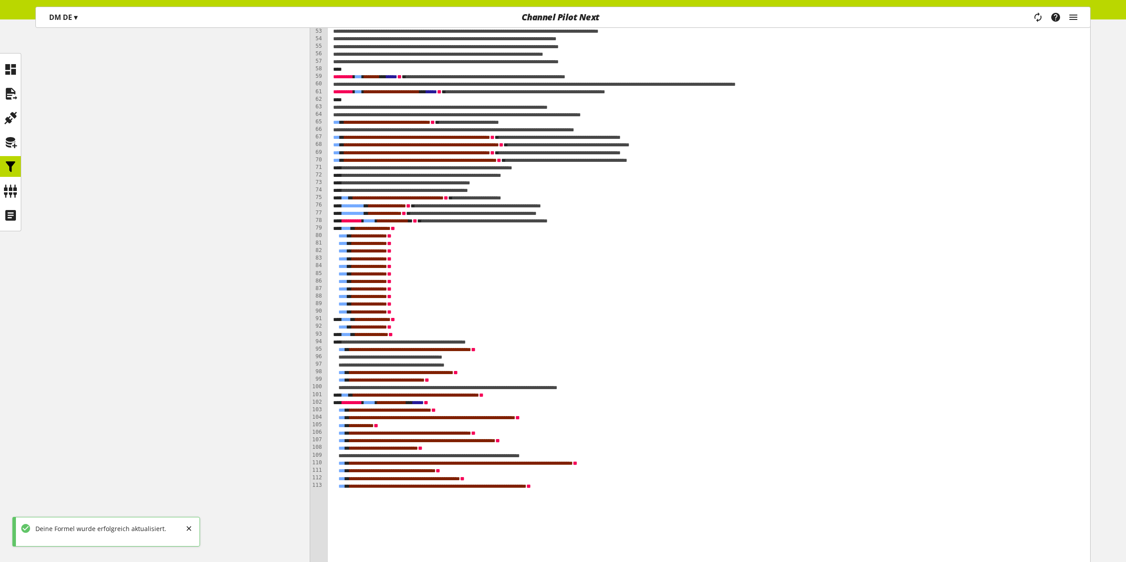
scroll to position [649, 0]
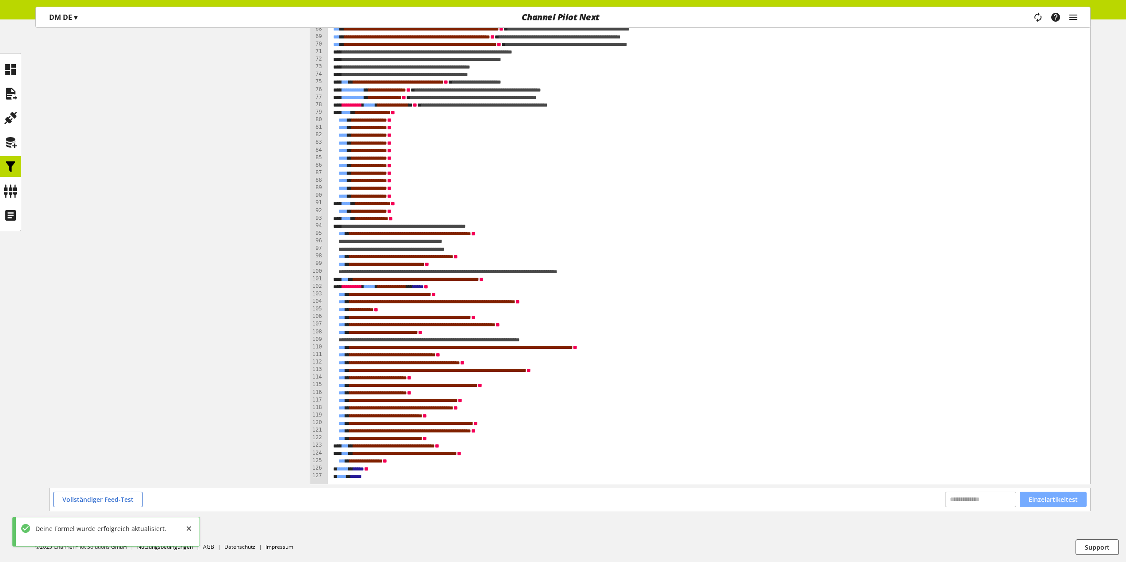
click at [1043, 500] on span "Einzelartikeltest" at bounding box center [1053, 499] width 49 height 9
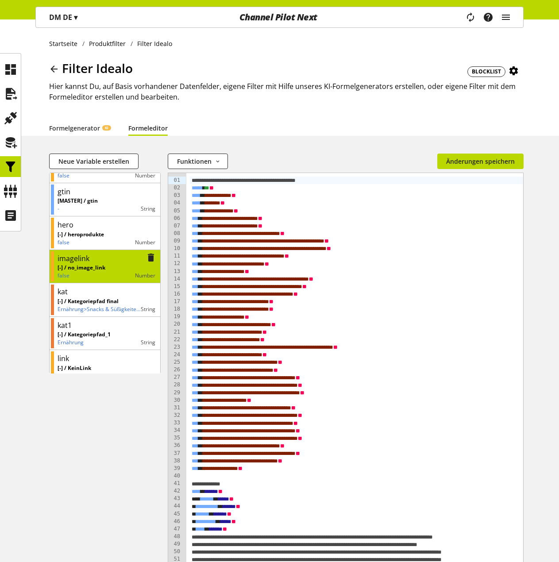
scroll to position [0, 0]
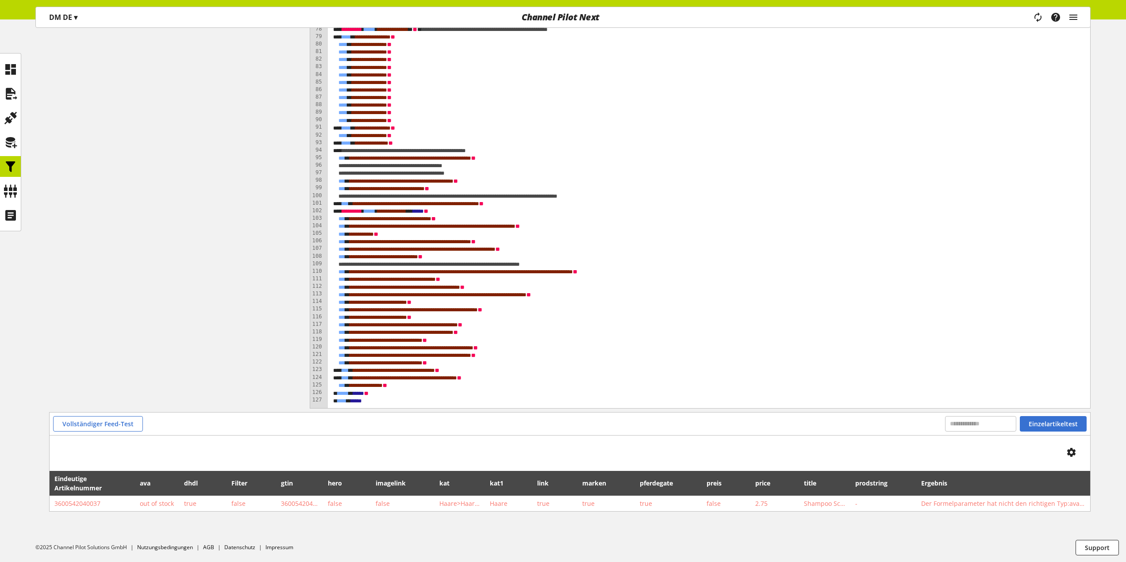
scroll to position [725, 0]
click at [971, 432] on div "Vollständiger Feed-Test Einzelartikeltest" at bounding box center [570, 423] width 1041 height 23
click at [969, 427] on input "text" at bounding box center [980, 423] width 71 height 15
paste input "**********"
type input "**********"
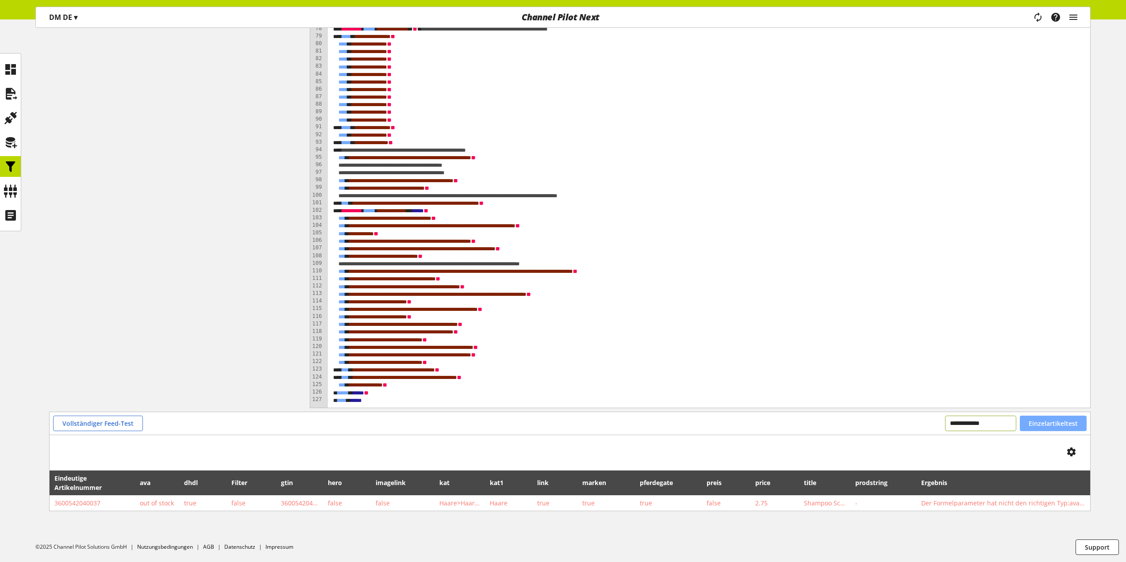
click at [1044, 424] on span "Einzelartikeltest" at bounding box center [1053, 423] width 49 height 9
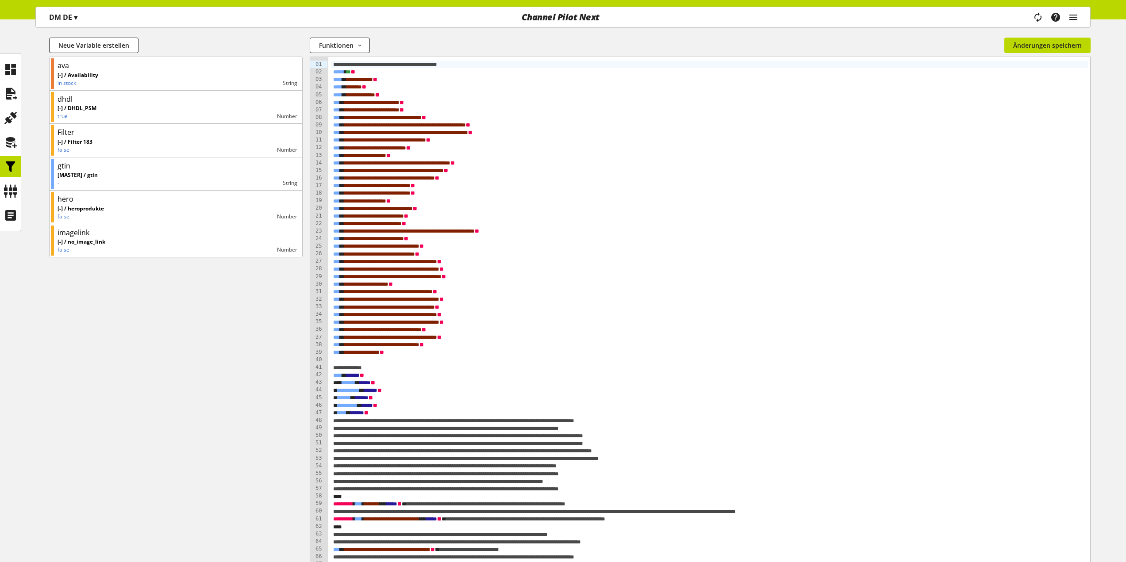
scroll to position [0, 0]
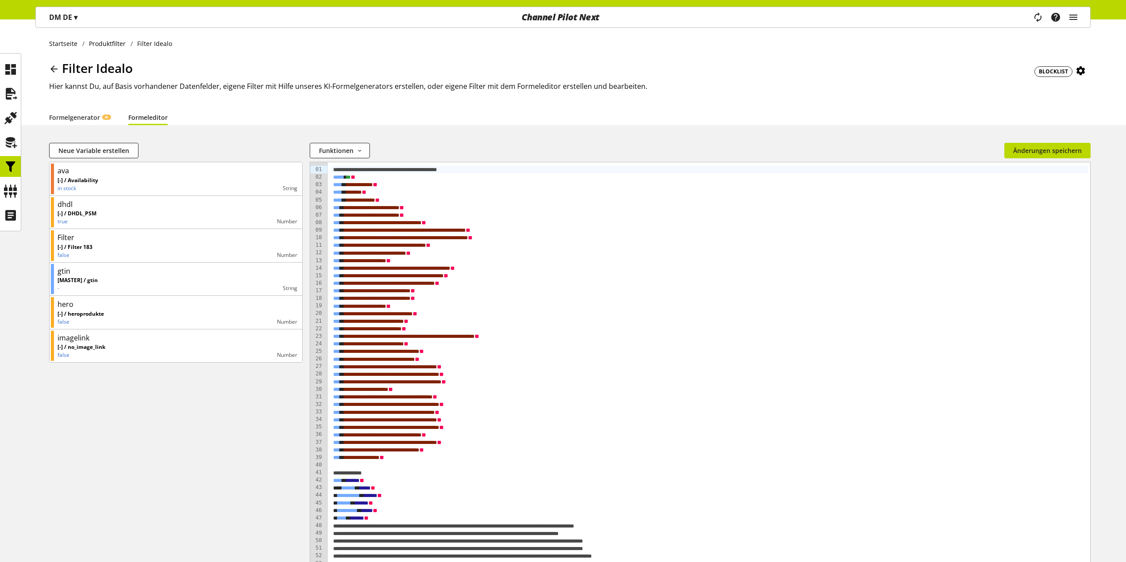
click at [55, 68] on icon at bounding box center [54, 69] width 11 height 16
